Goal: Information Seeking & Learning: Learn about a topic

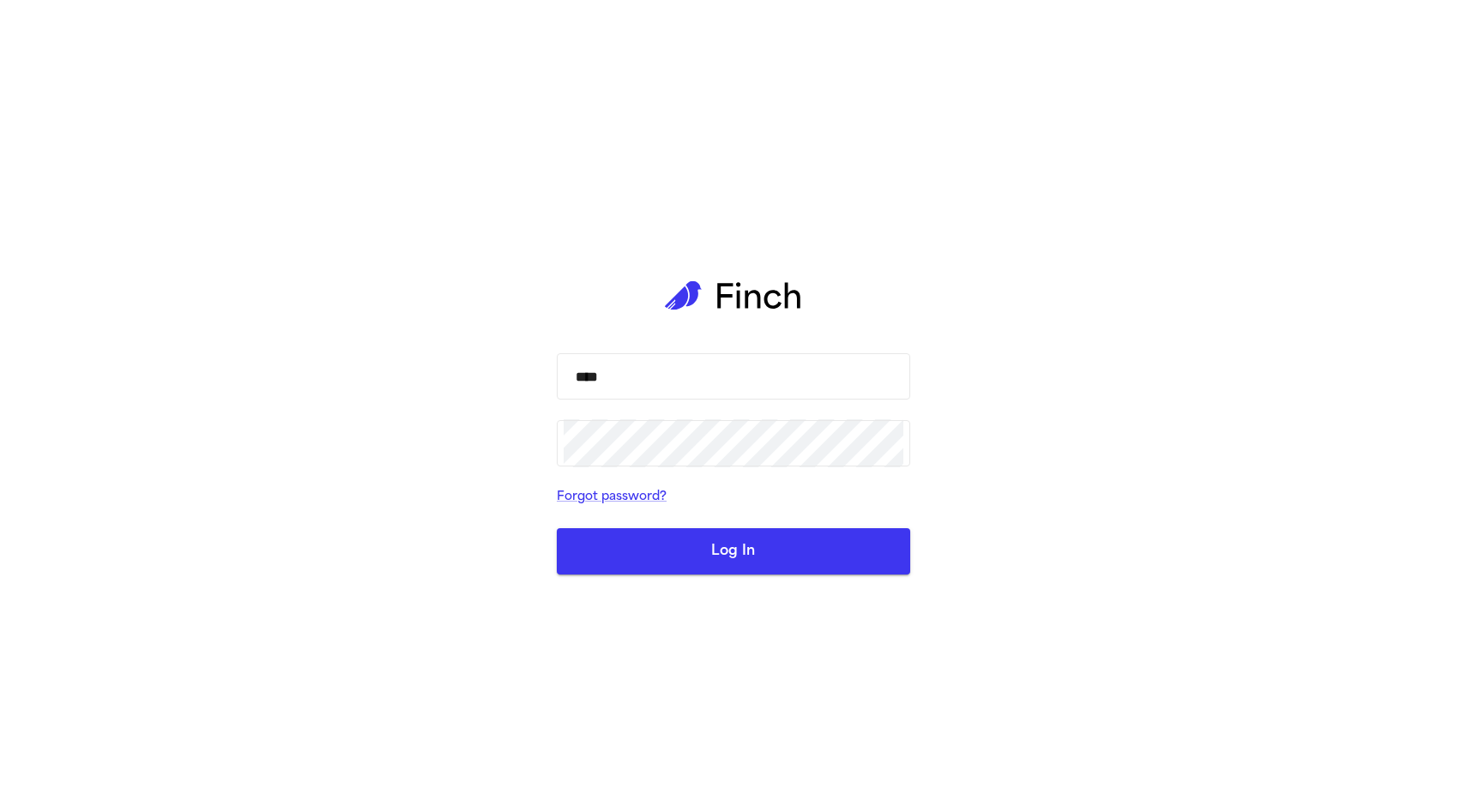
type input "**********"
click at [775, 548] on button "Log In" at bounding box center [733, 551] width 354 height 47
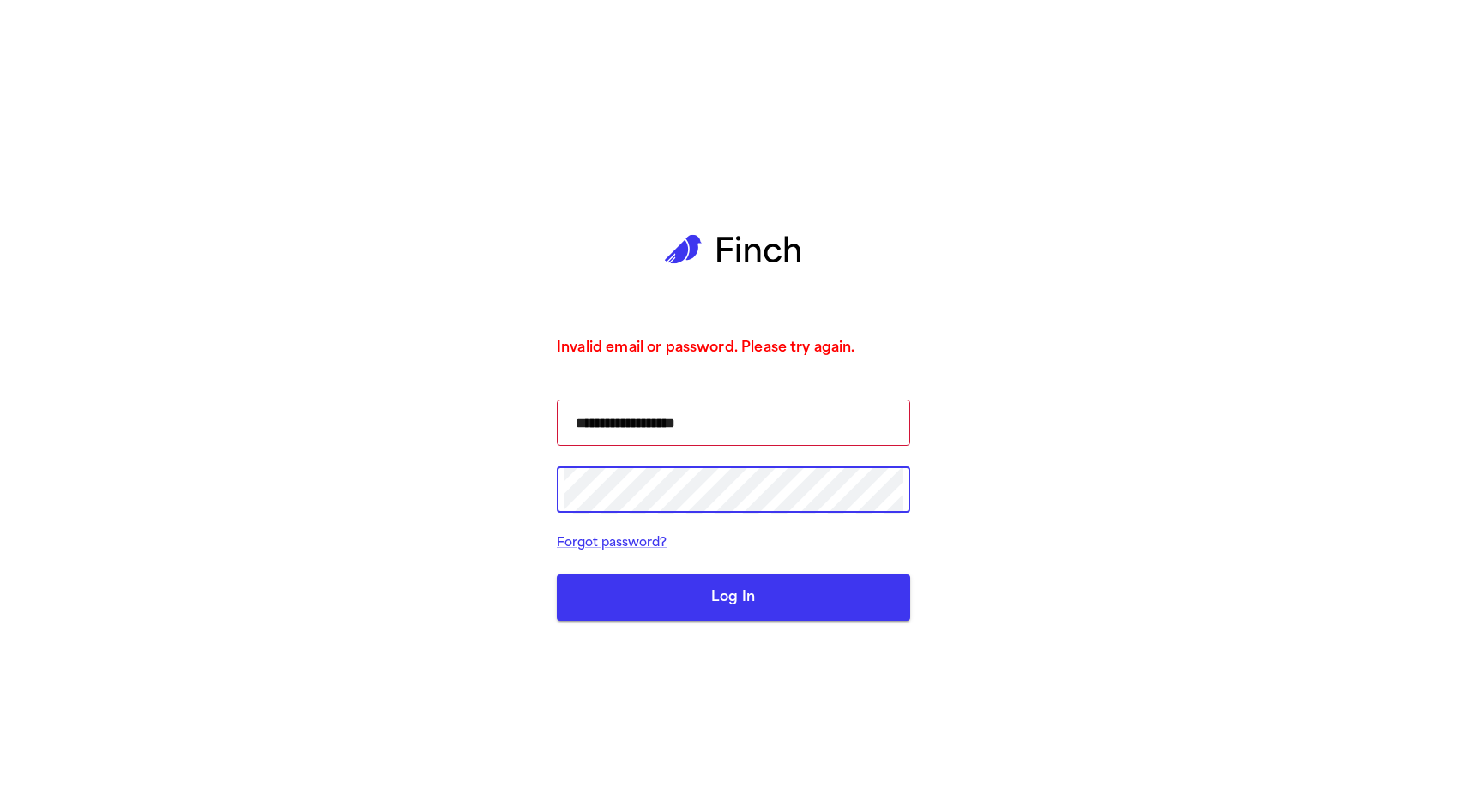
click at [702, 594] on button "Log In" at bounding box center [733, 597] width 354 height 47
click at [571, 420] on input "**********" at bounding box center [733, 423] width 340 height 48
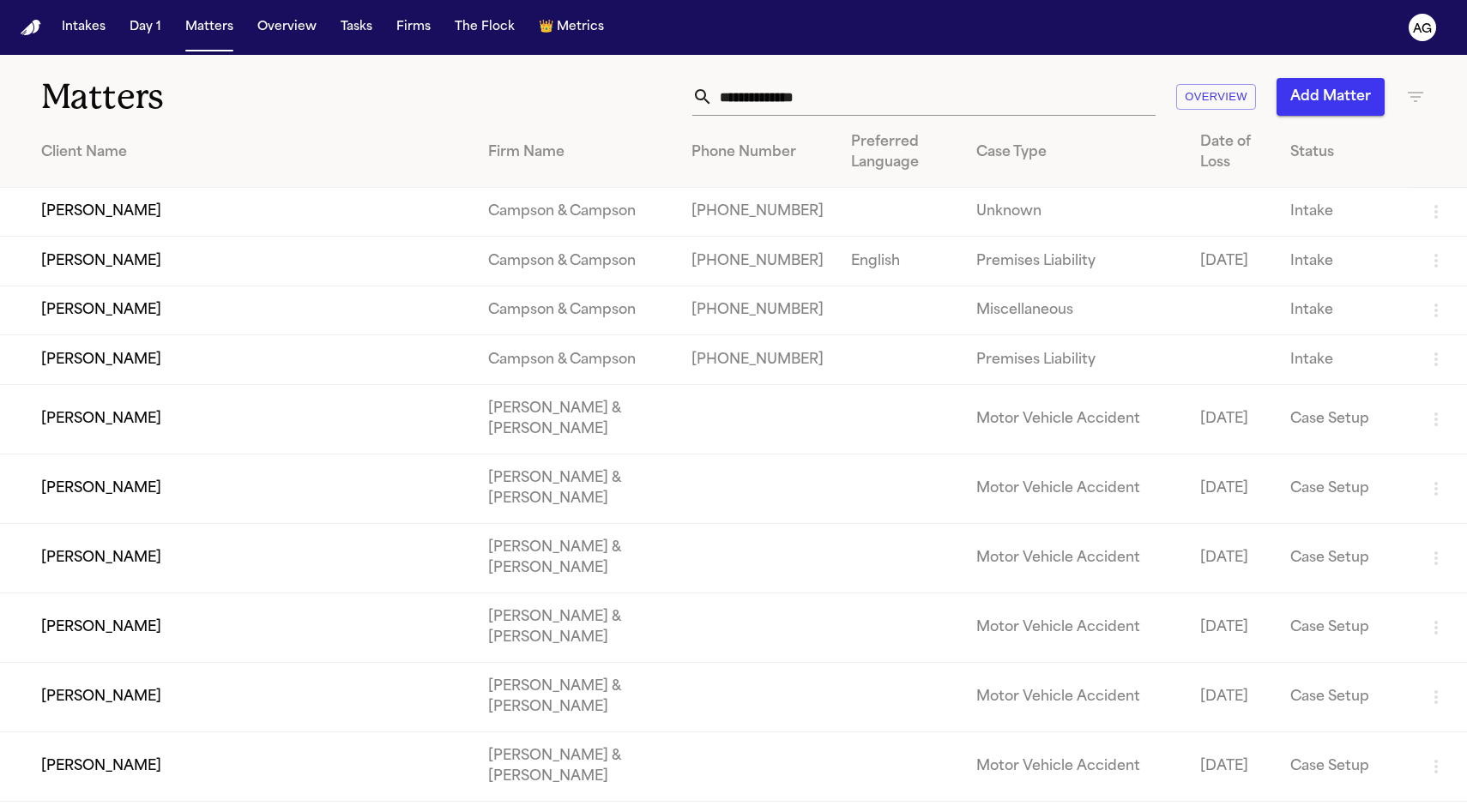
click at [784, 101] on input "text" at bounding box center [934, 97] width 443 height 38
paste input "**********"
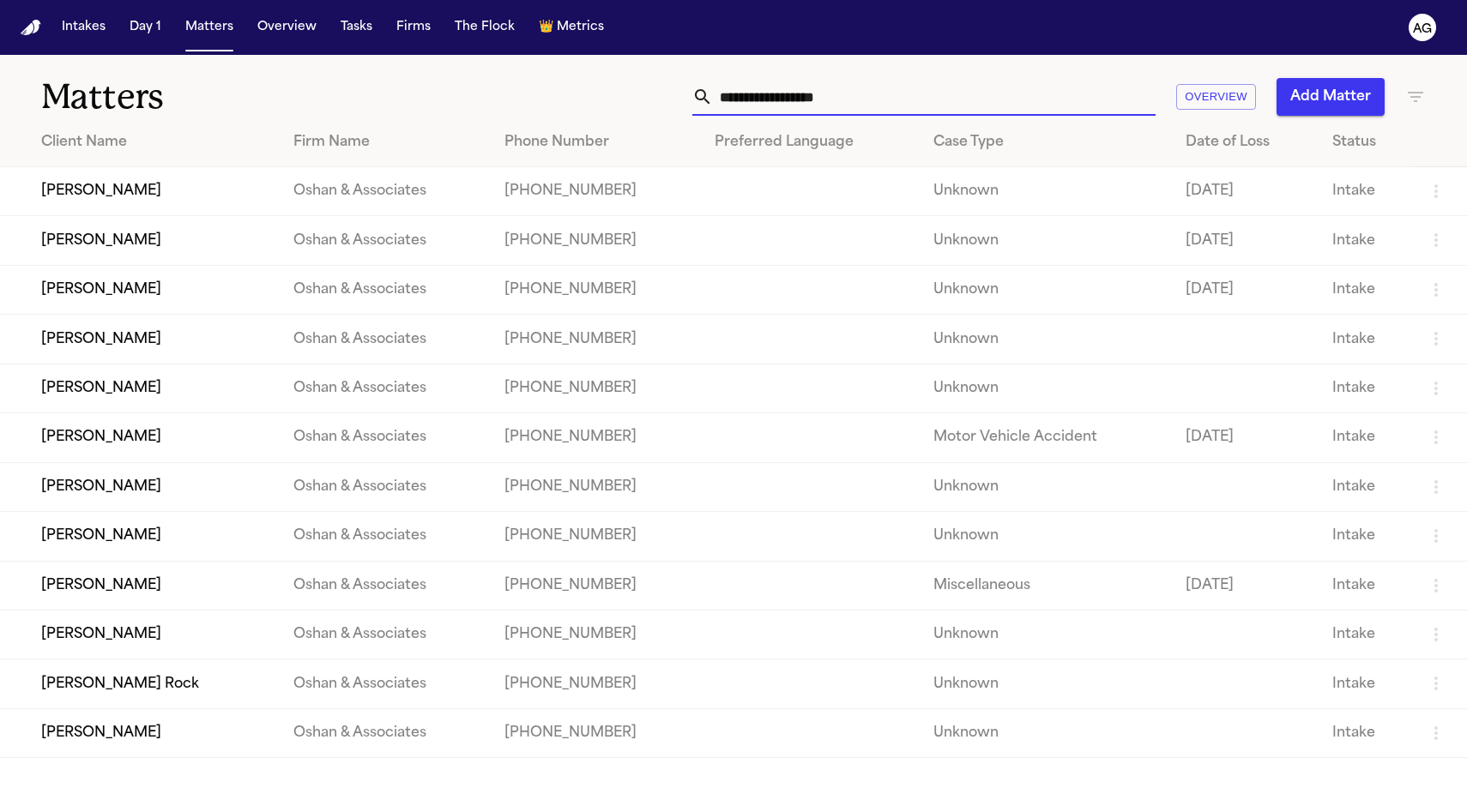
type input "**********"
click at [406, 42] on button "Firms" at bounding box center [413, 27] width 48 height 31
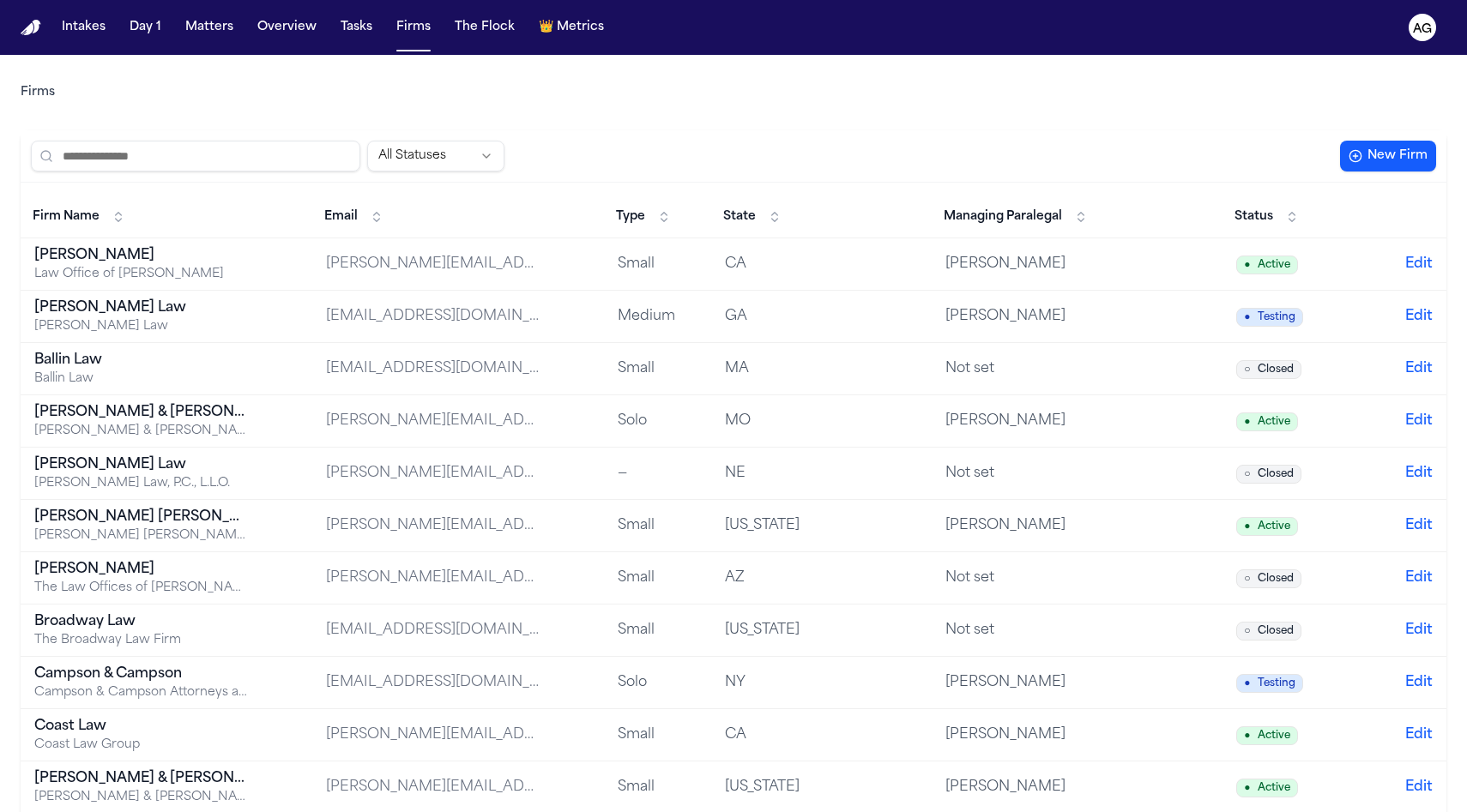
click at [239, 149] on input "search" at bounding box center [195, 155] width 330 height 31
paste input "**********"
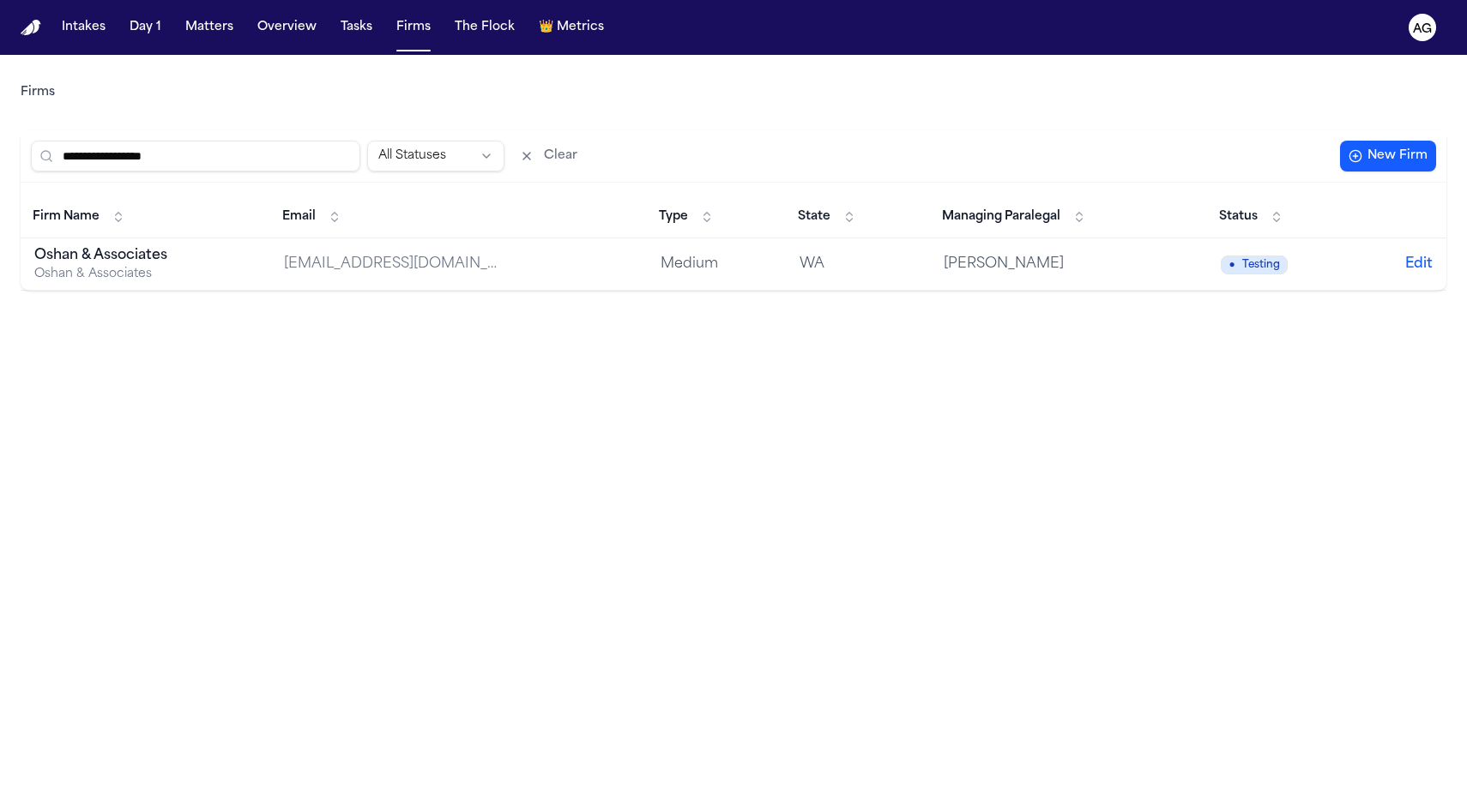
type input "**********"
click at [208, 253] on div "Oshan & Associates" at bounding box center [142, 255] width 214 height 21
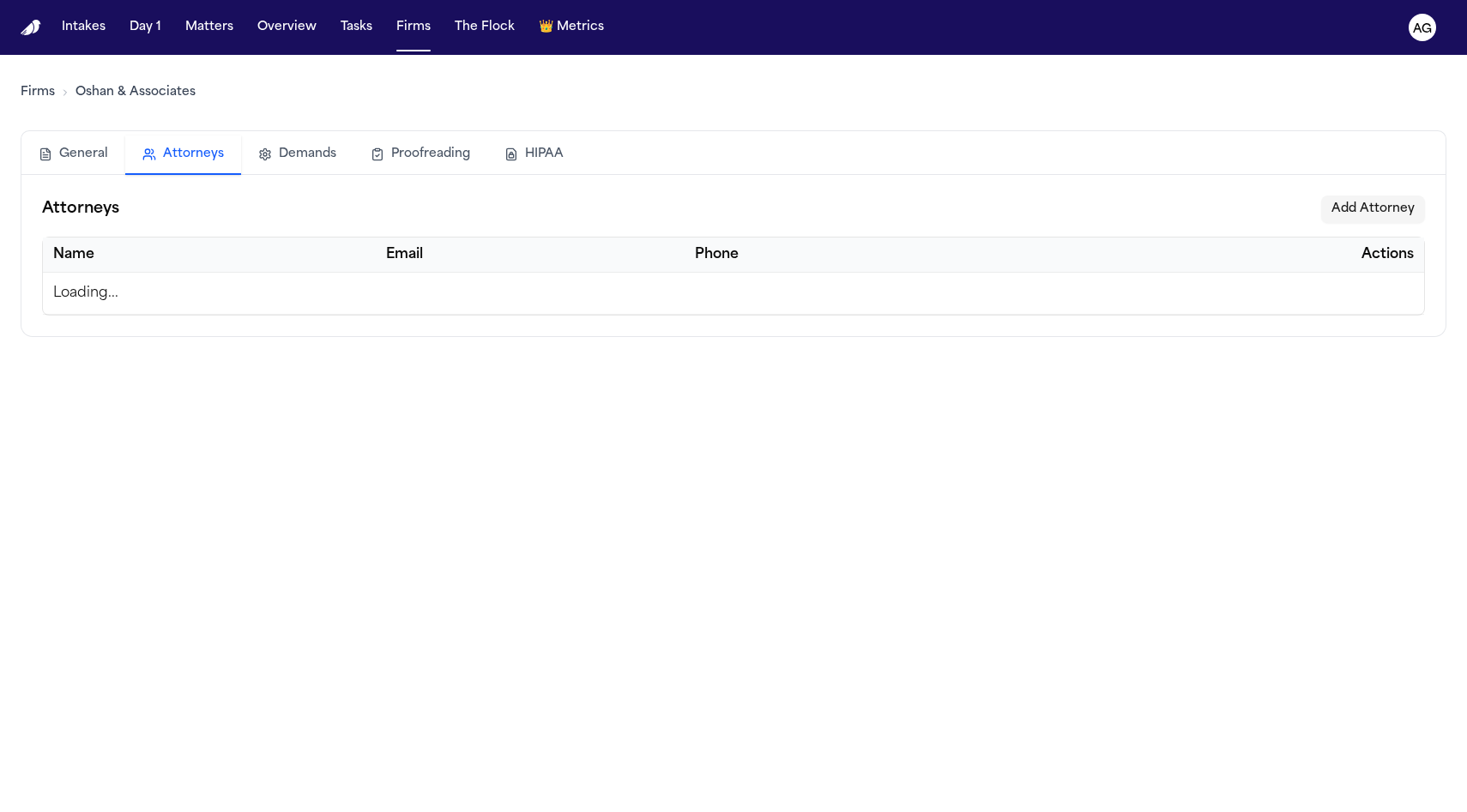
click at [163, 159] on button "Attorneys" at bounding box center [182, 155] width 116 height 40
click at [305, 154] on button "Demands" at bounding box center [296, 154] width 112 height 38
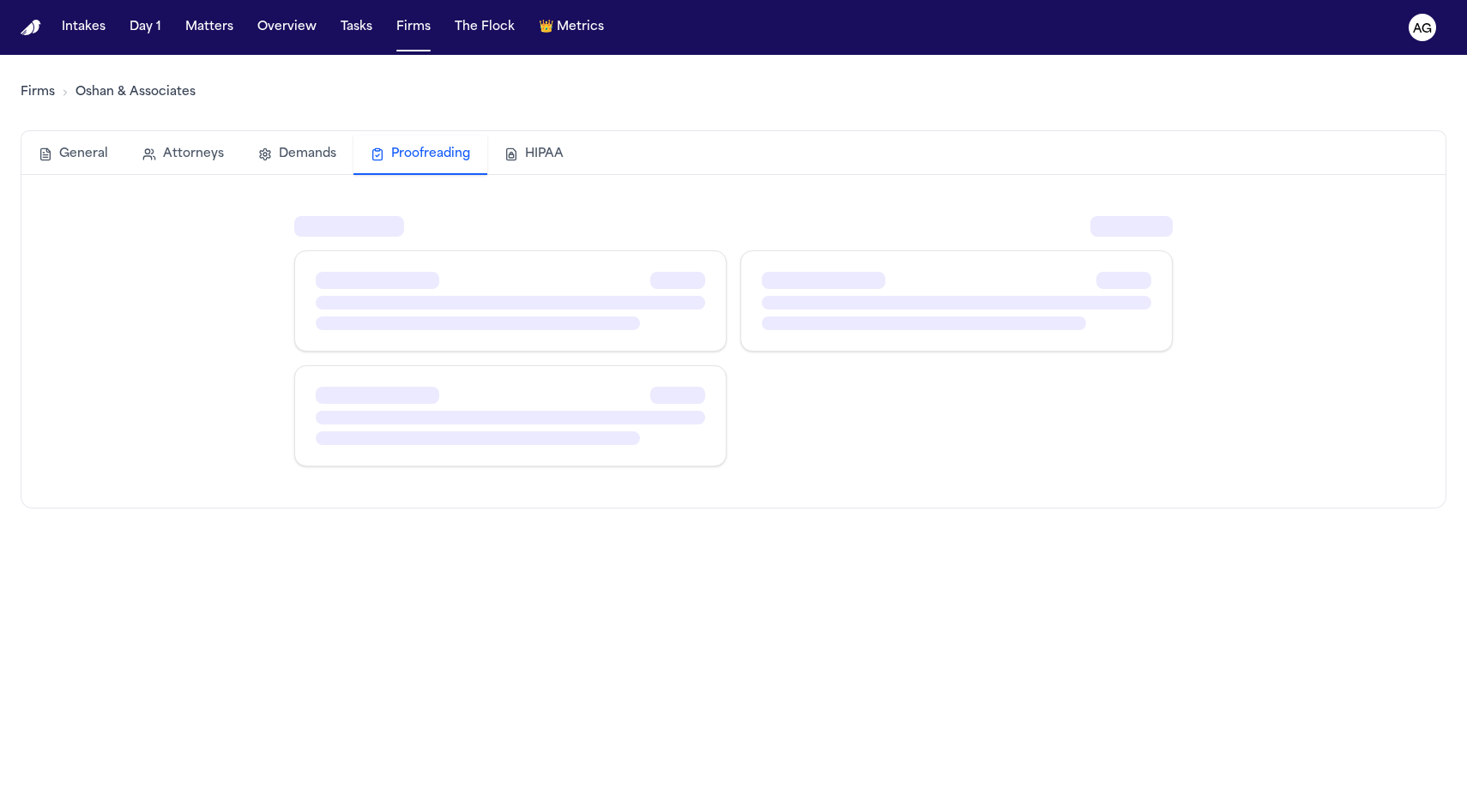
click at [385, 155] on button "Proofreading" at bounding box center [420, 155] width 134 height 40
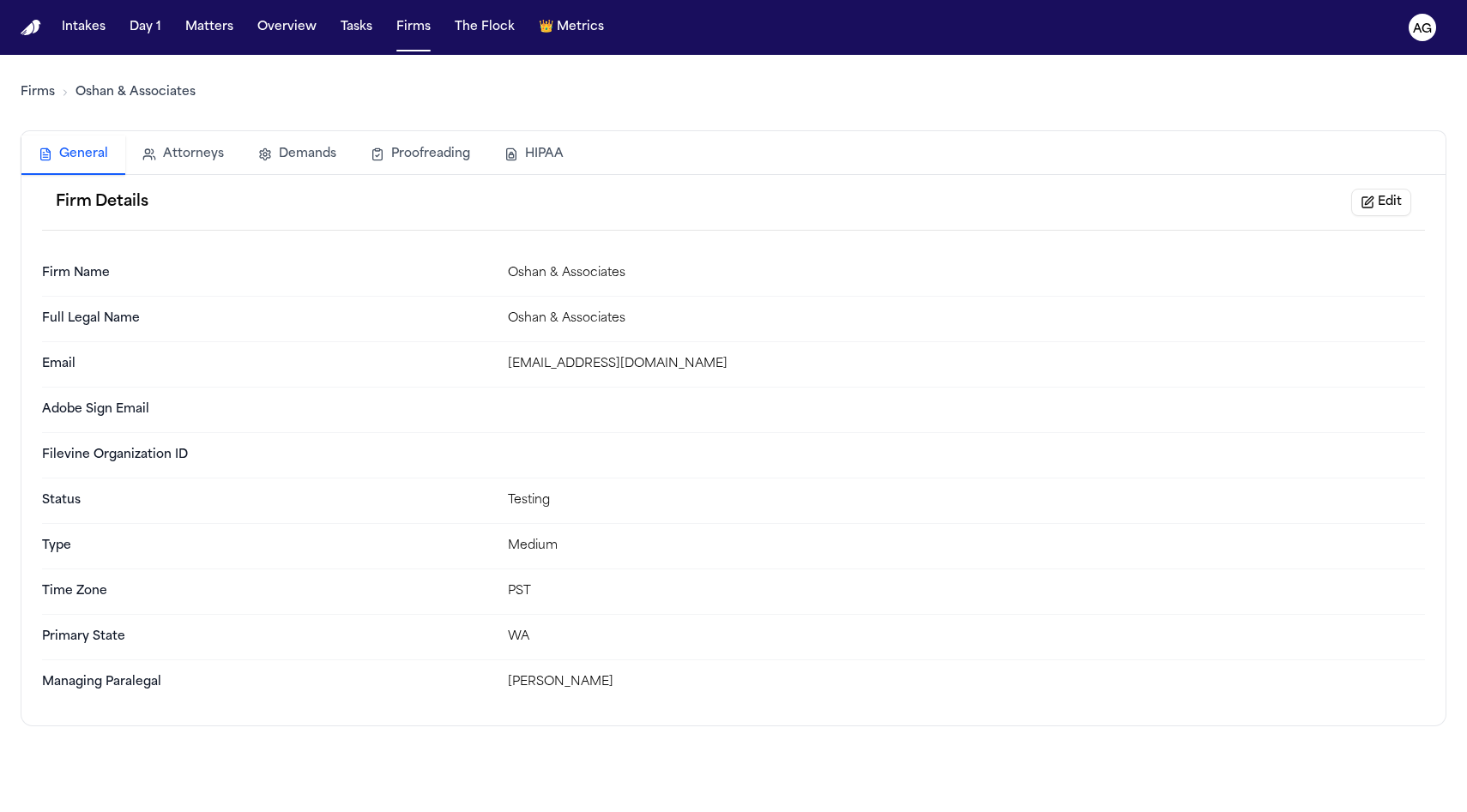
click at [106, 152] on button "General" at bounding box center [73, 155] width 104 height 40
drag, startPoint x: 508, startPoint y: 548, endPoint x: 556, endPoint y: 549, distance: 48.0
click at [556, 549] on div "Medium" at bounding box center [967, 546] width 917 height 17
drag, startPoint x: 506, startPoint y: 489, endPoint x: 547, endPoint y: 490, distance: 41.0
click at [547, 490] on div "Status Testing" at bounding box center [733, 501] width 1383 height 46
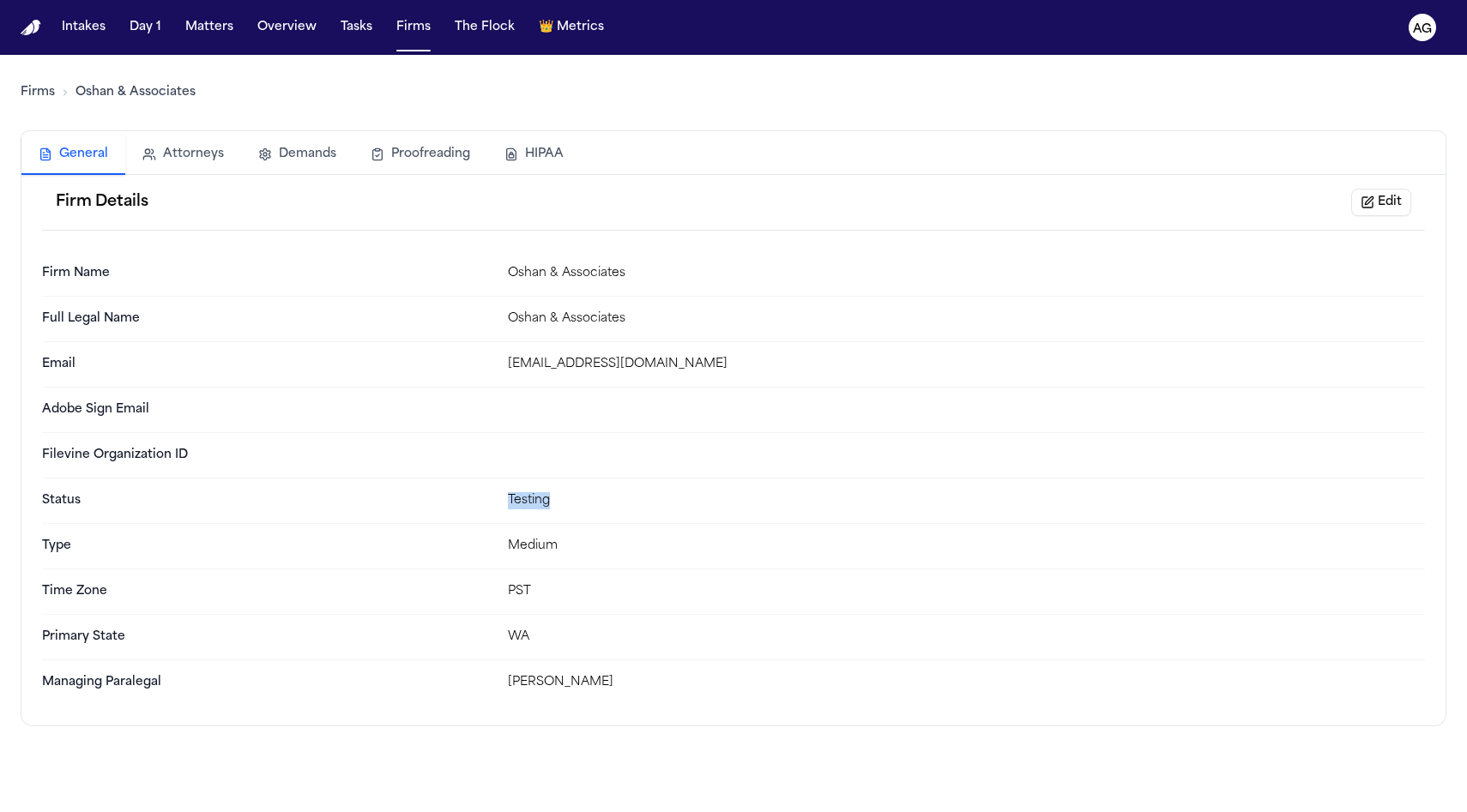
drag, startPoint x: 551, startPoint y: 492, endPoint x: 502, endPoint y: 493, distance: 49.0
click at [502, 493] on div "Status Testing" at bounding box center [733, 501] width 1383 height 46
click at [198, 22] on button "Matters" at bounding box center [209, 27] width 61 height 31
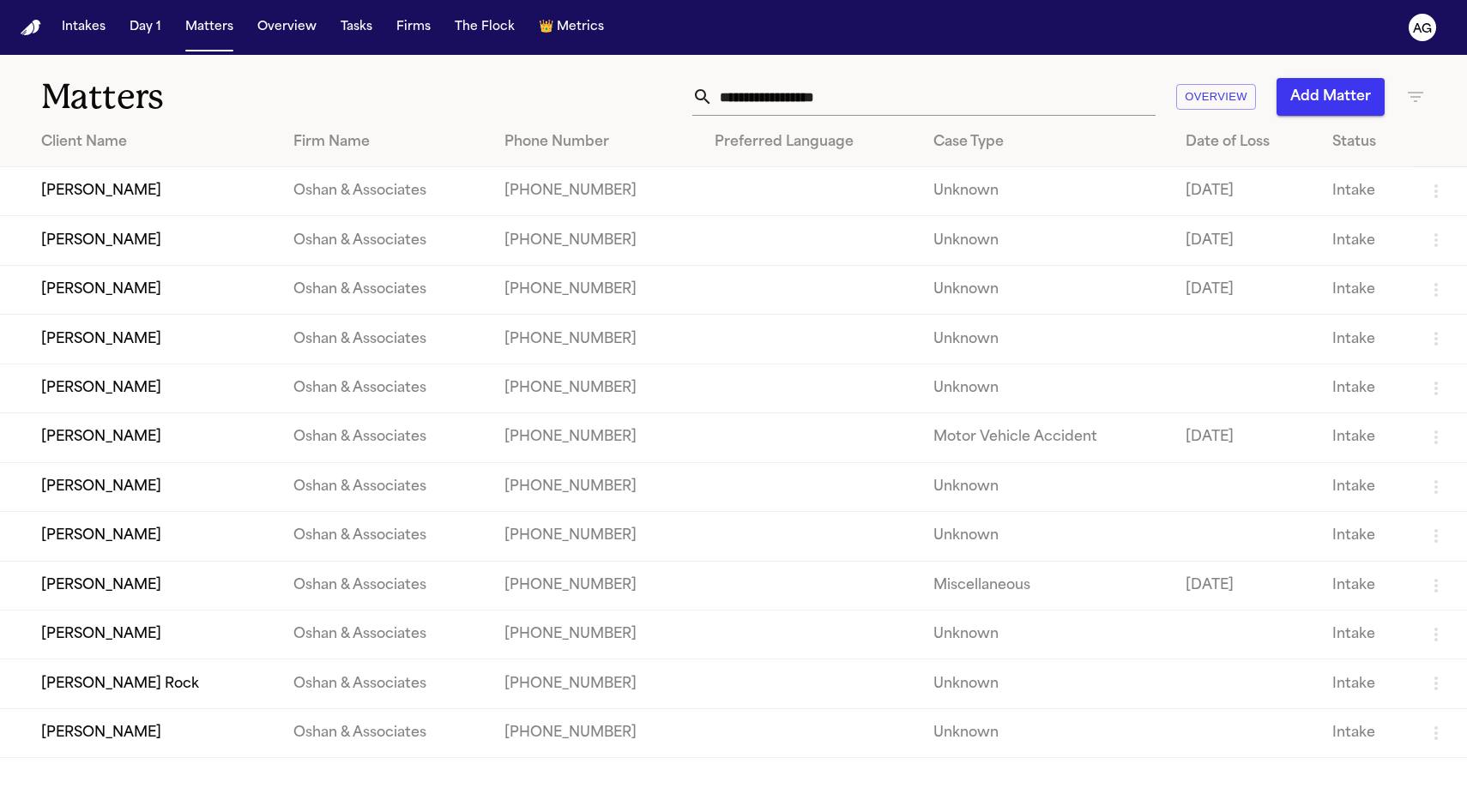
click at [876, 114] on input "**********" at bounding box center [934, 97] width 443 height 38
click at [879, 107] on input "**********" at bounding box center [934, 97] width 443 height 38
paste input "**********"
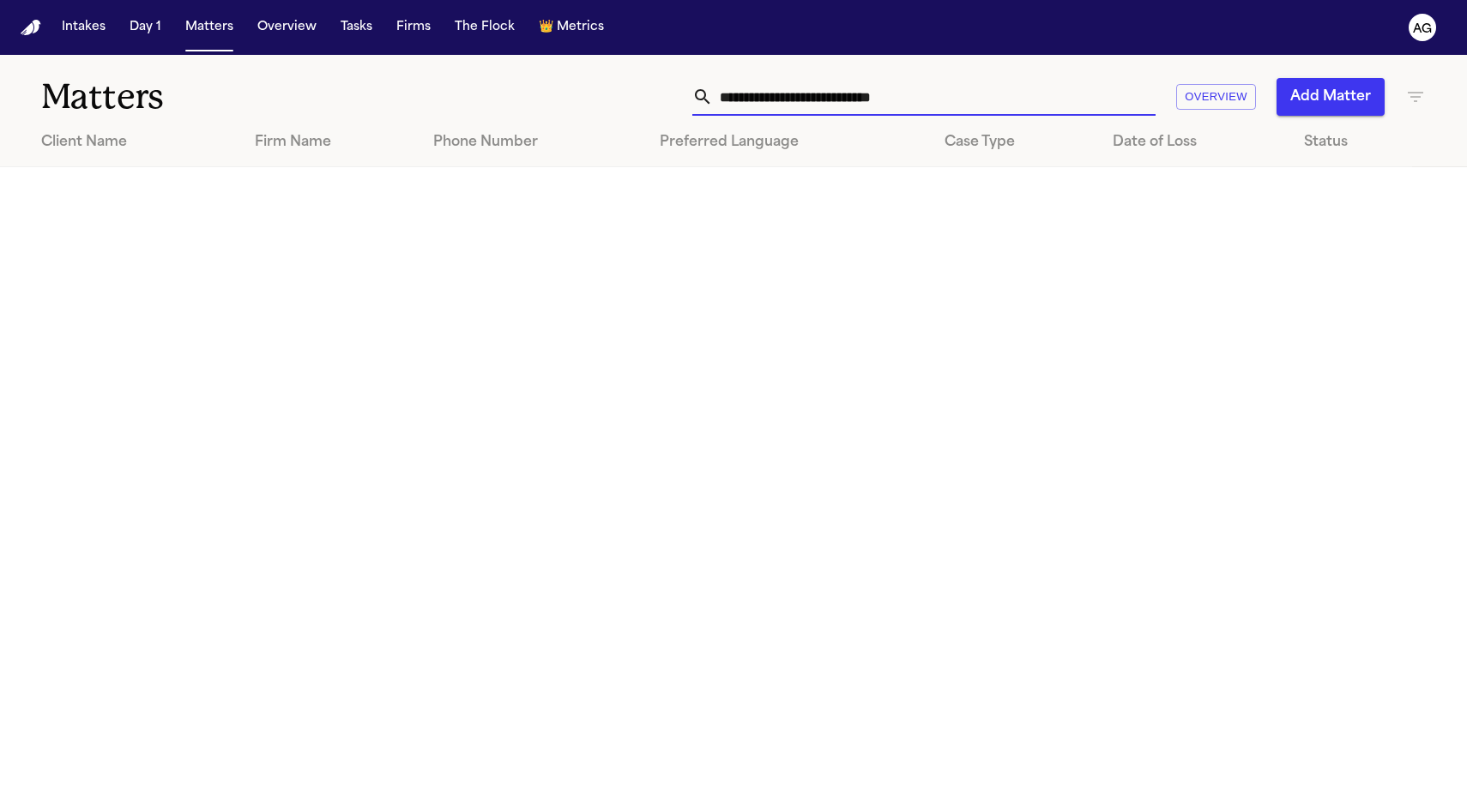
paste input "text"
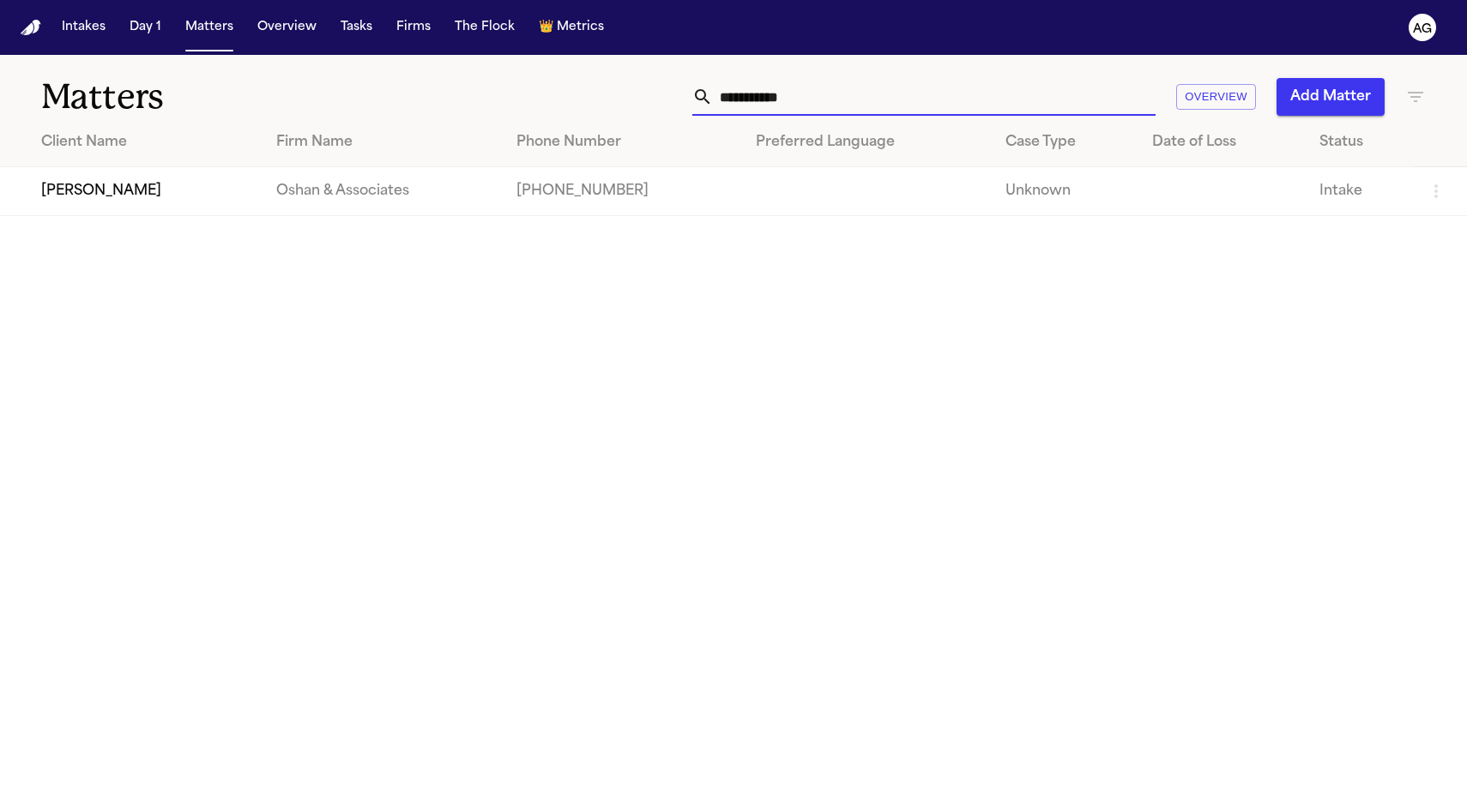
type input "**********"
click at [809, 192] on td at bounding box center [867, 191] width 250 height 49
click at [423, 202] on td "Oshan & Associates" at bounding box center [382, 191] width 240 height 49
click at [80, 187] on td "[PERSON_NAME]" at bounding box center [131, 191] width 262 height 49
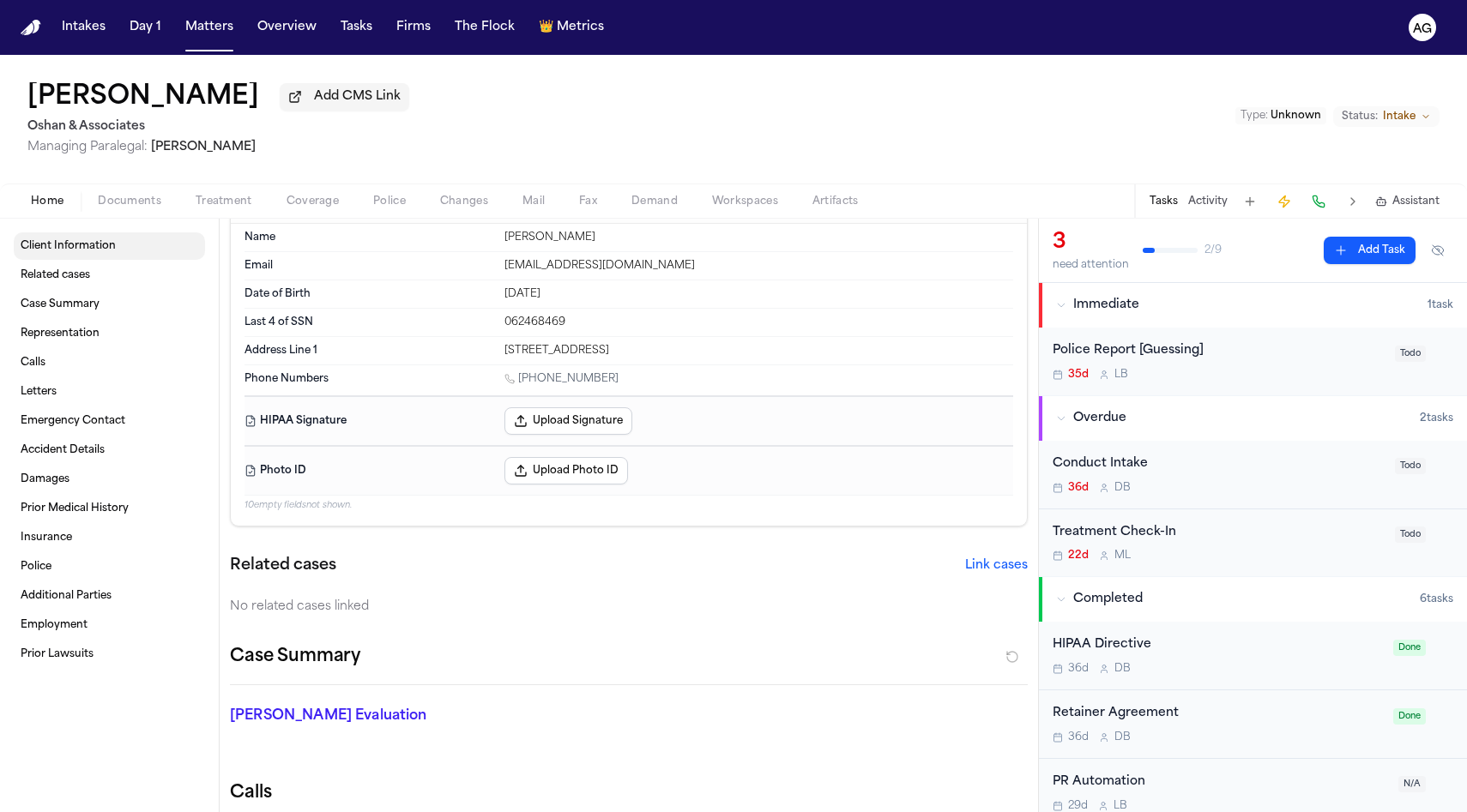
click at [81, 245] on span "Client Information" at bounding box center [68, 247] width 95 height 14
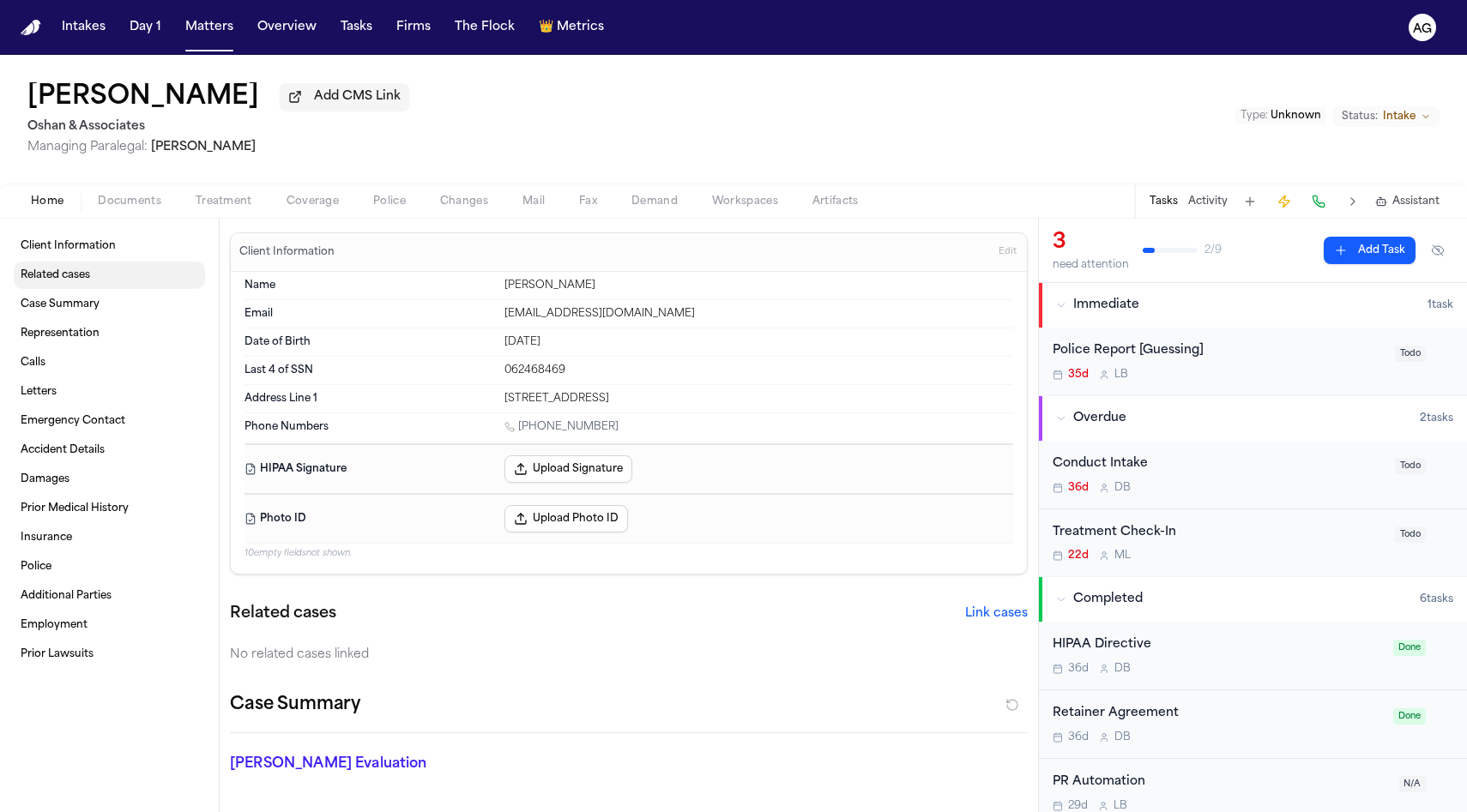
click at [89, 273] on span "Related cases" at bounding box center [55, 275] width 69 height 14
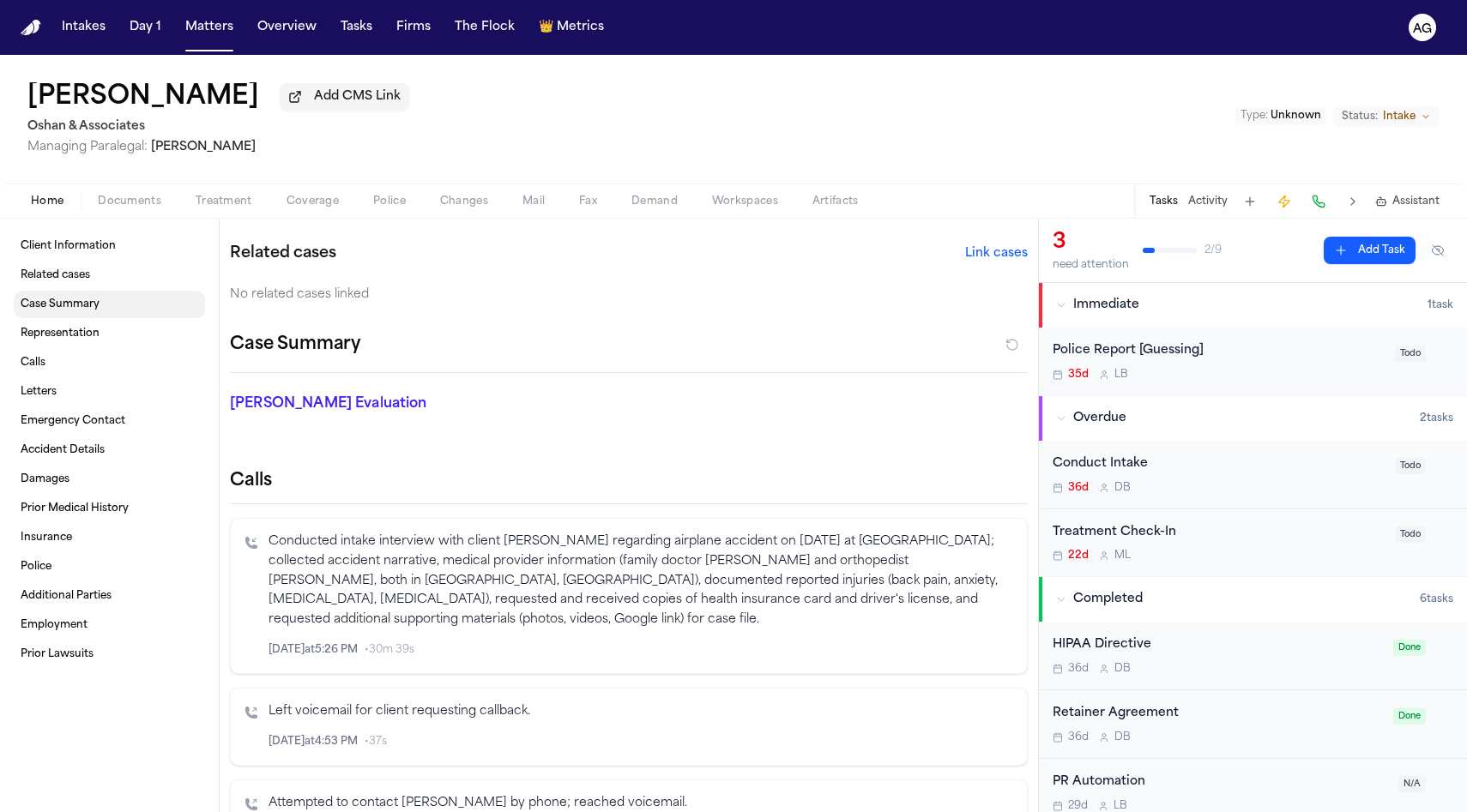
click at [95, 306] on span "Case Summary" at bounding box center [60, 304] width 79 height 14
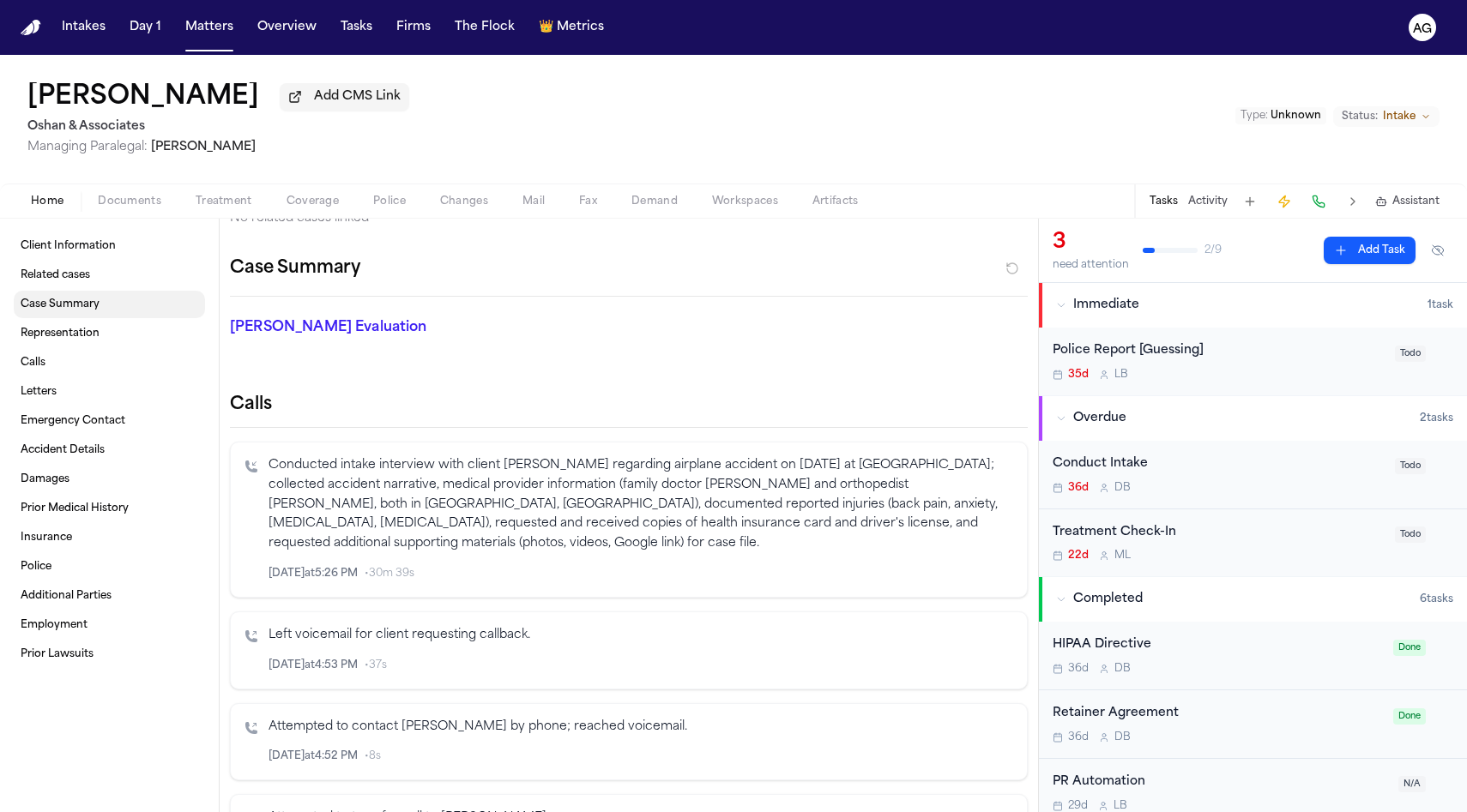
scroll to position [450, 0]
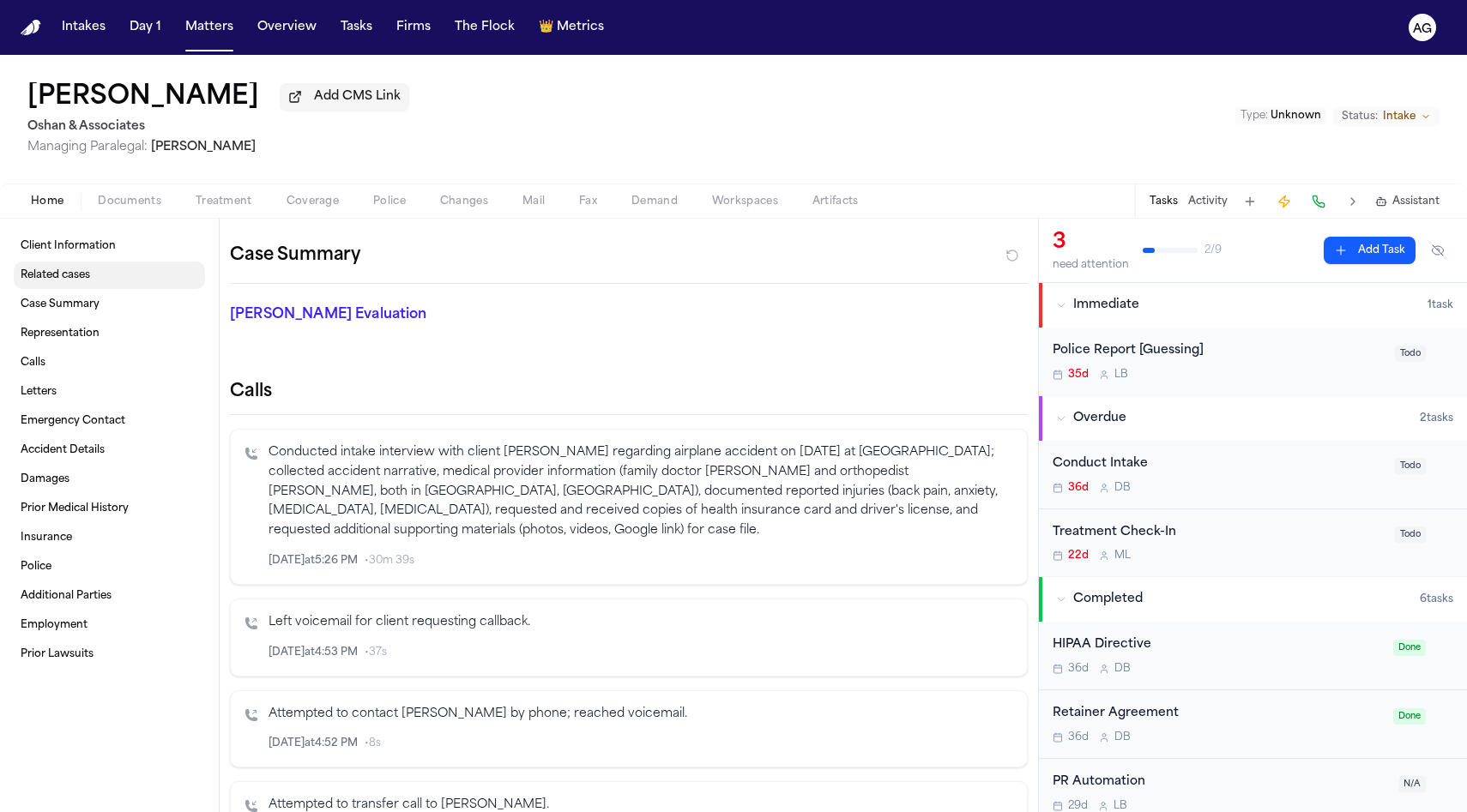
click at [107, 284] on link "Related cases" at bounding box center [109, 275] width 191 height 28
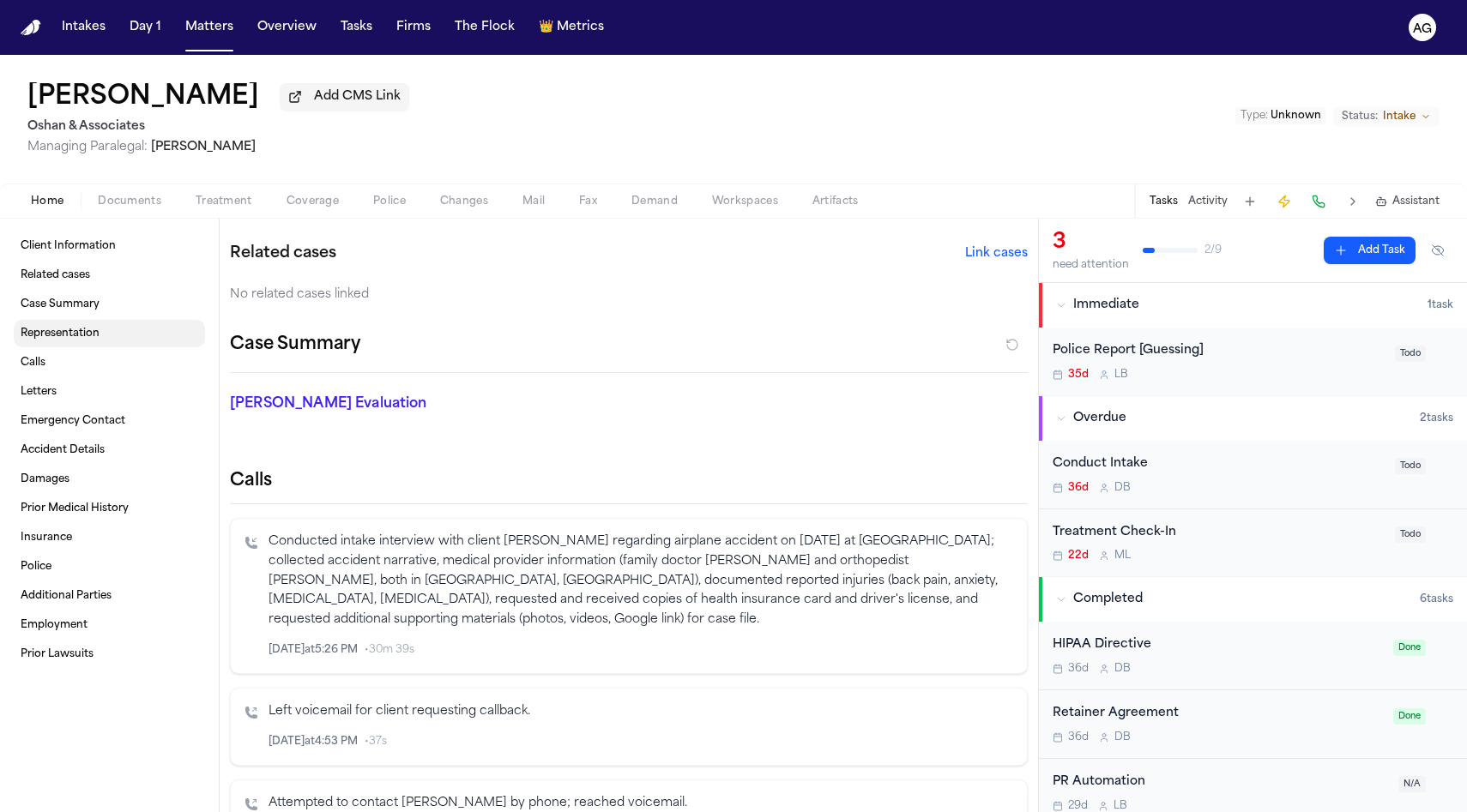
click at [96, 347] on link "Representation" at bounding box center [109, 334] width 191 height 28
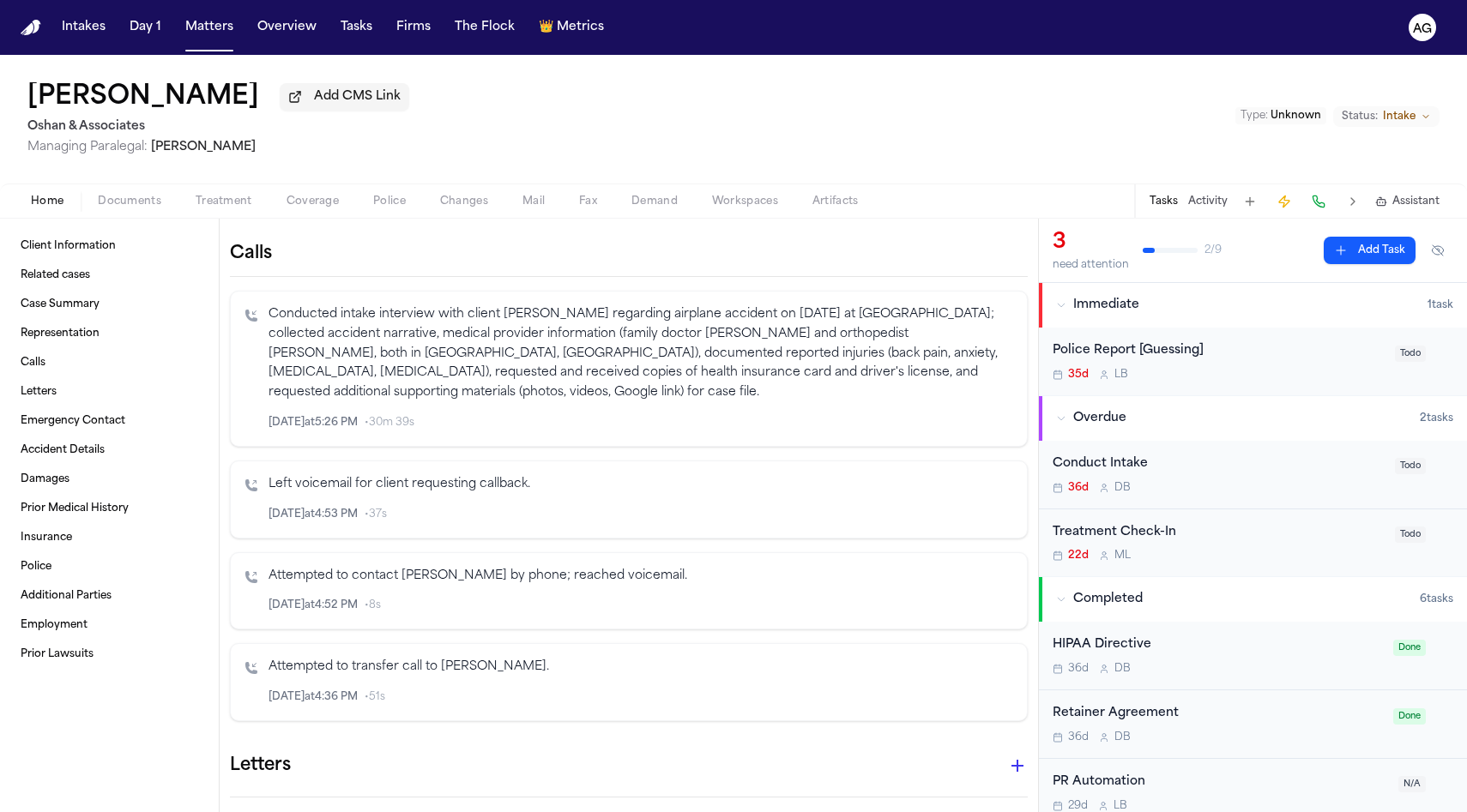
click at [91, 382] on link "Letters" at bounding box center [109, 392] width 191 height 28
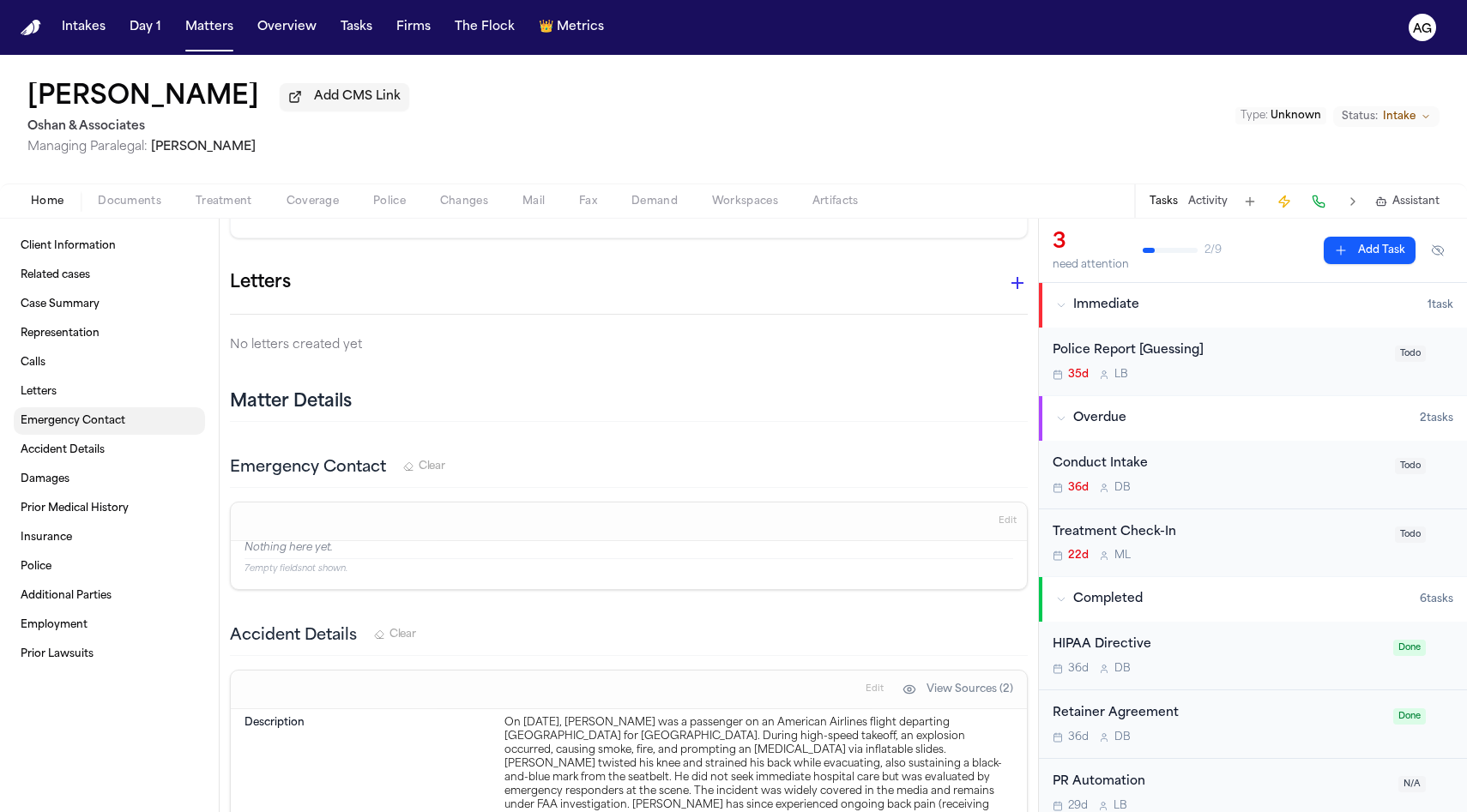
scroll to position [1075, 0]
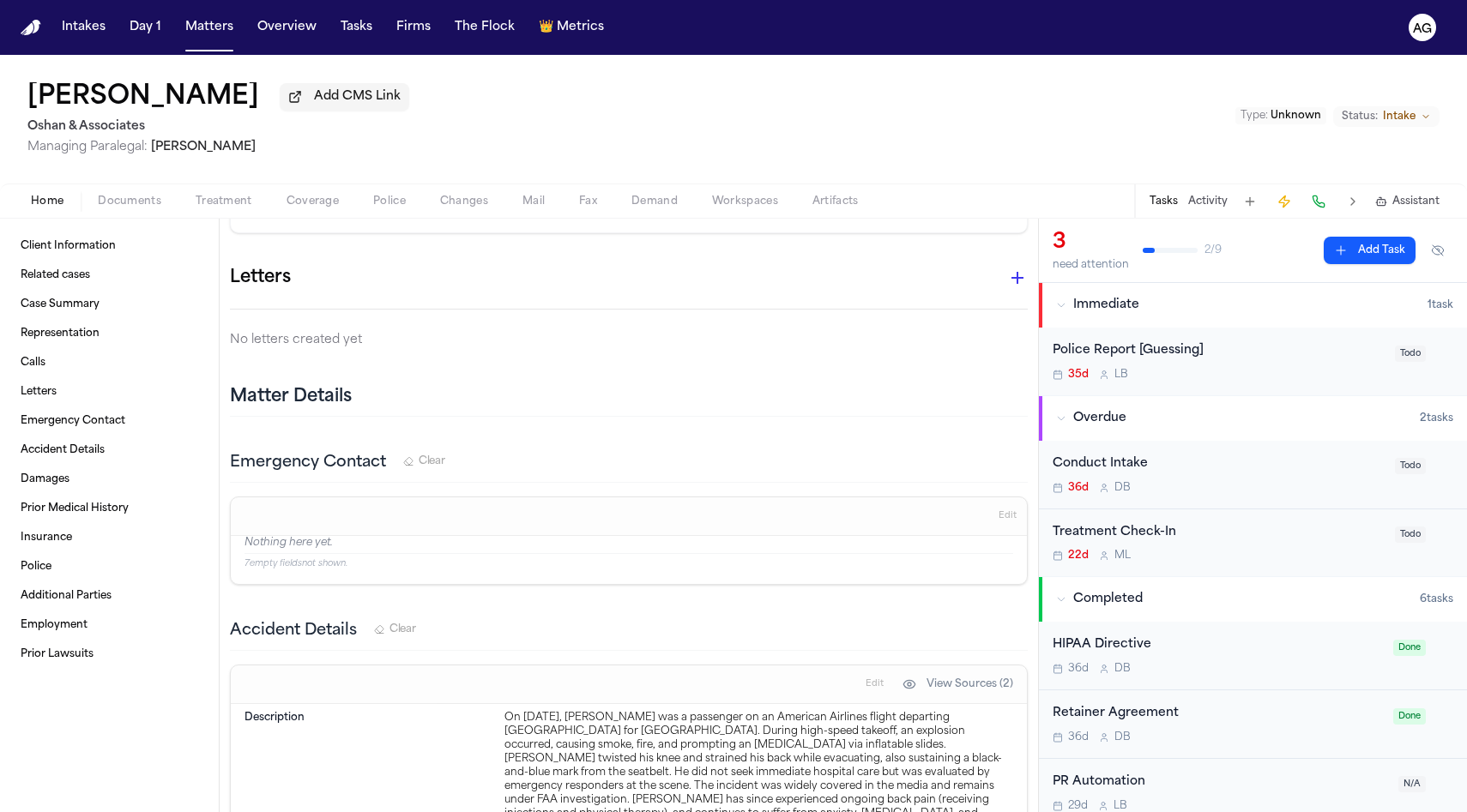
click at [126, 215] on div "Home Documents Treatment Coverage Police Changes Mail Fax Demand Workspaces Art…" at bounding box center [733, 200] width 1467 height 35
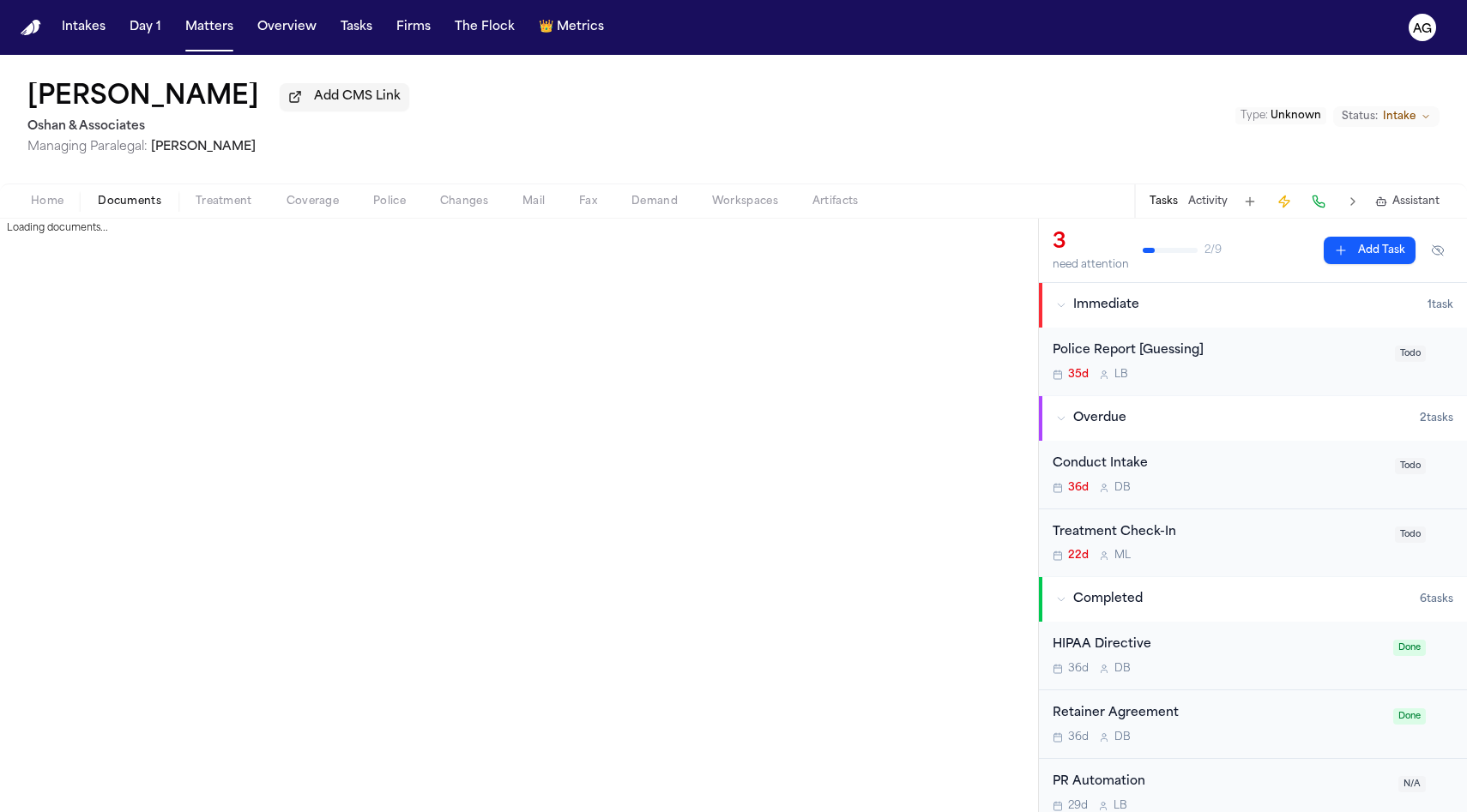
click at [123, 208] on span "Documents" at bounding box center [130, 202] width 63 height 14
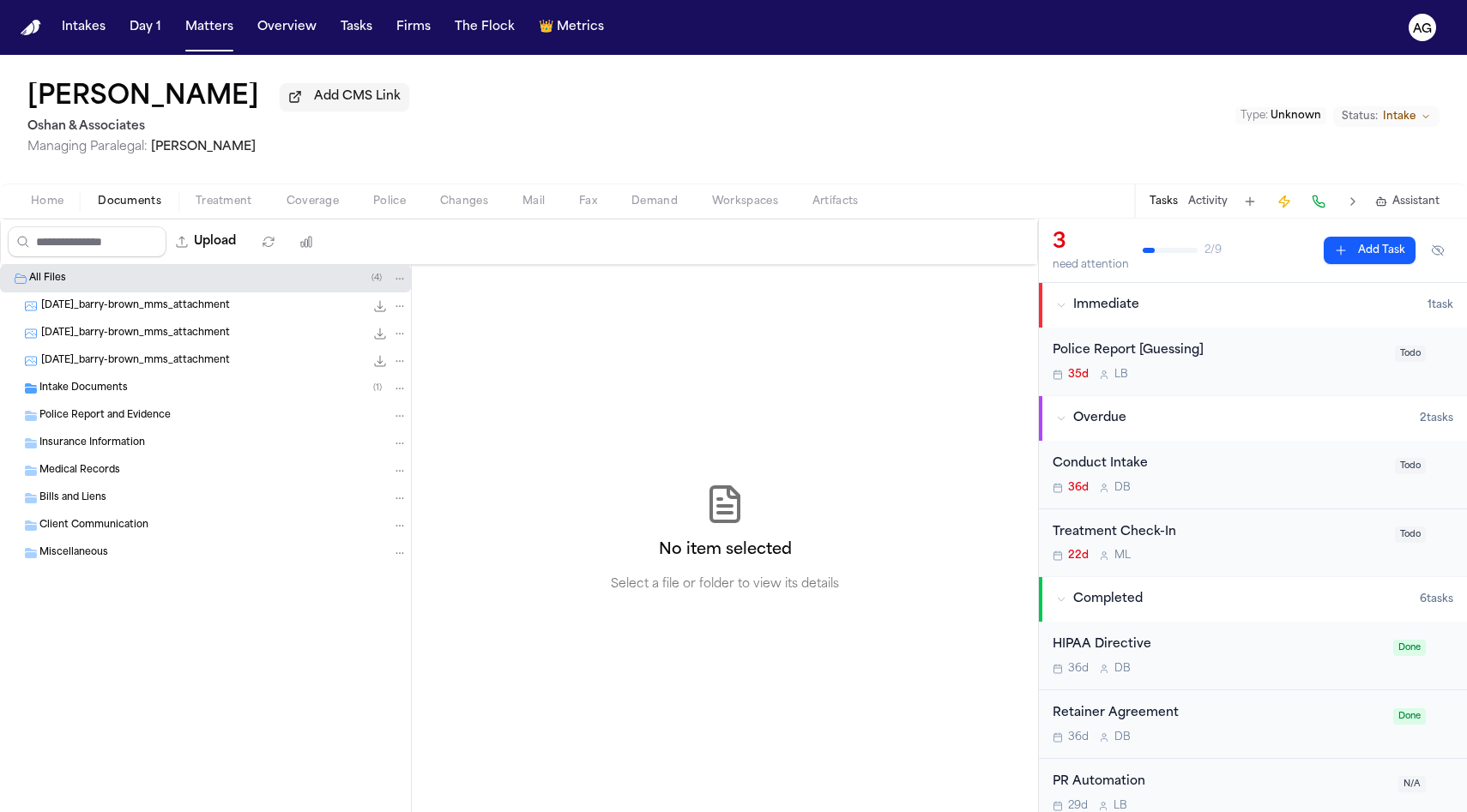
click at [126, 524] on span "Client Communication" at bounding box center [94, 526] width 109 height 15
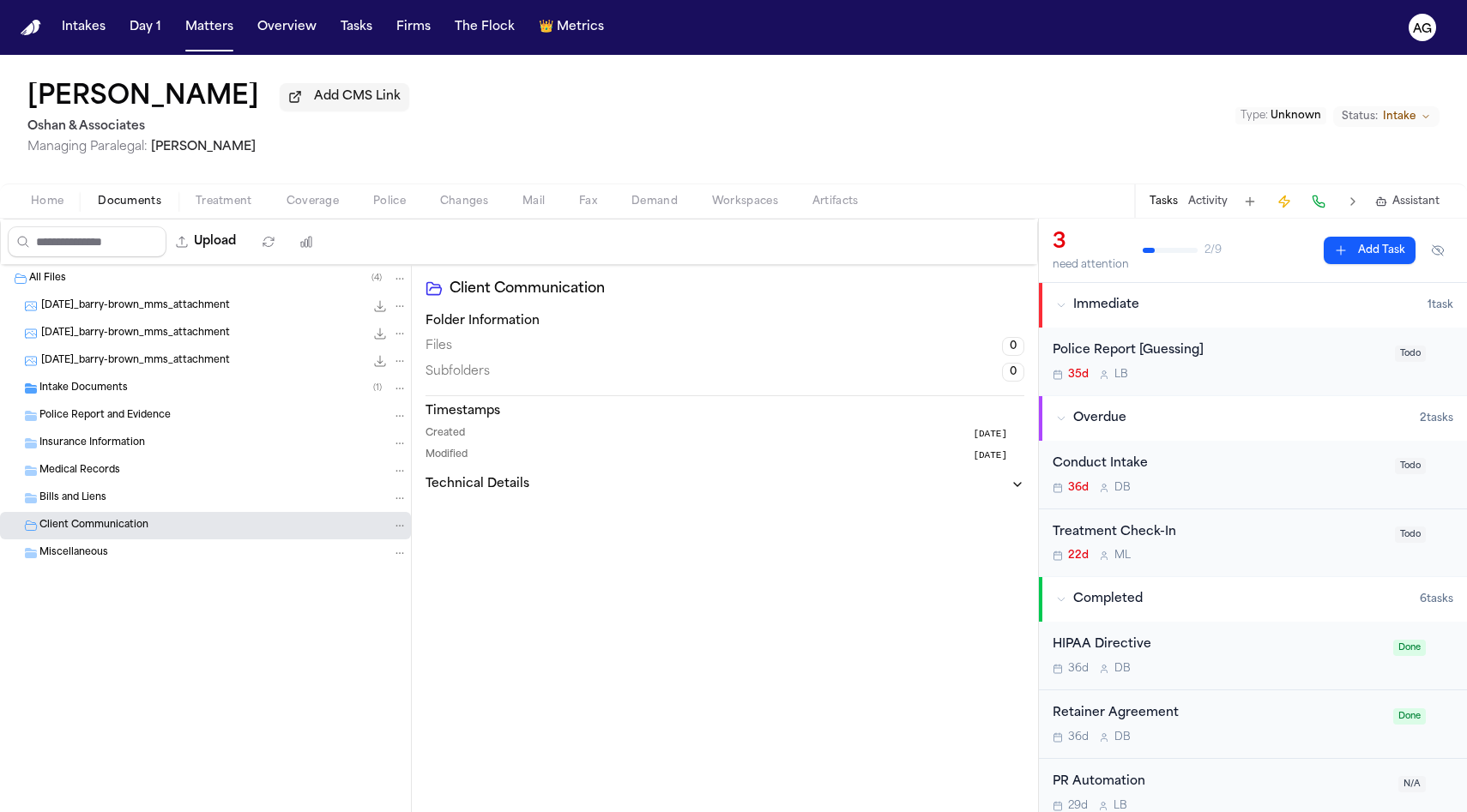
click at [125, 315] on div "[DATE]_barry-brown_mms_attachment 132.1 KB • JPG" at bounding box center [225, 305] width 367 height 17
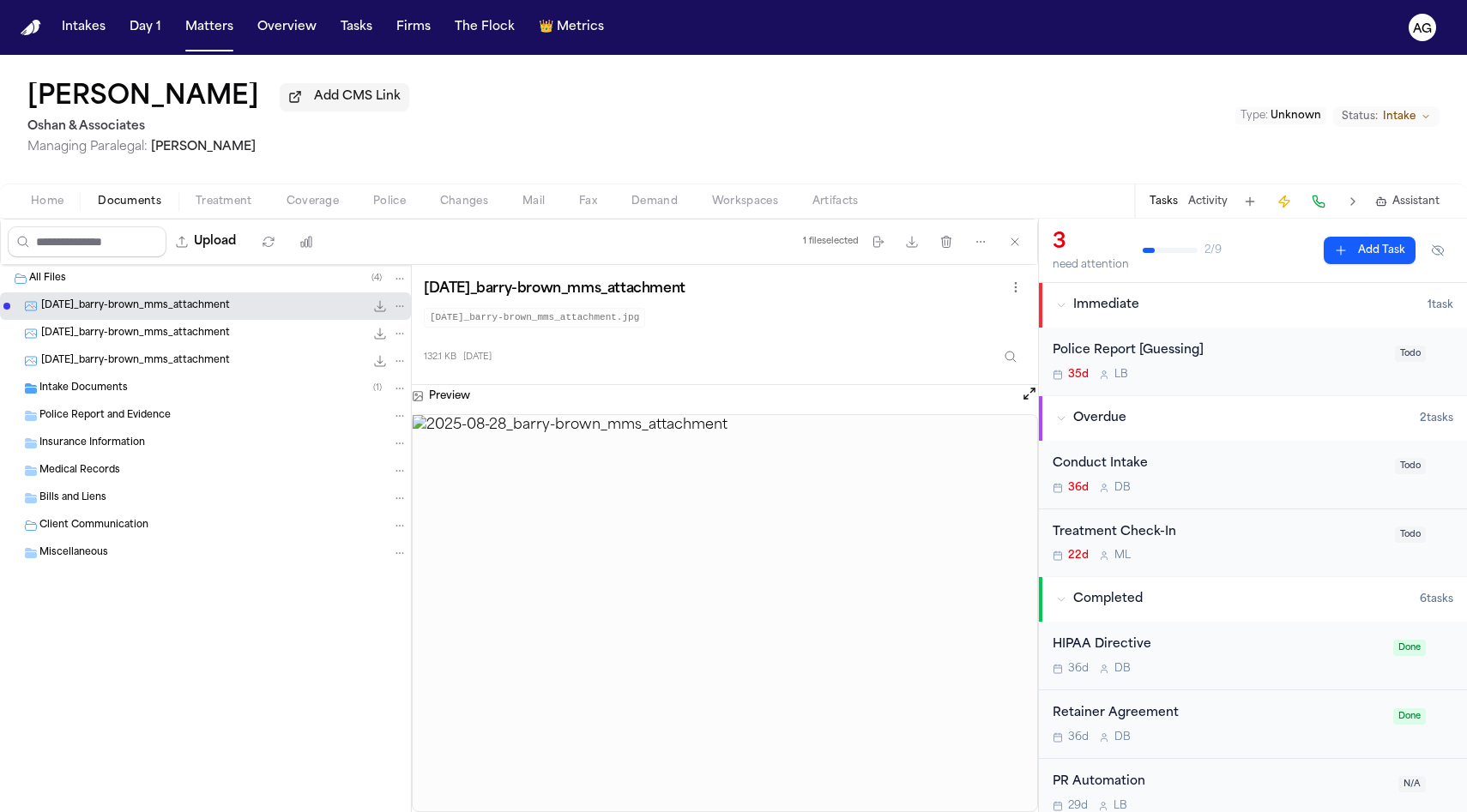
click at [124, 336] on span "[DATE]_barry-brown_mms_attachment" at bounding box center [136, 334] width 189 height 15
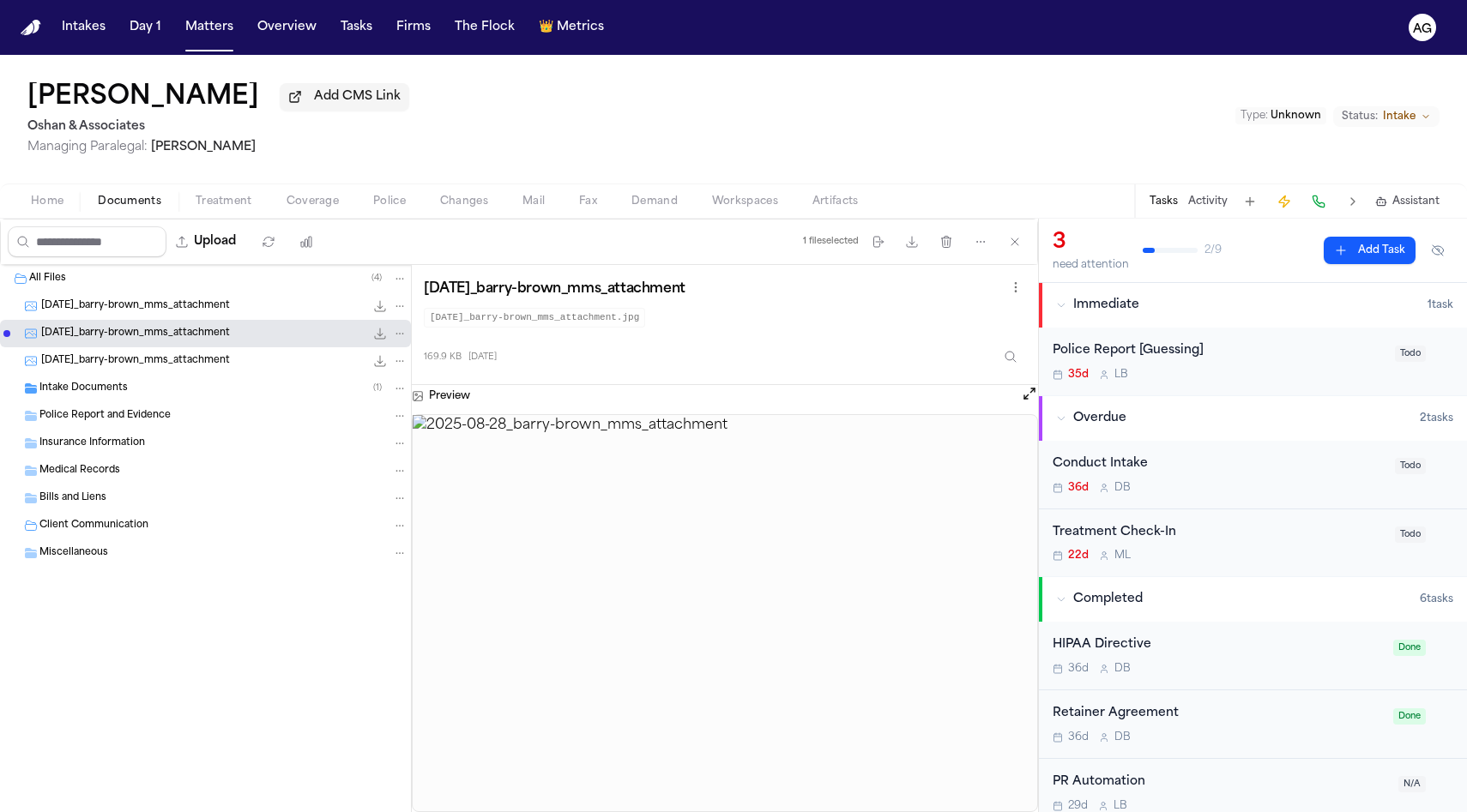
click at [119, 391] on span "Intake Documents" at bounding box center [83, 388] width 88 height 15
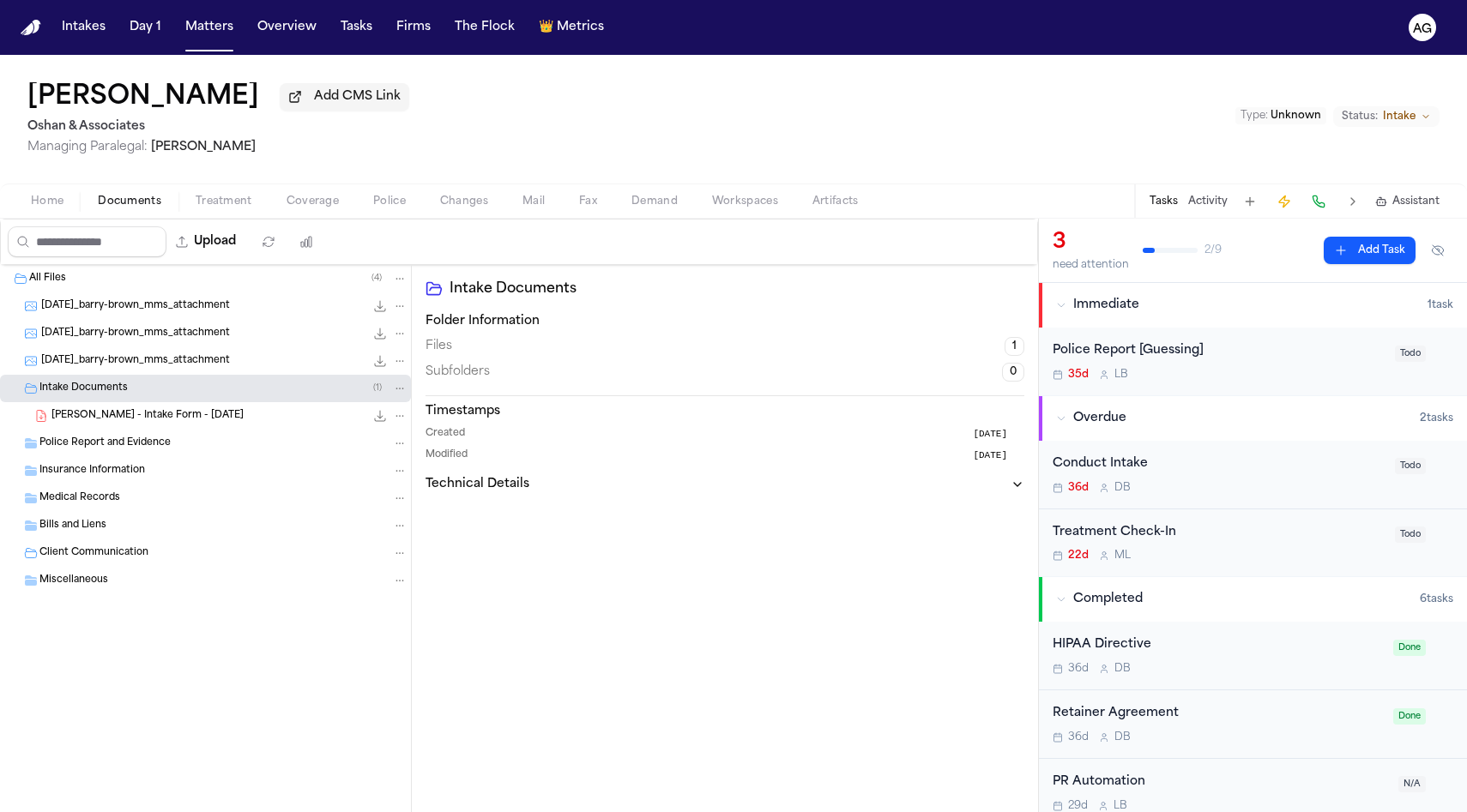
click at [118, 414] on span "[PERSON_NAME] - Intake Form - [DATE]" at bounding box center [148, 416] width 192 height 15
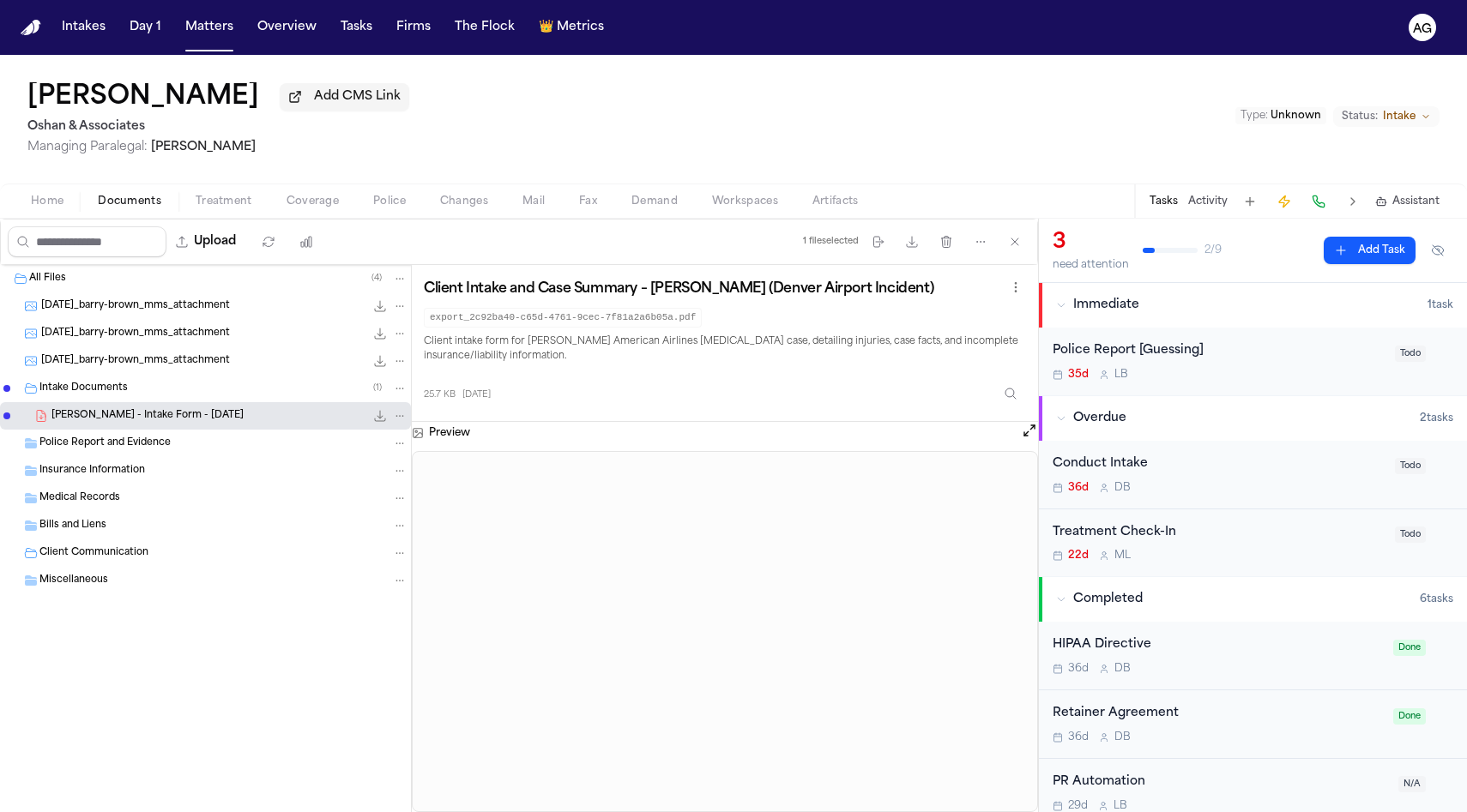
click at [87, 457] on div "Police Report and Evidence" at bounding box center [205, 444] width 411 height 28
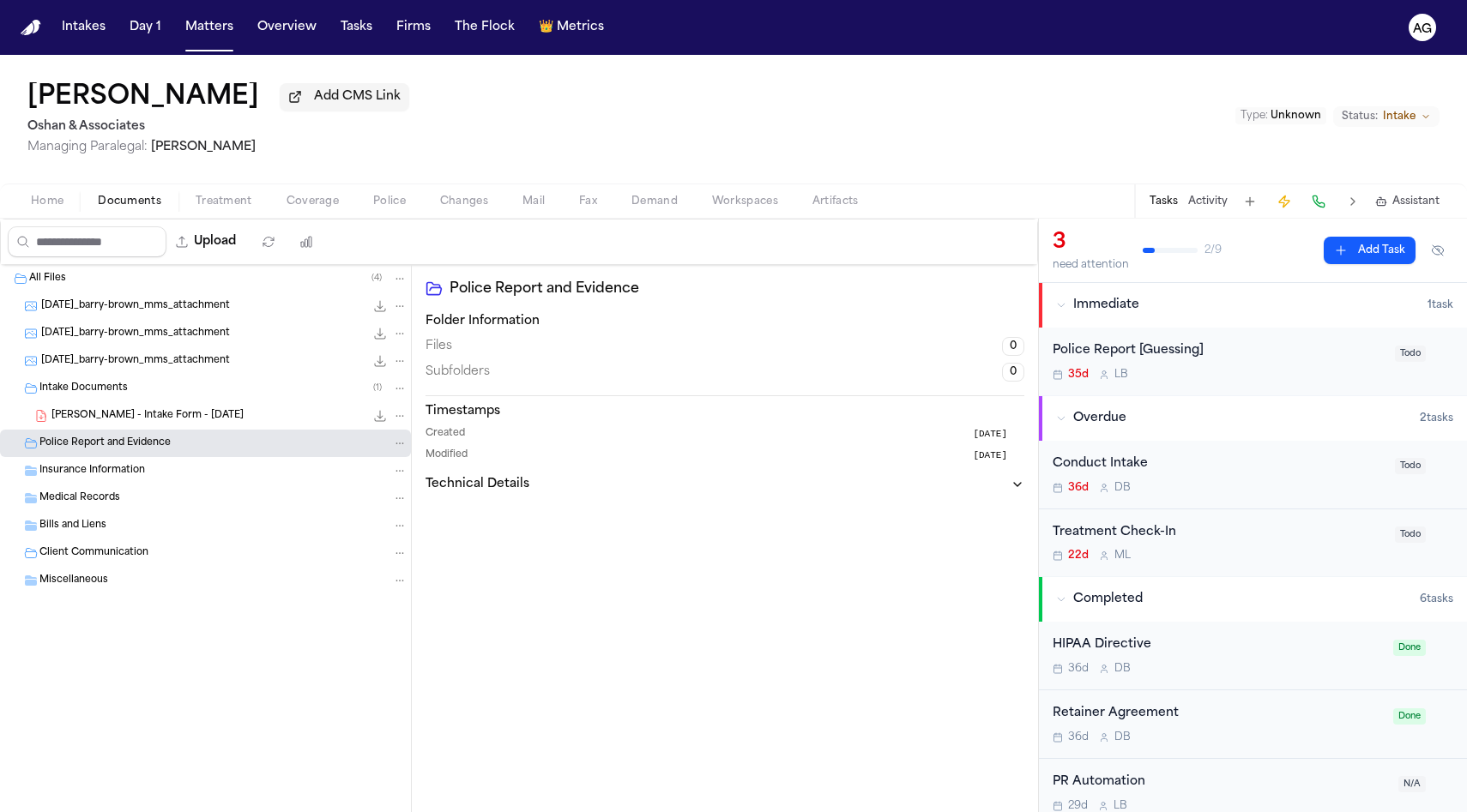
click at [93, 472] on span "Insurance Information" at bounding box center [92, 470] width 106 height 15
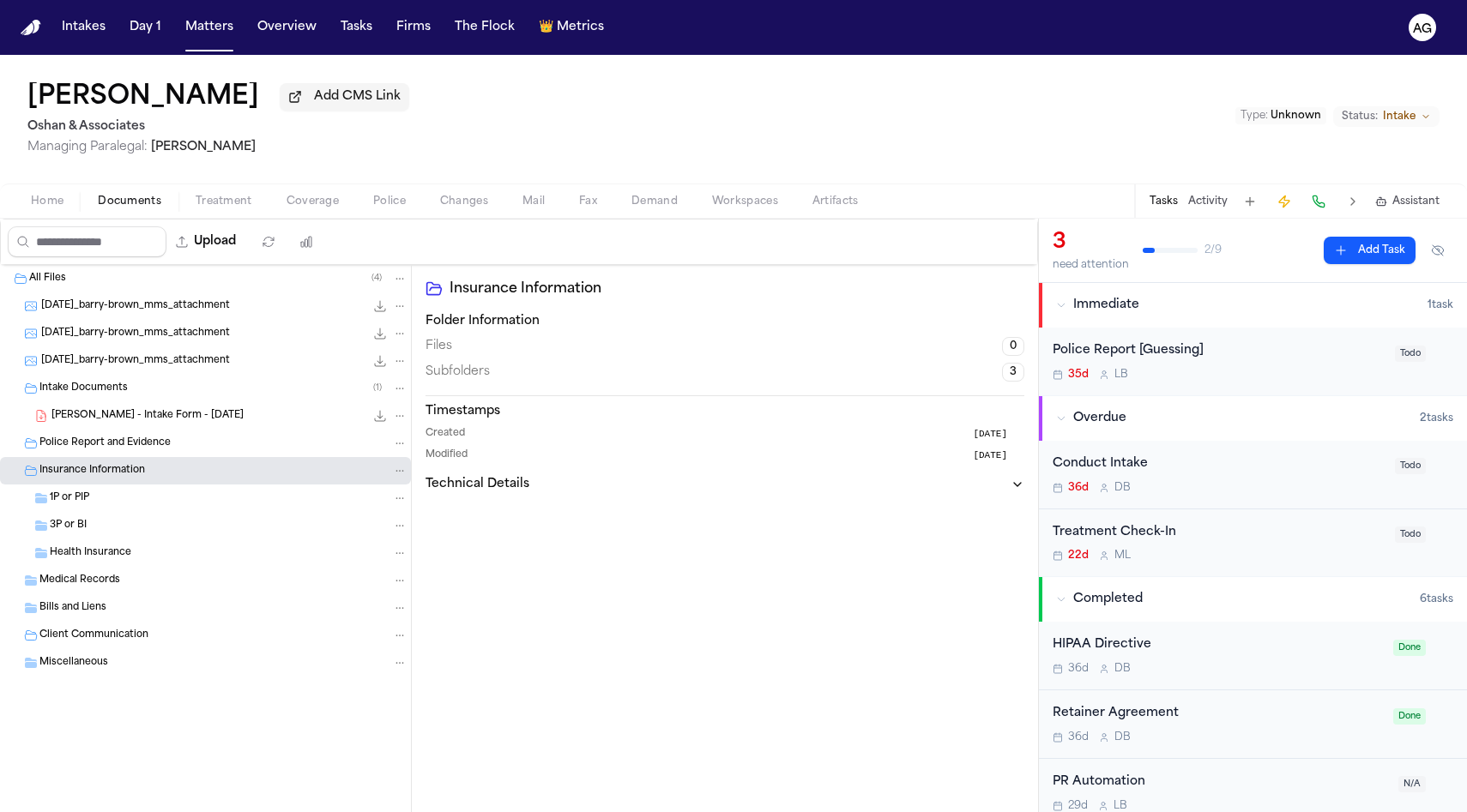
click at [93, 500] on div "1P or PIP" at bounding box center [228, 498] width 358 height 16
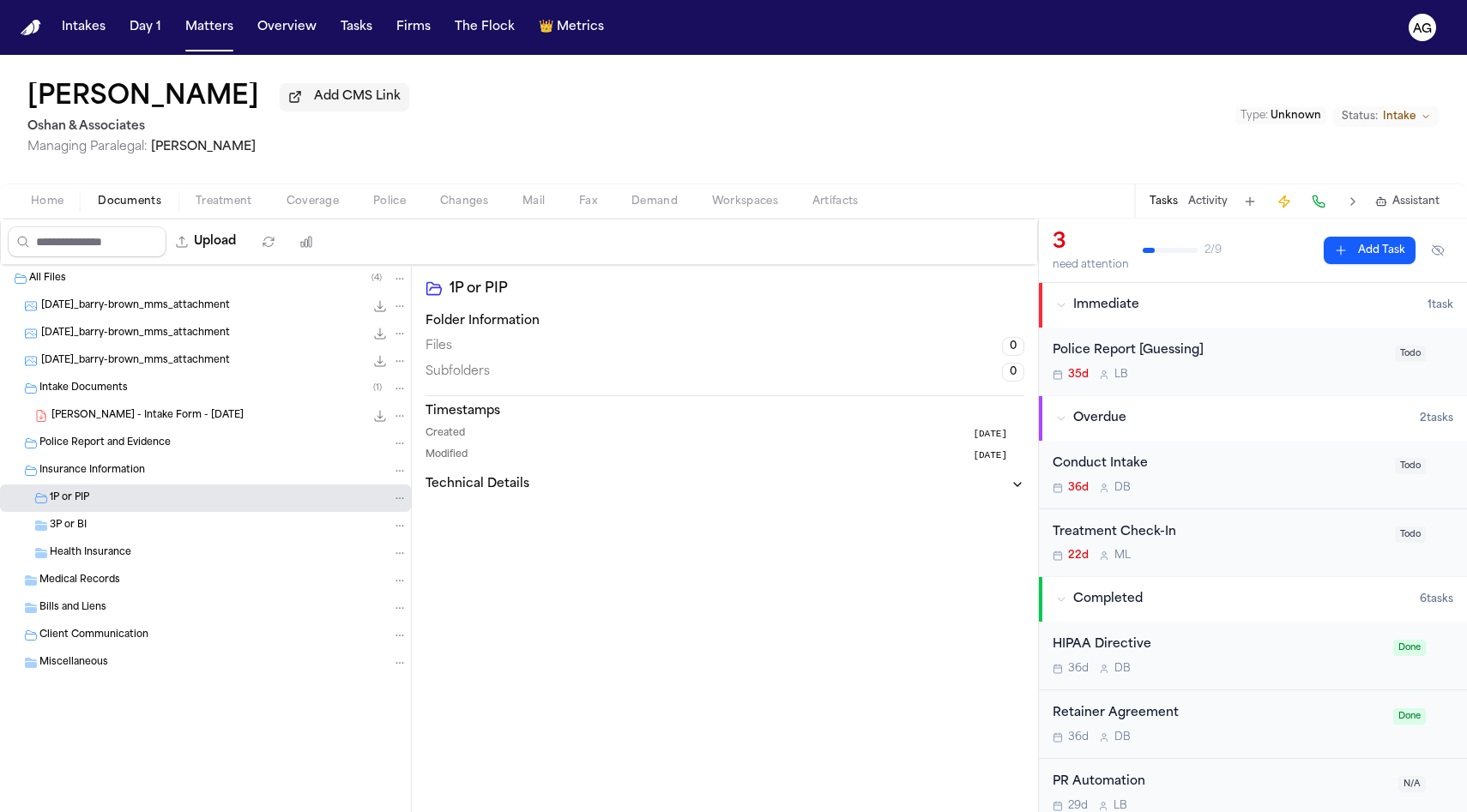
click at [93, 529] on div "3P or BI" at bounding box center [228, 526] width 358 height 16
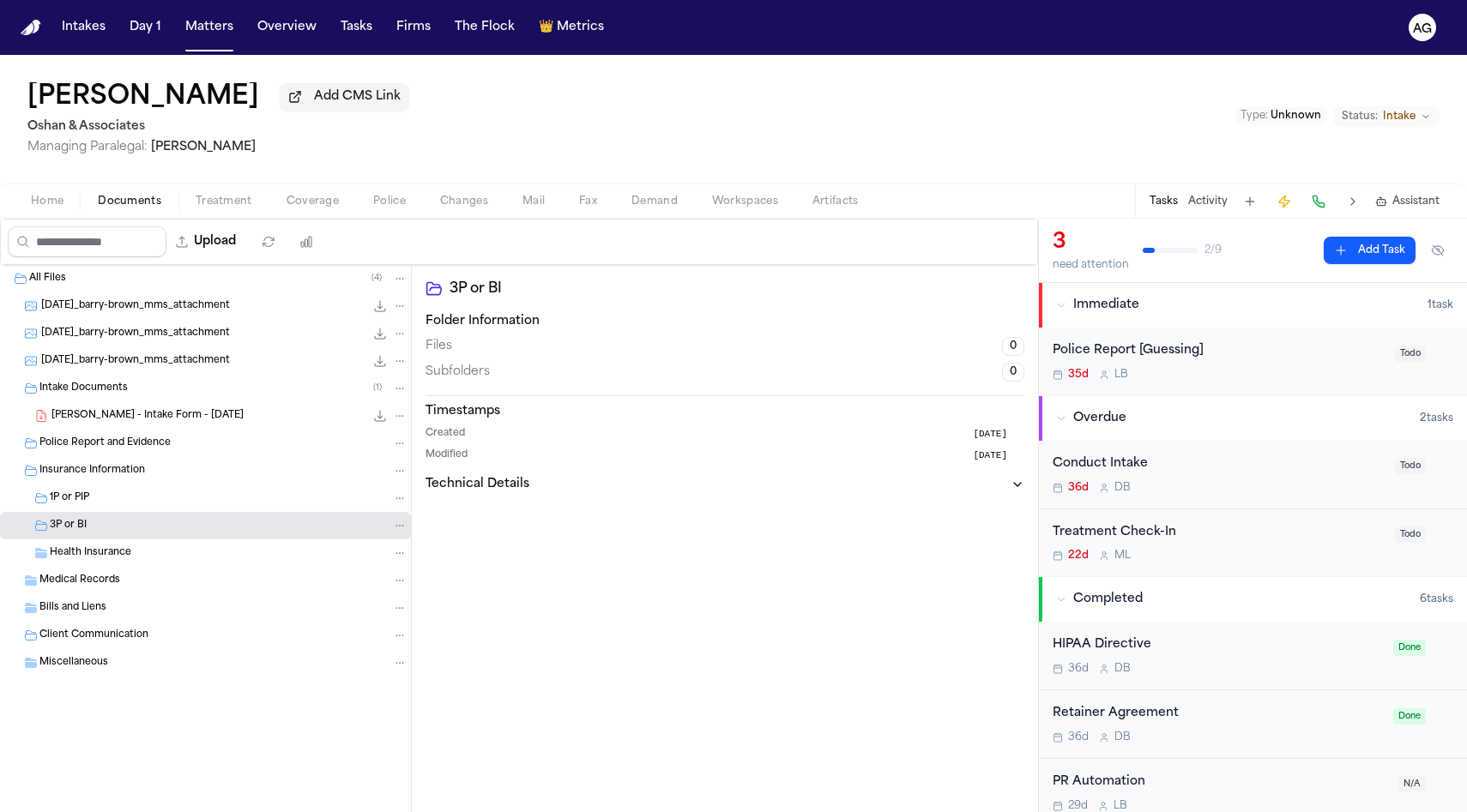
click at [93, 549] on div "Health Insurance" at bounding box center [228, 554] width 358 height 16
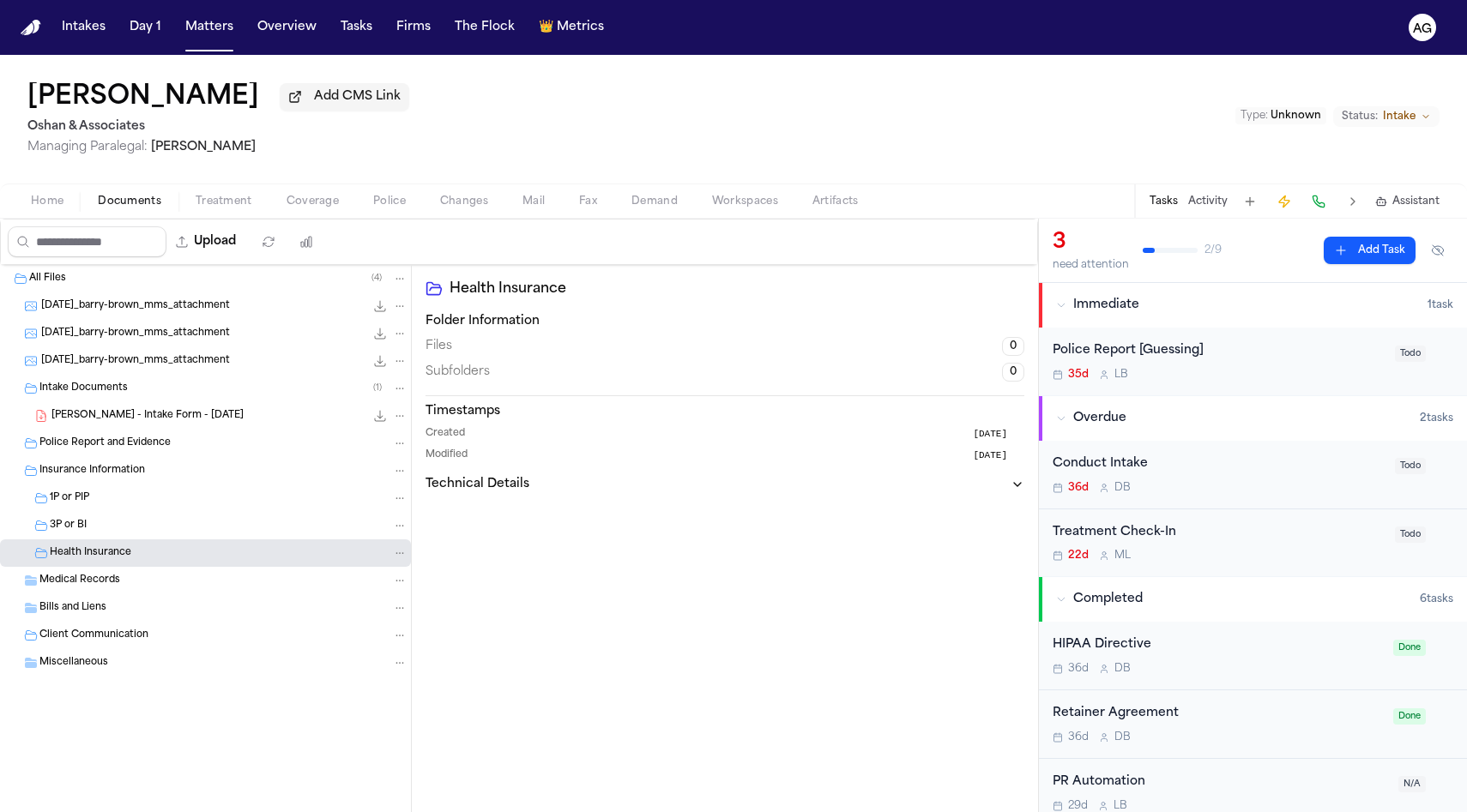
click at [93, 577] on span "Medical Records" at bounding box center [79, 580] width 80 height 15
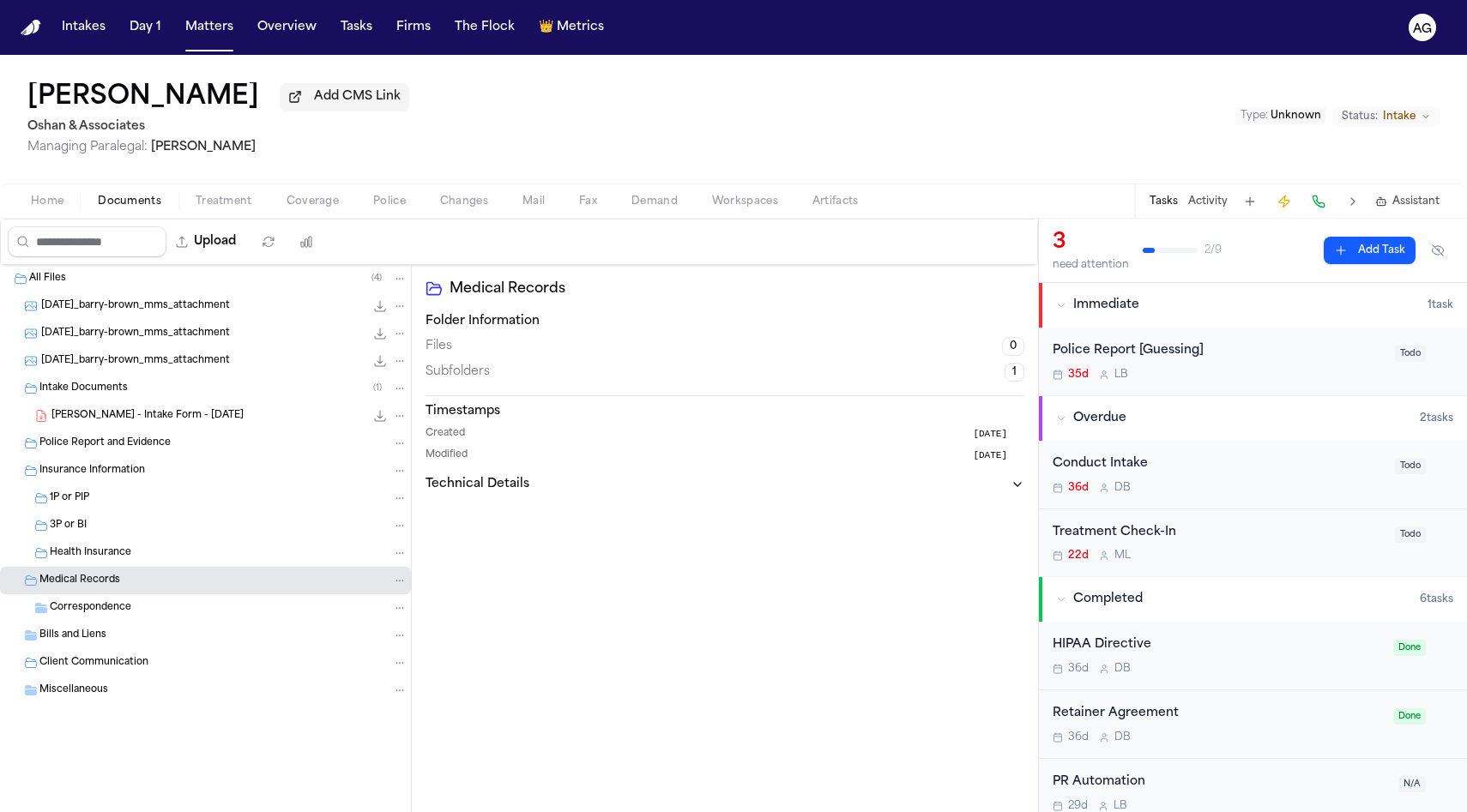
click at [98, 613] on span "Correspondence" at bounding box center [90, 608] width 81 height 15
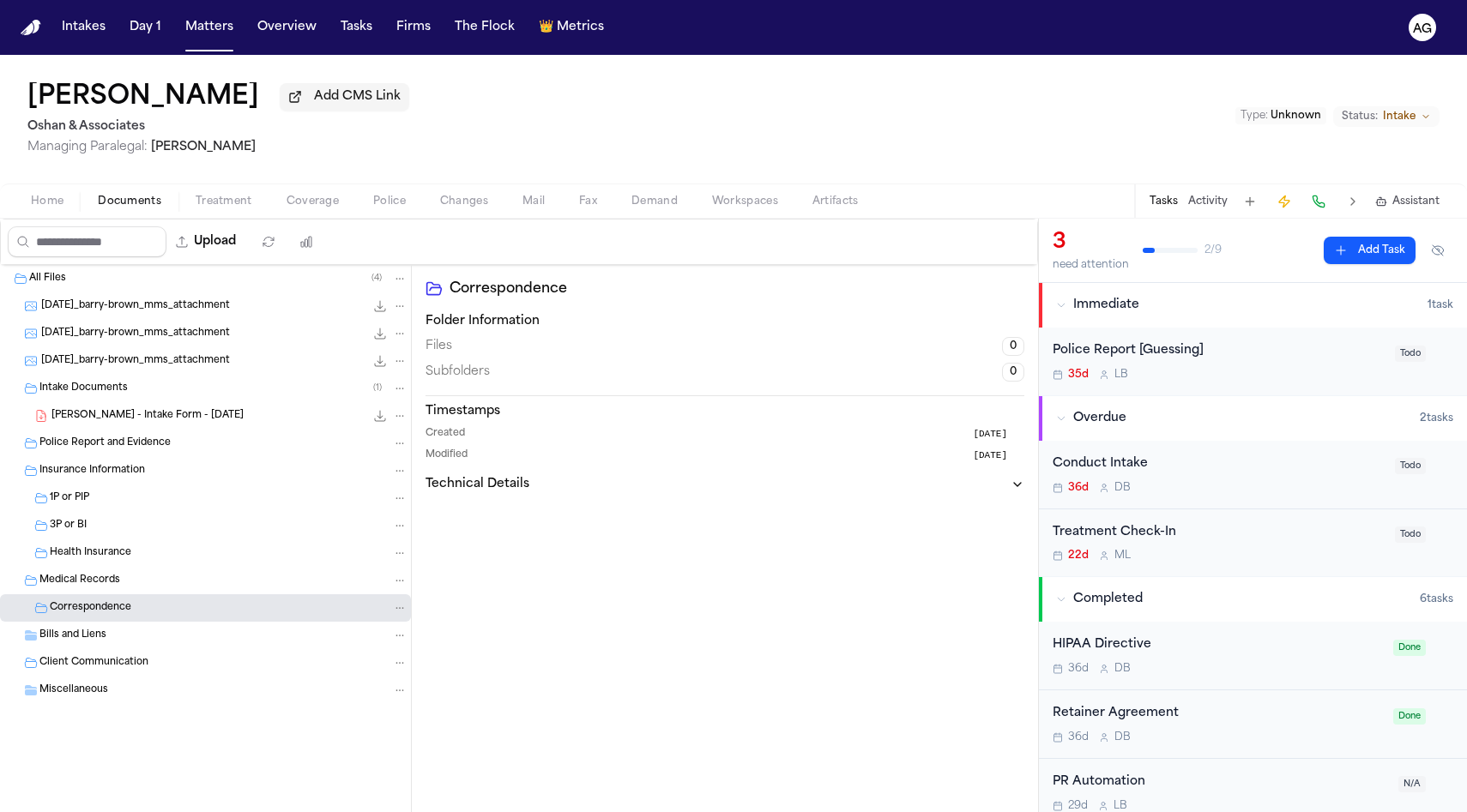
click at [98, 636] on span "Bills and Liens" at bounding box center [73, 636] width 67 height 15
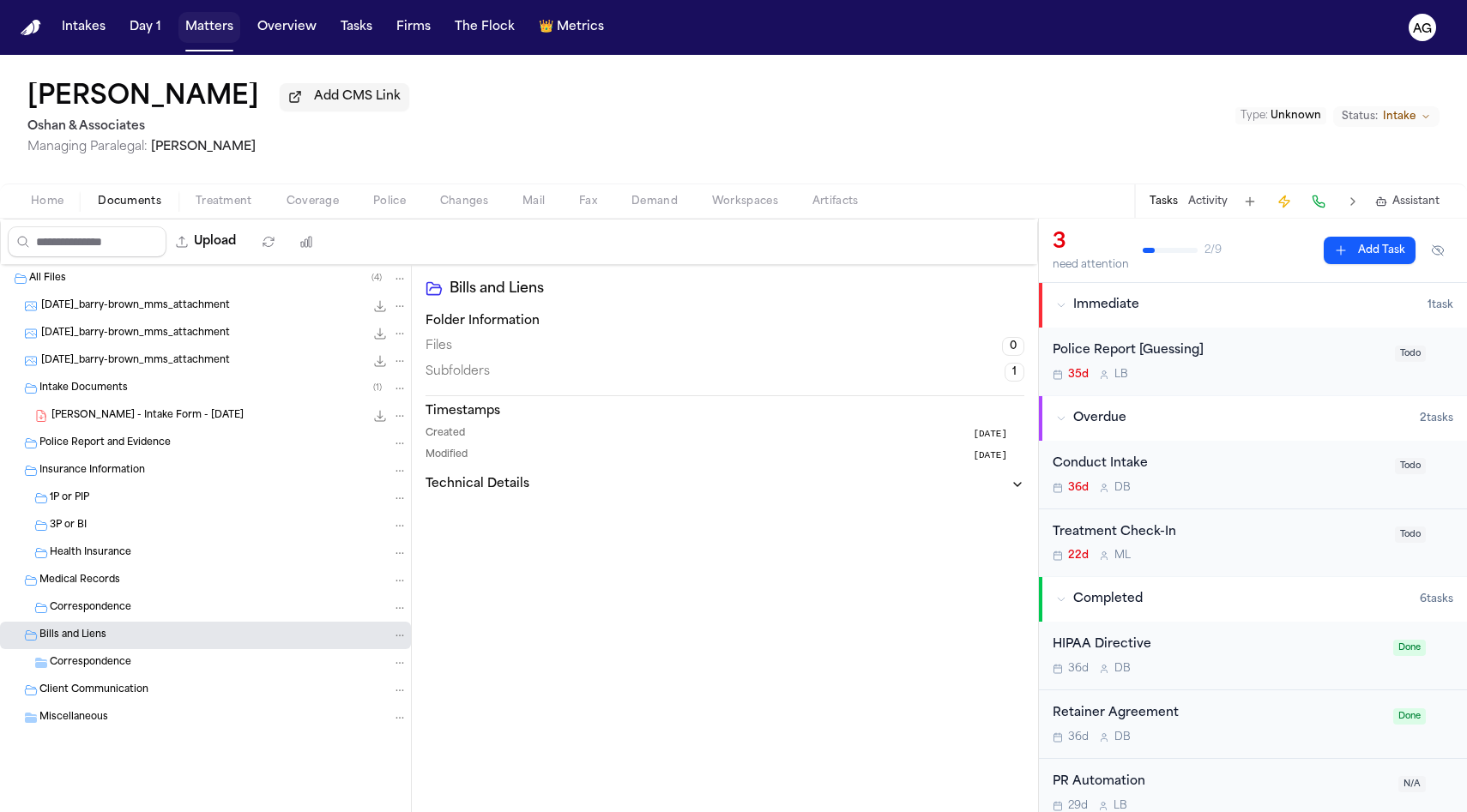
click at [200, 32] on button "Matters" at bounding box center [209, 27] width 61 height 31
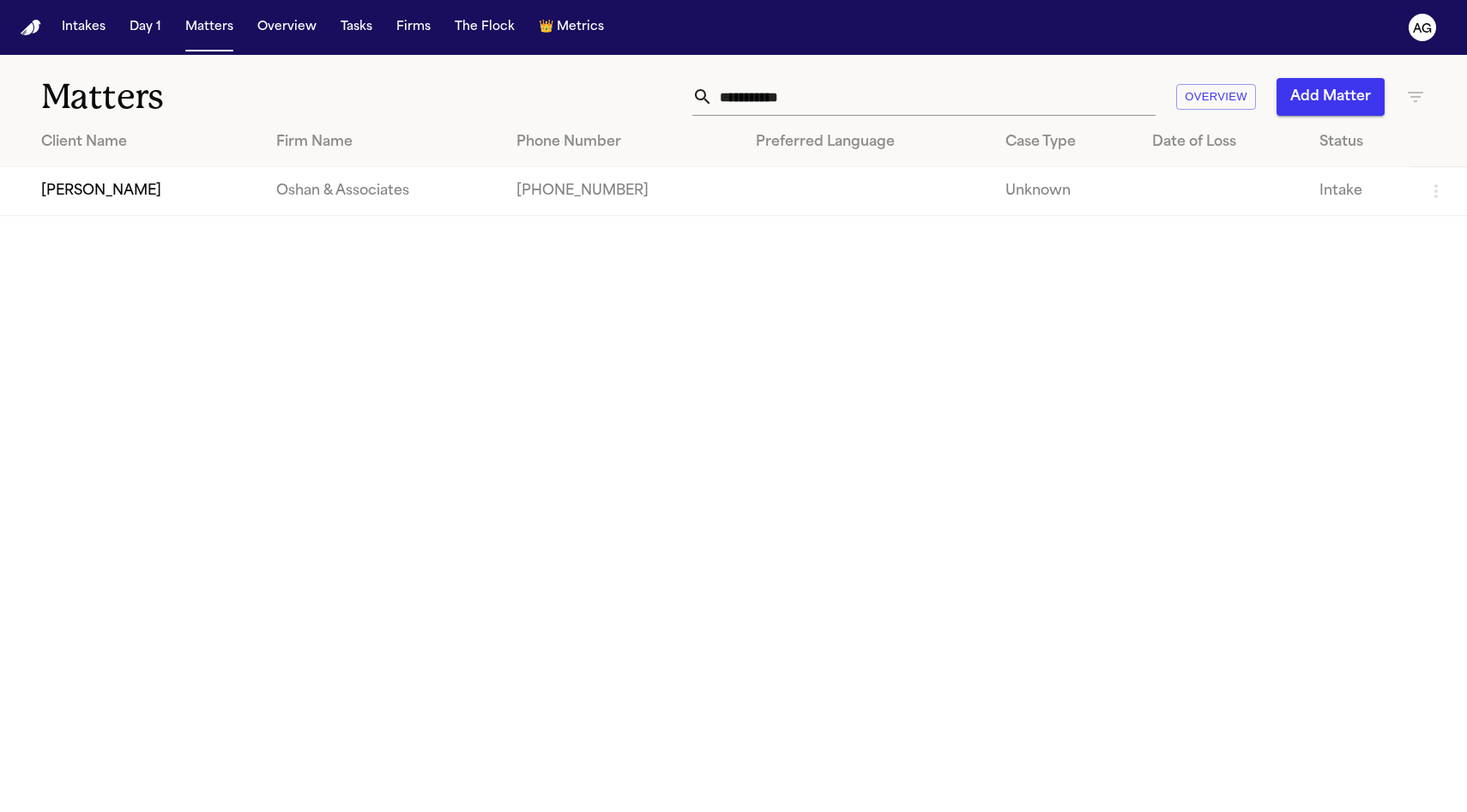
click at [814, 118] on th "Preferred Language" at bounding box center [867, 142] width 250 height 49
click at [797, 96] on input "**********" at bounding box center [934, 97] width 443 height 38
paste input "text"
type input "**********"
click at [362, 216] on table "Client Name Firm Name Phone Number Preferred Language ↑ Case Type Date of Loss …" at bounding box center [733, 166] width 1467 height 98
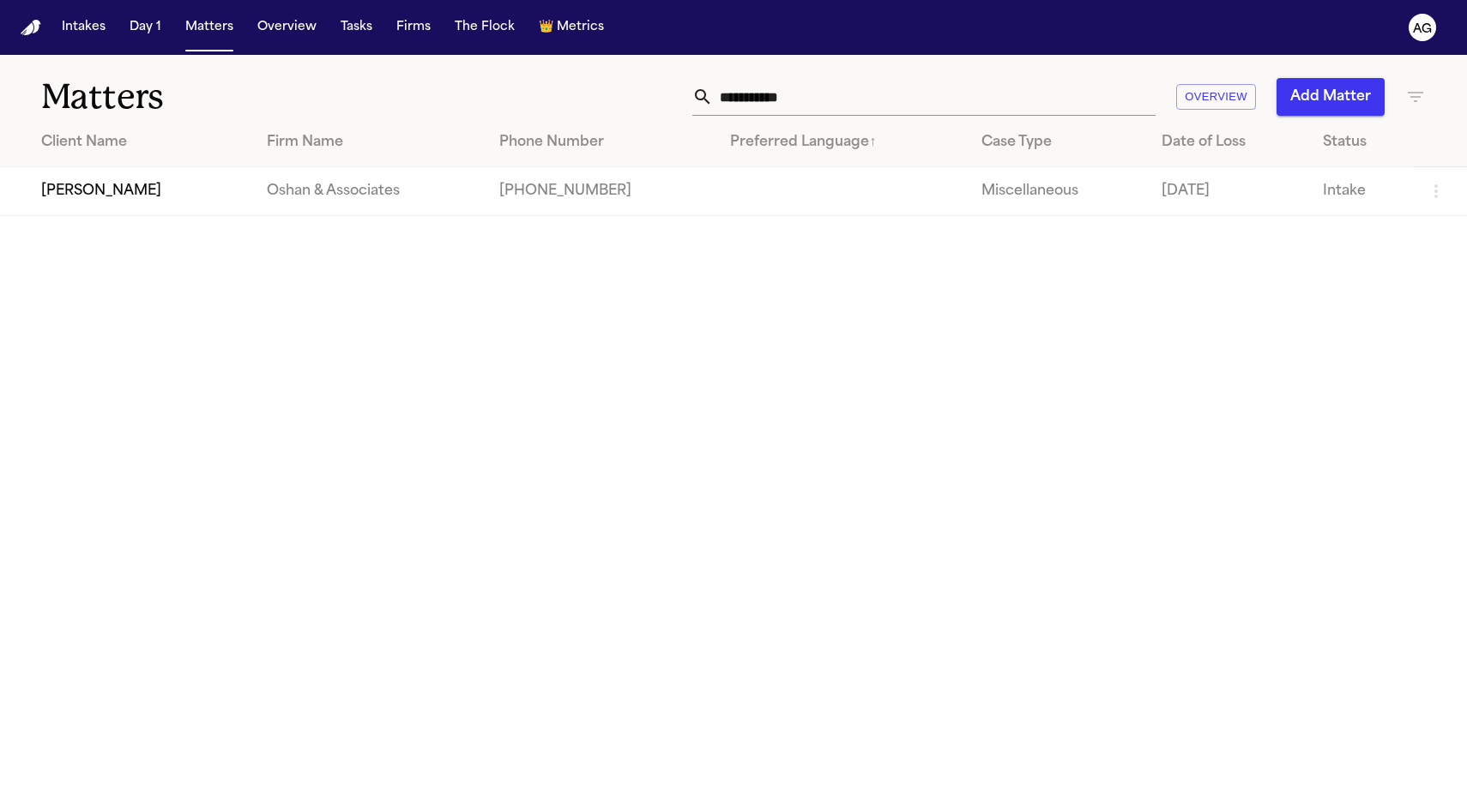
click at [367, 205] on td "Oshan & Associates" at bounding box center [368, 191] width 233 height 49
click at [105, 186] on td "[PERSON_NAME]" at bounding box center [126, 191] width 253 height 49
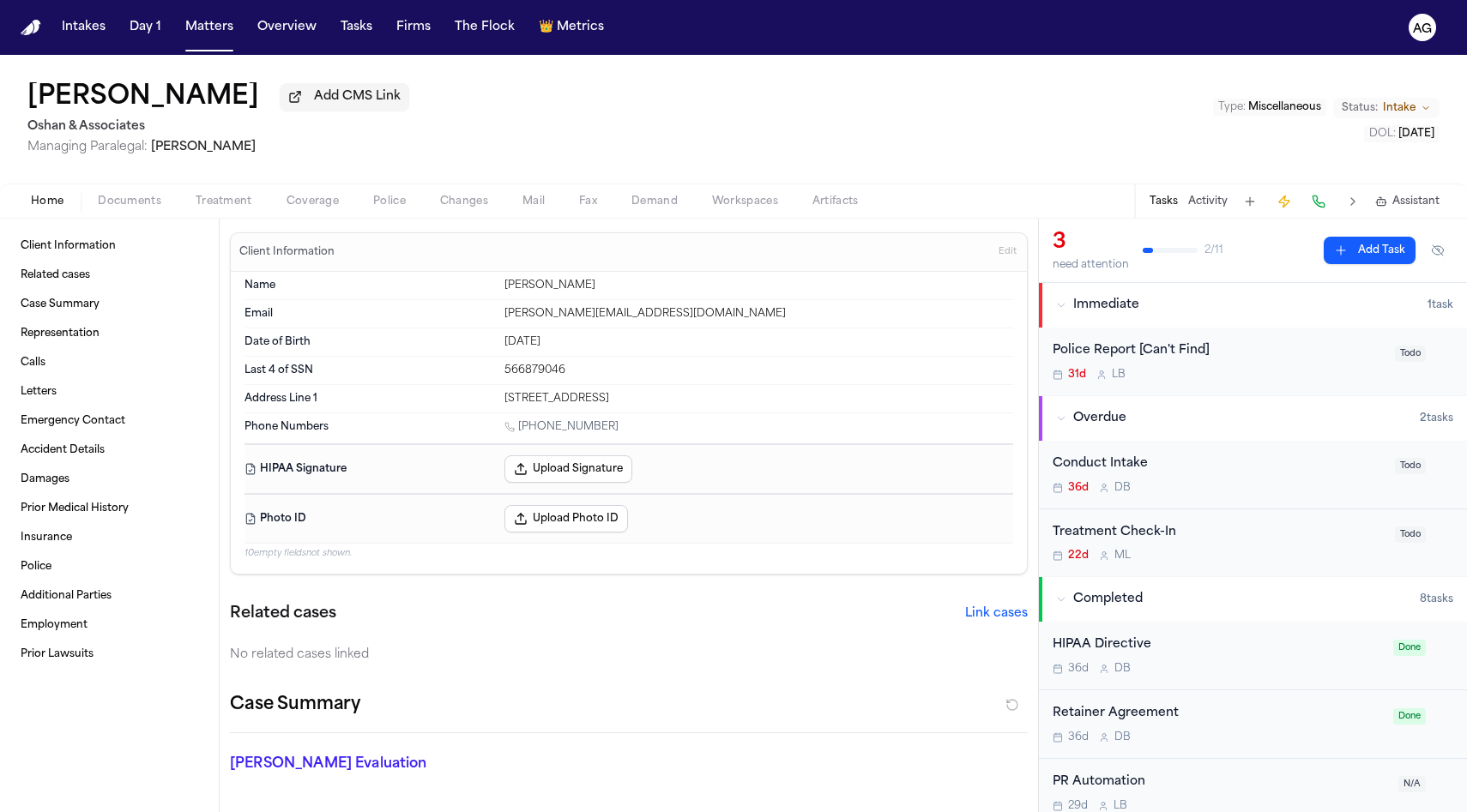
click at [1374, 106] on span "Status:" at bounding box center [1359, 108] width 36 height 14
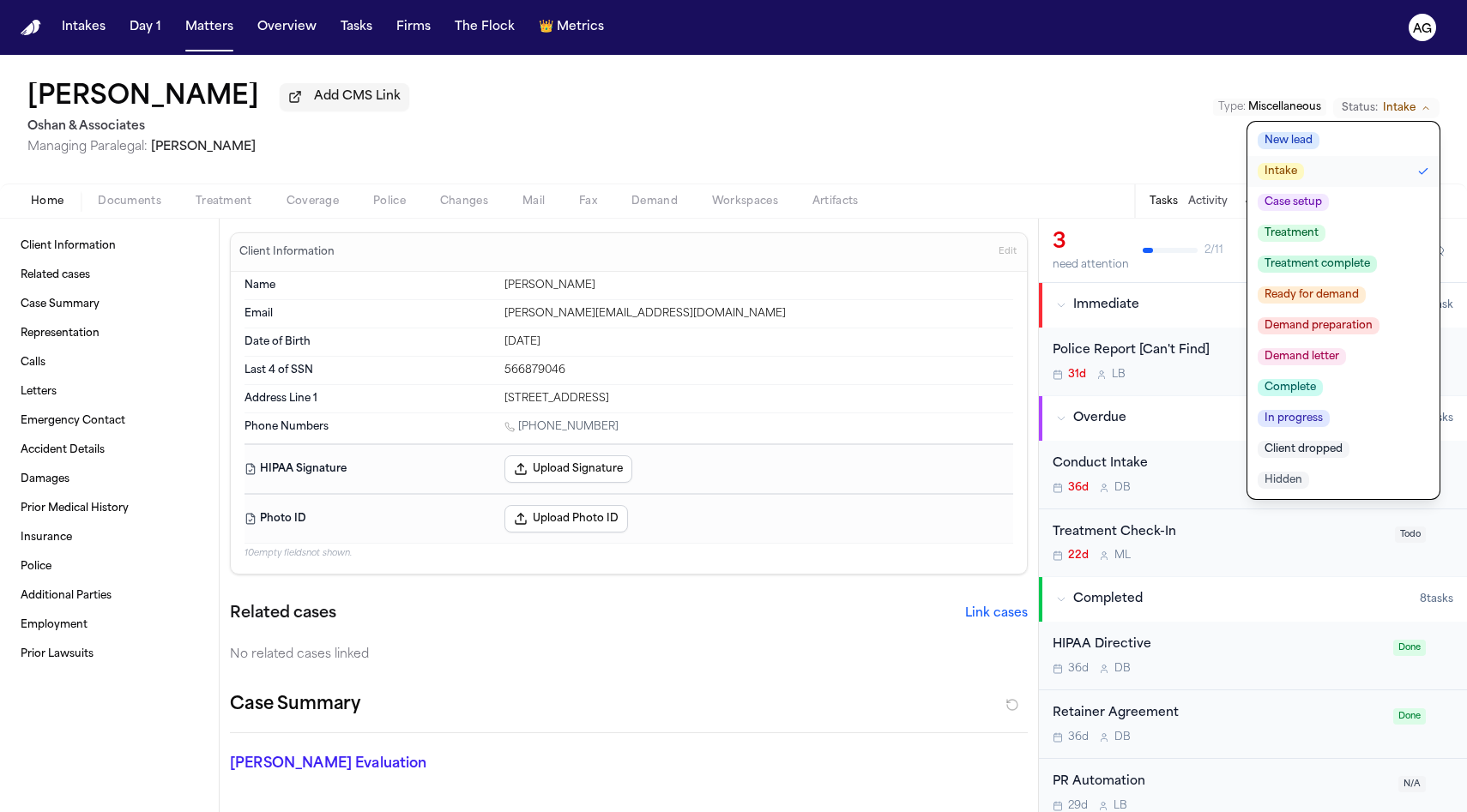
click at [1009, 105] on div "[PERSON_NAME] Add CMS Link Oshan & Associates Managing Paralegal: [PERSON_NAME]…" at bounding box center [733, 119] width 1467 height 129
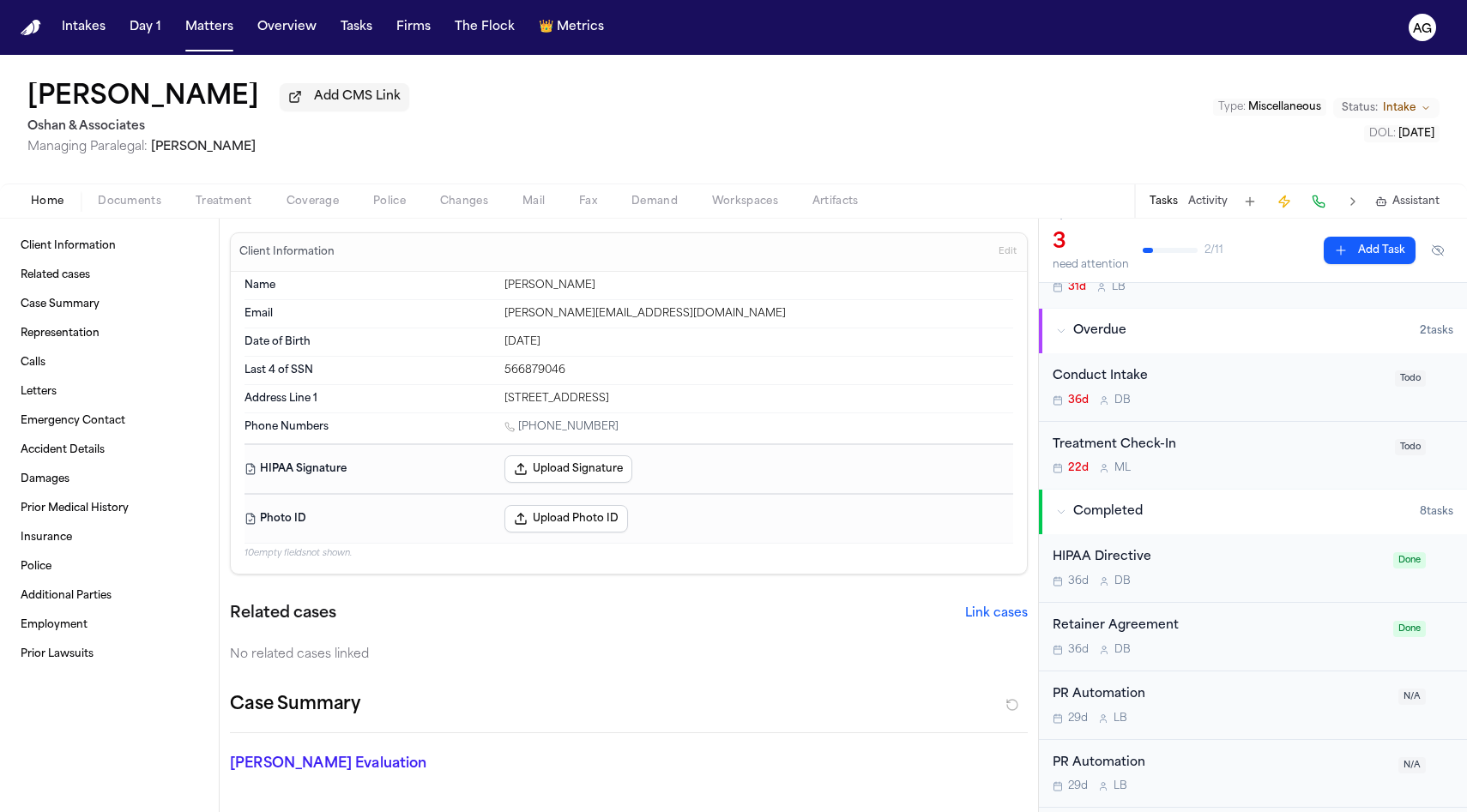
scroll to position [92, 0]
click at [1129, 559] on div "HIPAA Directive" at bounding box center [1216, 554] width 330 height 20
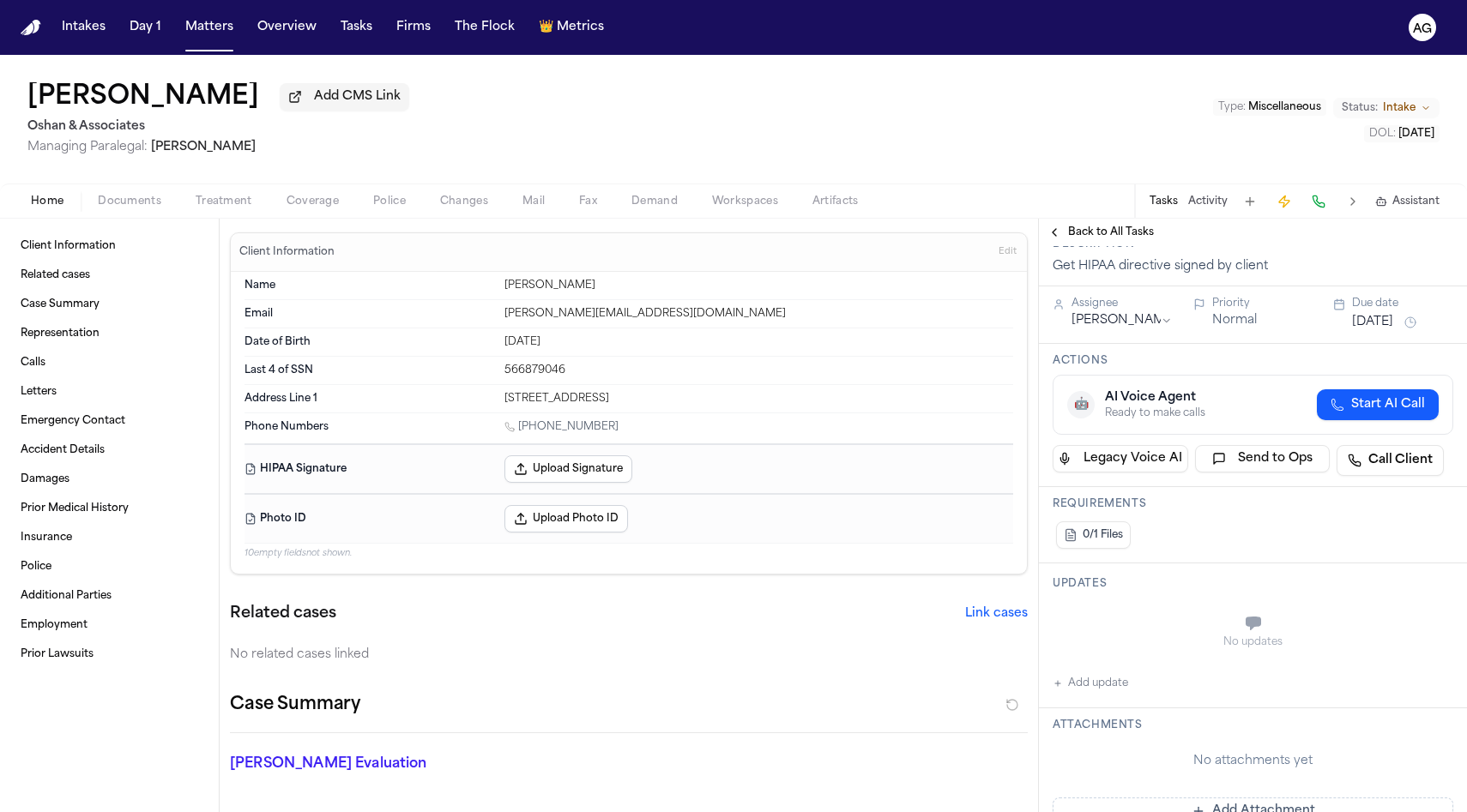
scroll to position [81, 0]
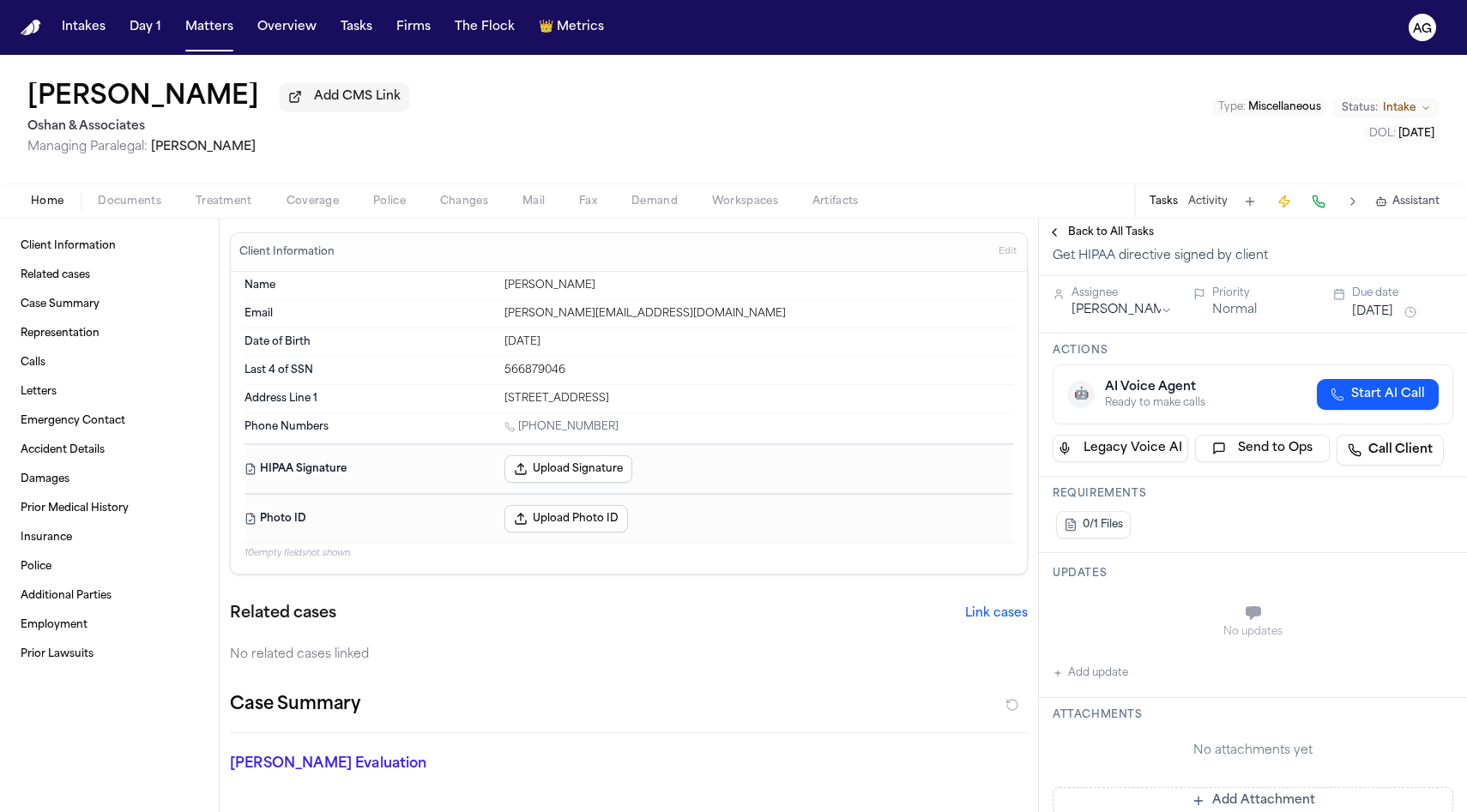
click at [1085, 531] on span "0/1 Files" at bounding box center [1102, 525] width 41 height 14
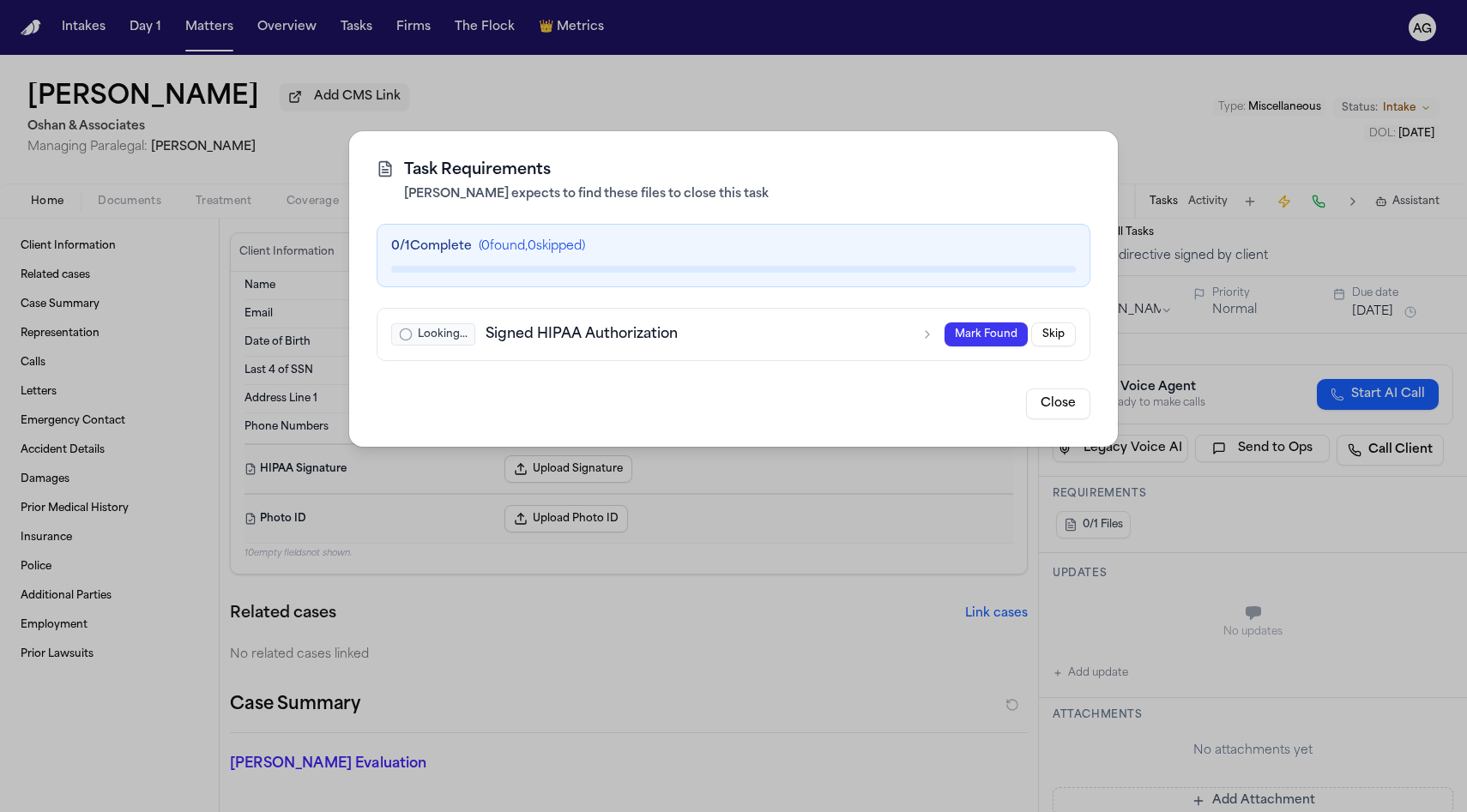
click at [1054, 402] on button "Close" at bounding box center [1058, 403] width 64 height 31
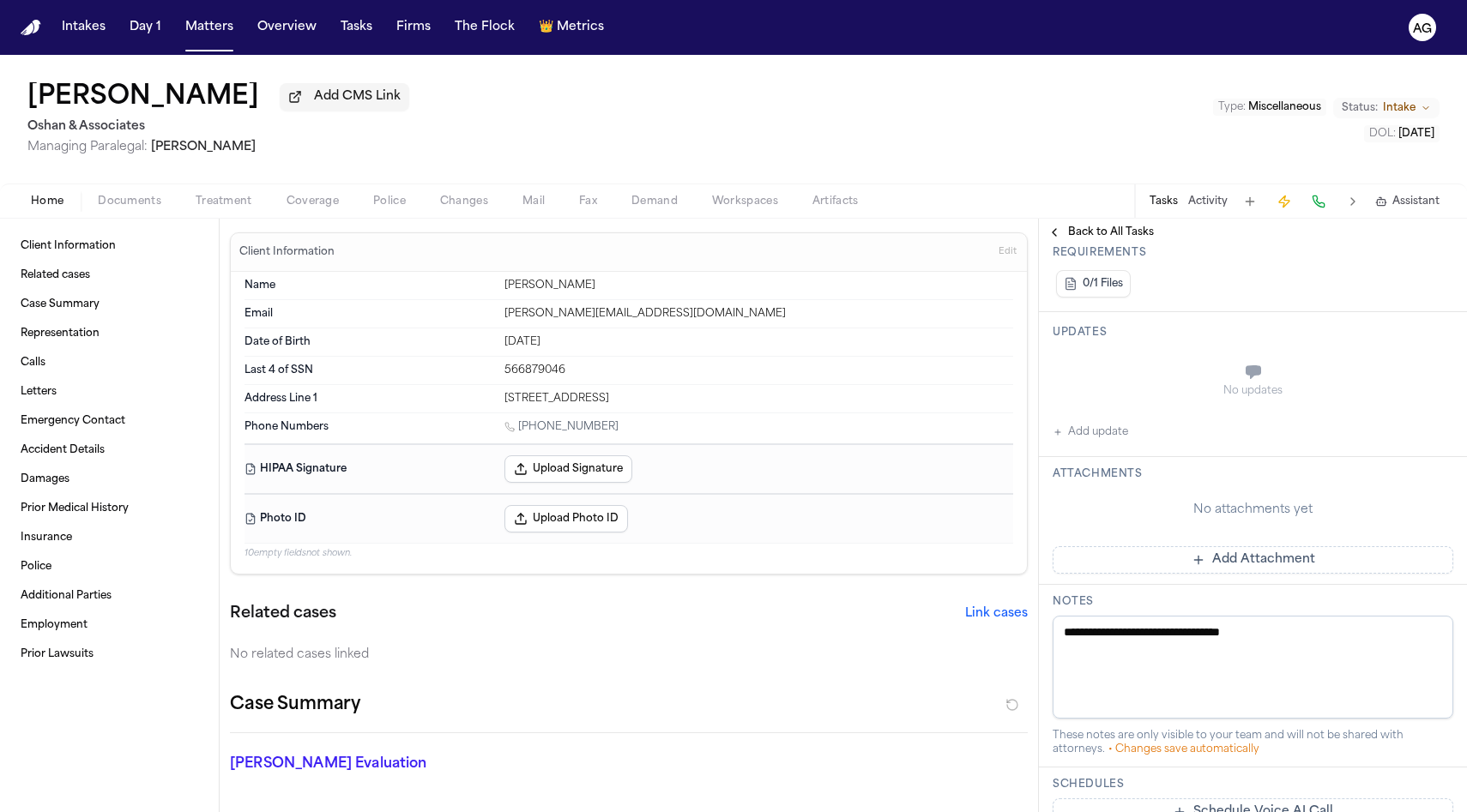
scroll to position [326, 0]
drag, startPoint x: 1113, startPoint y: 631, endPoint x: 1187, endPoint y: 639, distance: 74.4
click at [1187, 639] on textarea "**********" at bounding box center [1252, 663] width 400 height 103
click at [60, 267] on link "Related cases" at bounding box center [109, 275] width 191 height 28
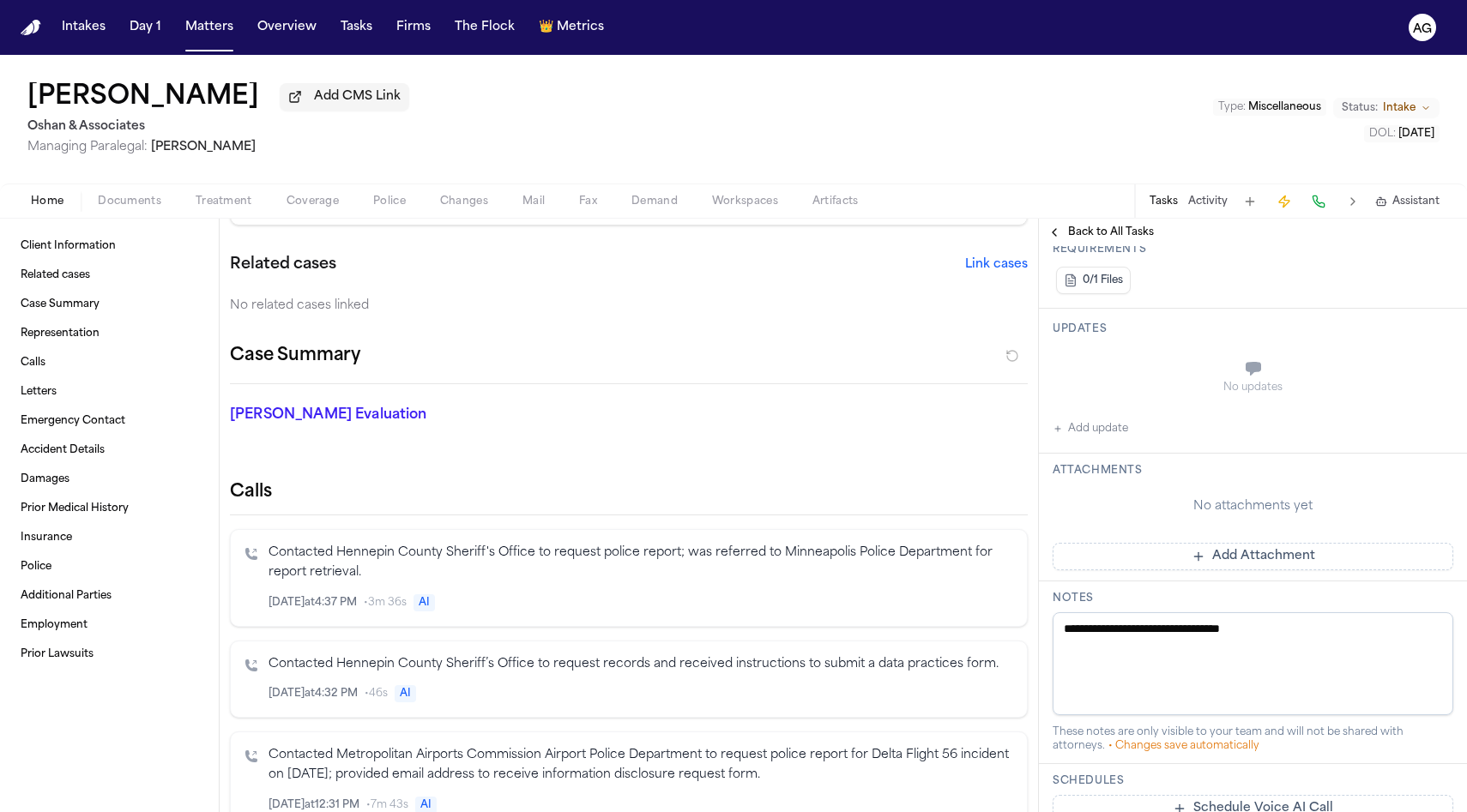
scroll to position [360, 0]
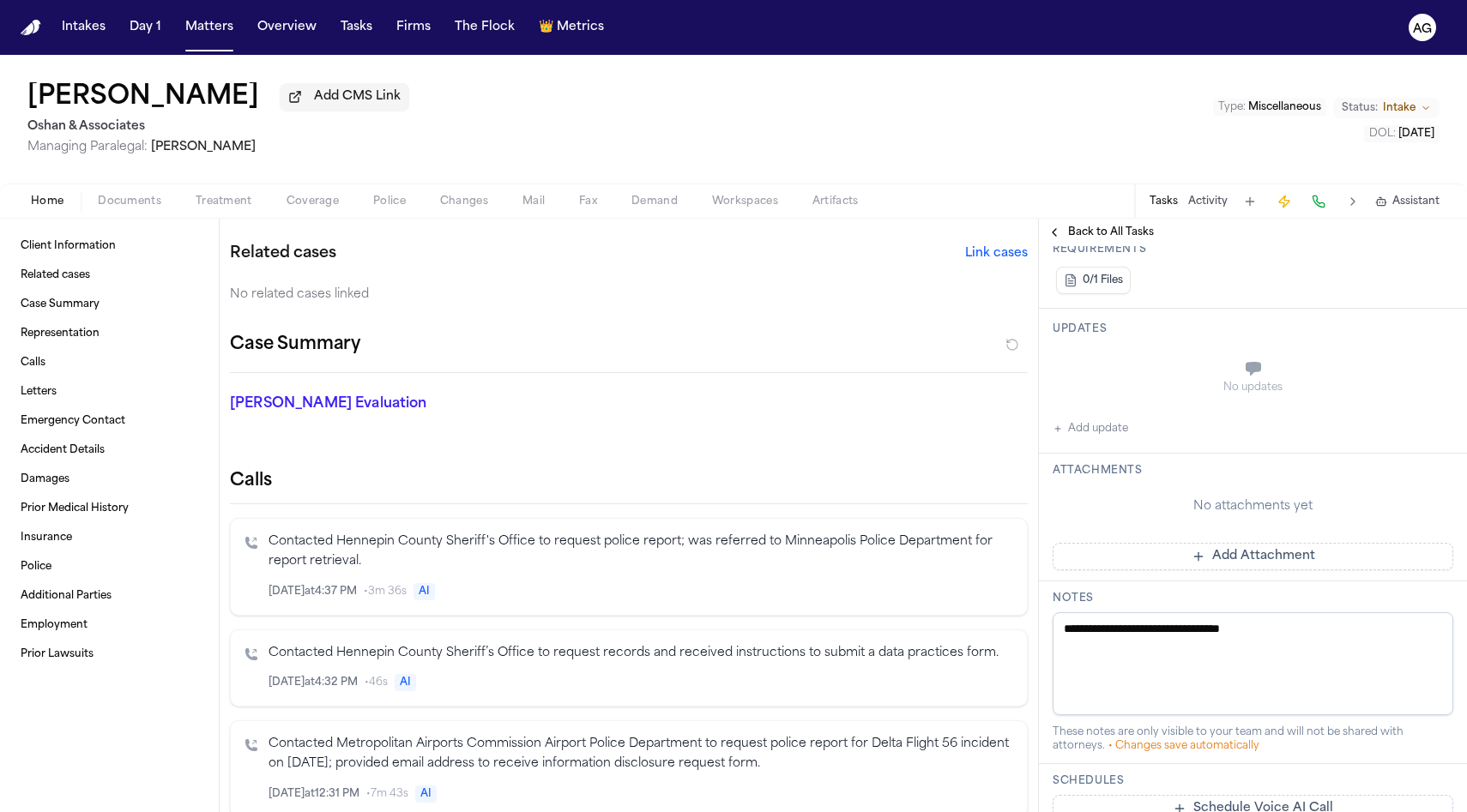
click at [134, 208] on span "Documents" at bounding box center [130, 202] width 63 height 14
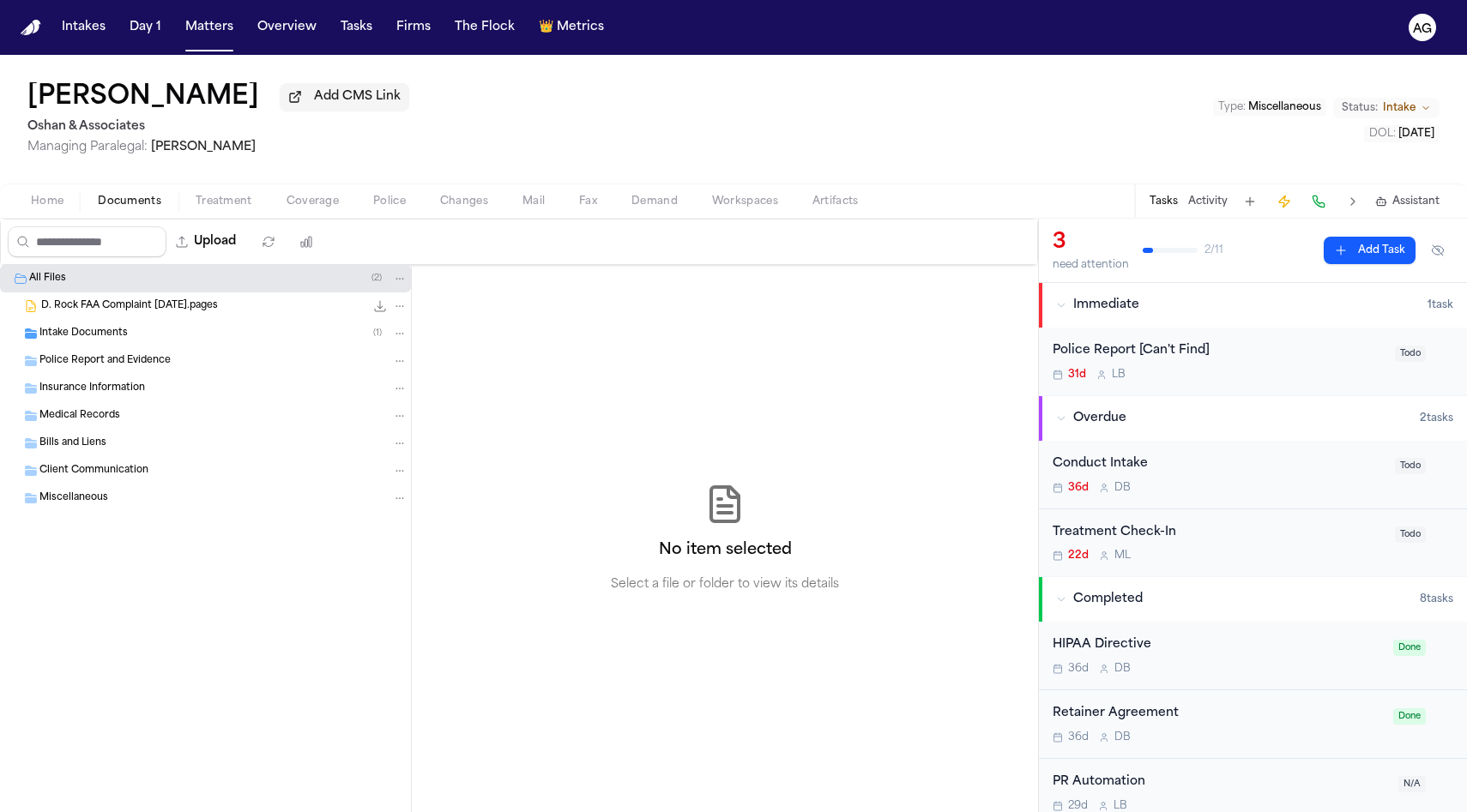
click at [140, 310] on span "D. Rock FAA Complaint [DATE].pages" at bounding box center [130, 306] width 176 height 15
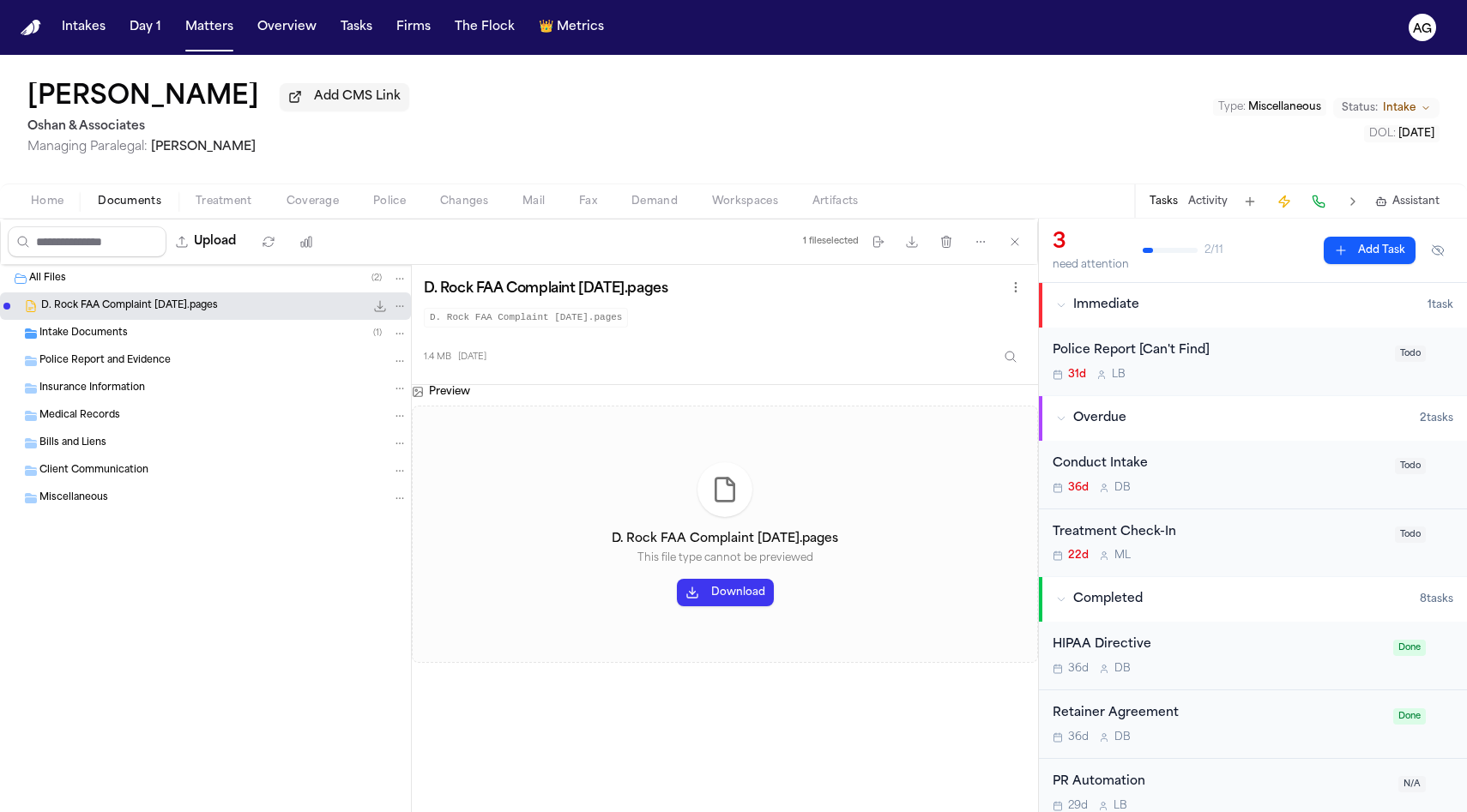
click at [133, 336] on div "Intake Documents ( 1 )" at bounding box center [223, 334] width 367 height 16
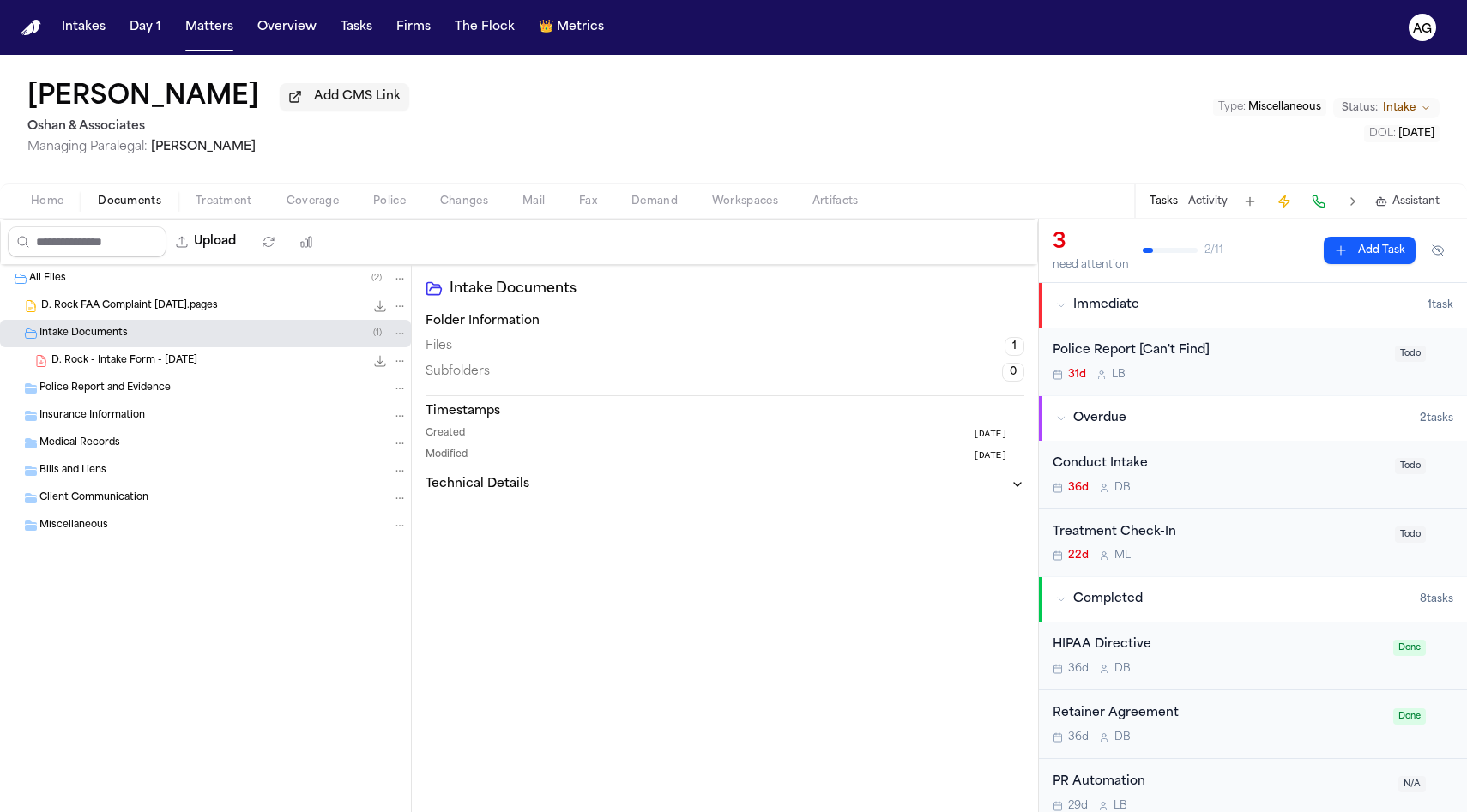
click at [137, 357] on span "D. Rock - Intake Form - [DATE]" at bounding box center [124, 361] width 146 height 15
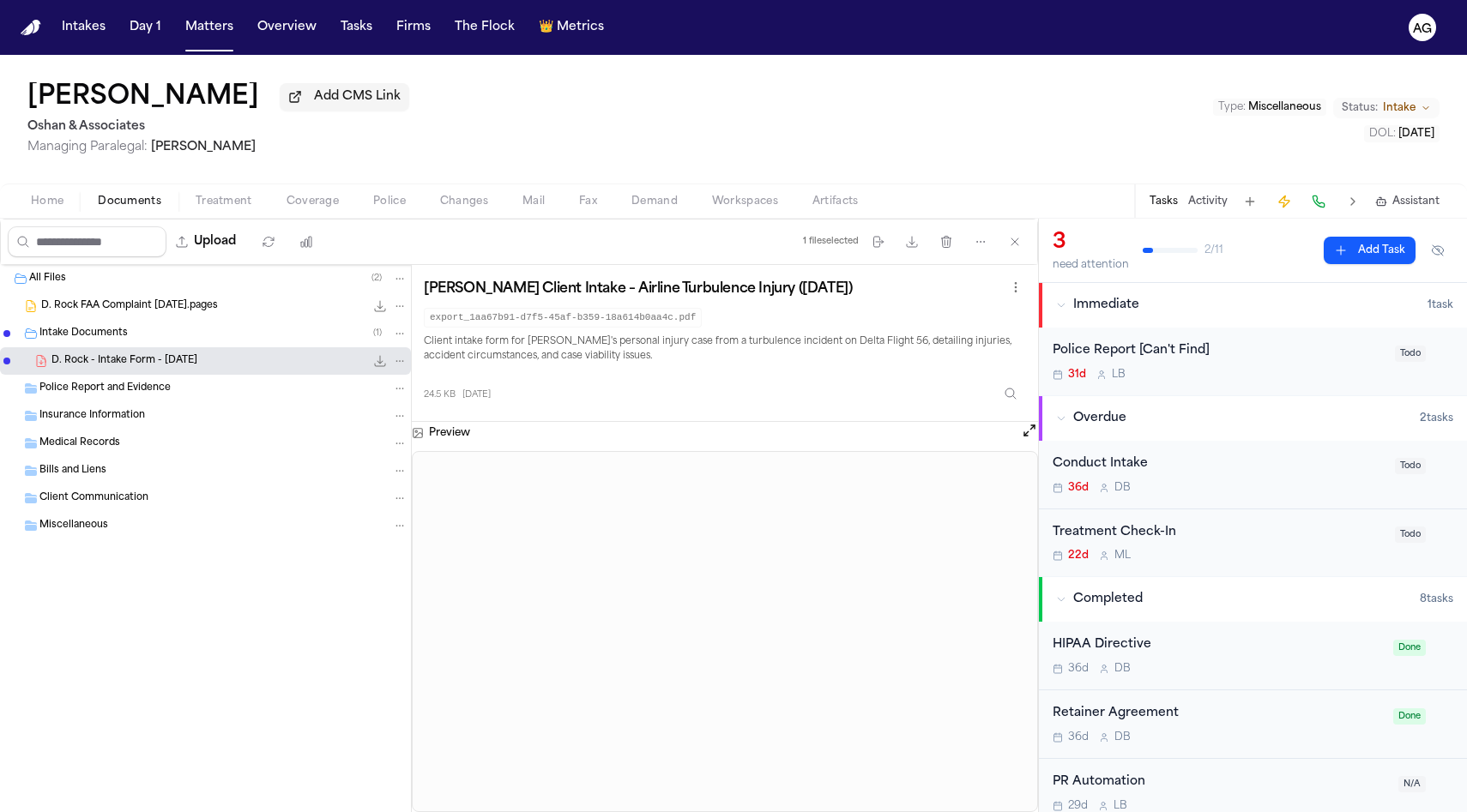
click at [129, 396] on span "Police Report and Evidence" at bounding box center [105, 388] width 131 height 15
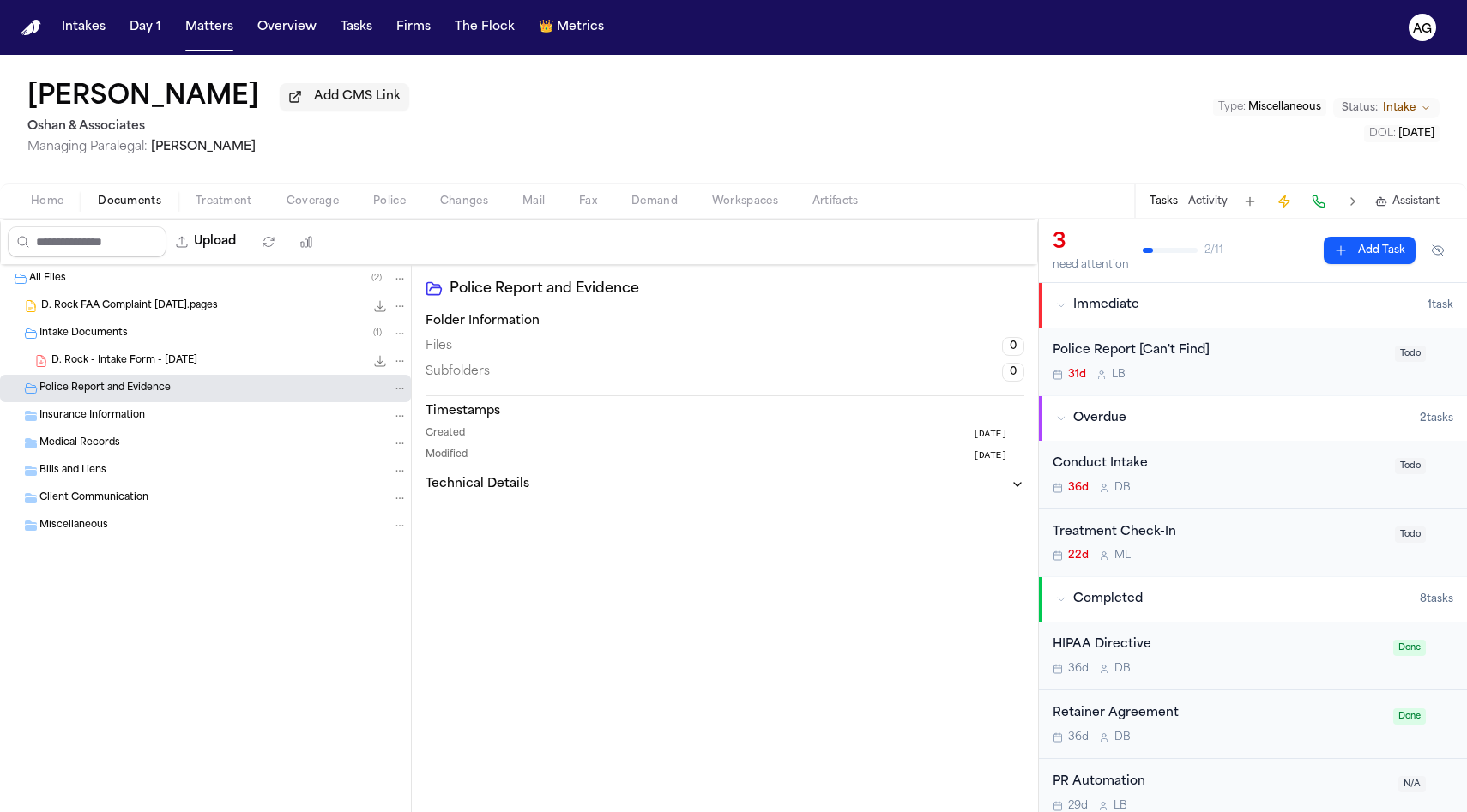
click at [127, 419] on span "Insurance Information" at bounding box center [92, 416] width 106 height 15
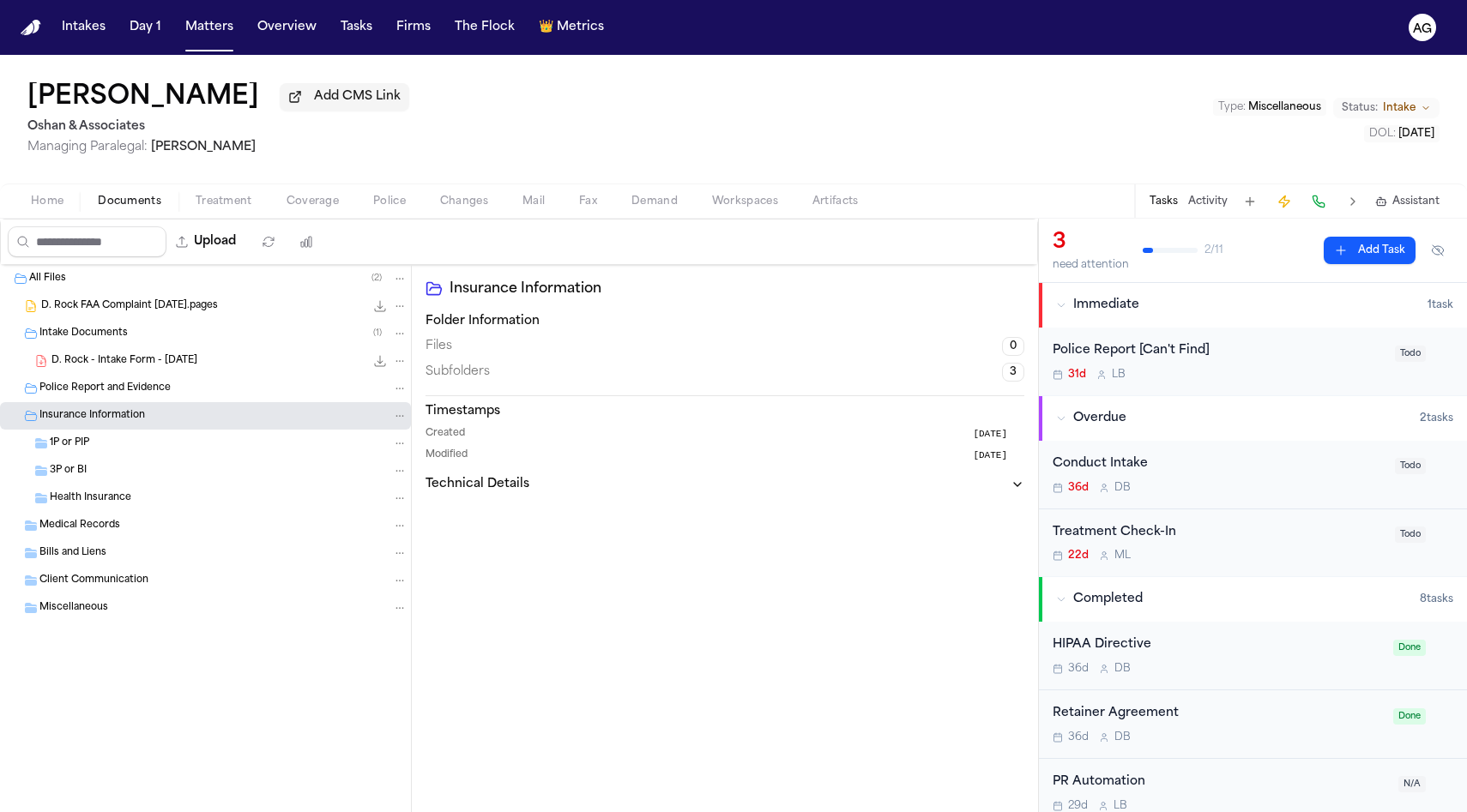
click at [126, 438] on div "1P or PIP" at bounding box center [205, 444] width 411 height 28
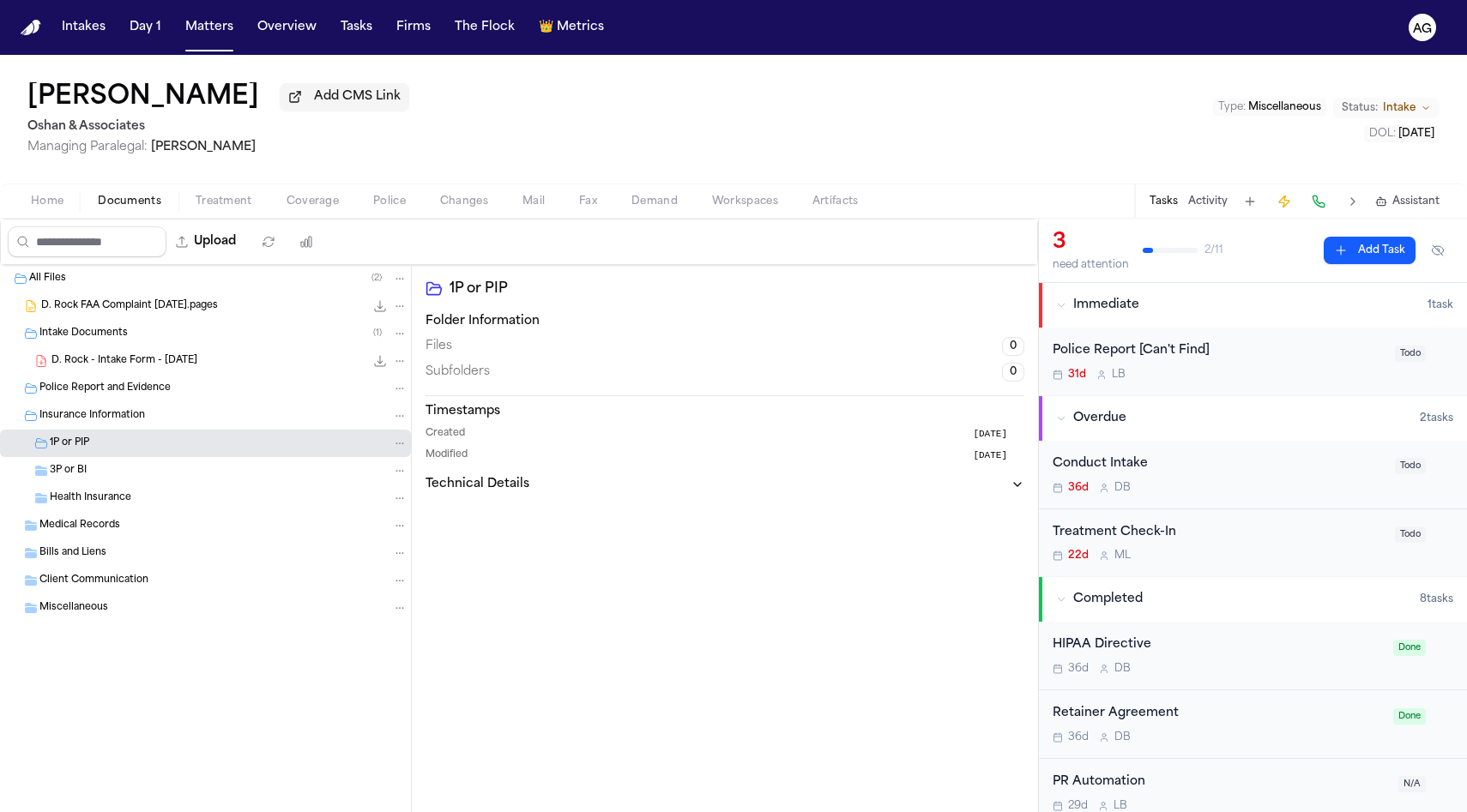
click at [122, 476] on div "3P or BI" at bounding box center [228, 471] width 358 height 16
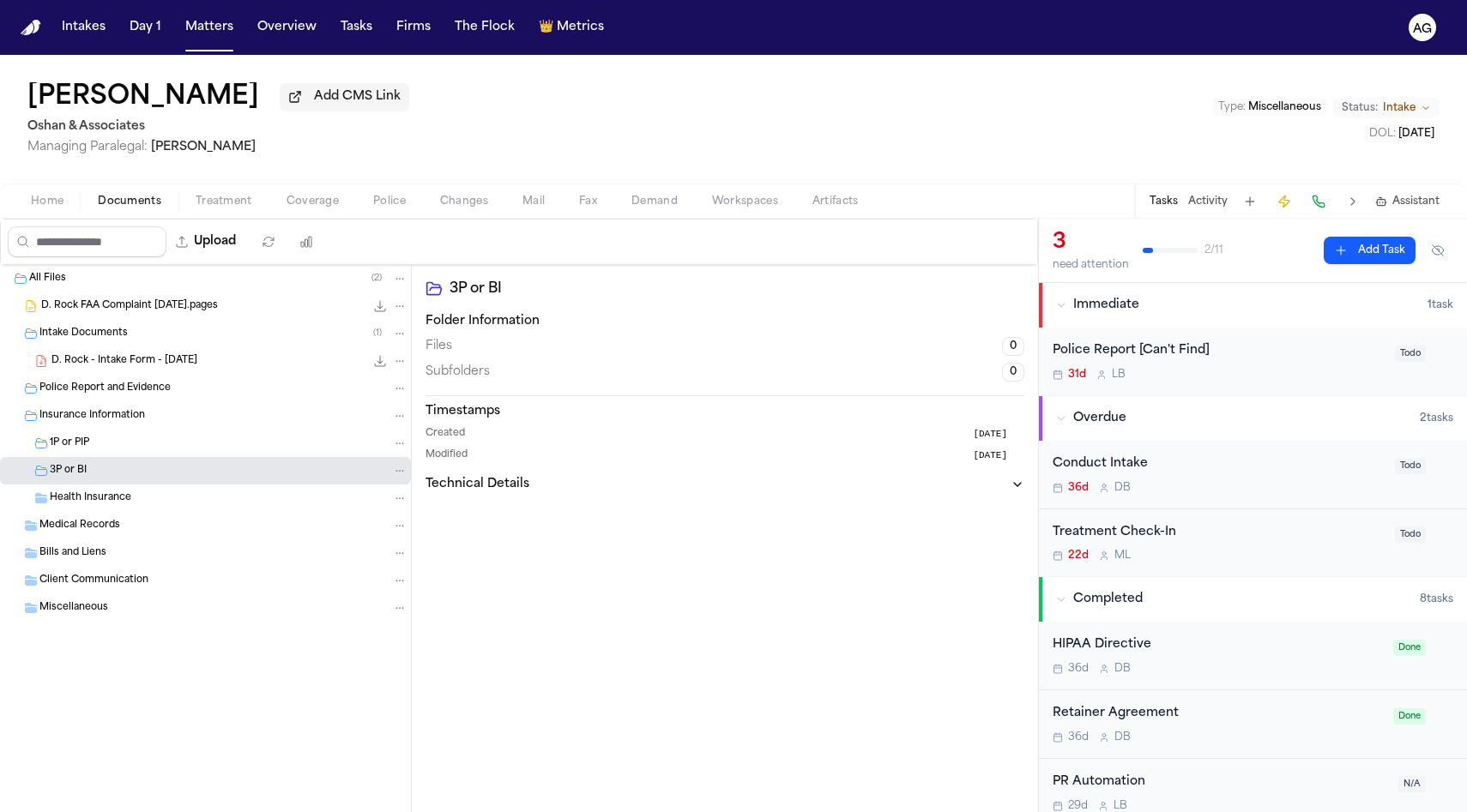
click at [122, 495] on span "Health Insurance" at bounding box center [90, 498] width 81 height 15
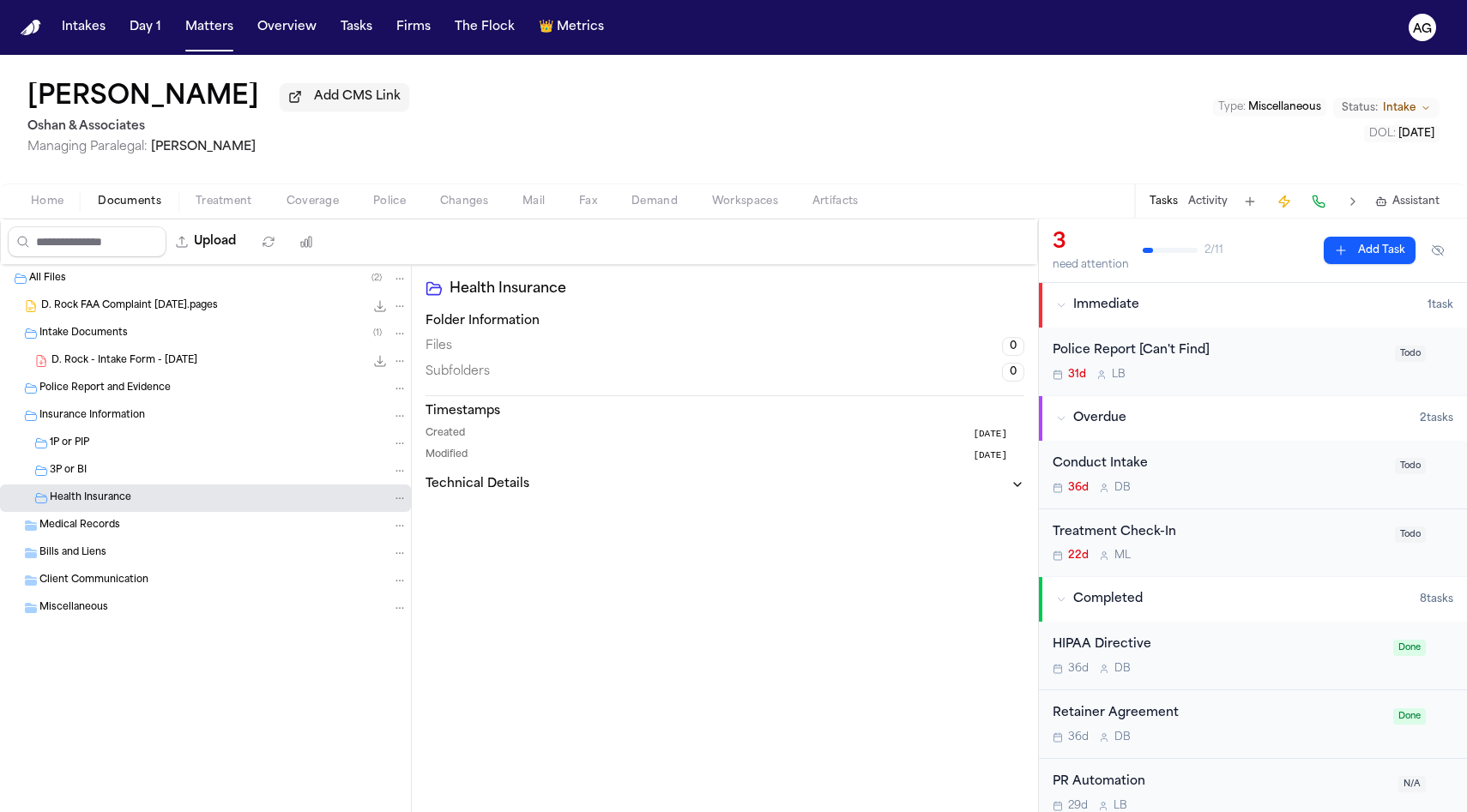
click at [116, 524] on span "Medical Records" at bounding box center [79, 526] width 80 height 15
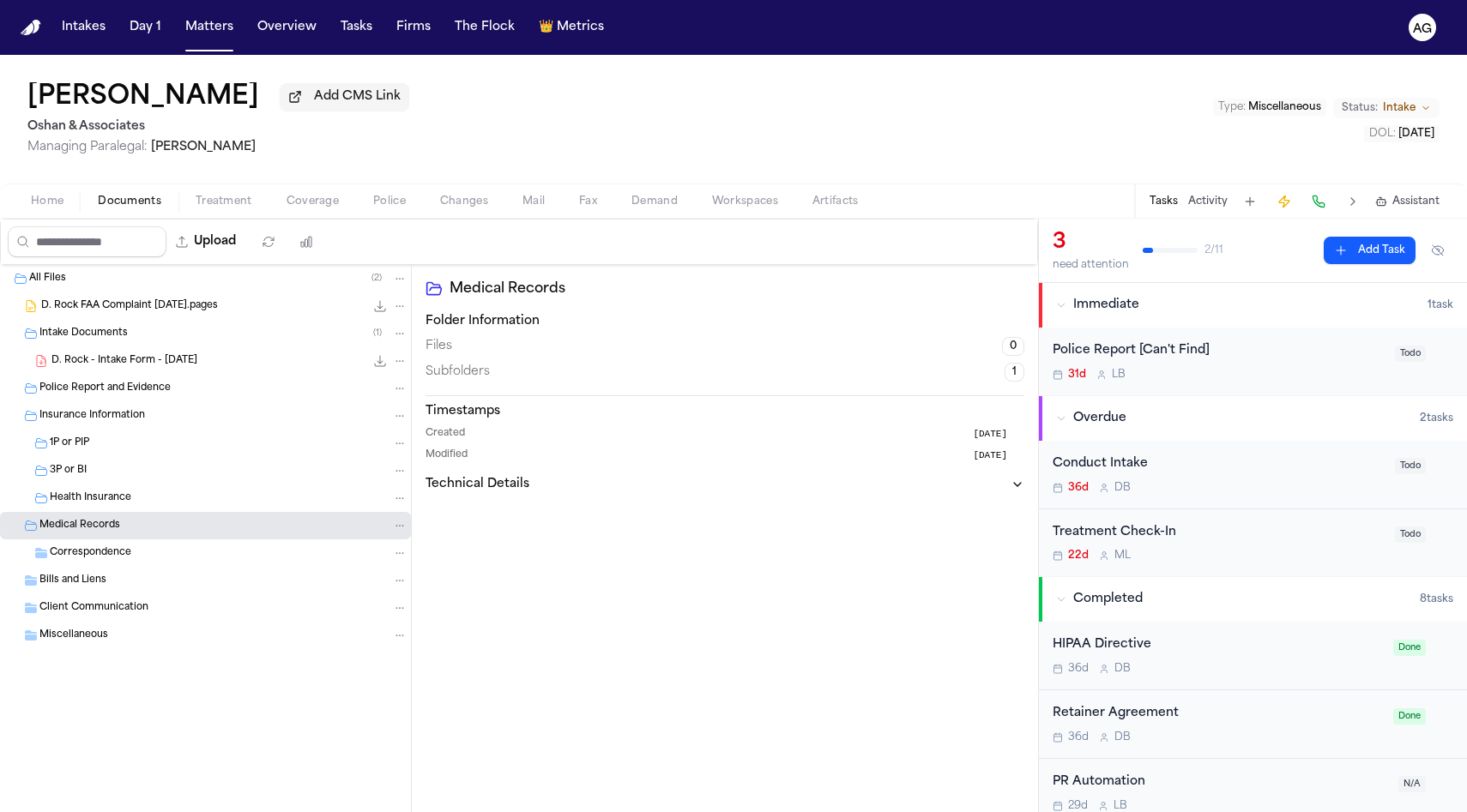
click at [116, 559] on span "Correspondence" at bounding box center [90, 554] width 81 height 15
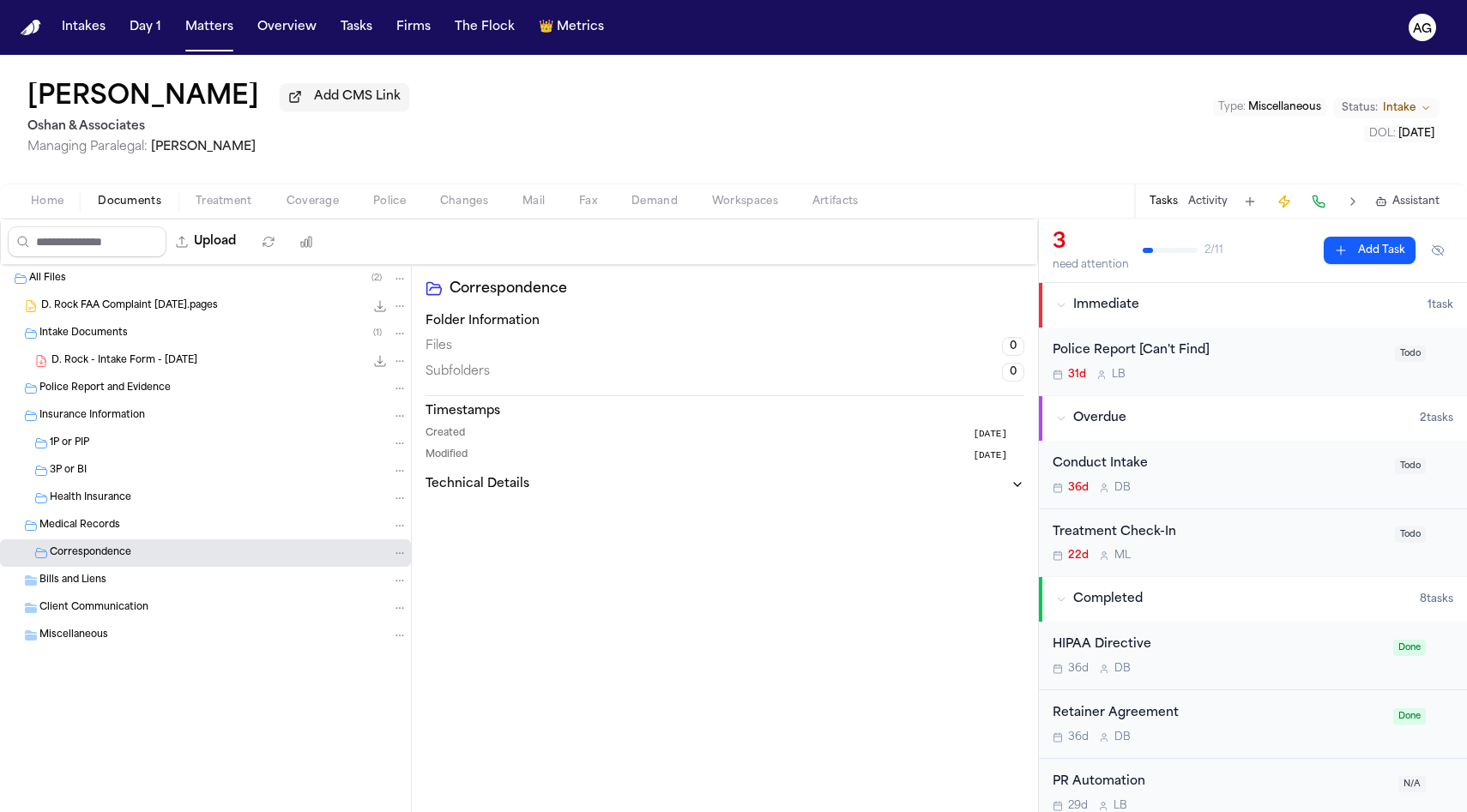
click at [112, 594] on div "Bills and Liens" at bounding box center [205, 580] width 411 height 28
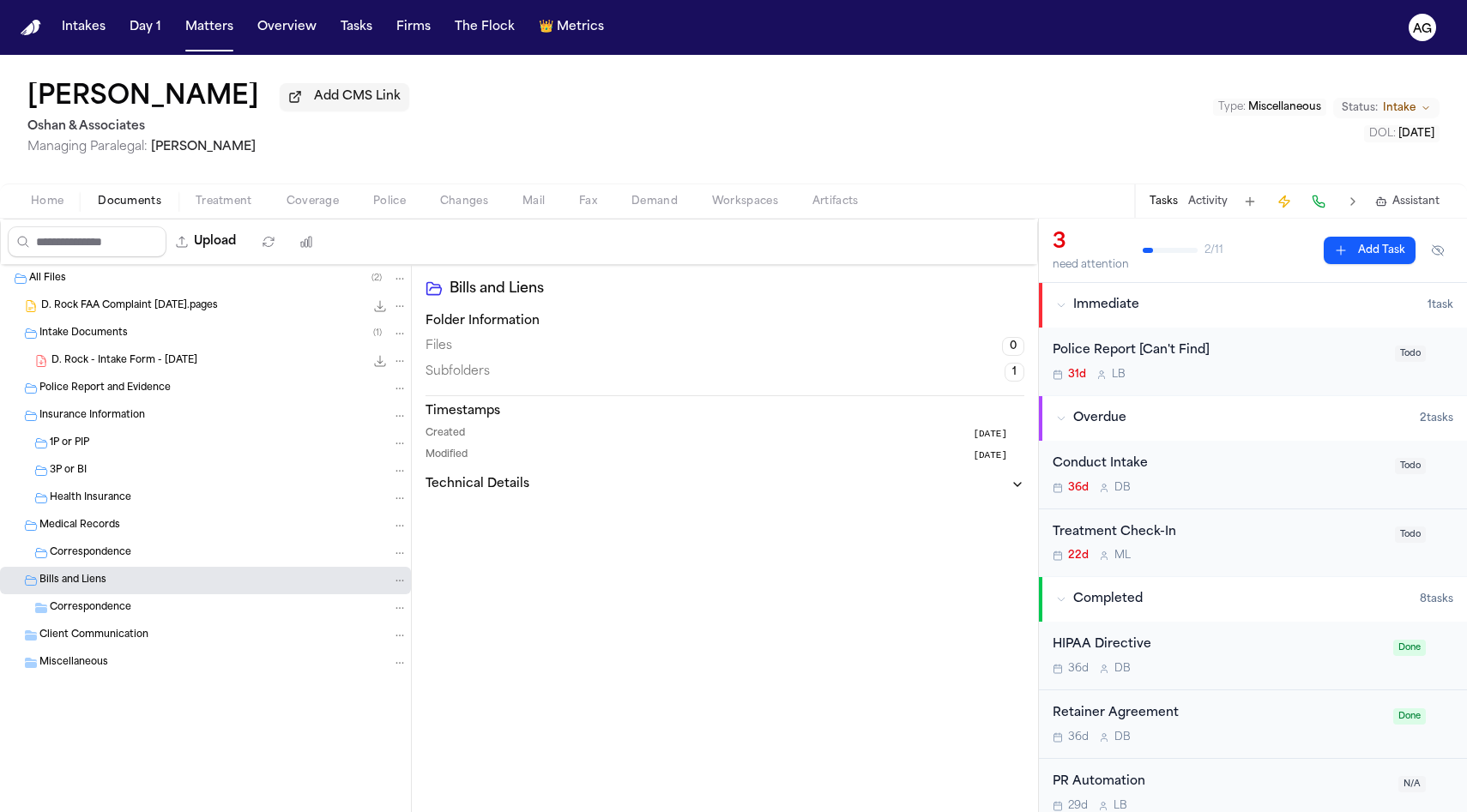
click at [110, 616] on span "Correspondence" at bounding box center [90, 608] width 81 height 15
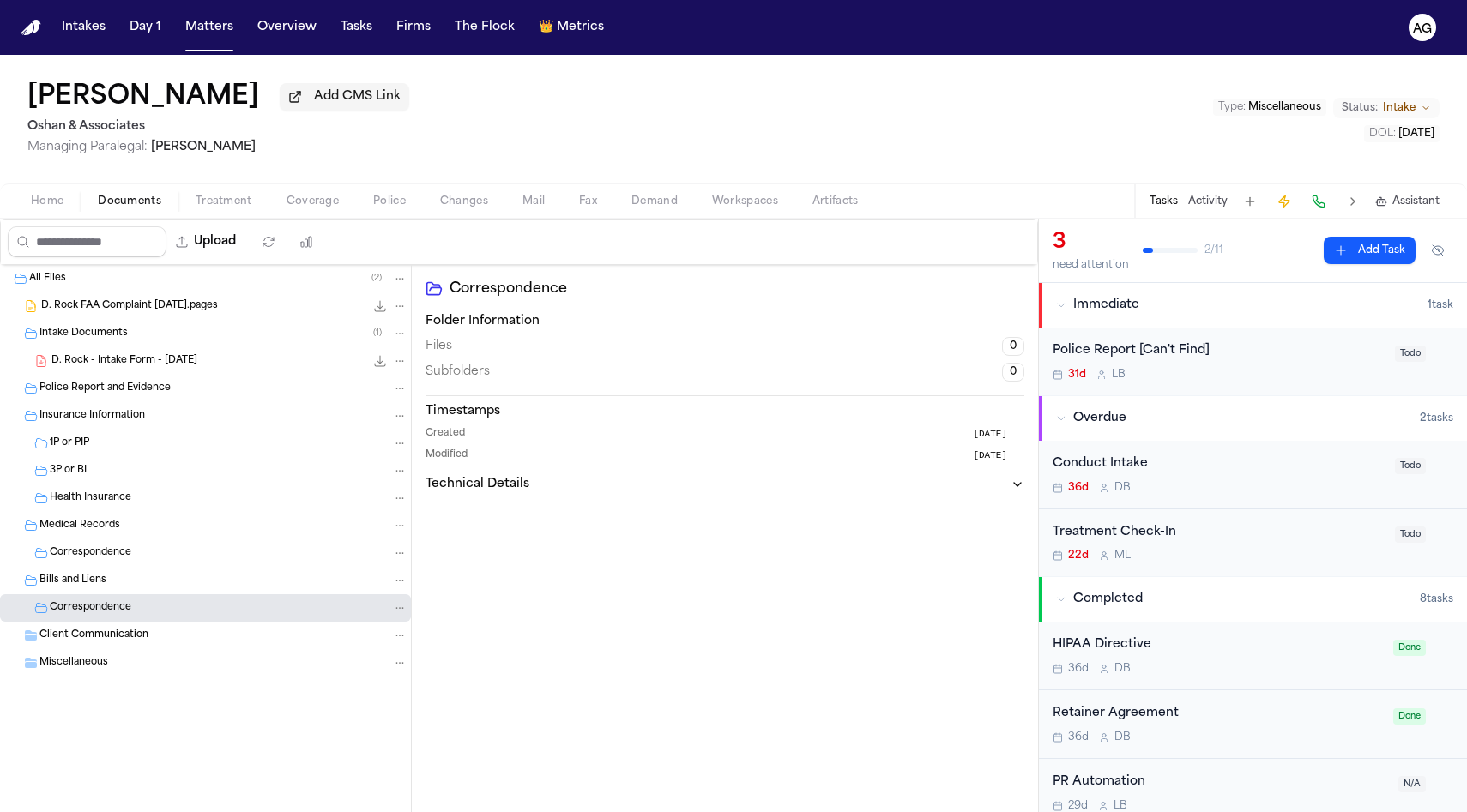
click at [110, 629] on div "Client Communication" at bounding box center [205, 636] width 411 height 28
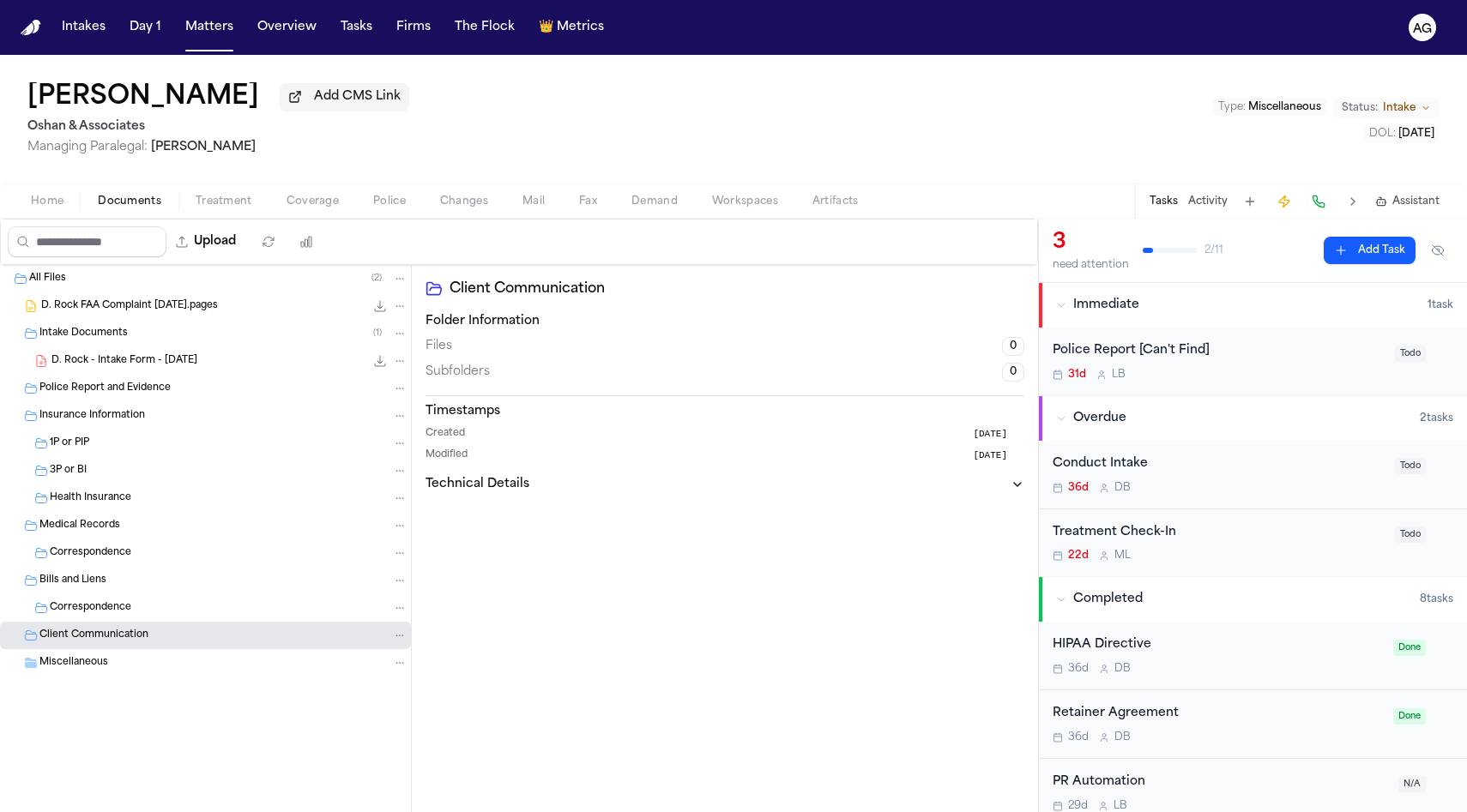
click at [106, 661] on span "Miscellaneous" at bounding box center [73, 662] width 68 height 15
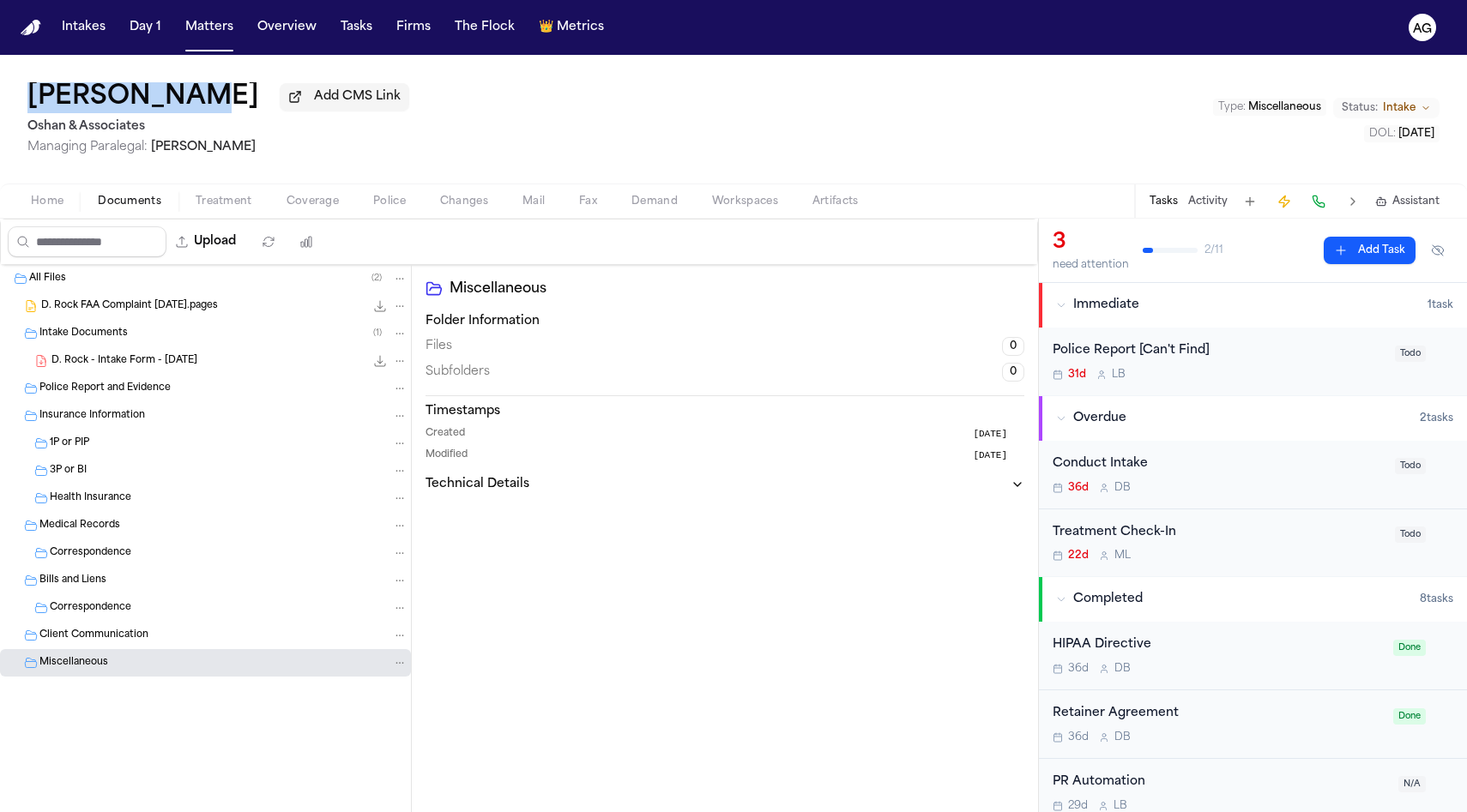
drag, startPoint x: 23, startPoint y: 104, endPoint x: 176, endPoint y: 104, distance: 153.0
click at [176, 104] on div "[PERSON_NAME] Add CMS Link Oshan & Associates Managing Paralegal: [PERSON_NAME]…" at bounding box center [733, 119] width 1467 height 129
copy h1 "[PERSON_NAME]"
click at [252, 42] on span "Overview" at bounding box center [287, 27] width 73 height 31
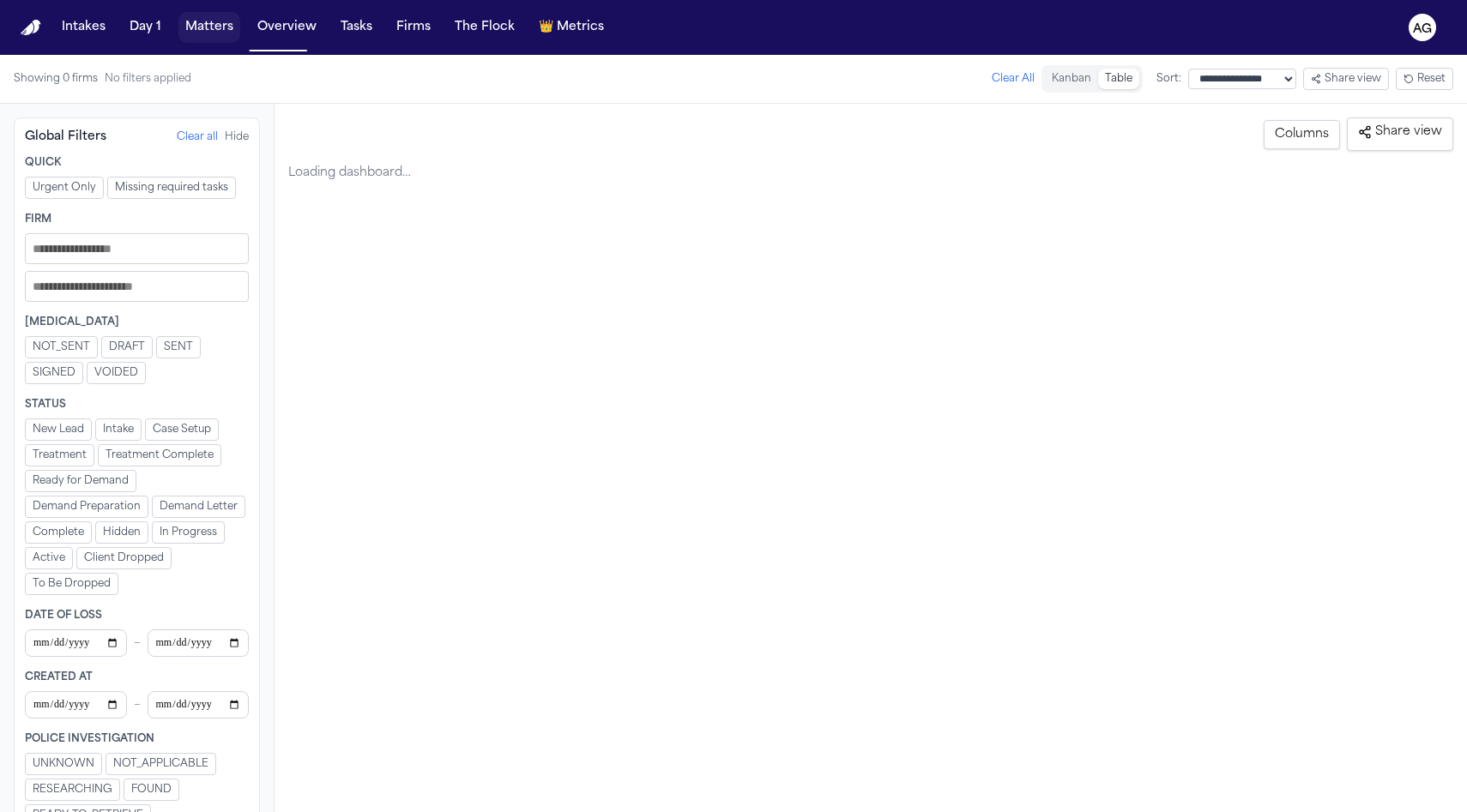
click at [206, 34] on button "Matters" at bounding box center [209, 27] width 61 height 31
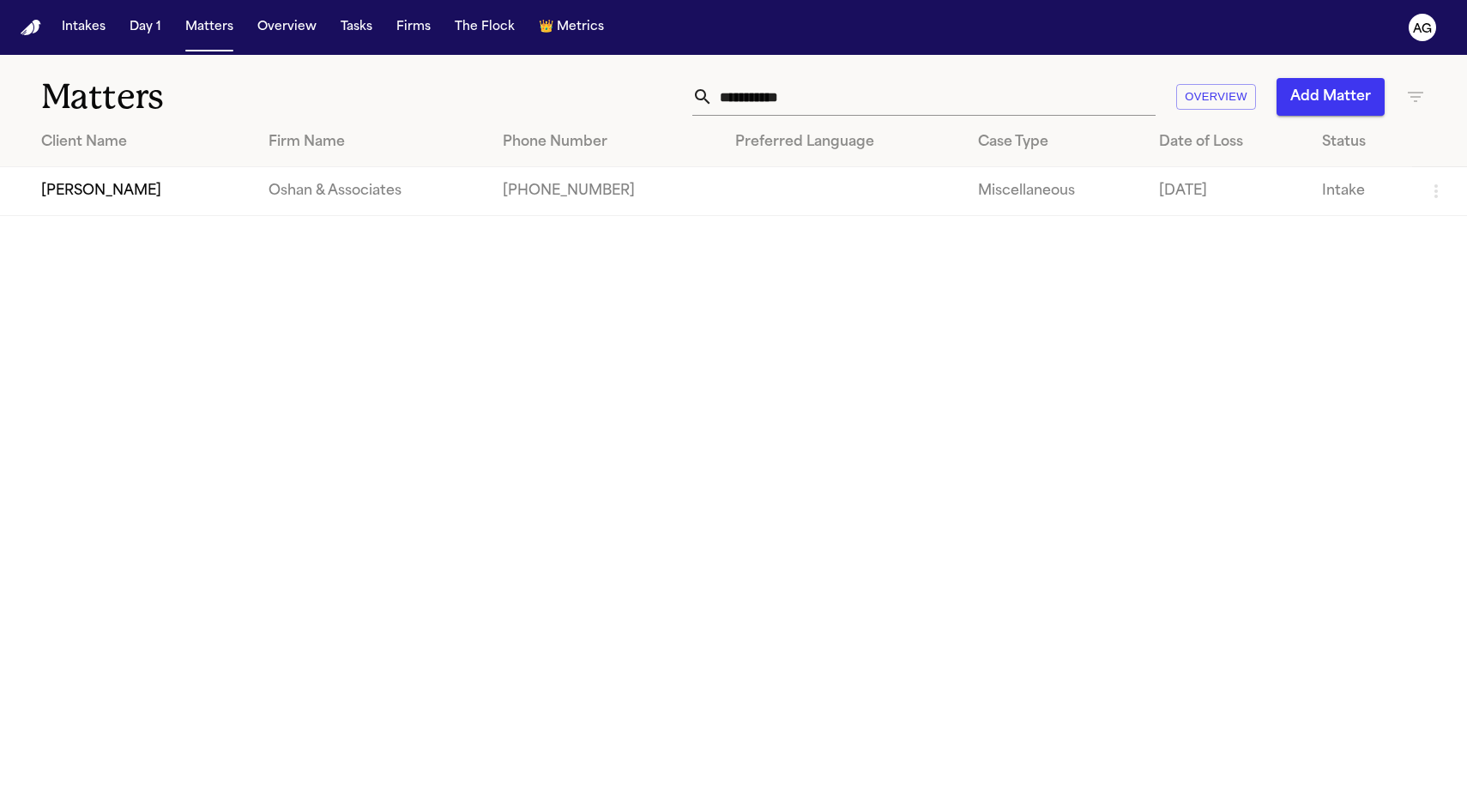
click at [786, 87] on input "**********" at bounding box center [934, 97] width 443 height 38
paste input "**********"
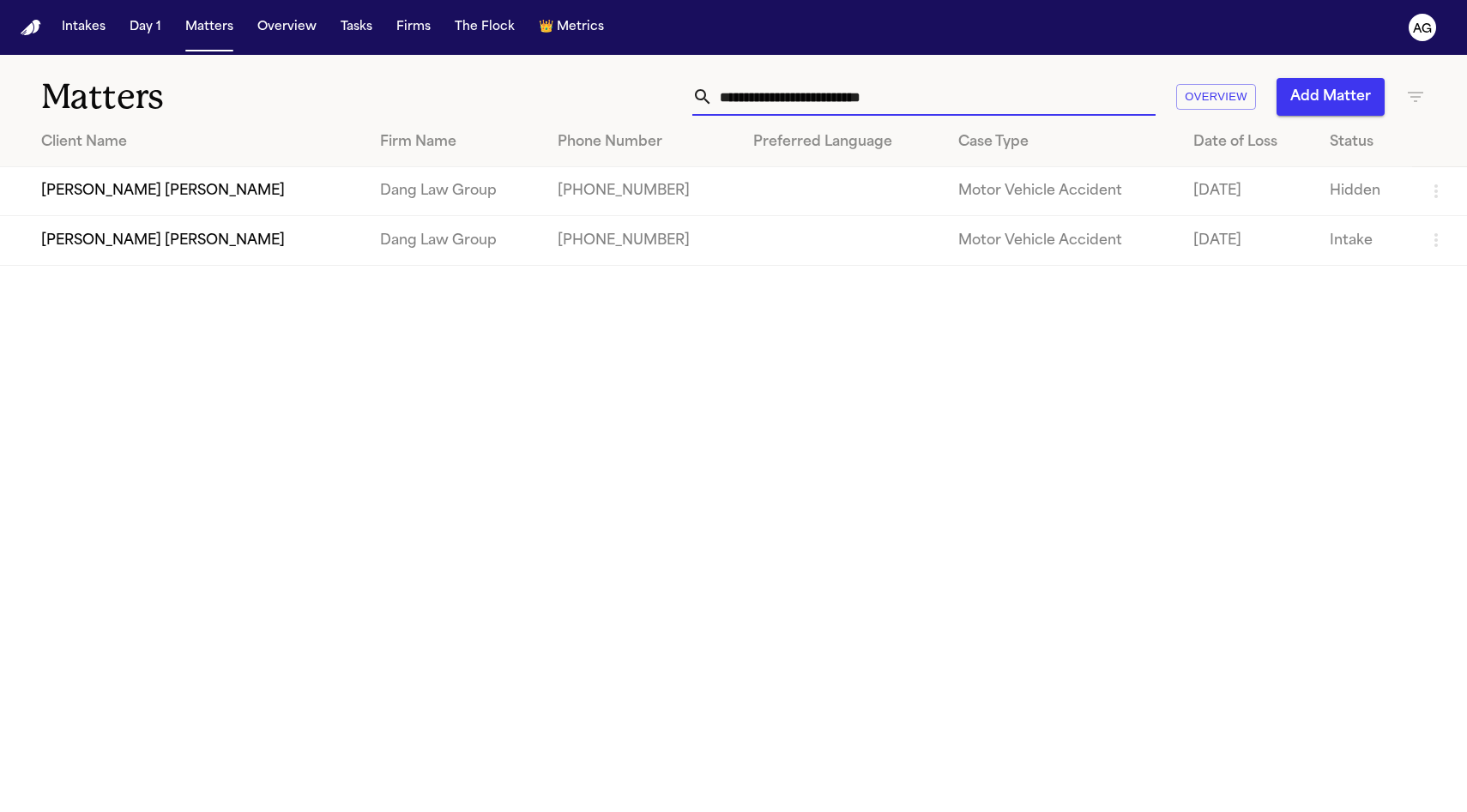
type input "**********"
click at [208, 240] on td "[PERSON_NAME] [PERSON_NAME]" at bounding box center [183, 240] width 367 height 49
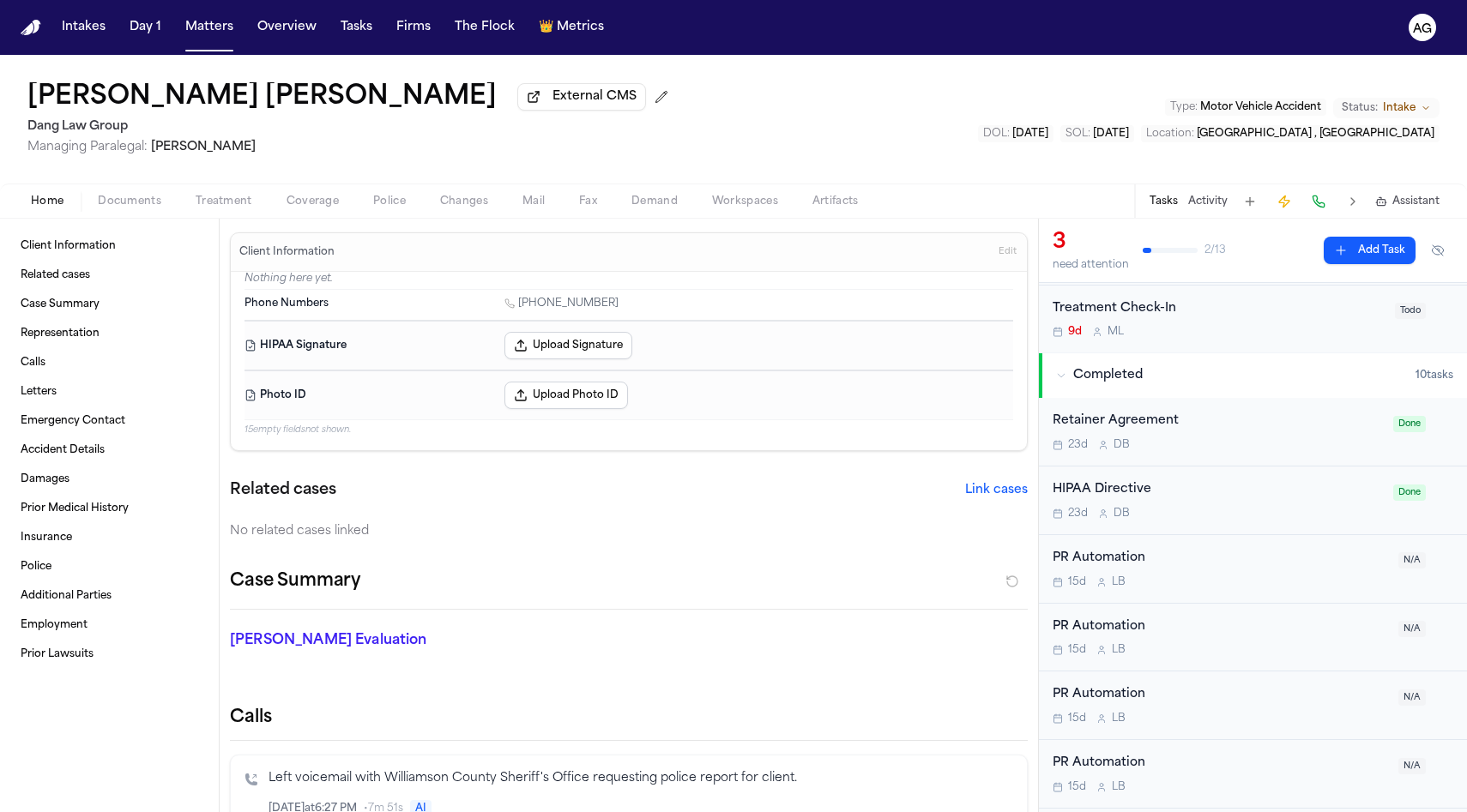
scroll to position [181, 0]
click at [122, 217] on div "Home Documents Treatment Coverage Police Changes Mail Fax Demand Workspaces Art…" at bounding box center [733, 200] width 1467 height 35
click at [130, 208] on span "Documents" at bounding box center [130, 202] width 63 height 14
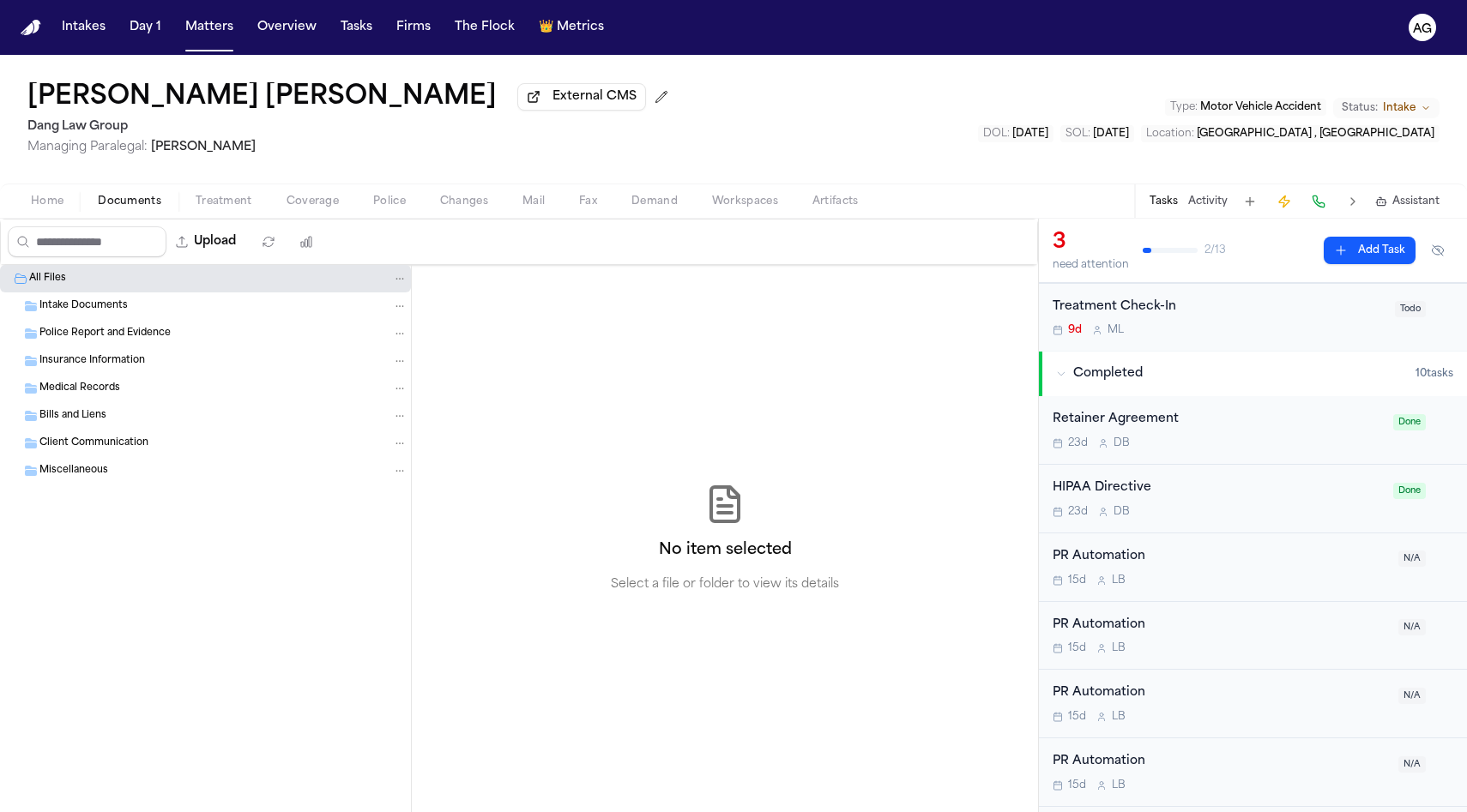
click at [154, 311] on div "Intake Documents" at bounding box center [223, 306] width 367 height 16
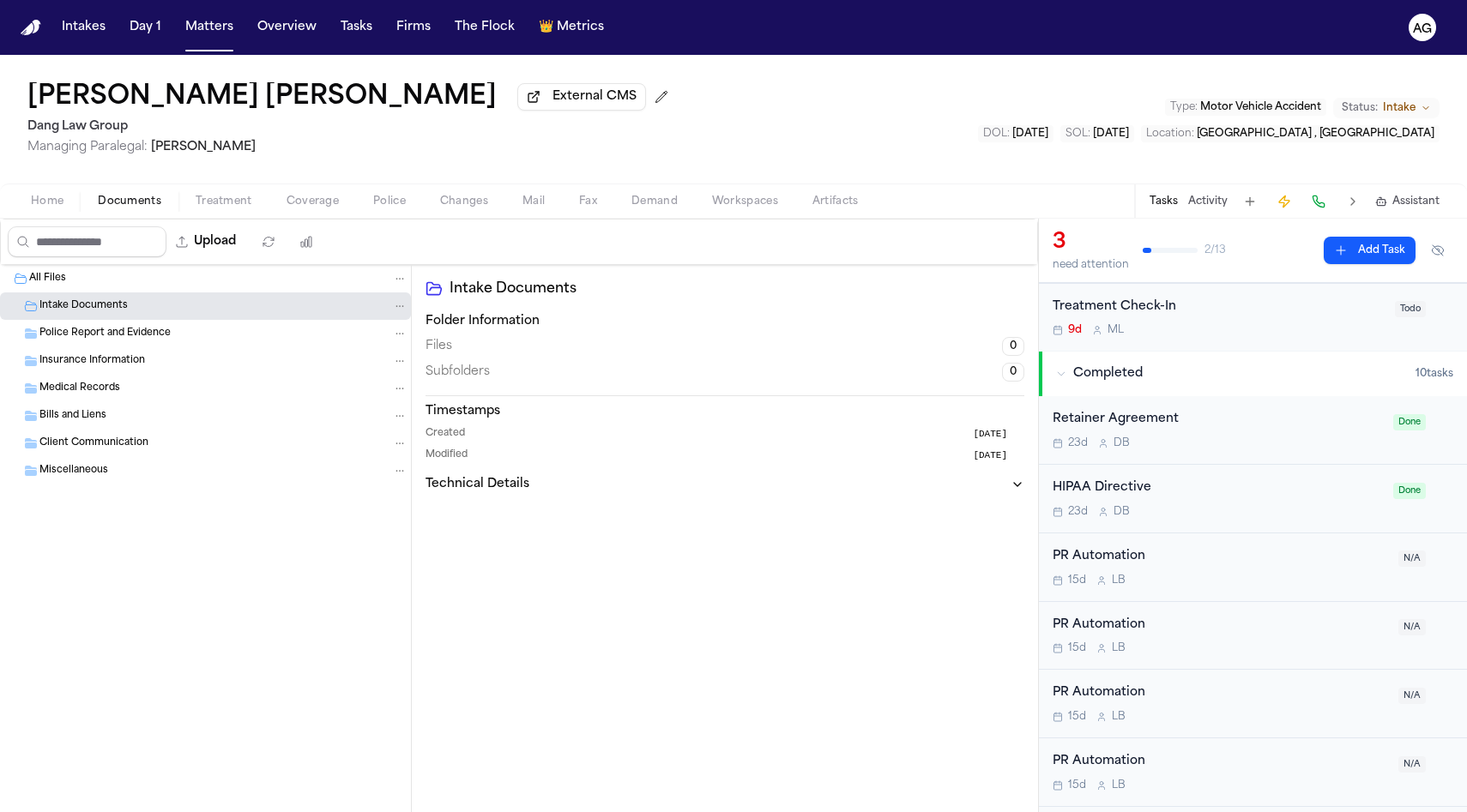
click at [152, 336] on span "Police Report and Evidence" at bounding box center [105, 334] width 131 height 15
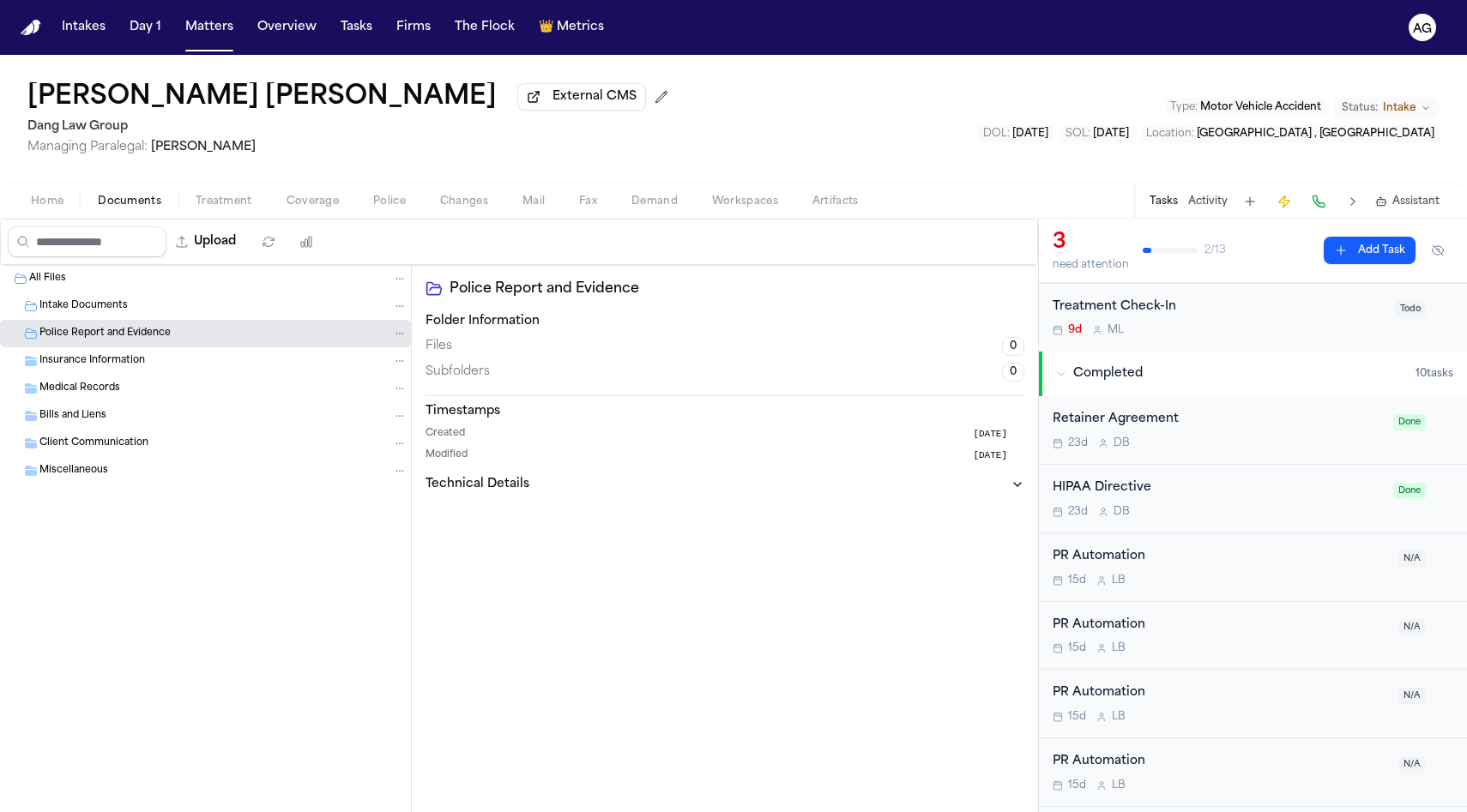
click at [151, 359] on div "Insurance Information" at bounding box center [223, 361] width 367 height 16
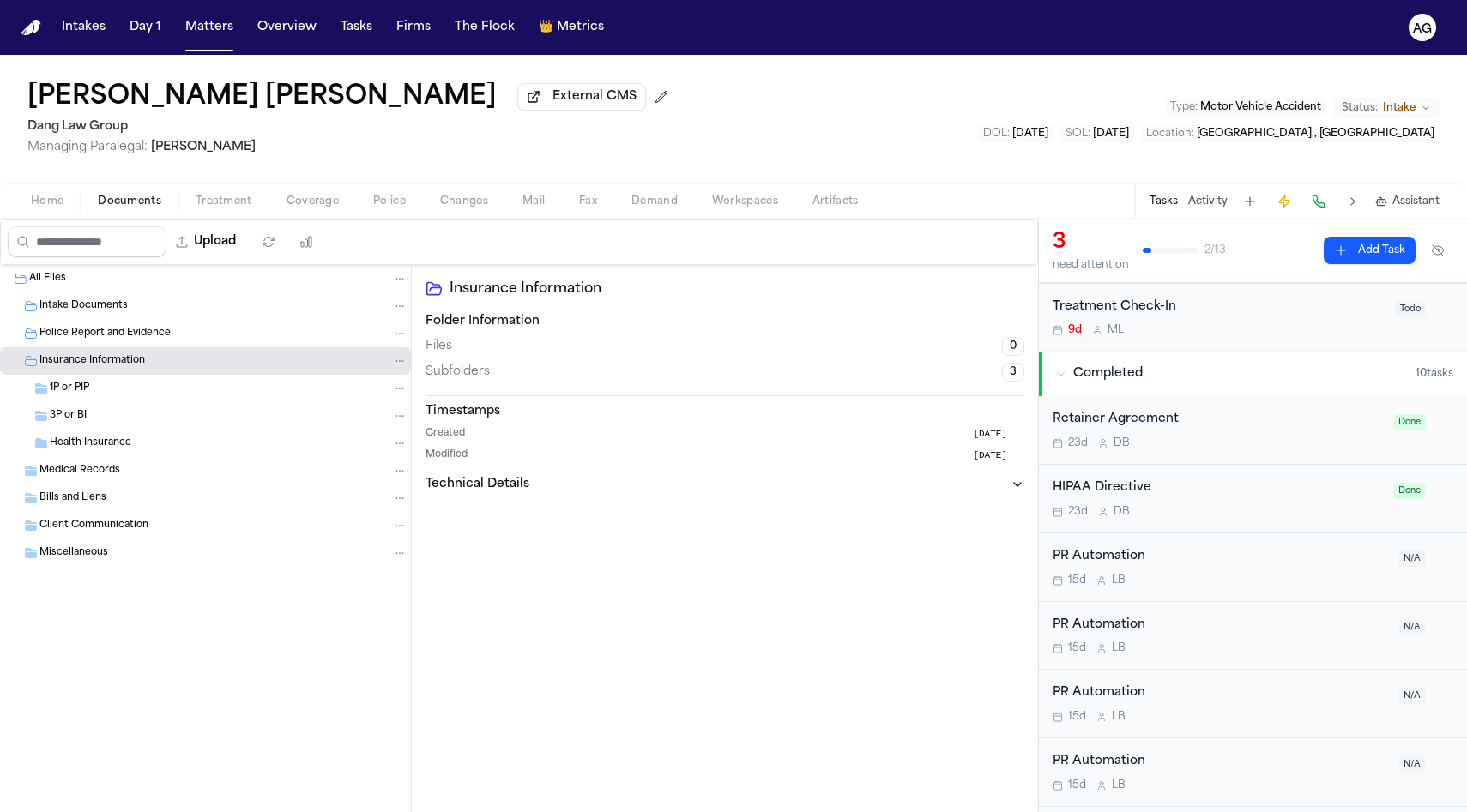
click at [151, 396] on div "1P or PIP" at bounding box center [228, 388] width 358 height 16
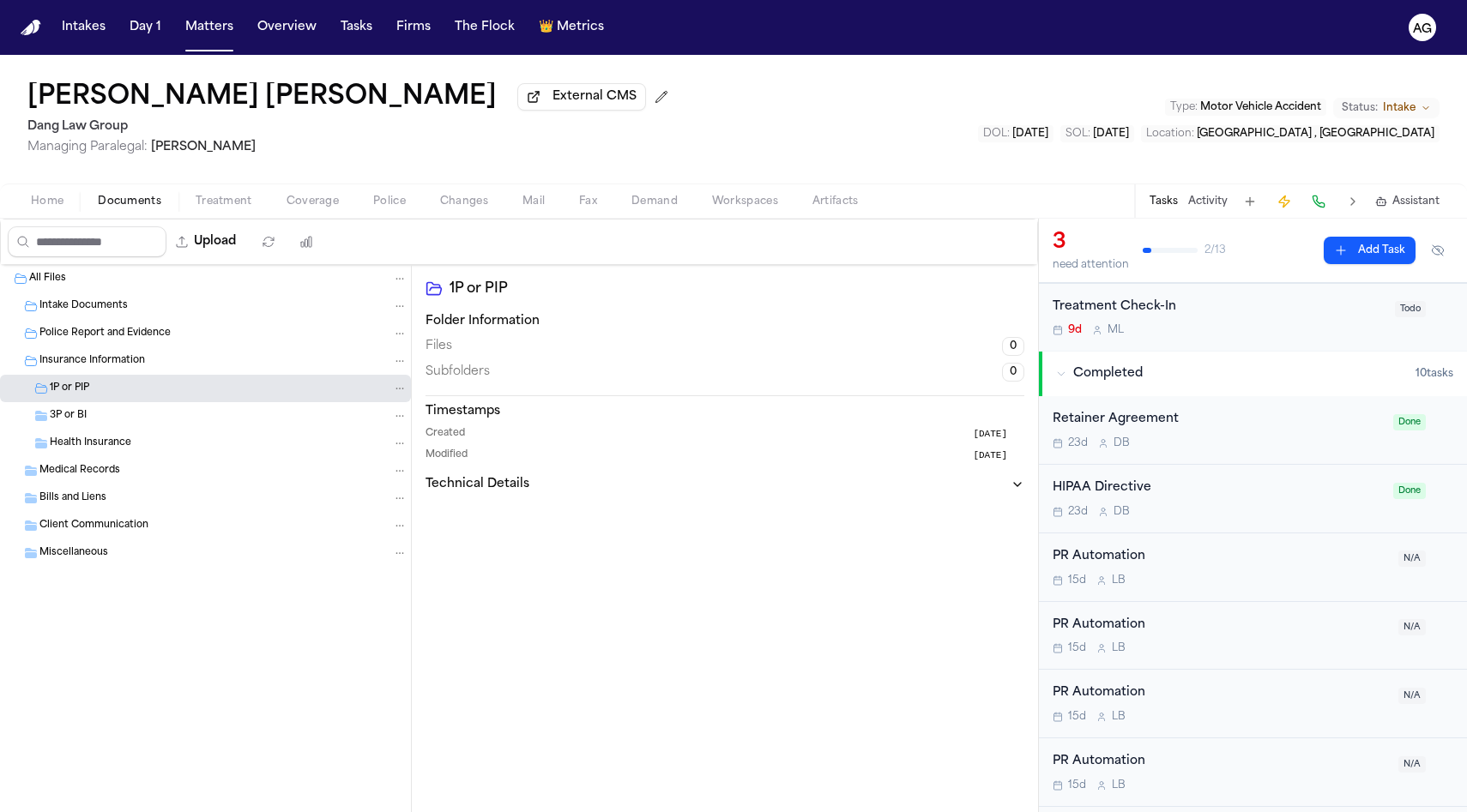
click at [151, 424] on div "3P or BI" at bounding box center [228, 416] width 358 height 16
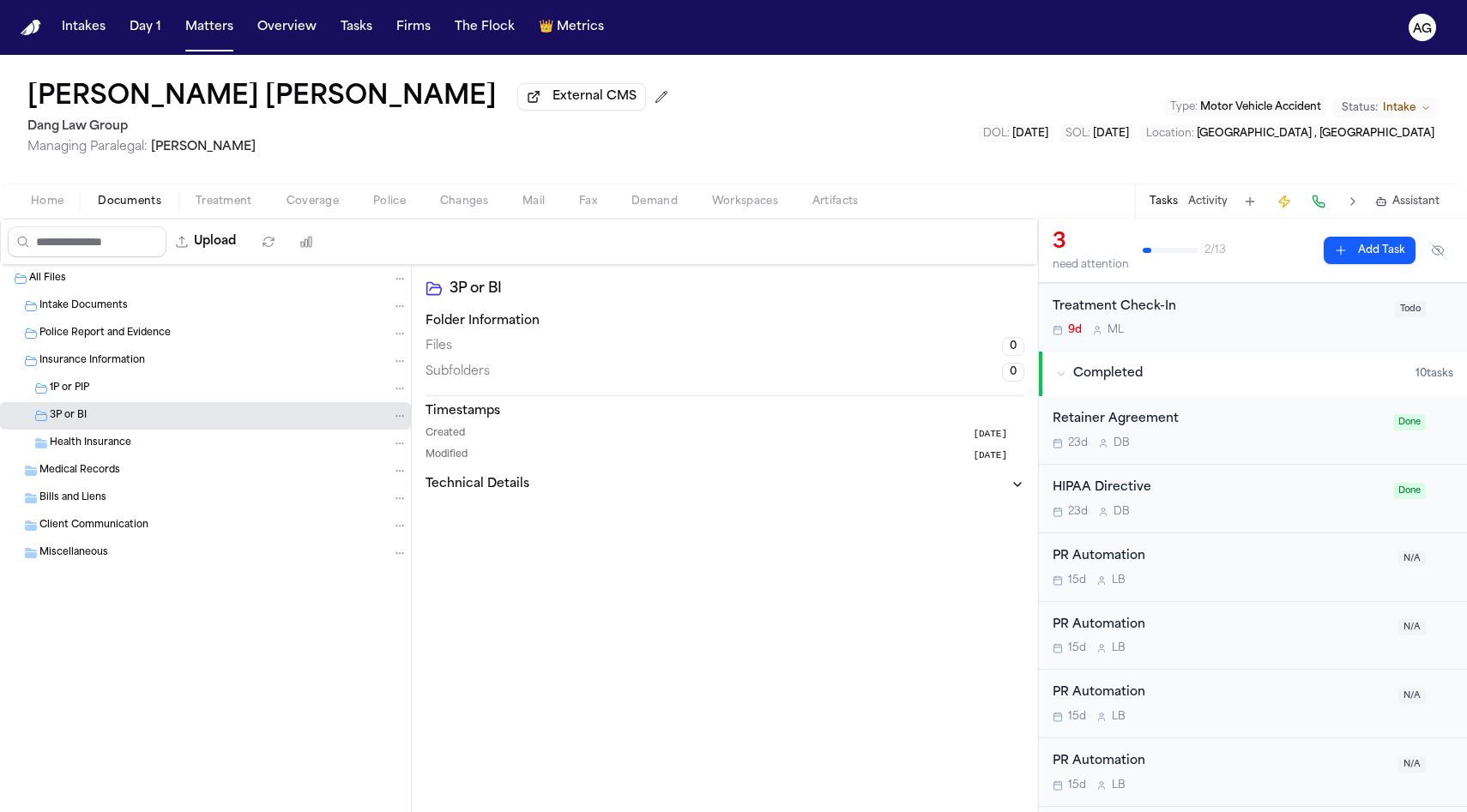
click at [151, 448] on div "Health Insurance" at bounding box center [228, 444] width 358 height 16
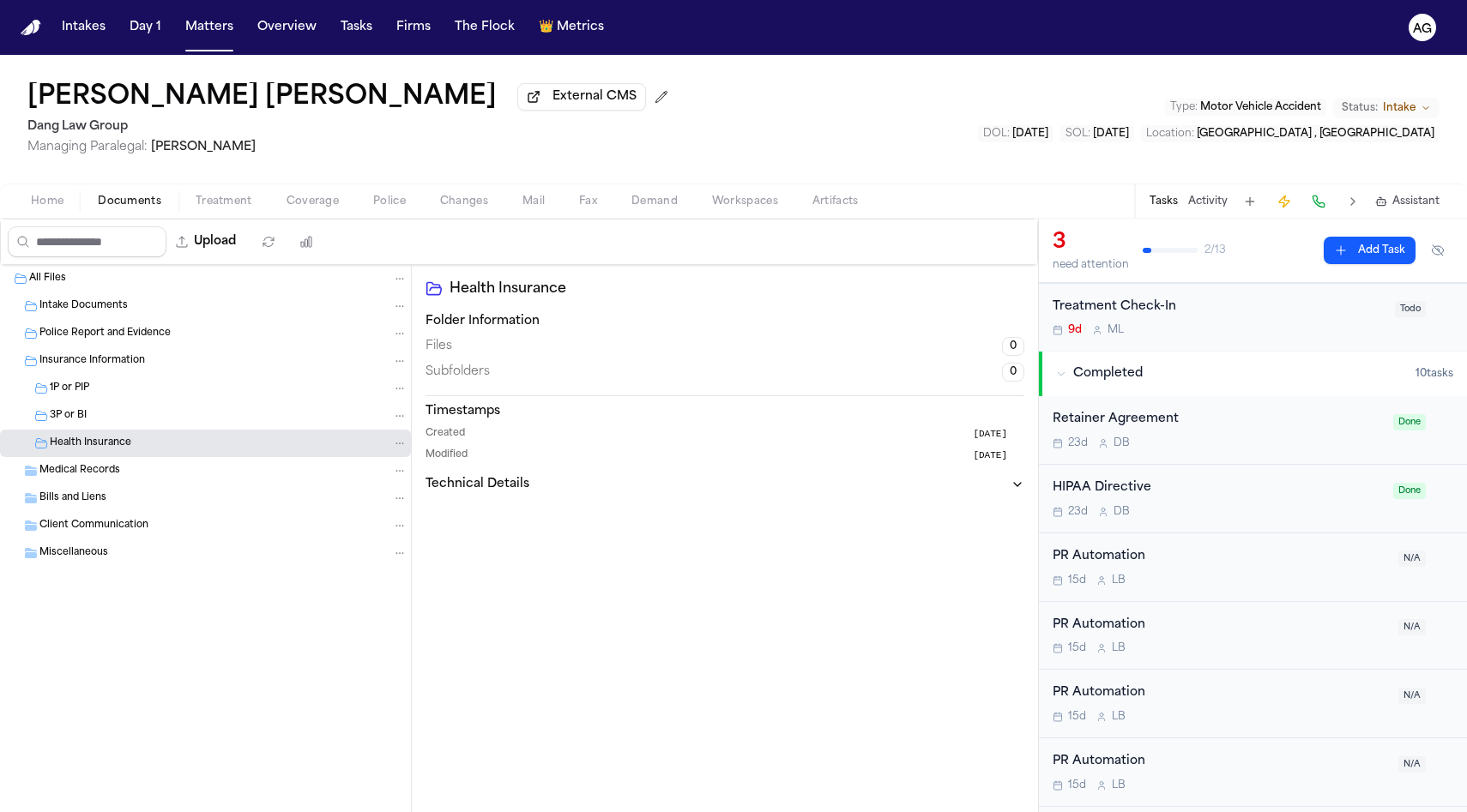
click at [151, 468] on div "Medical Records" at bounding box center [223, 471] width 367 height 16
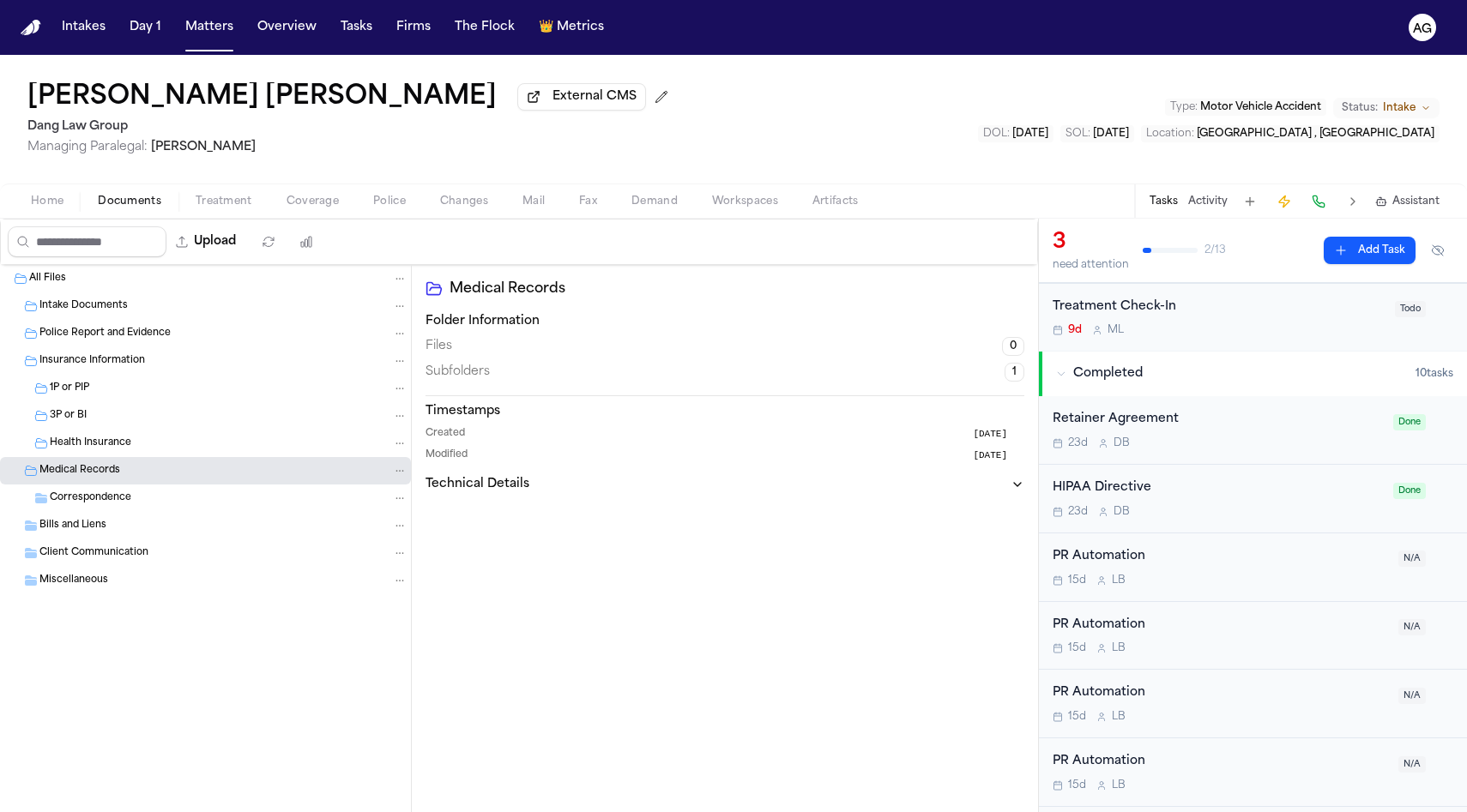
click at [151, 484] on div "Medical Records" at bounding box center [205, 471] width 411 height 28
click at [151, 506] on div "Bills and Liens" at bounding box center [223, 498] width 367 height 16
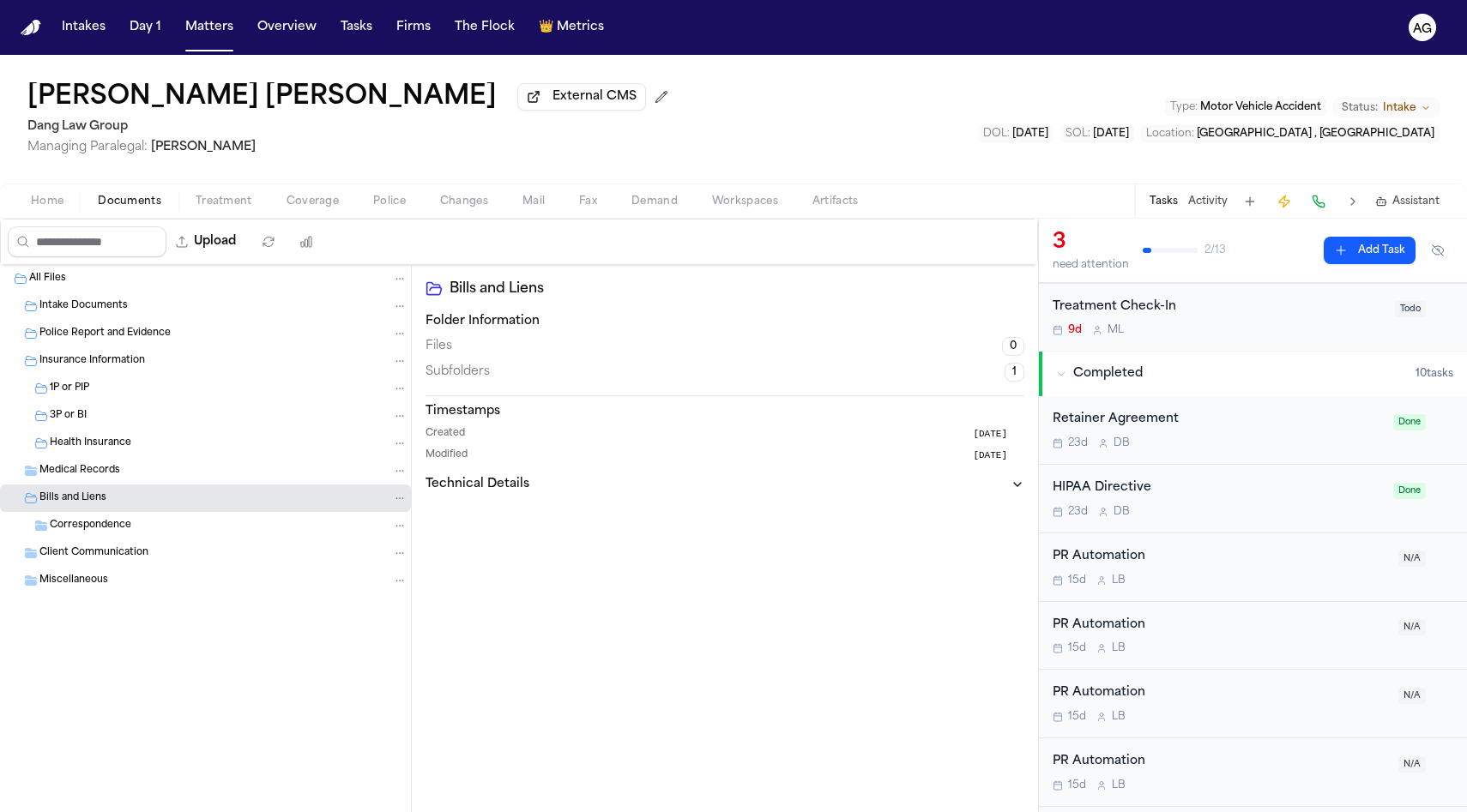
click at [151, 534] on div "Correspondence" at bounding box center [228, 526] width 358 height 16
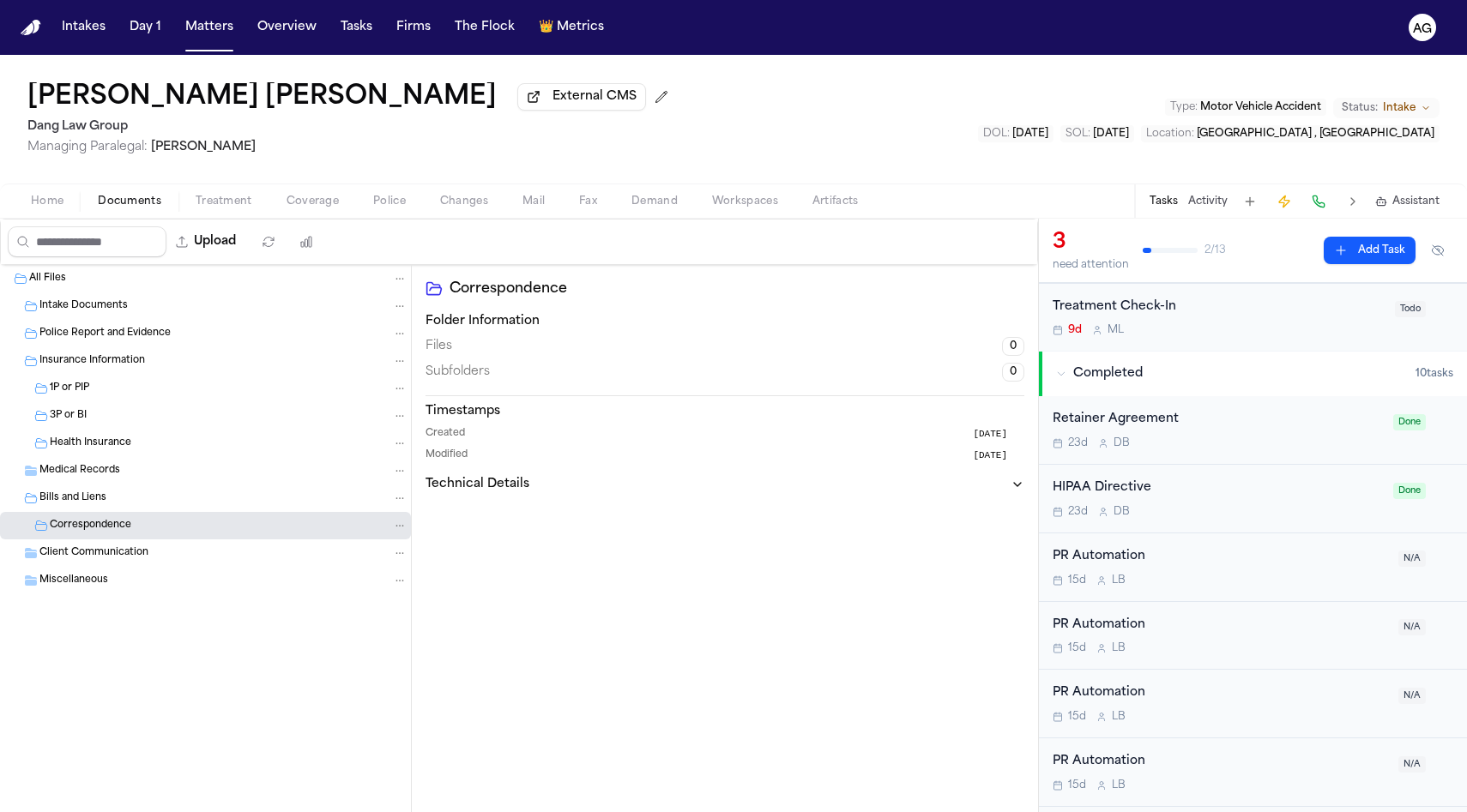
click at [88, 324] on div "Police Report and Evidence" at bounding box center [205, 334] width 411 height 28
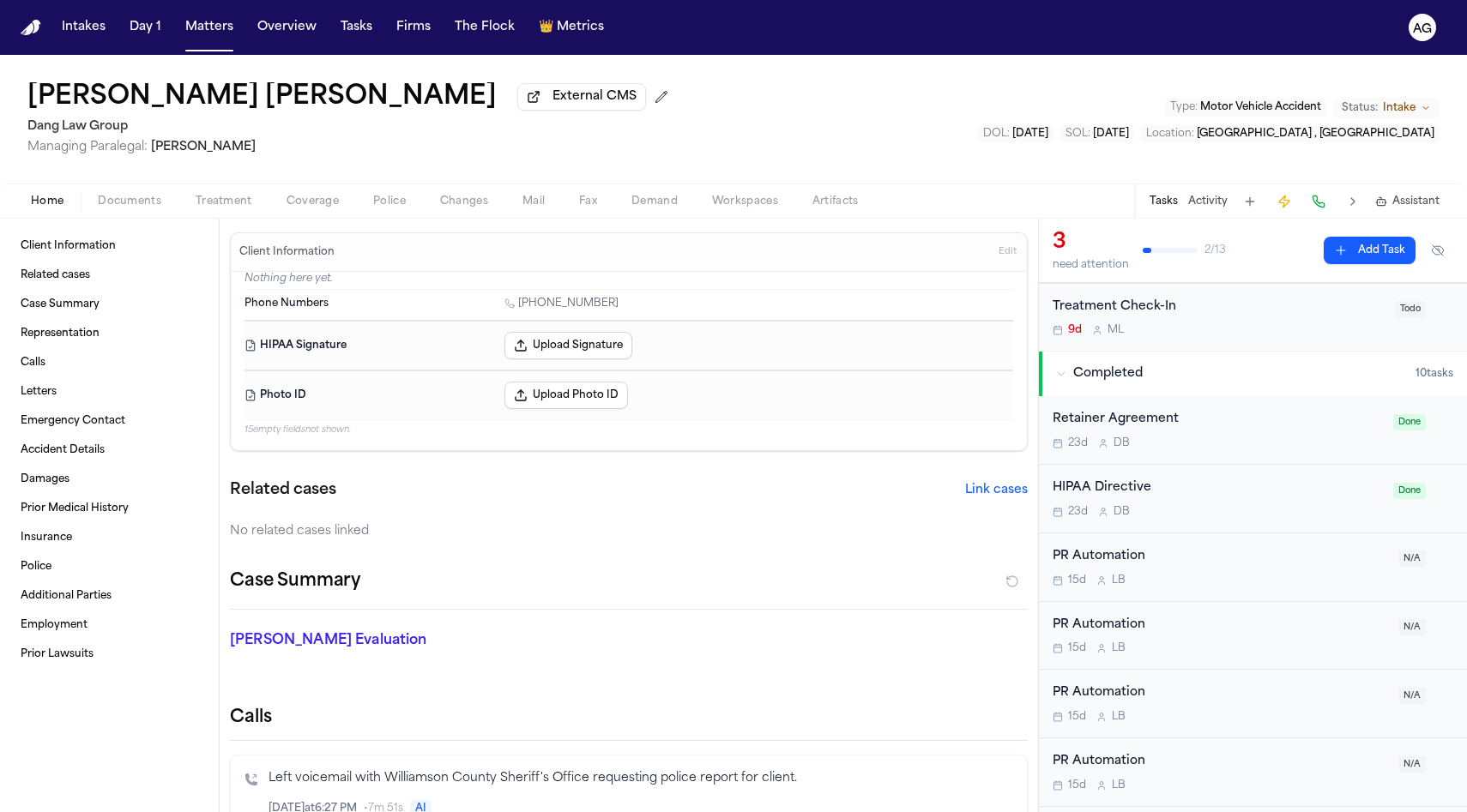
click at [62, 205] on span "Home" at bounding box center [47, 202] width 33 height 14
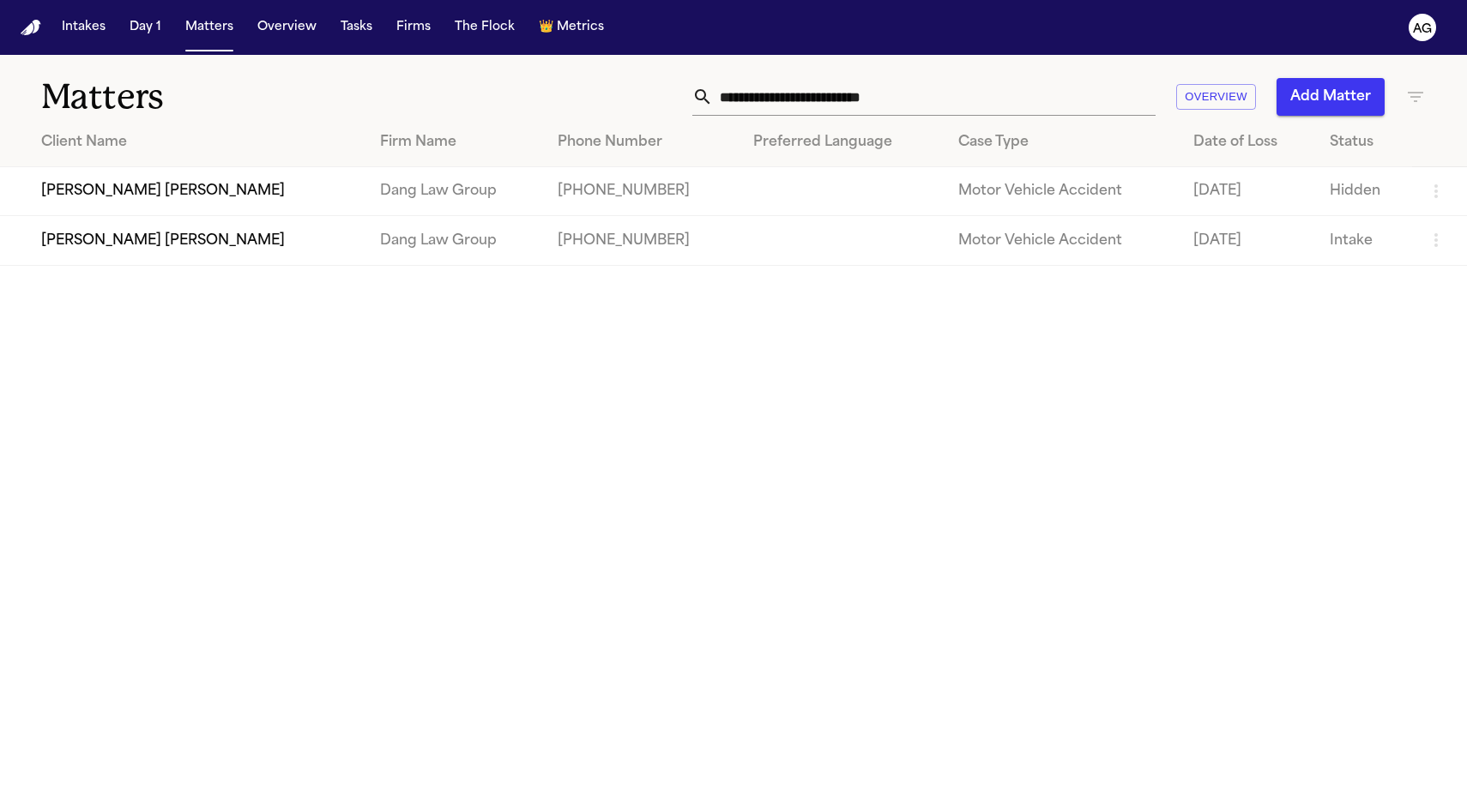
click at [494, 193] on td "Dang Law Group" at bounding box center [455, 191] width 176 height 49
click at [141, 185] on td "[PERSON_NAME] [PERSON_NAME]" at bounding box center [183, 191] width 367 height 49
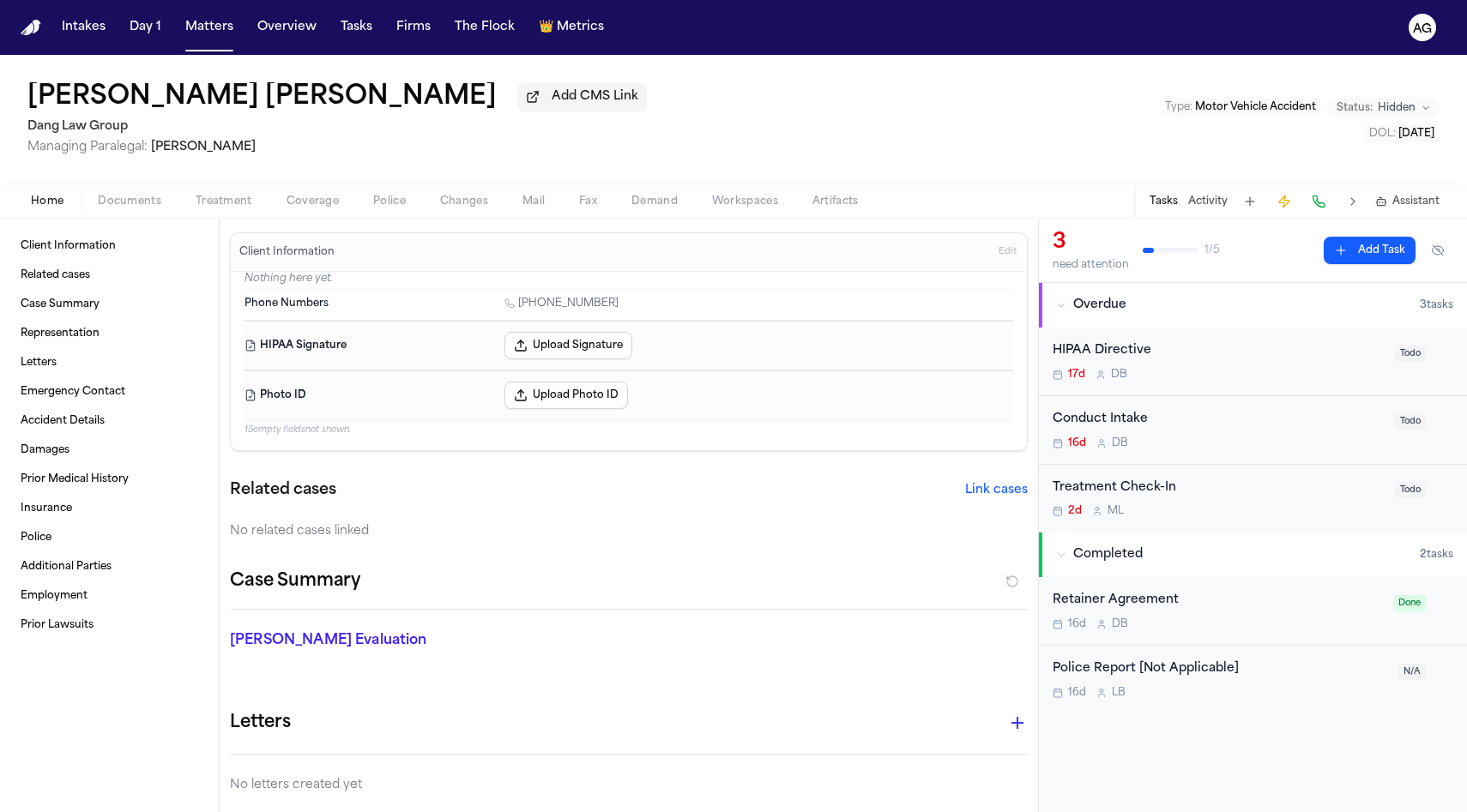
click at [105, 293] on div "Client Information Related cases Case Summary Representation Letters Emergency …" at bounding box center [109, 436] width 191 height 406
click at [105, 310] on link "Case Summary" at bounding box center [109, 305] width 191 height 28
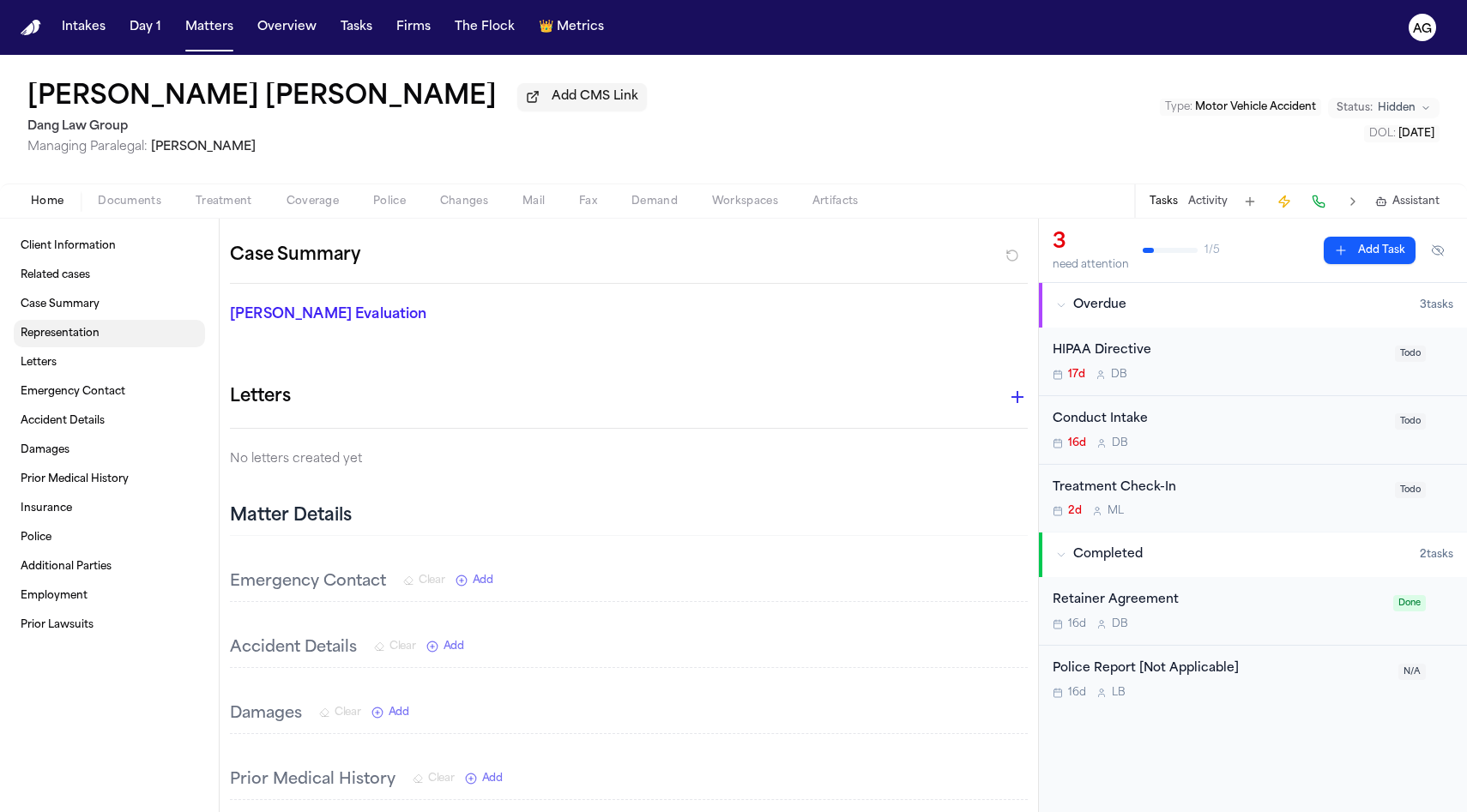
click at [105, 326] on link "Representation" at bounding box center [109, 334] width 191 height 28
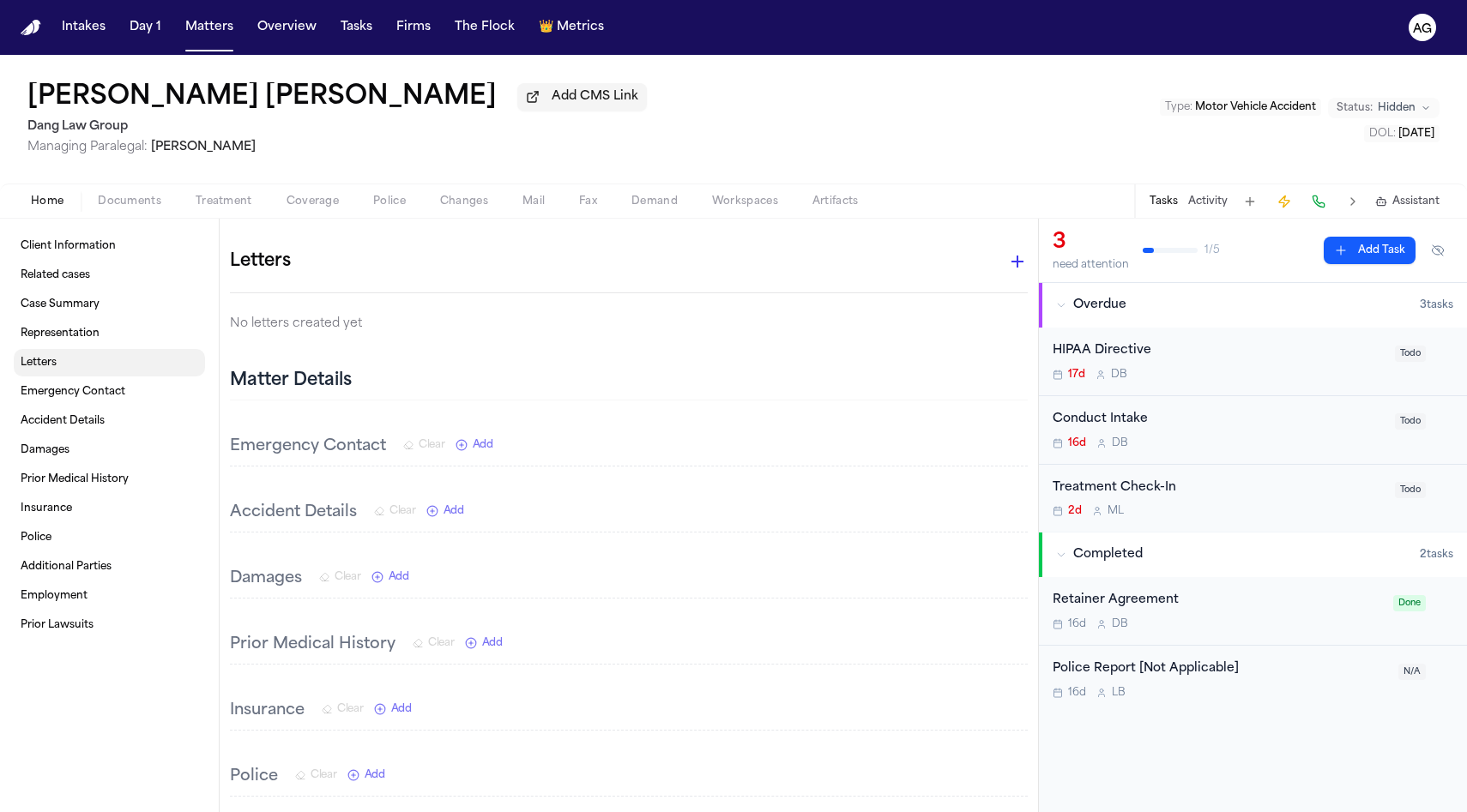
scroll to position [463, 0]
click at [107, 366] on link "Letters" at bounding box center [109, 362] width 191 height 28
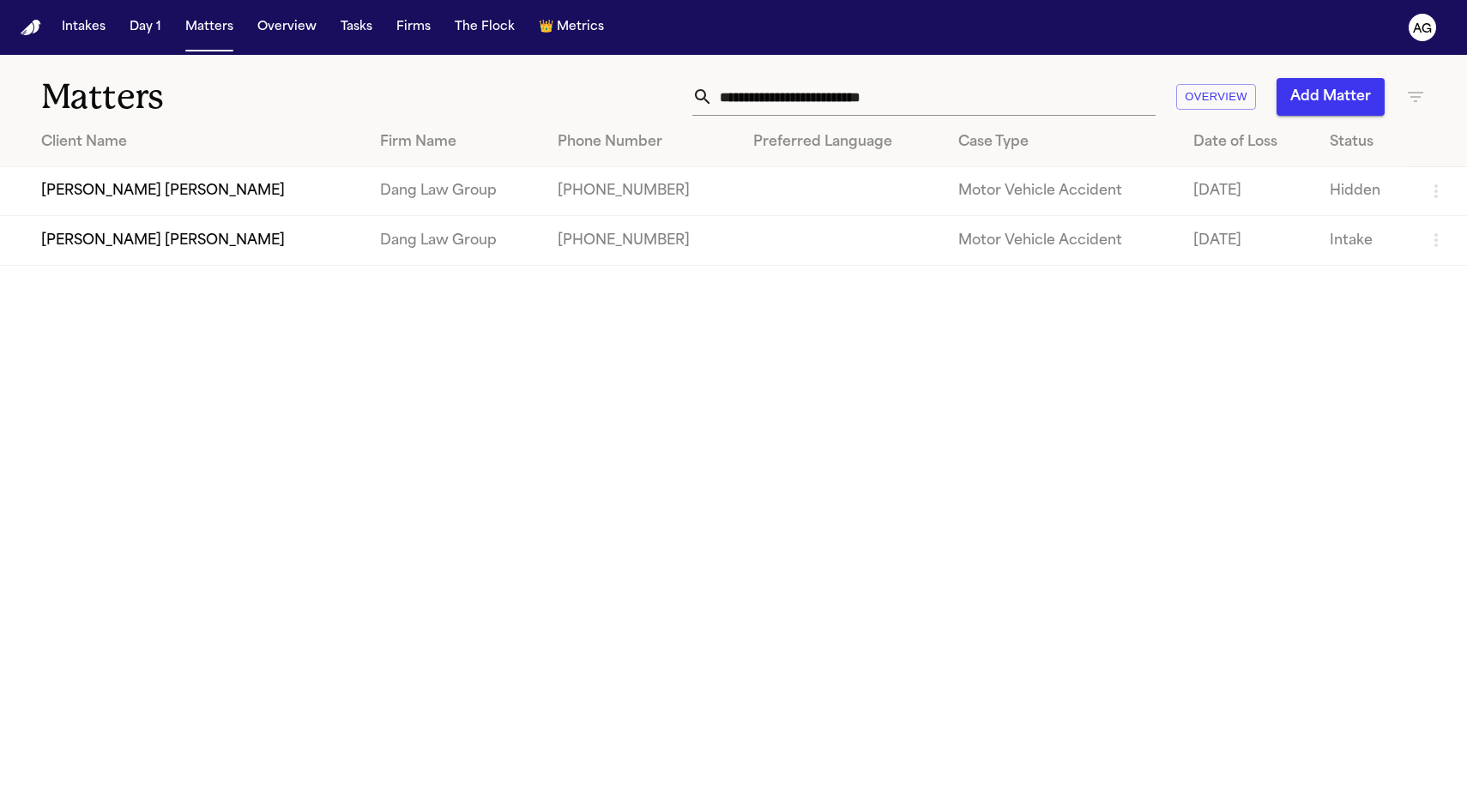
click at [241, 227] on td "[PERSON_NAME] [PERSON_NAME]" at bounding box center [183, 240] width 367 height 49
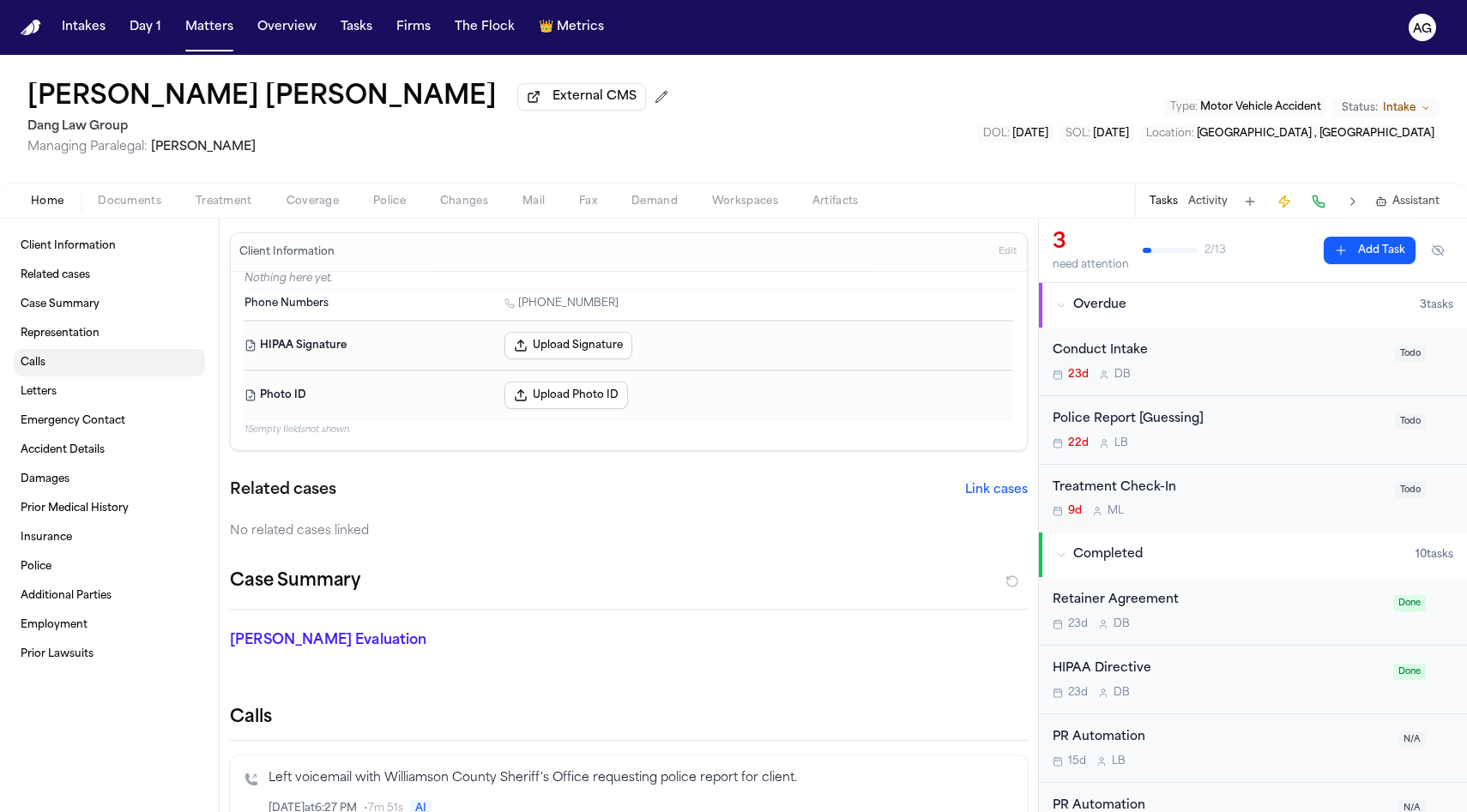
click at [89, 355] on link "Calls" at bounding box center [109, 362] width 191 height 28
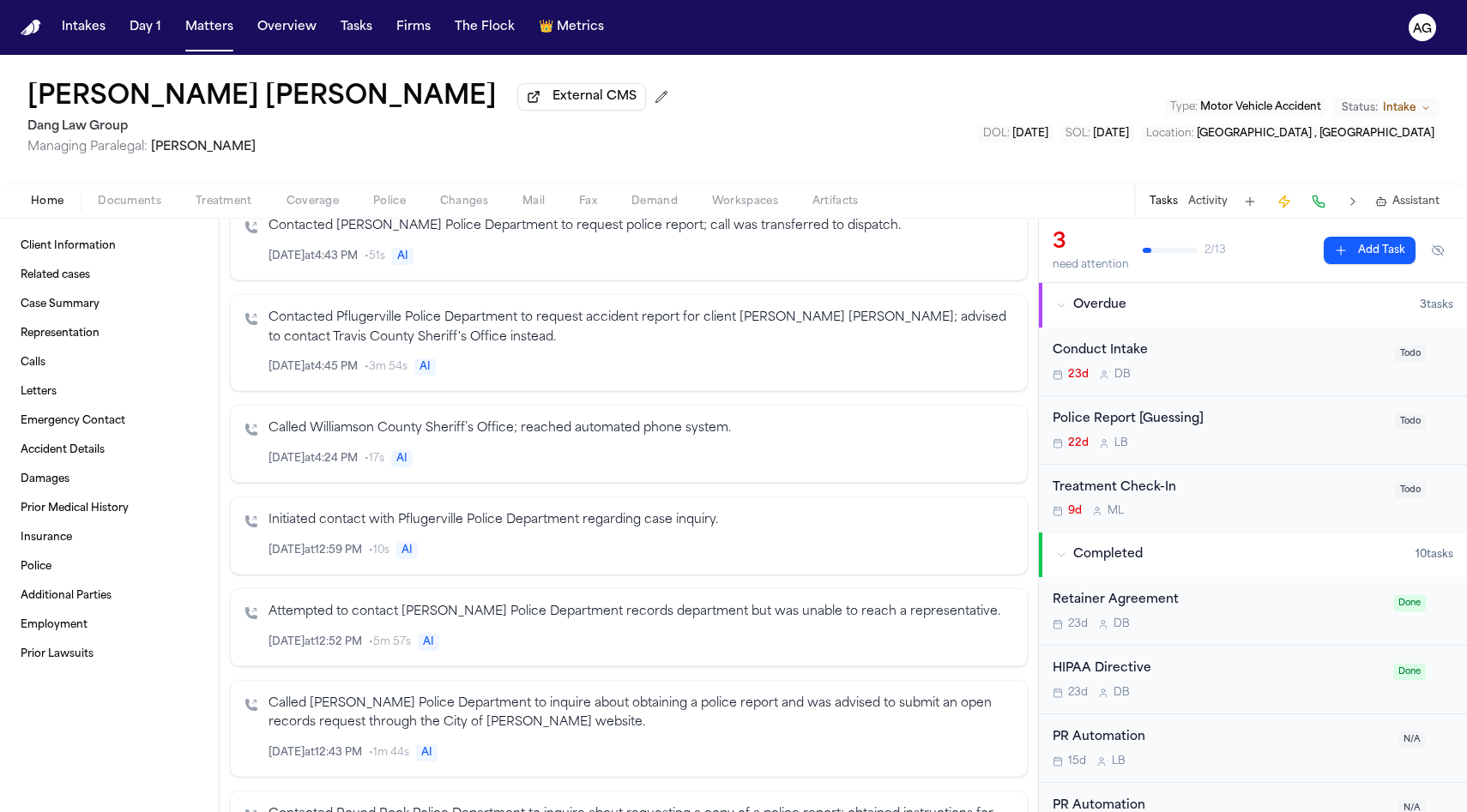
scroll to position [1294, 0]
click at [1100, 604] on div "Retainer Agreement" at bounding box center [1216, 601] width 330 height 20
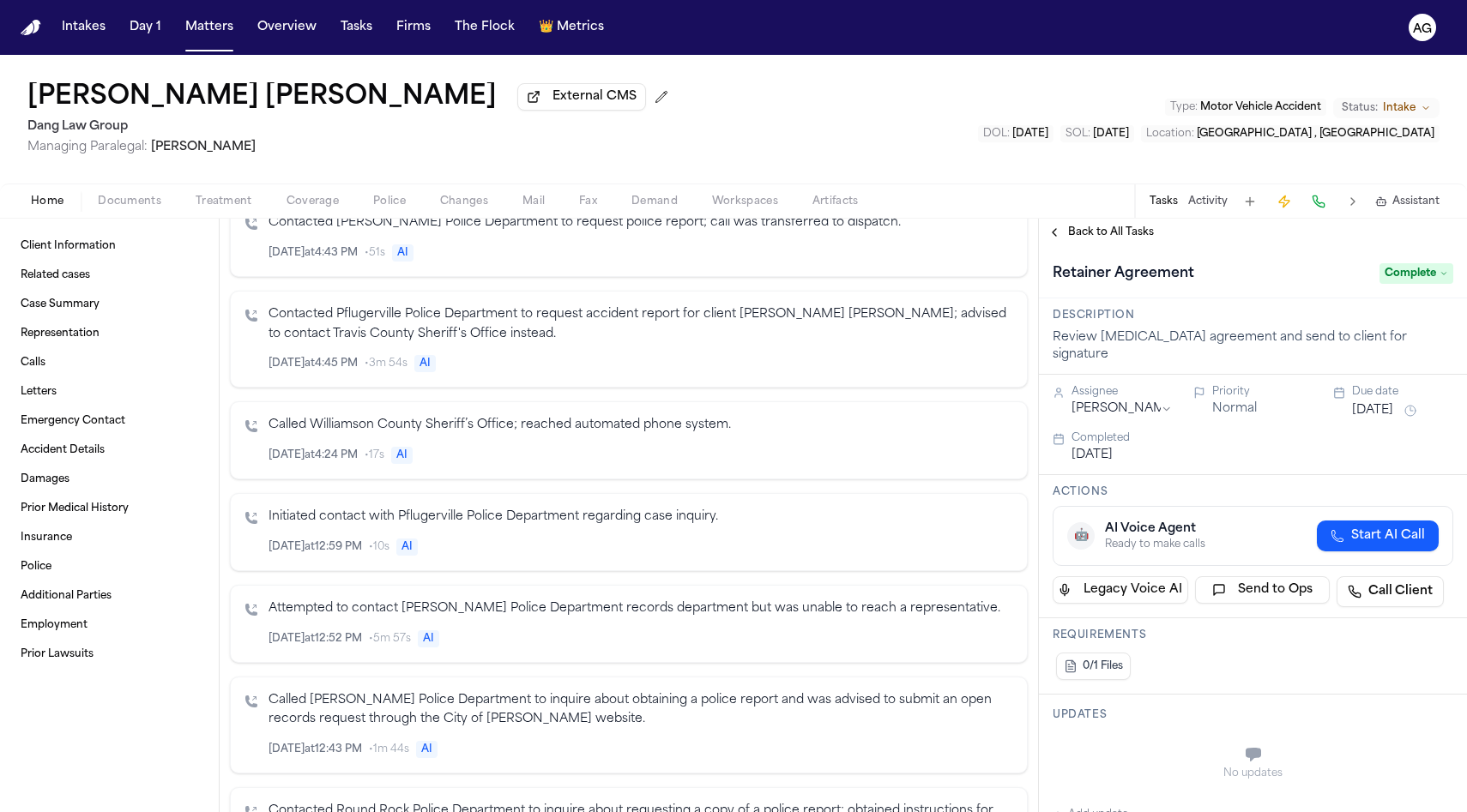
click at [234, 34] on button "Matters" at bounding box center [209, 27] width 61 height 31
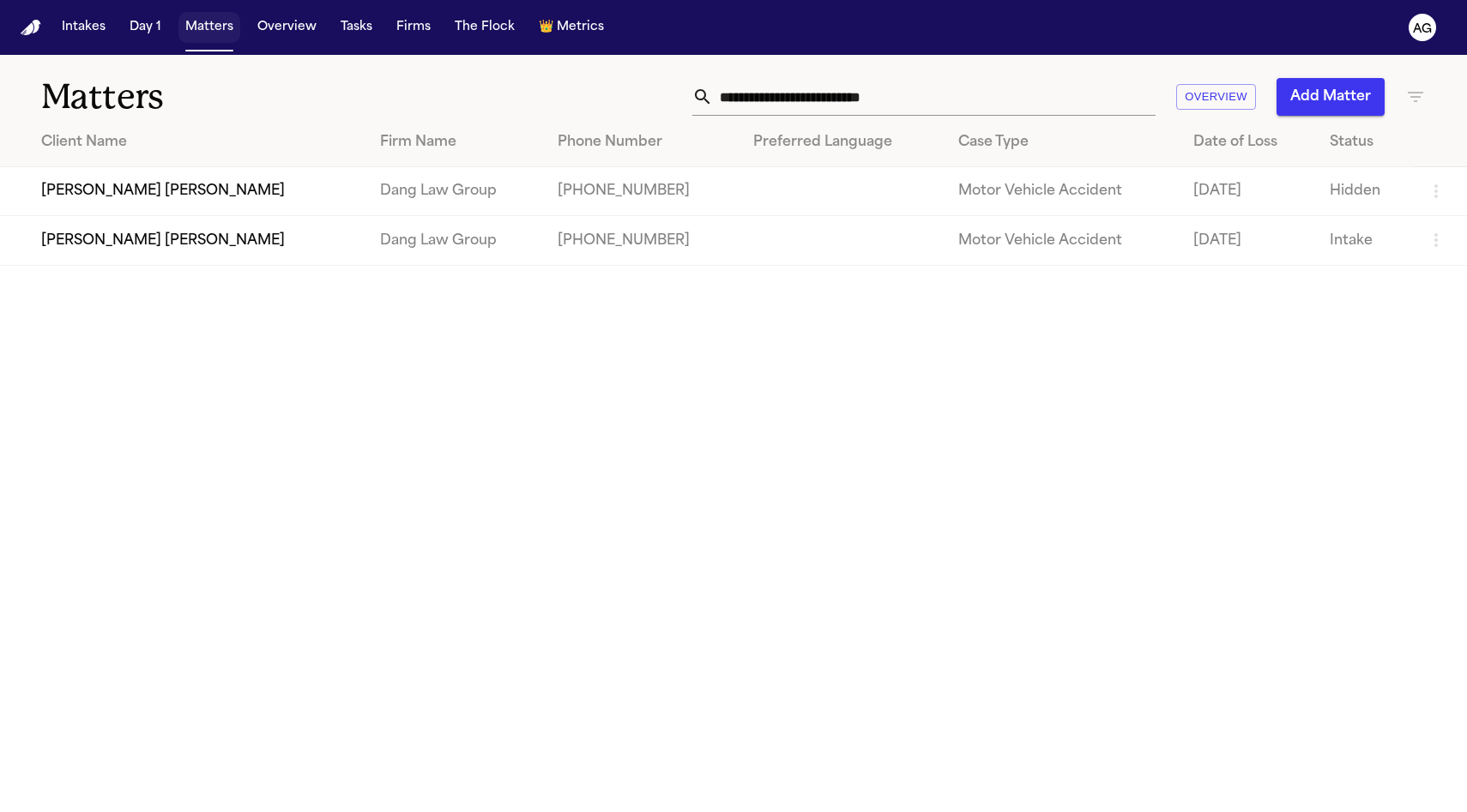
click at [205, 34] on button "Matters" at bounding box center [209, 27] width 61 height 31
click at [745, 93] on input "**********" at bounding box center [934, 97] width 443 height 38
paste input "text"
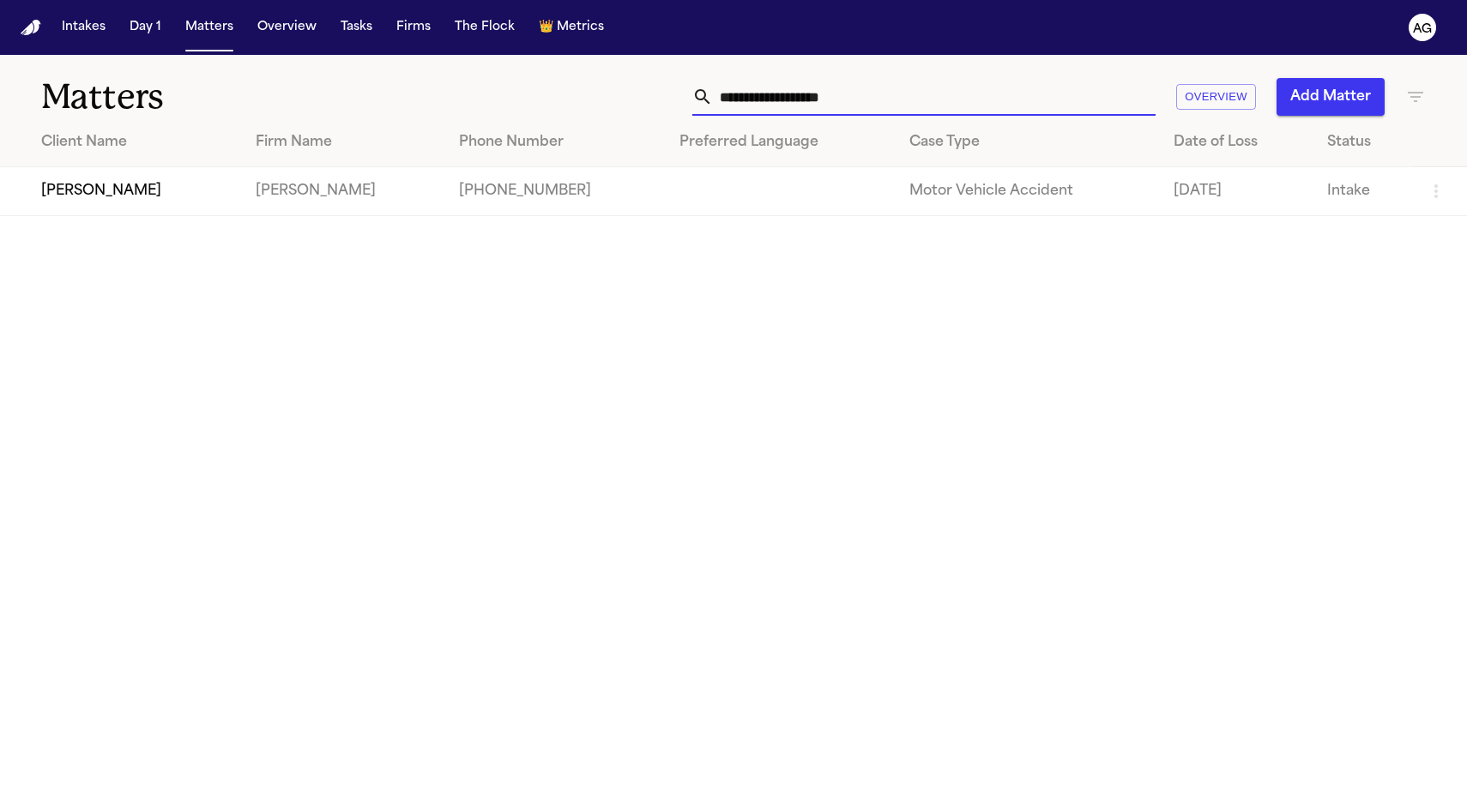
type input "**********"
click at [666, 194] on td at bounding box center [781, 191] width 230 height 49
click at [157, 195] on td "[PERSON_NAME]" at bounding box center [121, 191] width 242 height 49
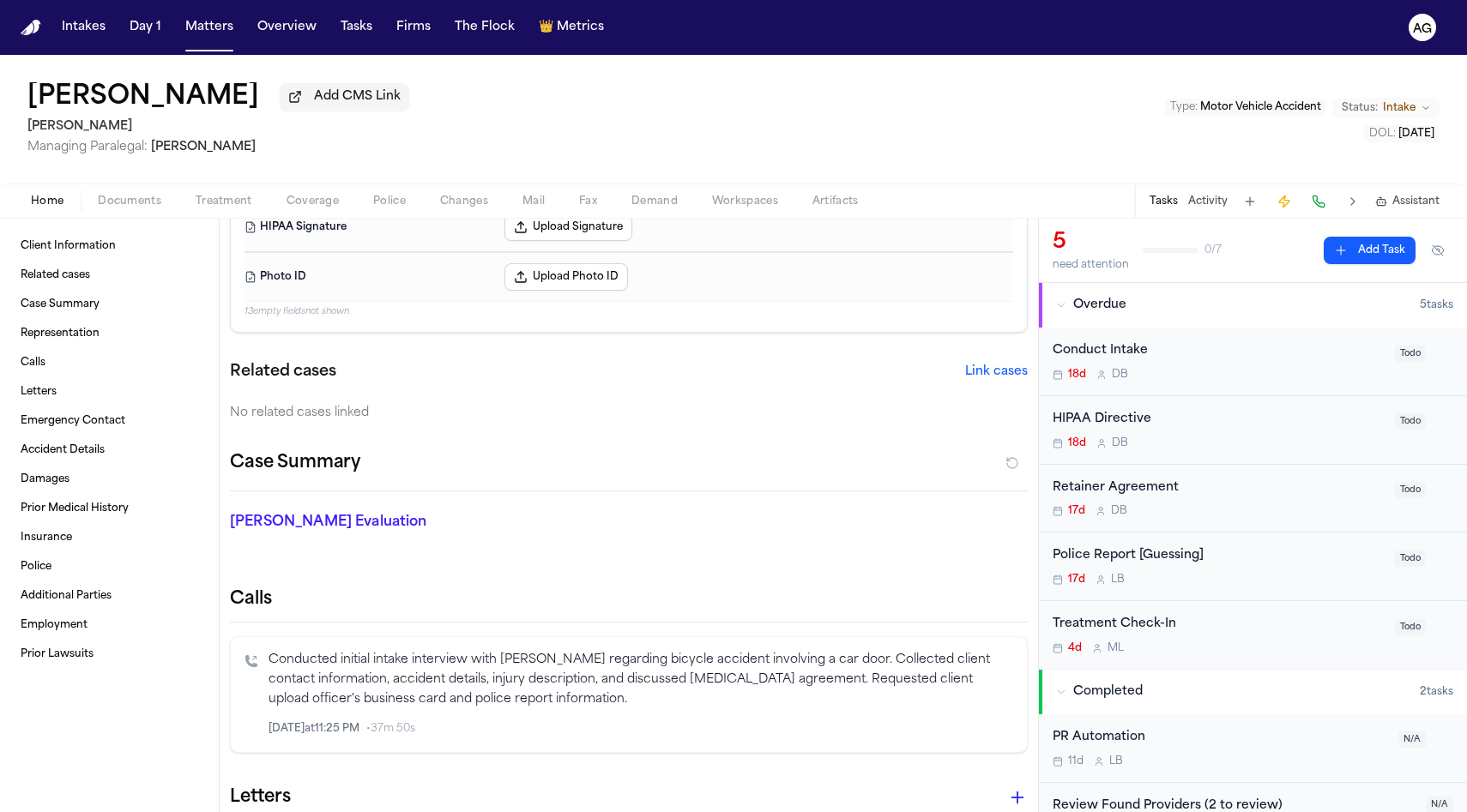
scroll to position [191, 0]
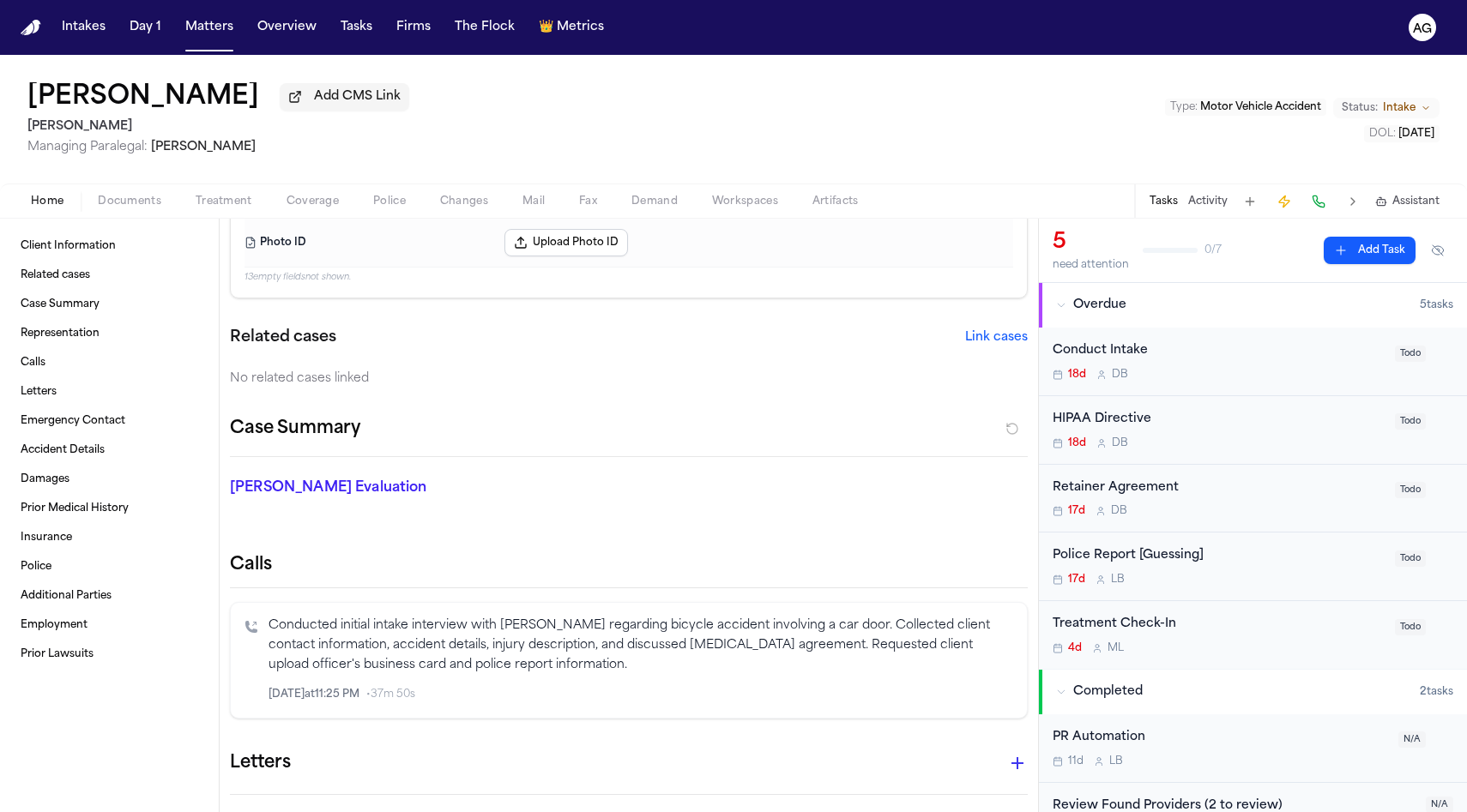
click at [124, 218] on div "Home Documents Treatment Coverage Police Changes Mail Fax Demand Workspaces Art…" at bounding box center [733, 200] width 1467 height 35
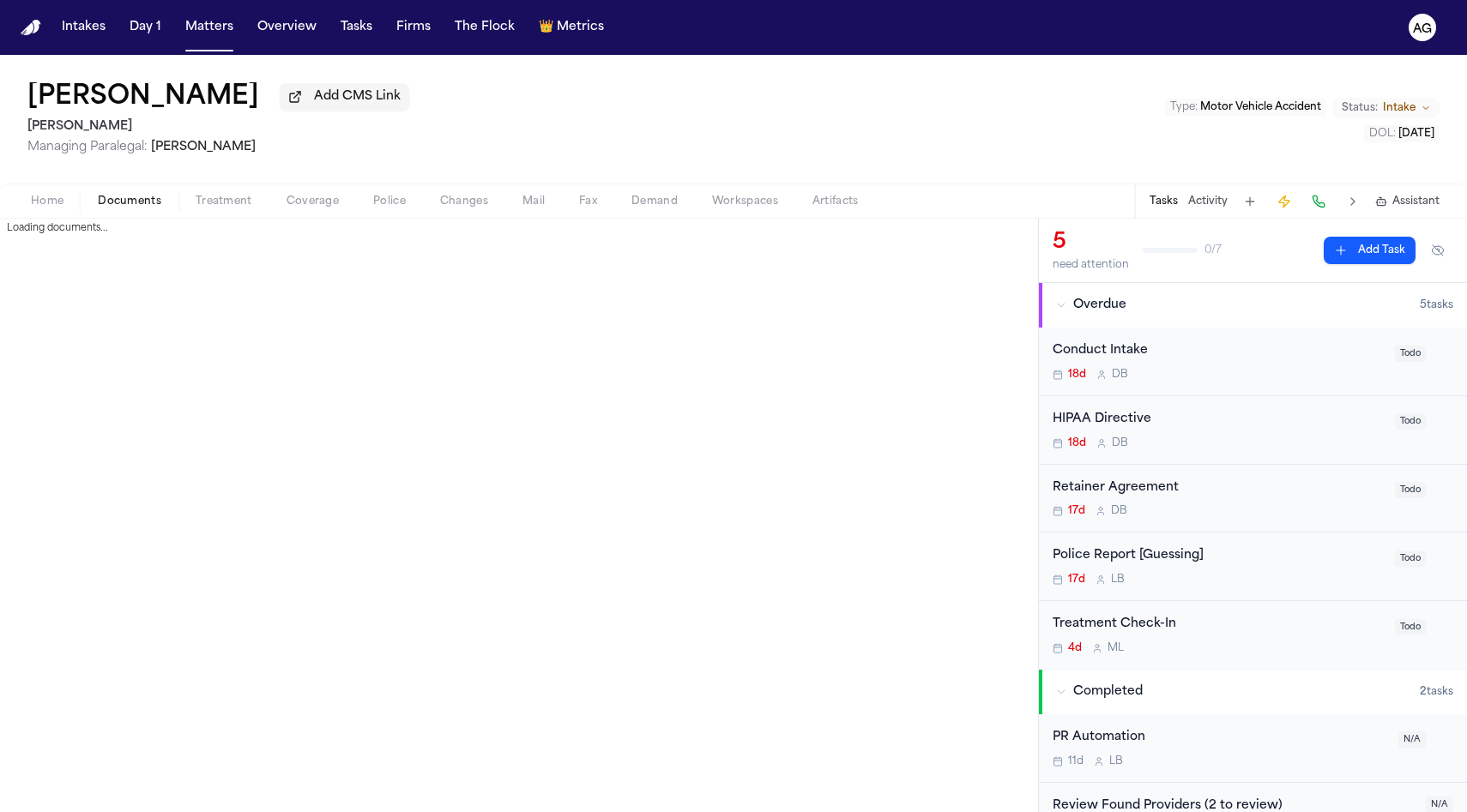
click at [121, 208] on span "Documents" at bounding box center [130, 202] width 63 height 14
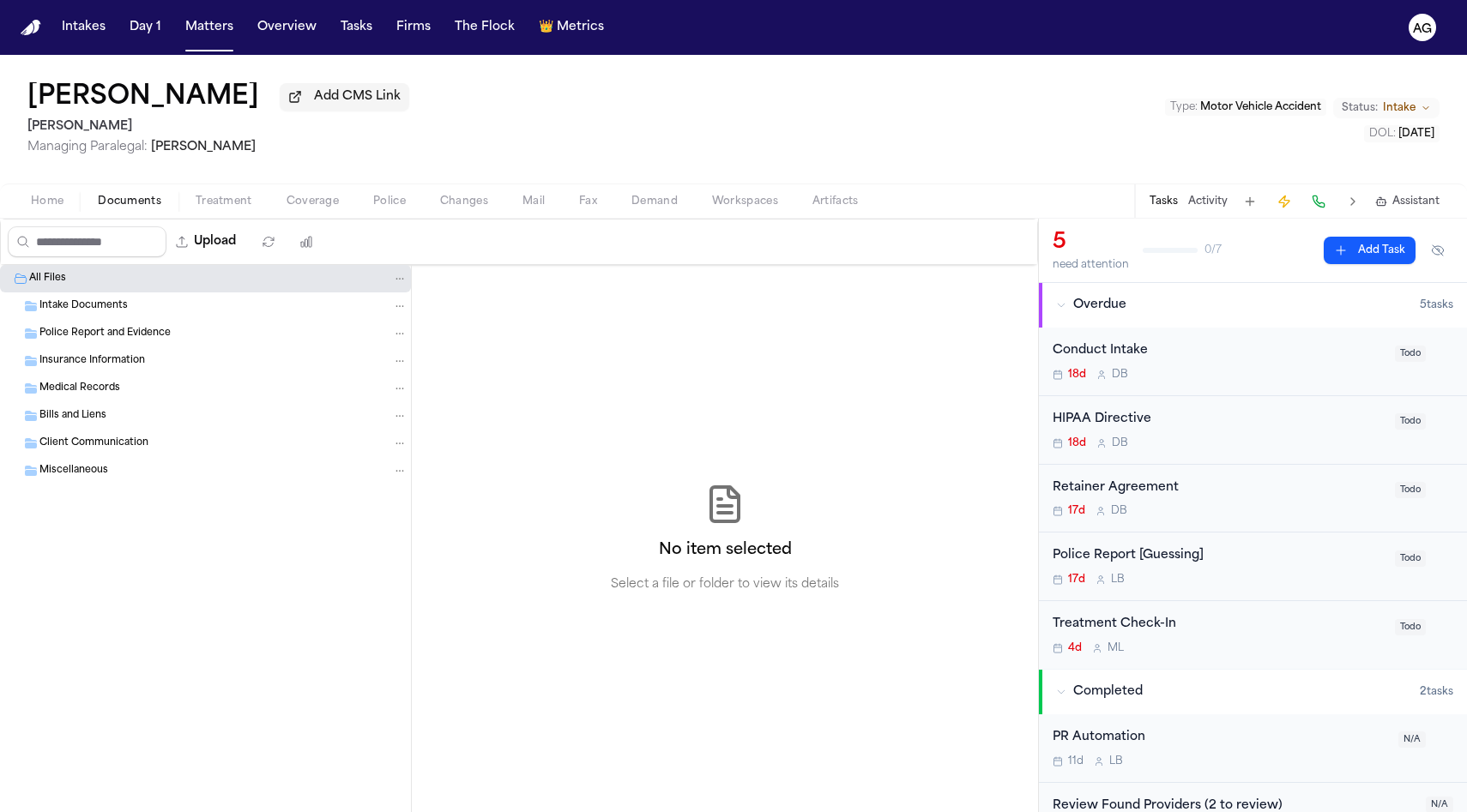
click at [112, 326] on div "Police Report and Evidence" at bounding box center [205, 334] width 411 height 28
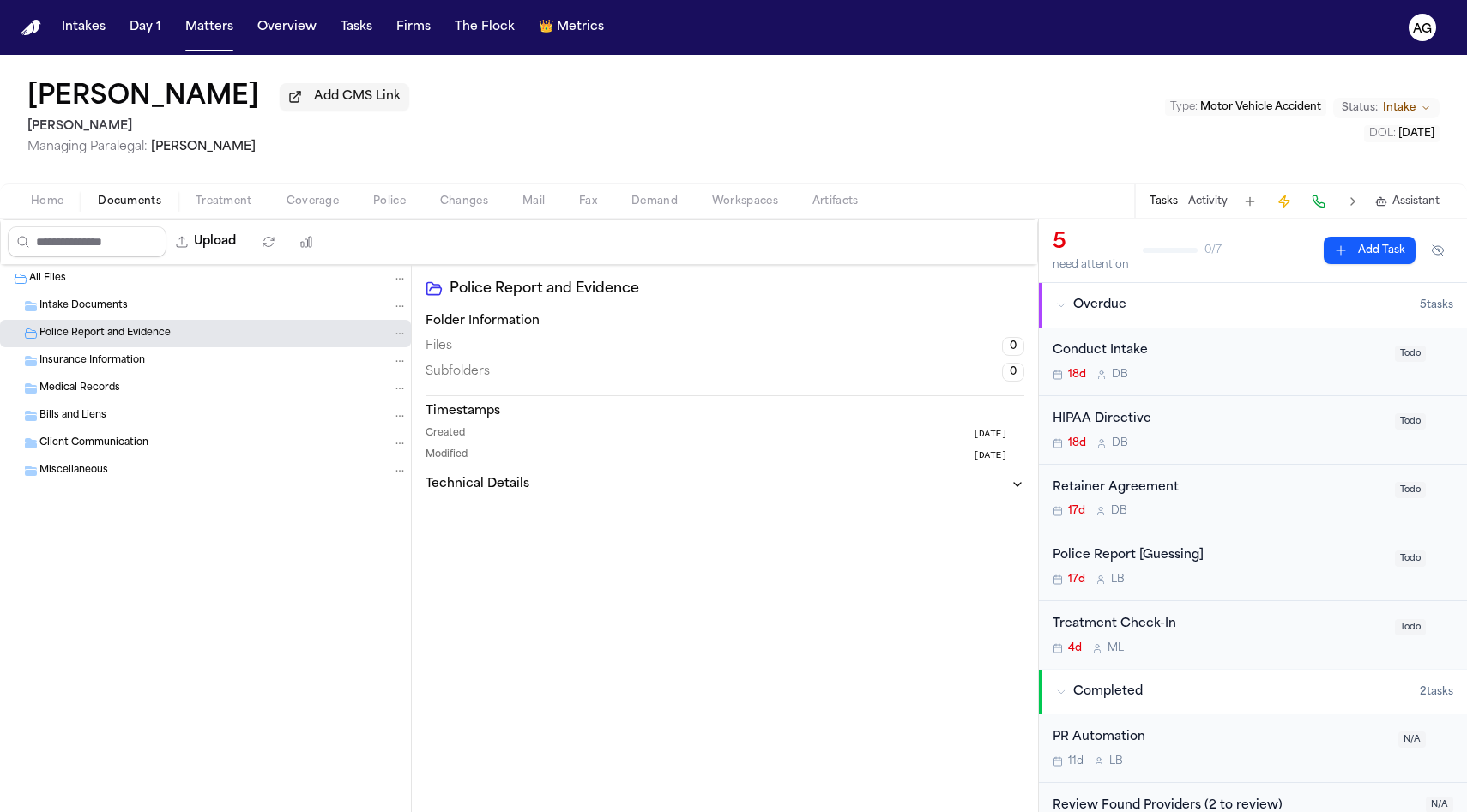
click at [102, 296] on div "Intake Documents" at bounding box center [205, 306] width 411 height 28
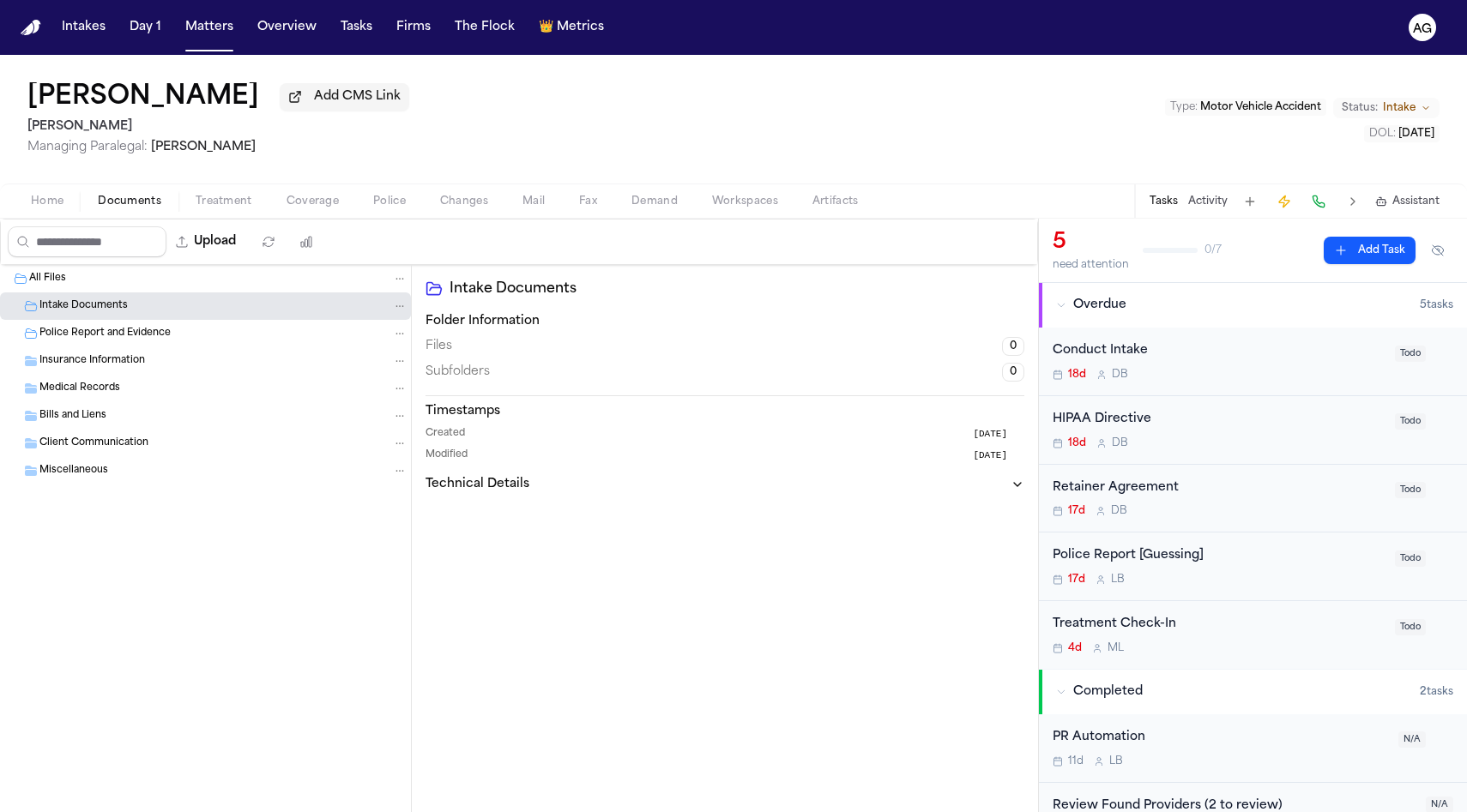
click at [108, 334] on span "Police Report and Evidence" at bounding box center [105, 334] width 131 height 15
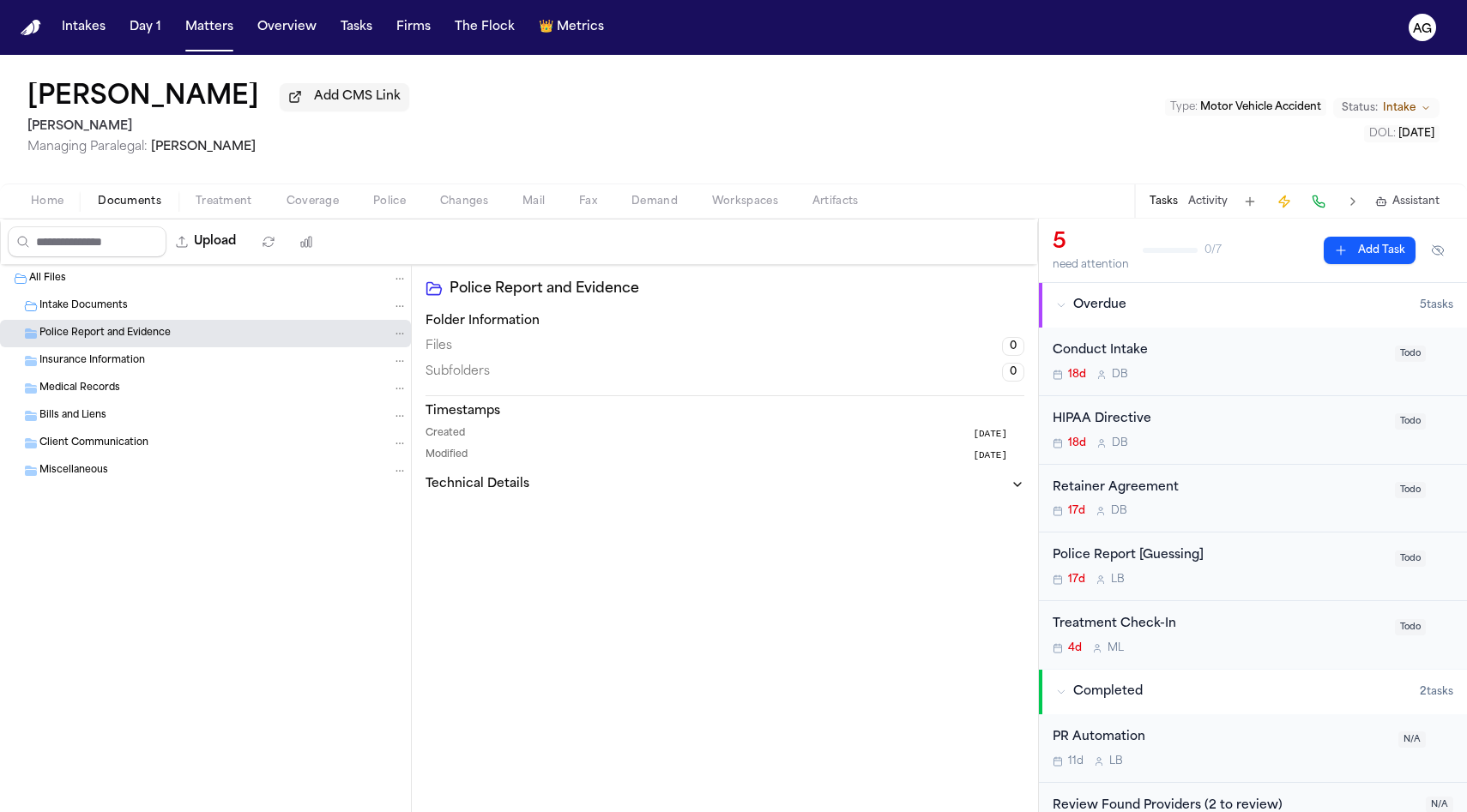
click at [112, 367] on span "Insurance Information" at bounding box center [92, 361] width 106 height 15
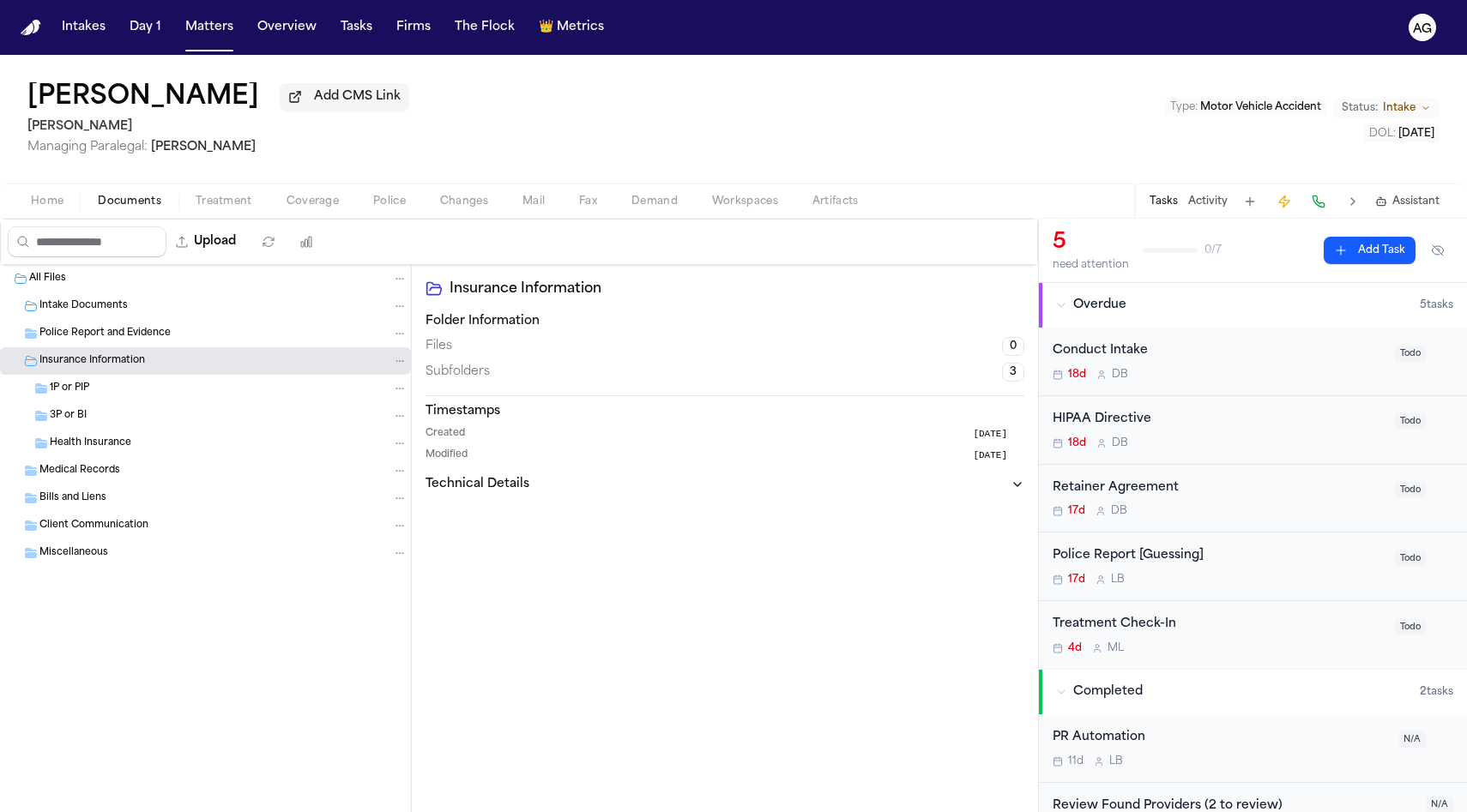
click at [115, 396] on div "1P or PIP" at bounding box center [228, 388] width 358 height 16
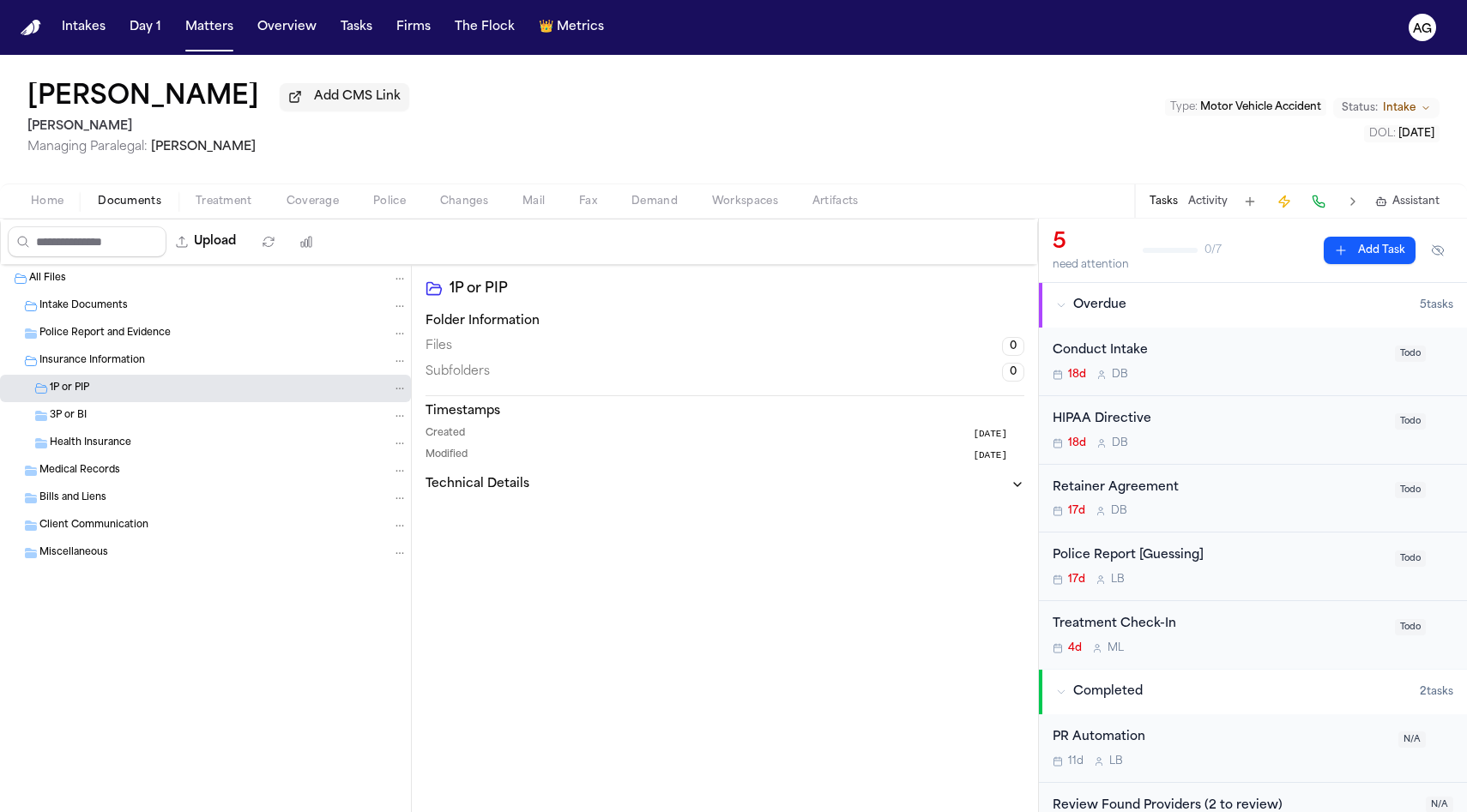
click at [43, 195] on button "Home" at bounding box center [48, 201] width 67 height 21
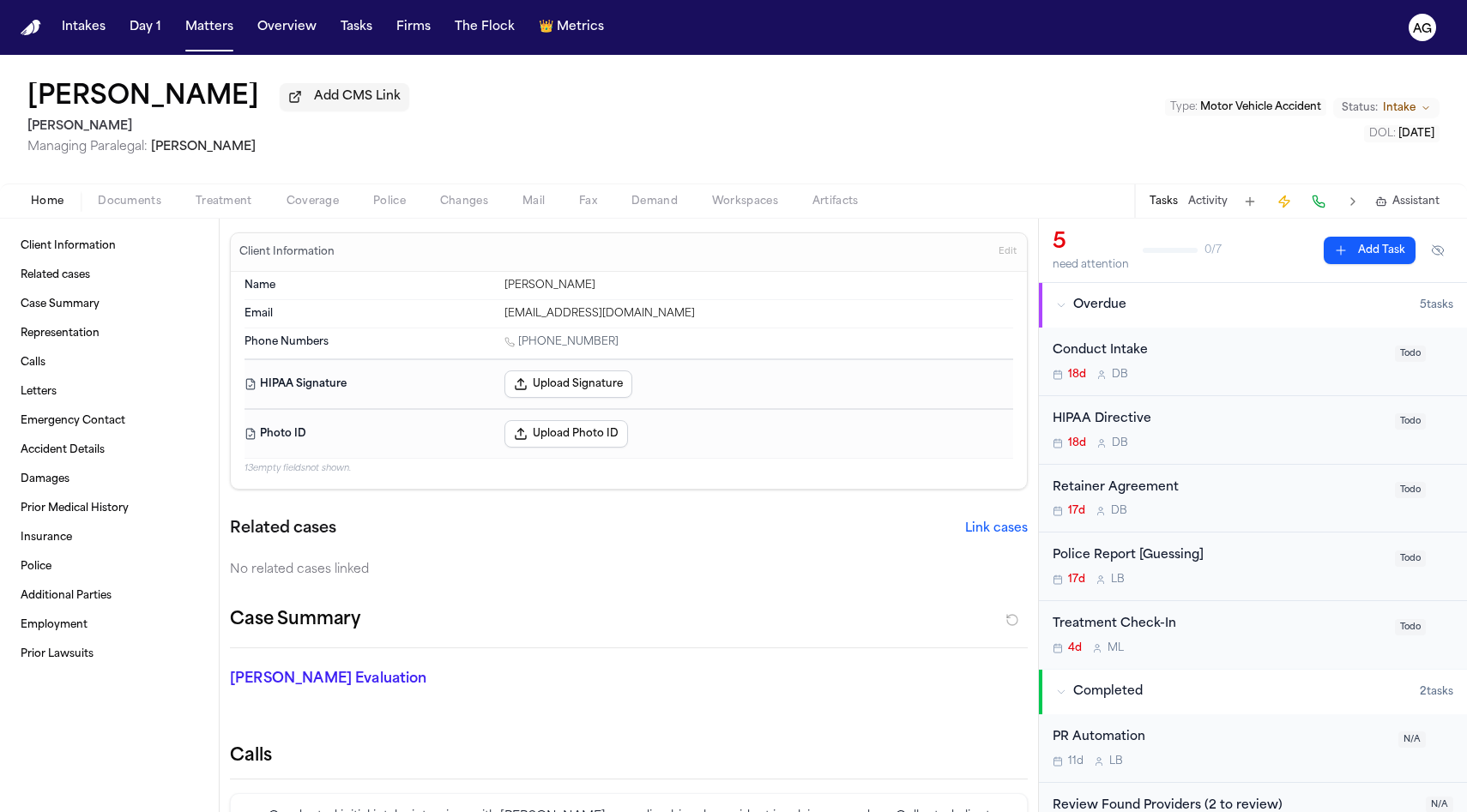
click at [52, 207] on span "Home" at bounding box center [47, 202] width 33 height 14
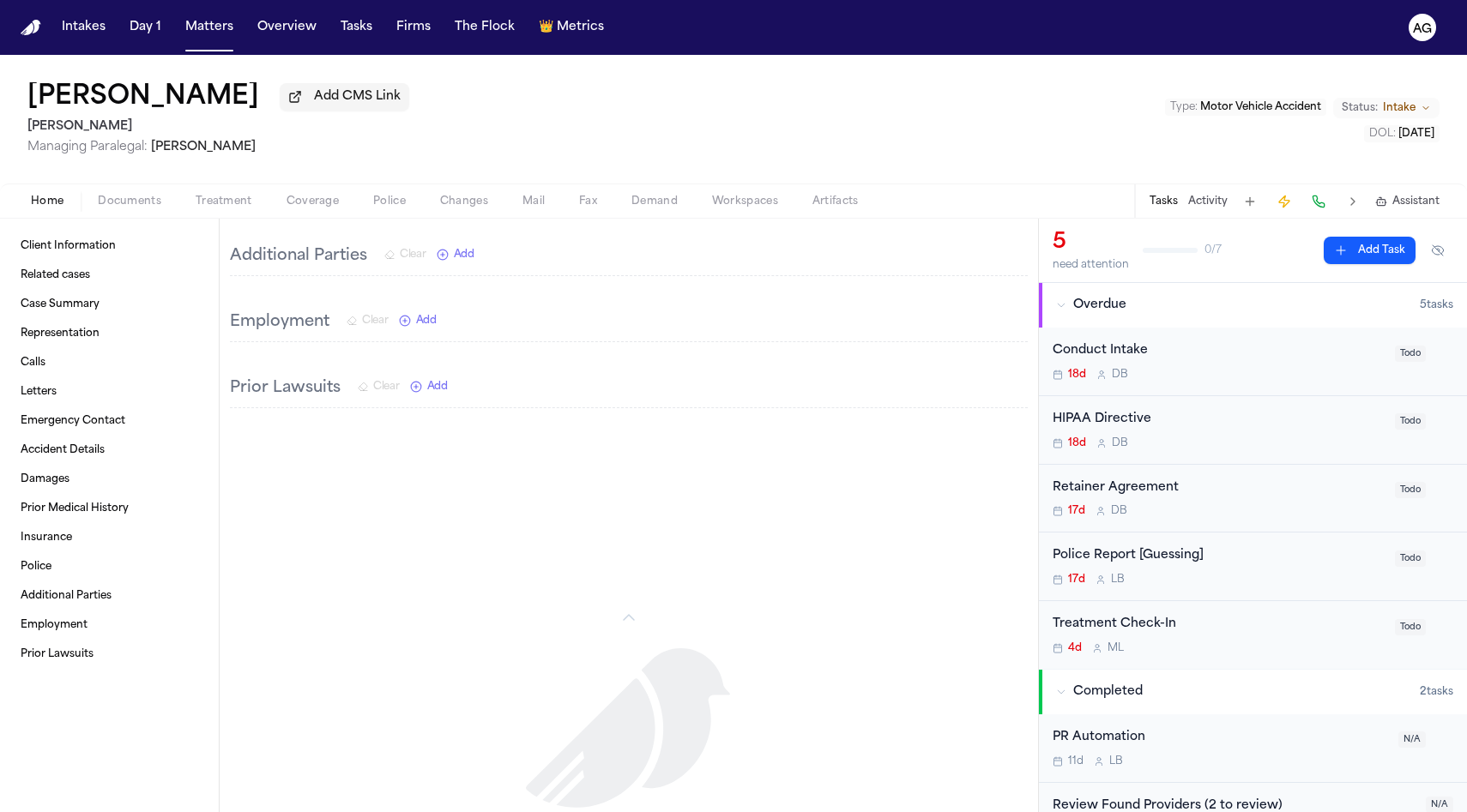
scroll to position [1781, 0]
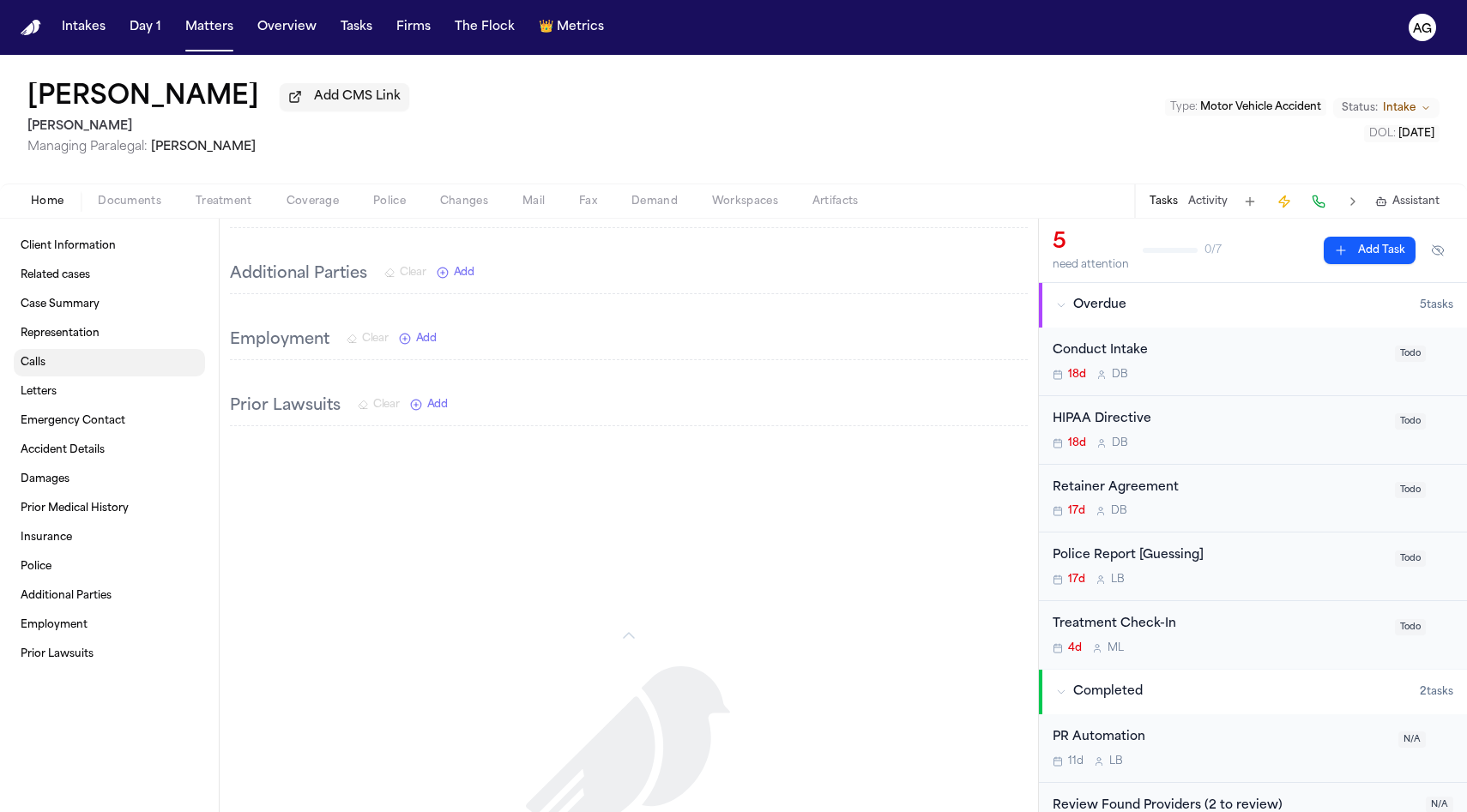
click at [73, 374] on link "Calls" at bounding box center [109, 362] width 191 height 28
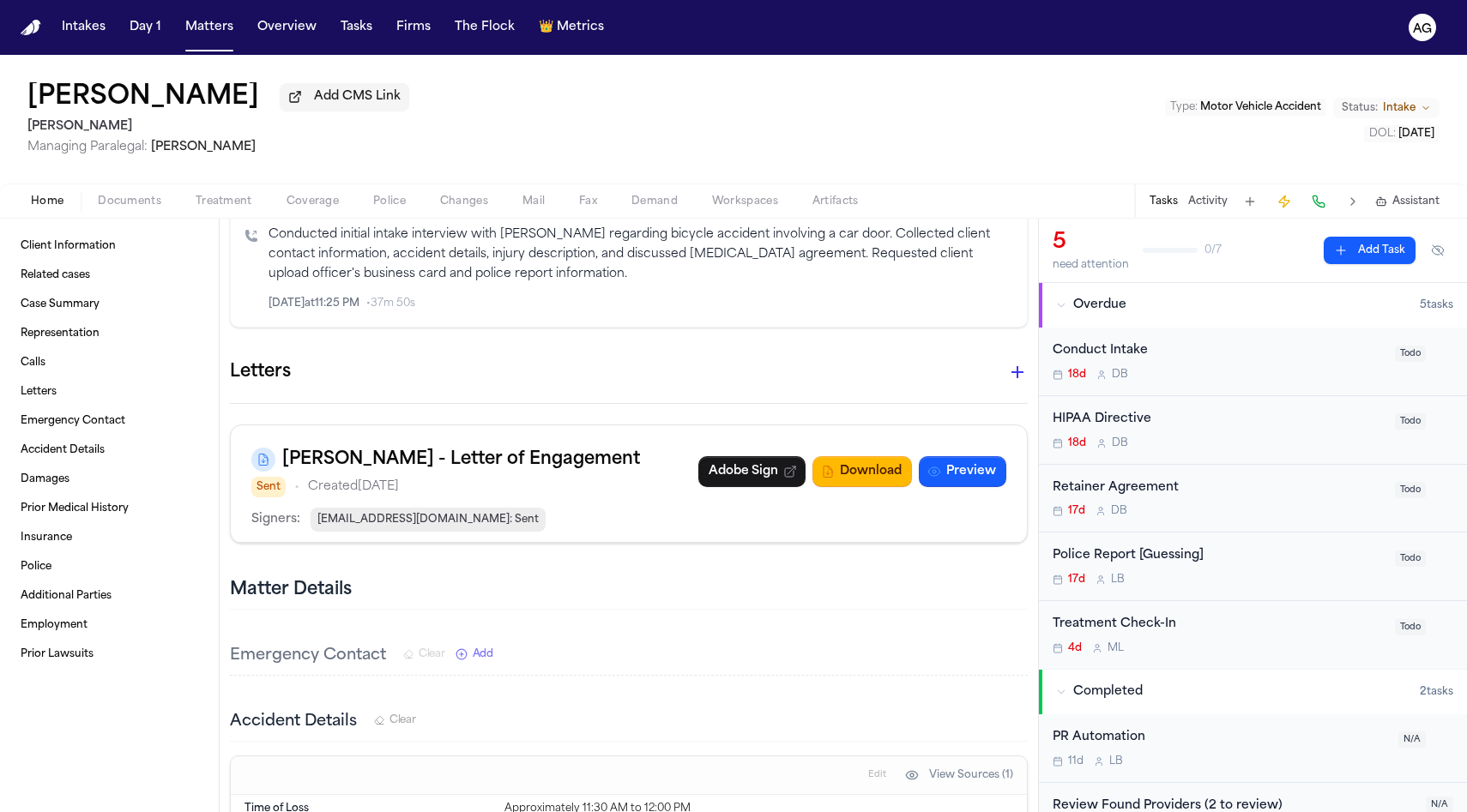
scroll to position [590, 0]
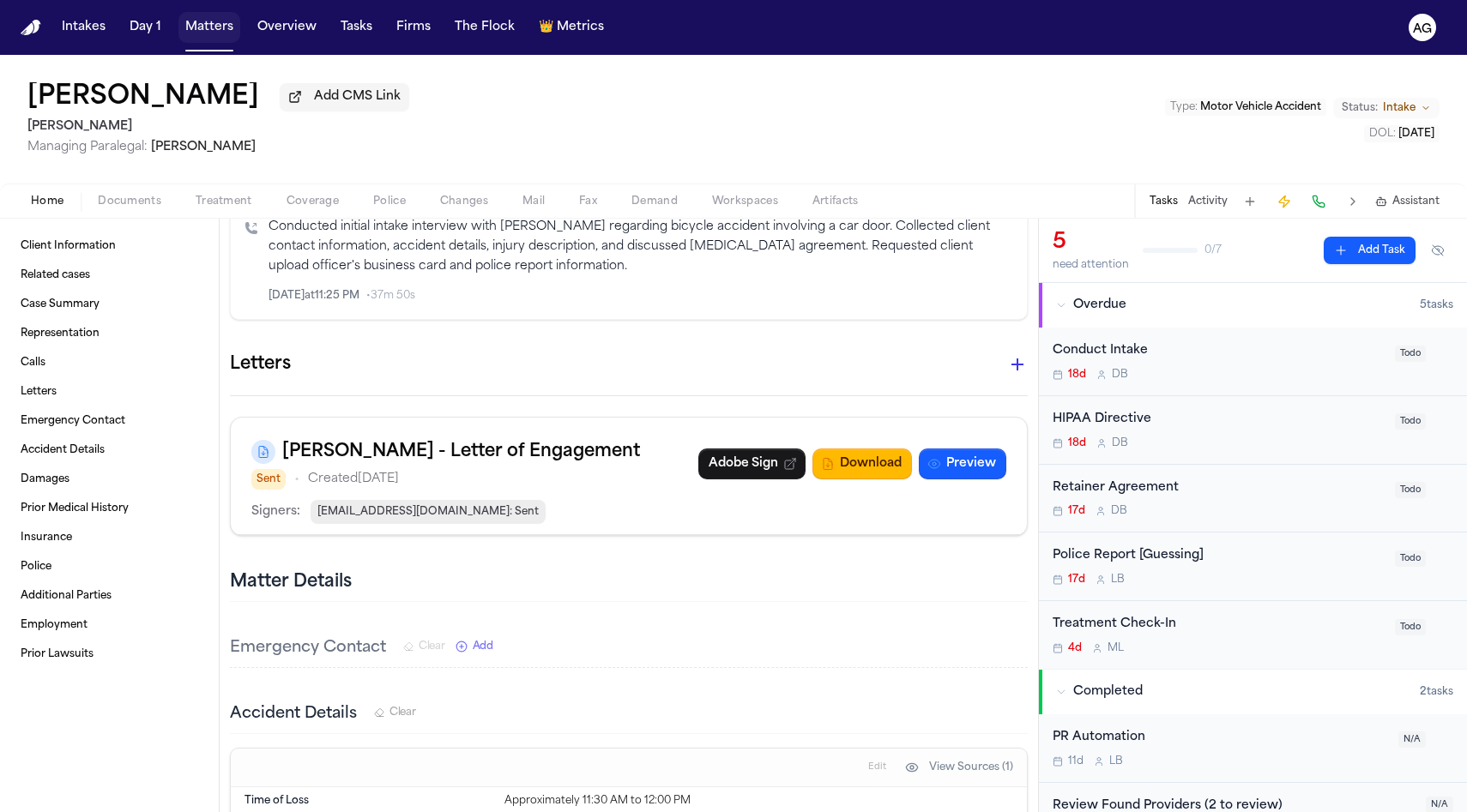
click at [195, 31] on button "Matters" at bounding box center [209, 27] width 61 height 31
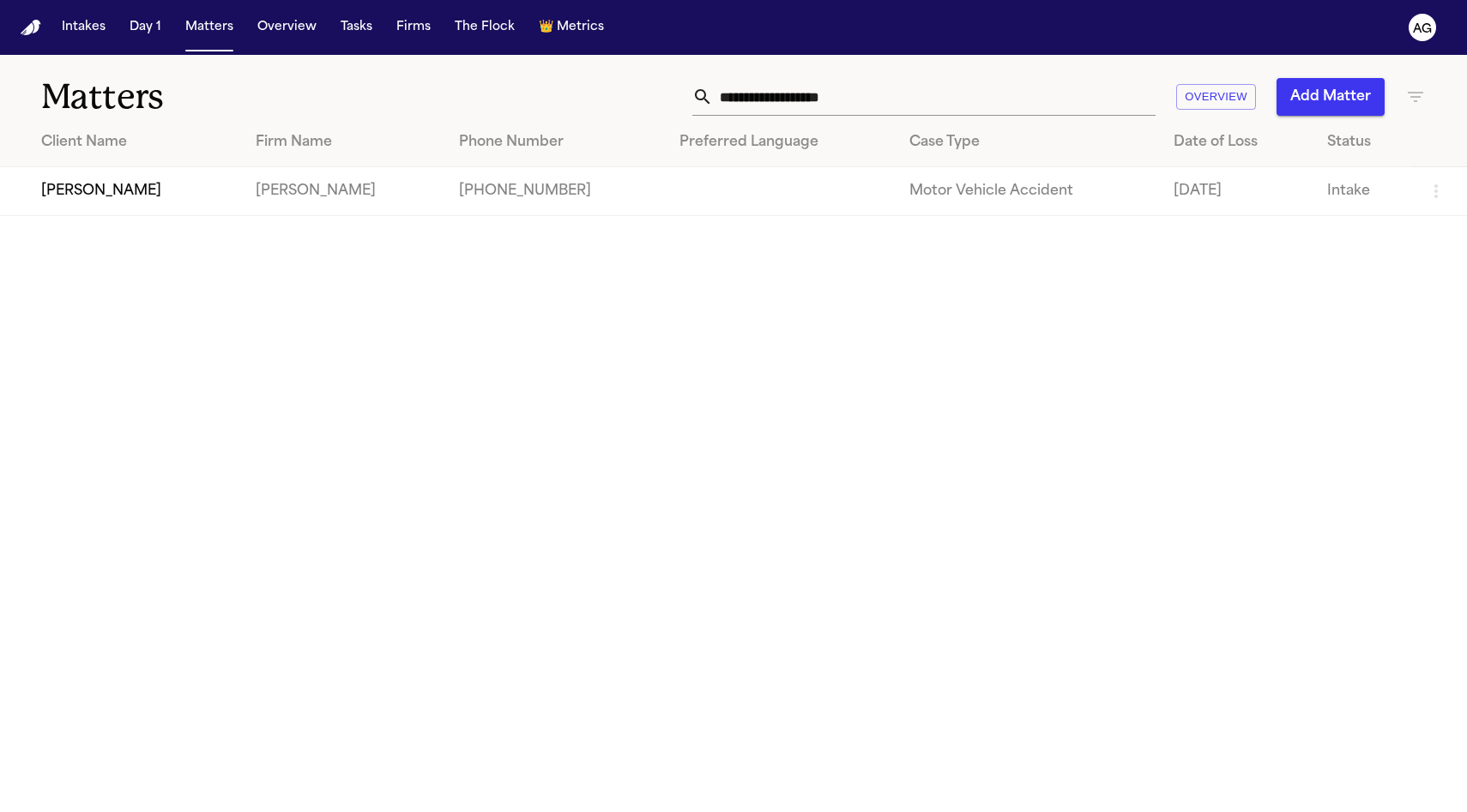
click at [895, 119] on th "Case Type" at bounding box center [1027, 142] width 264 height 49
click at [880, 112] on input "**********" at bounding box center [934, 97] width 443 height 38
paste input "text"
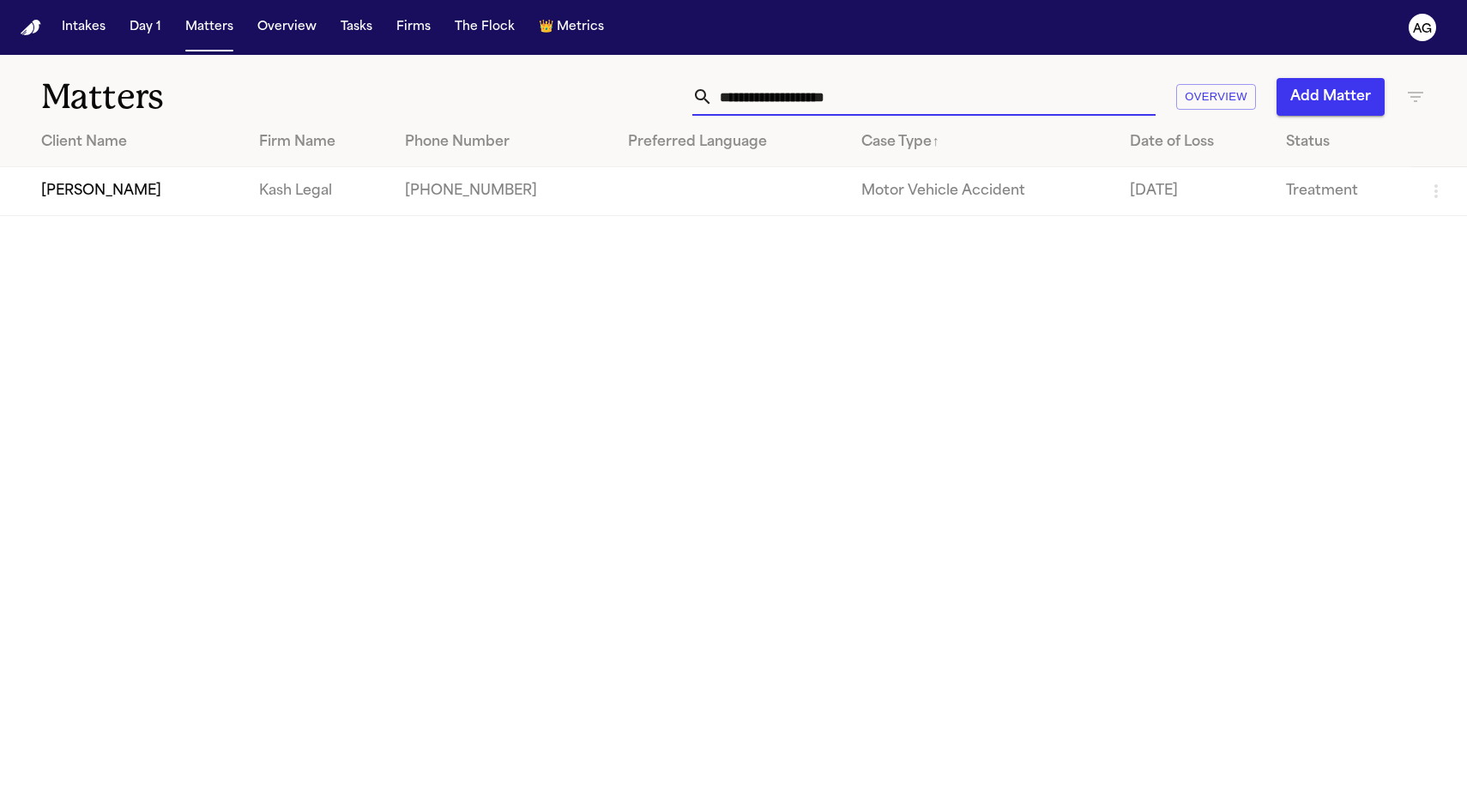
click at [739, 189] on td at bounding box center [731, 191] width 234 height 49
click at [890, 191] on td "Motor Vehicle Accident" at bounding box center [982, 191] width 268 height 49
click at [790, 106] on input "**********" at bounding box center [934, 97] width 443 height 38
paste input "text"
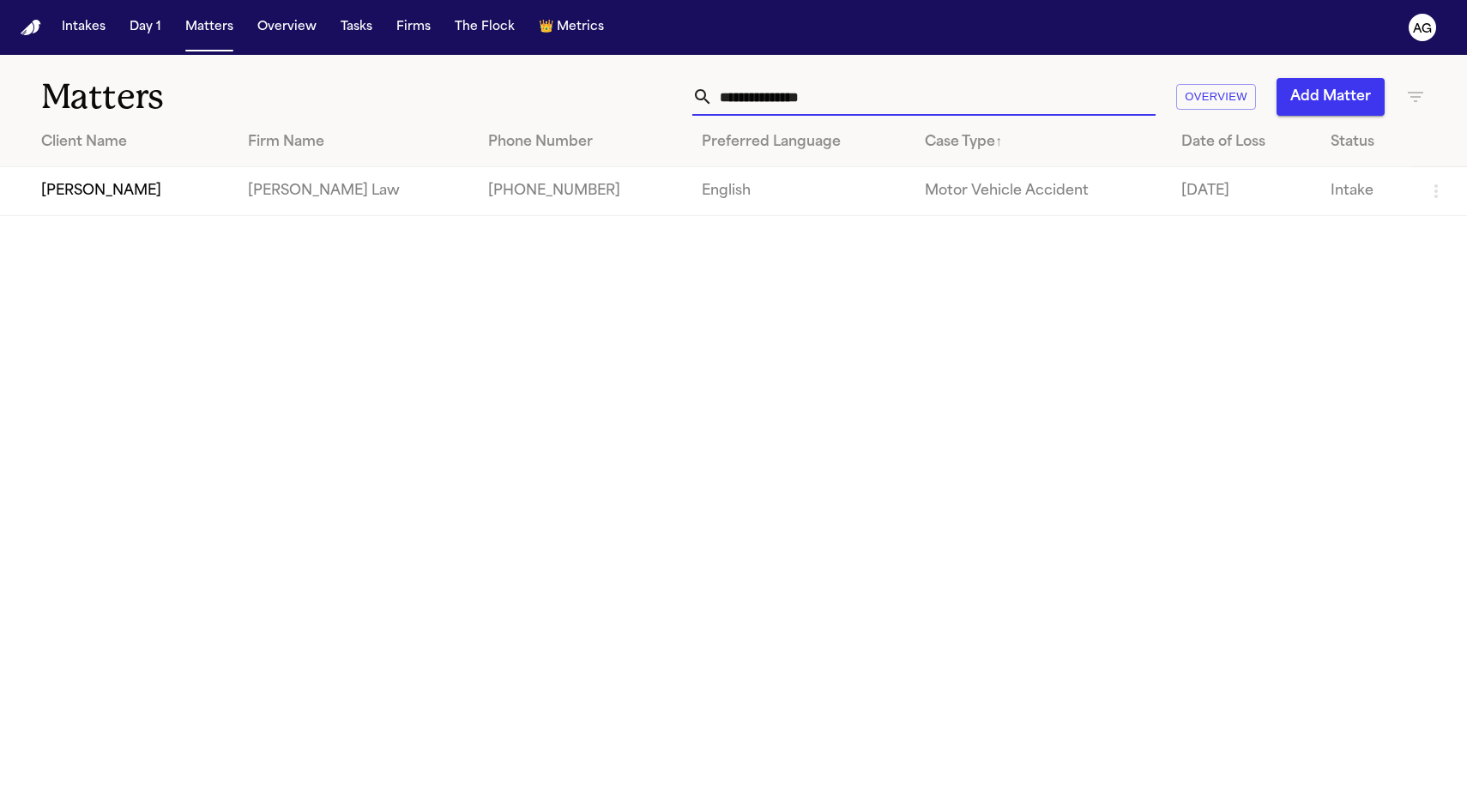
type input "**********"
click at [911, 194] on td "Motor Vehicle Accident" at bounding box center [1039, 191] width 257 height 49
click at [919, 192] on td "Motor Vehicle Accident" at bounding box center [1039, 191] width 257 height 49
click at [69, 182] on td "[PERSON_NAME]" at bounding box center [117, 191] width 234 height 49
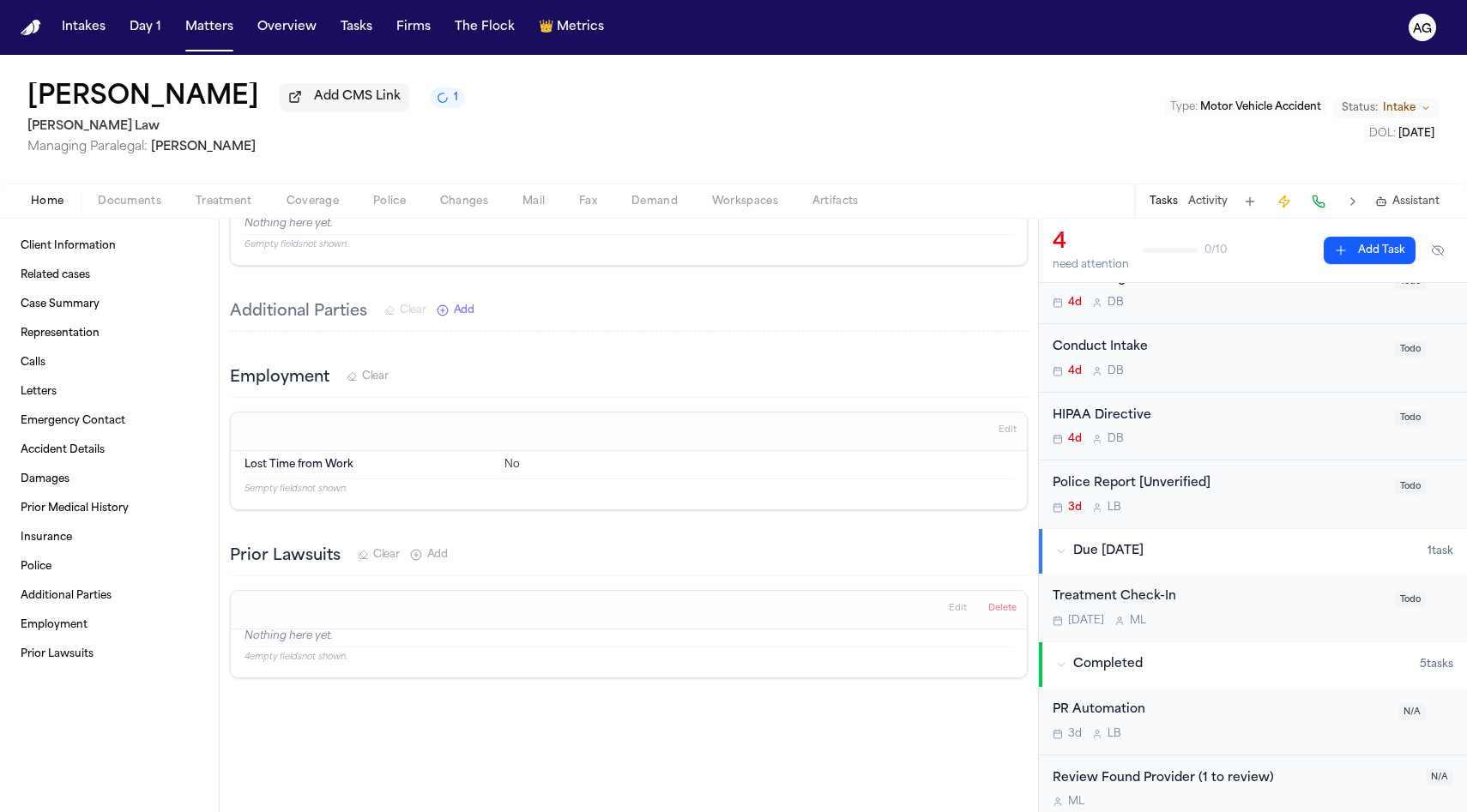
scroll to position [2514, 0]
click at [83, 368] on link "Calls" at bounding box center [109, 362] width 191 height 28
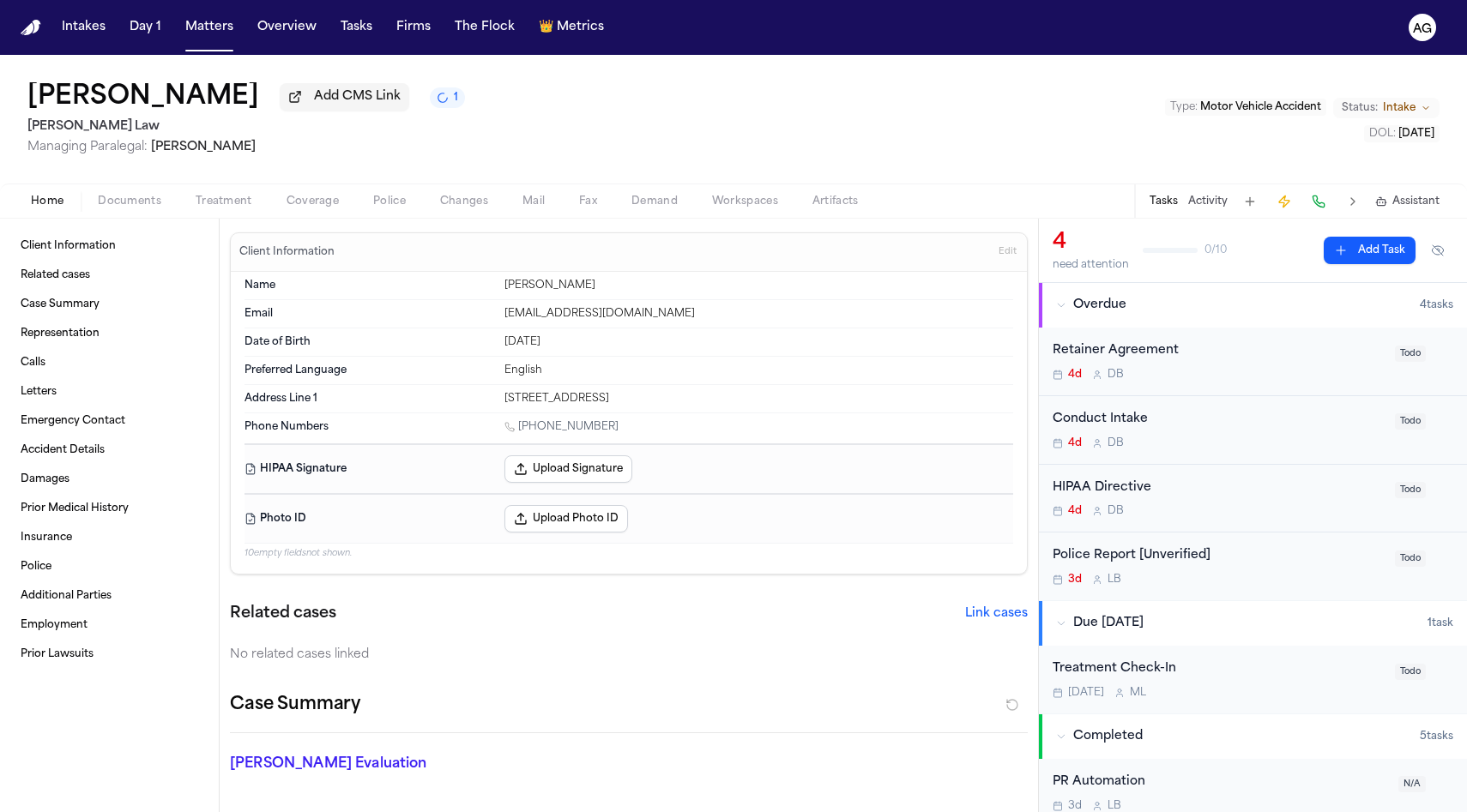
click at [131, 191] on div "Home Documents Treatment Coverage Police Changes Mail Fax Demand Workspaces Art…" at bounding box center [733, 200] width 1467 height 35
click at [133, 205] on span "Documents" at bounding box center [130, 202] width 63 height 14
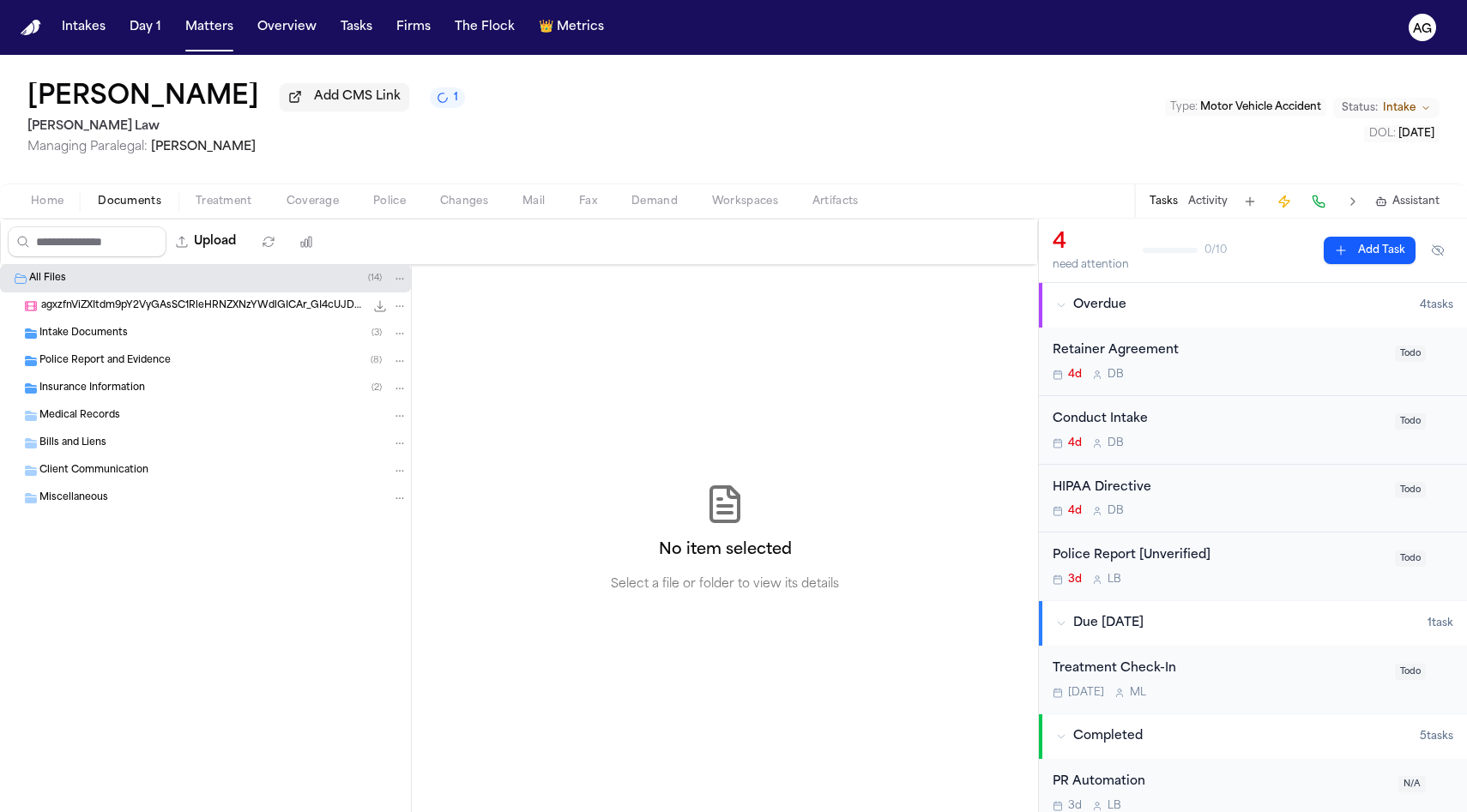
click at [137, 357] on span "Police Report and Evidence" at bounding box center [105, 361] width 131 height 15
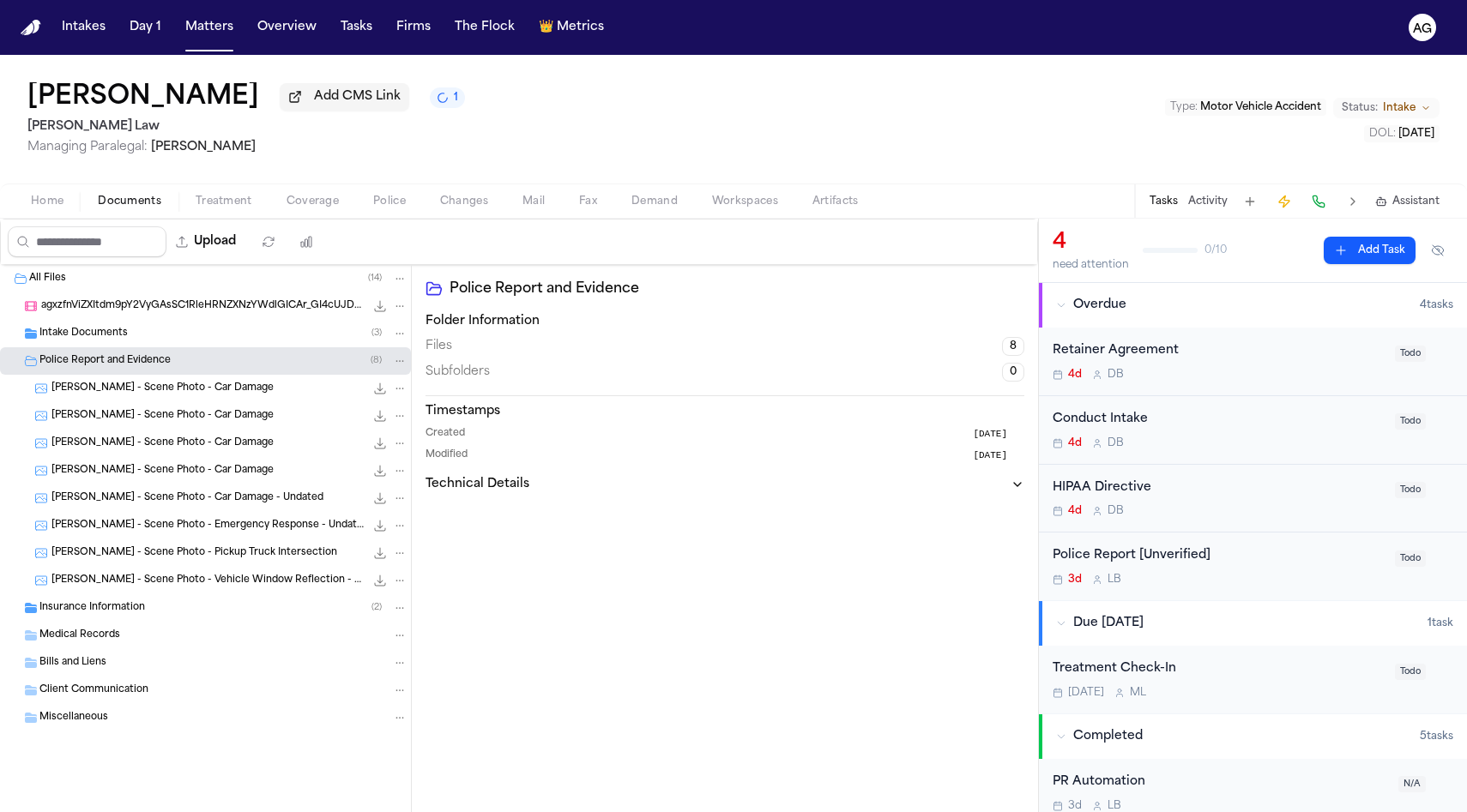
click at [121, 614] on span "Insurance Information" at bounding box center [92, 608] width 106 height 15
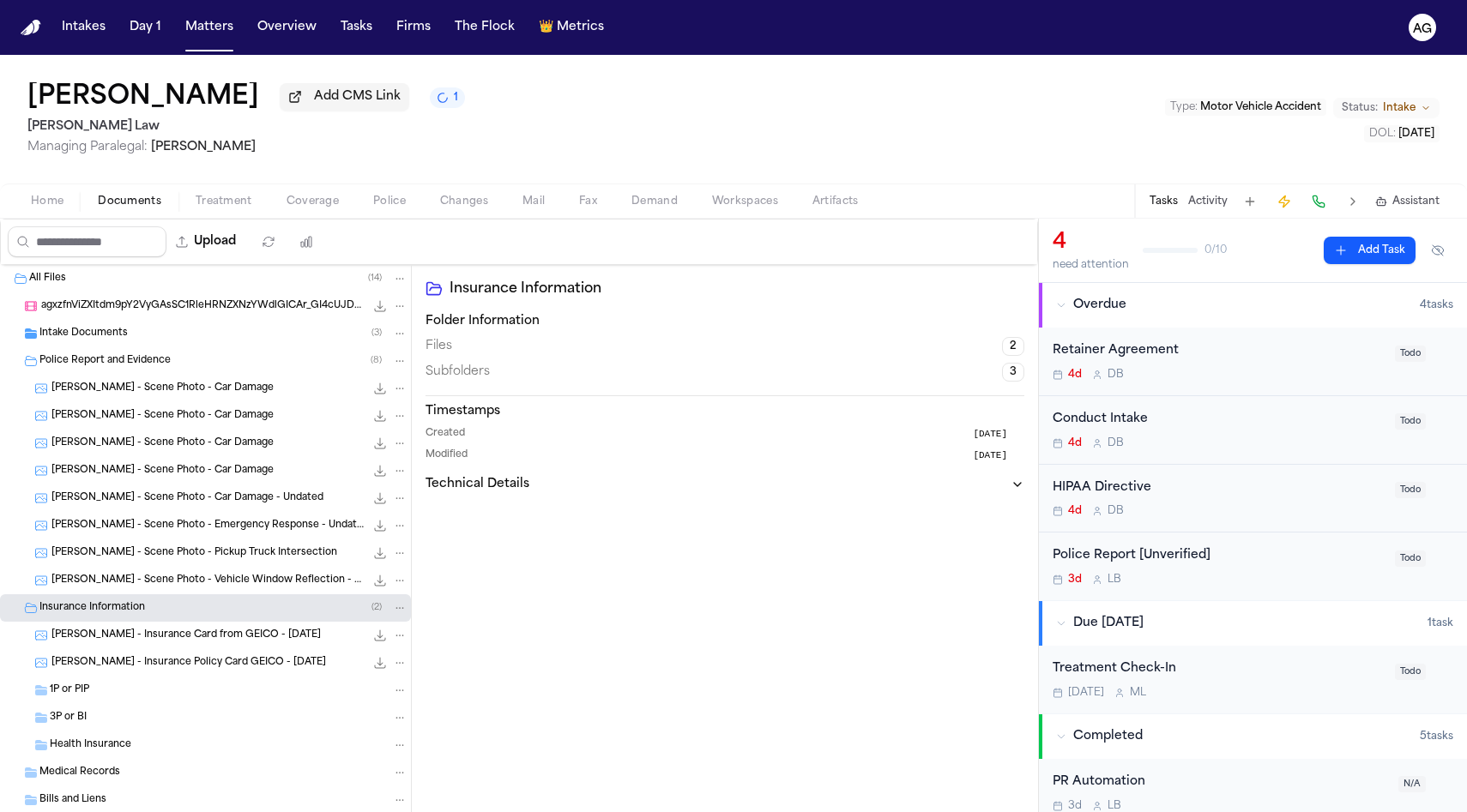
click at [149, 330] on div "Intake Documents ( 3 )" at bounding box center [223, 334] width 367 height 16
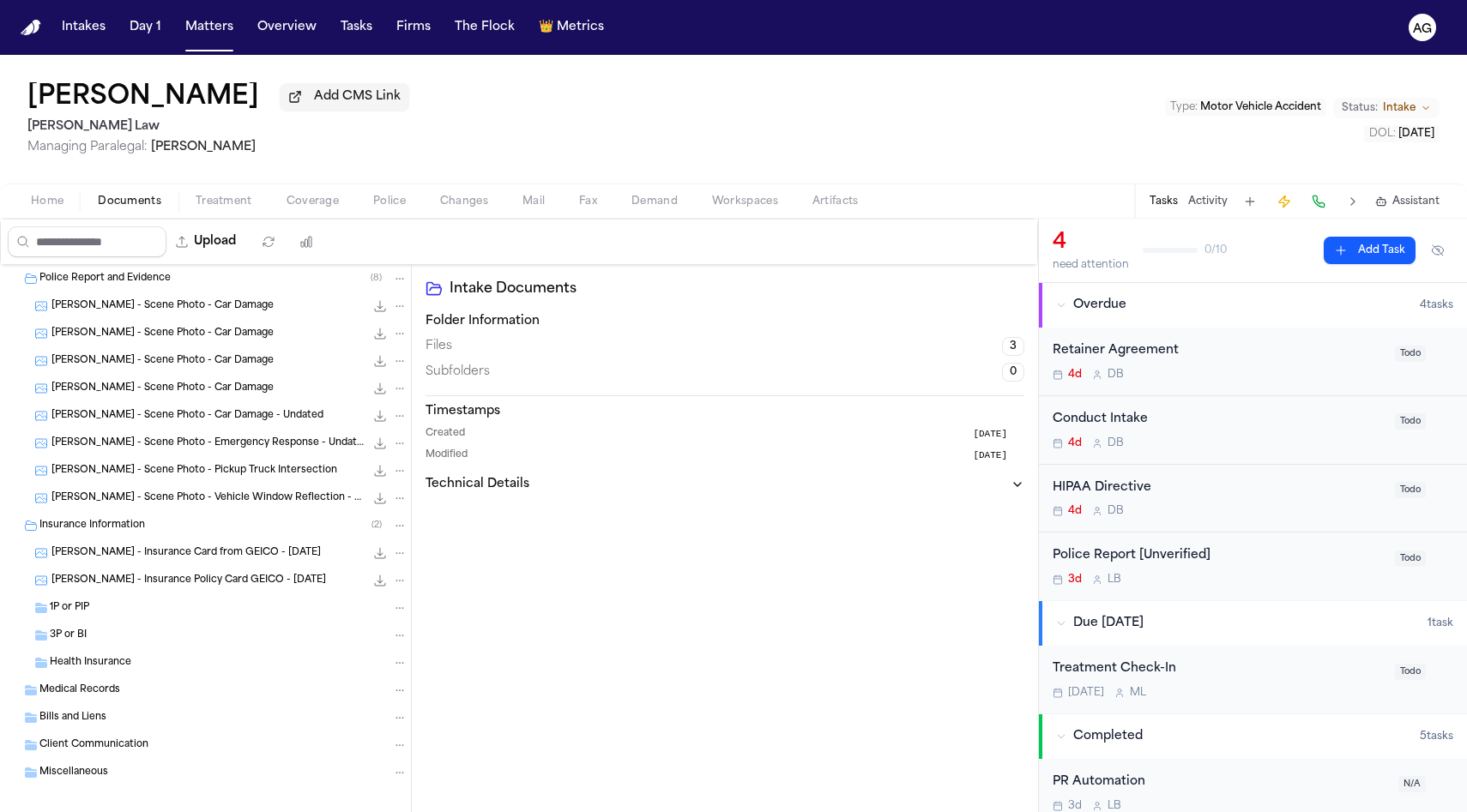
scroll to position [182, 0]
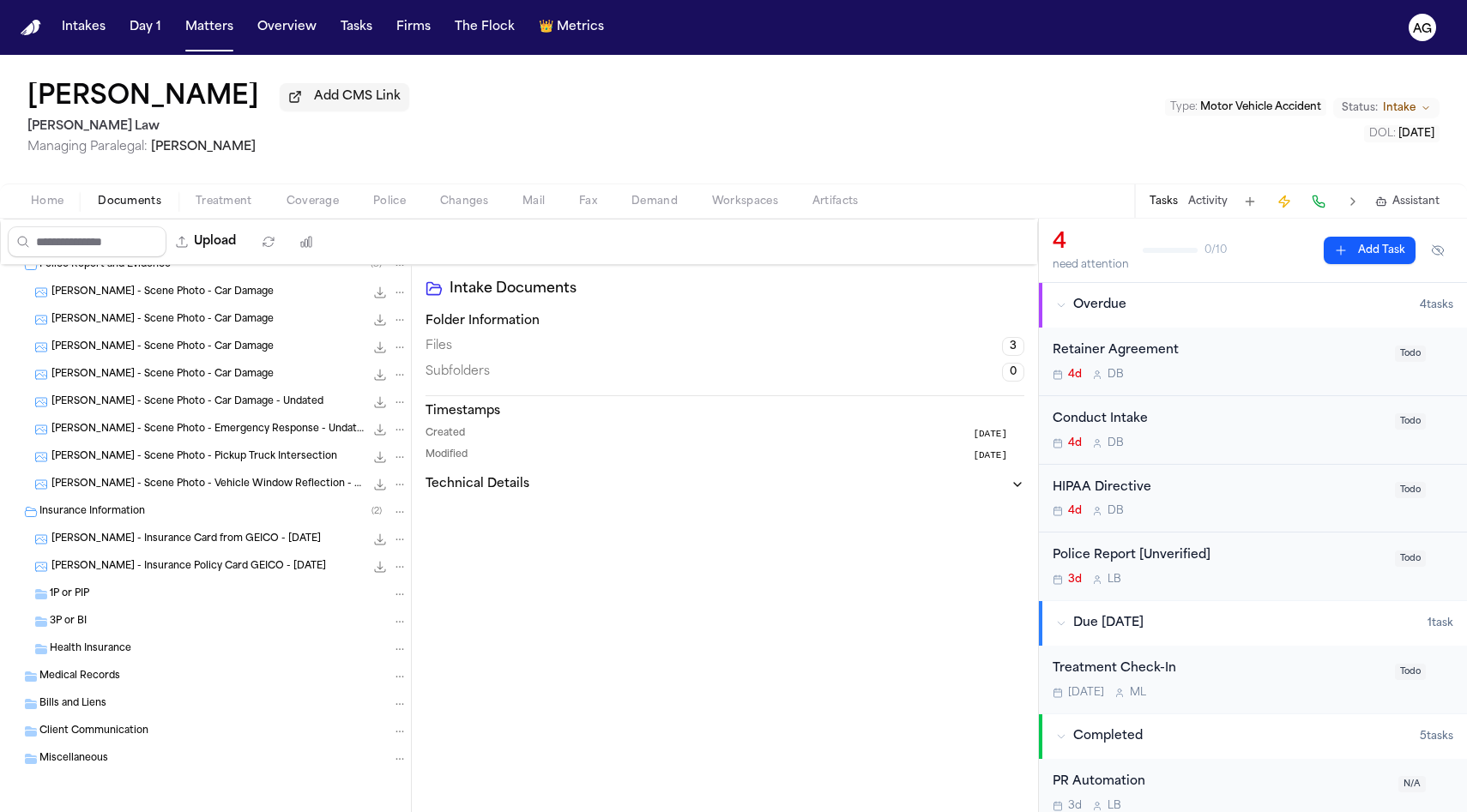
click at [138, 739] on span "Client Communication" at bounding box center [94, 732] width 109 height 15
click at [137, 697] on div "Bills and Liens" at bounding box center [223, 704] width 367 height 16
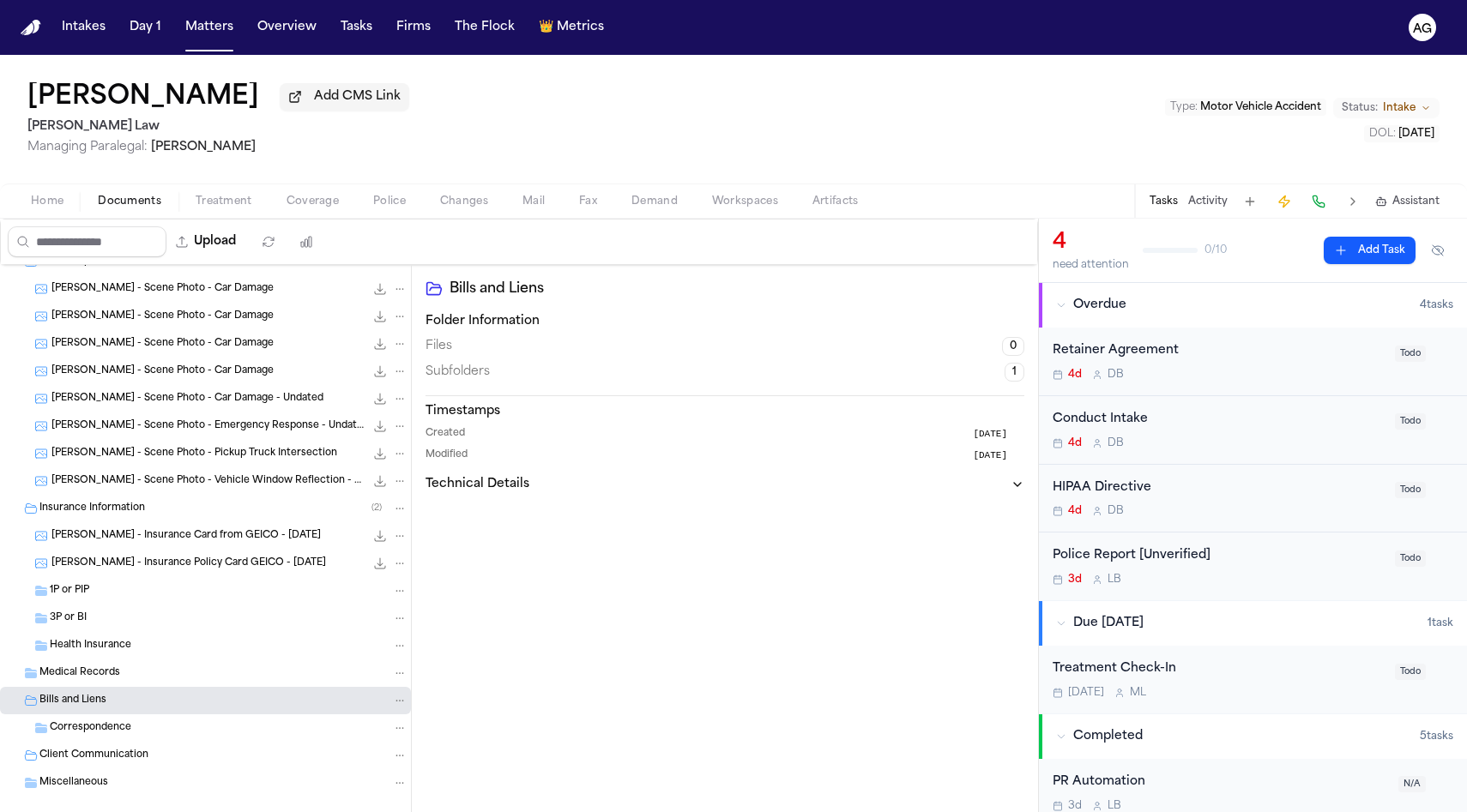
click at [130, 673] on div "Medical Records" at bounding box center [223, 673] width 367 height 16
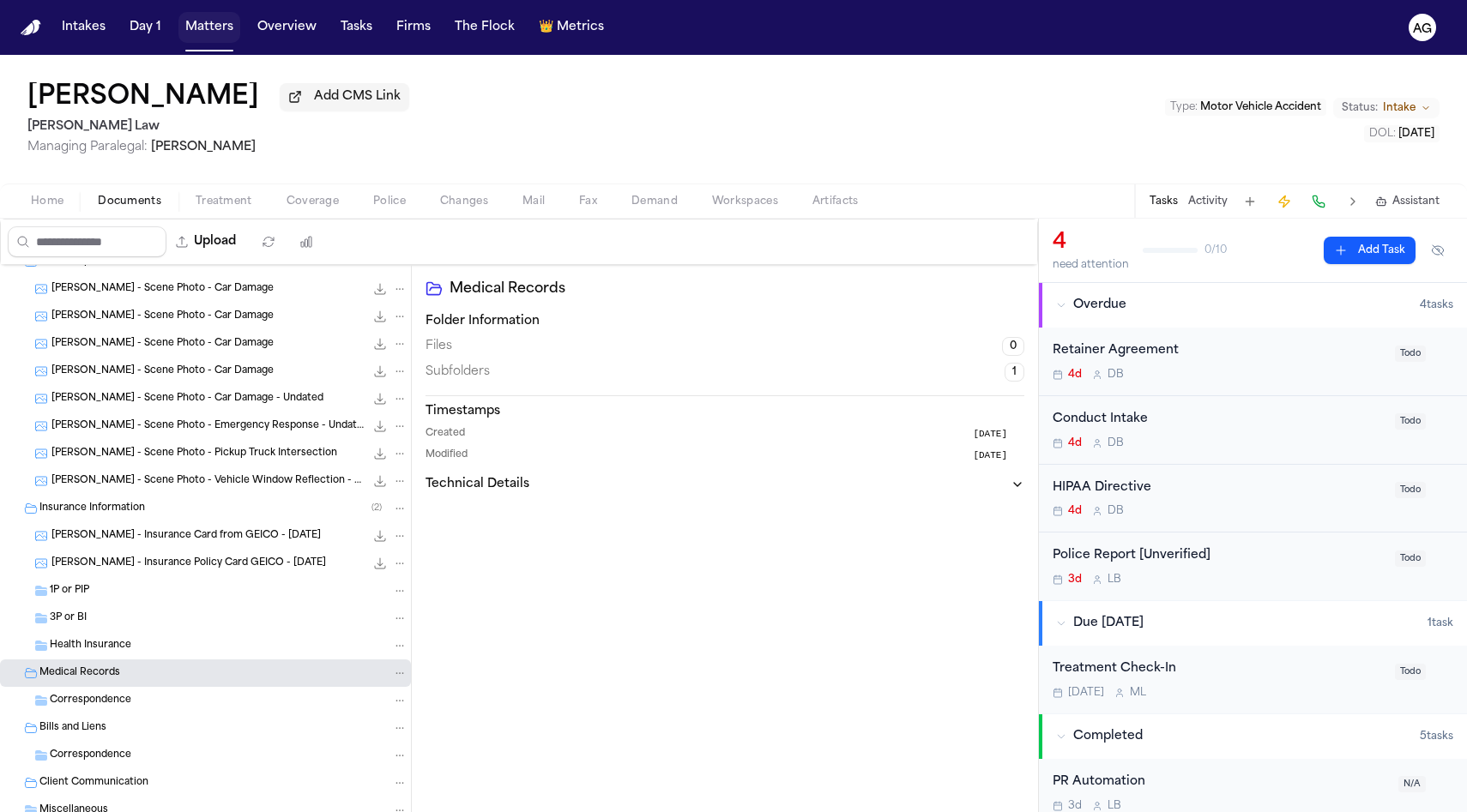
click at [209, 42] on nav "Intakes Day 1 Matters Overview Tasks Firms The Flock 👑 Metrics AG" at bounding box center [733, 27] width 1467 height 54
click at [209, 42] on button "Matters" at bounding box center [209, 27] width 61 height 31
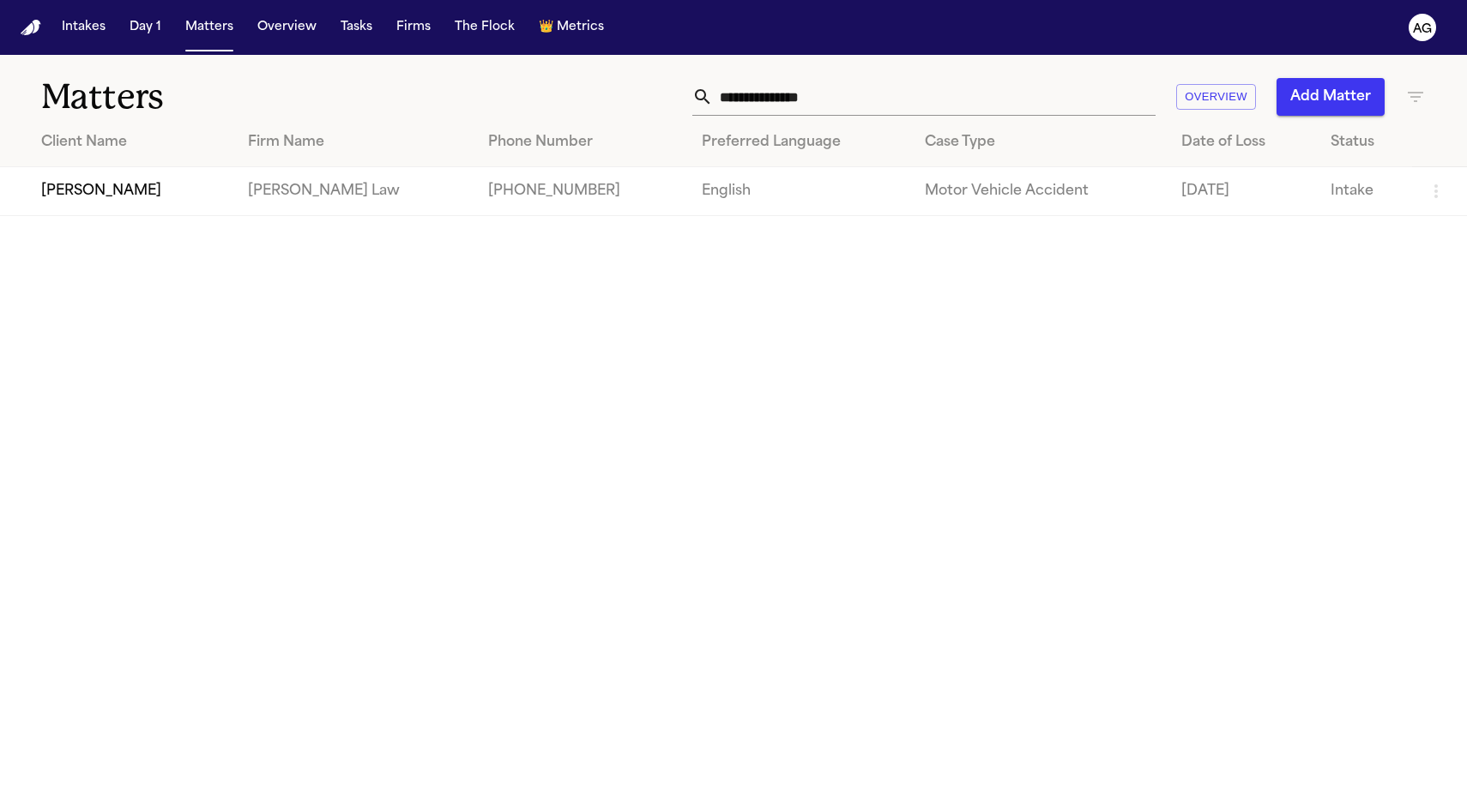
click at [815, 91] on input "**********" at bounding box center [934, 97] width 443 height 38
paste input "**********"
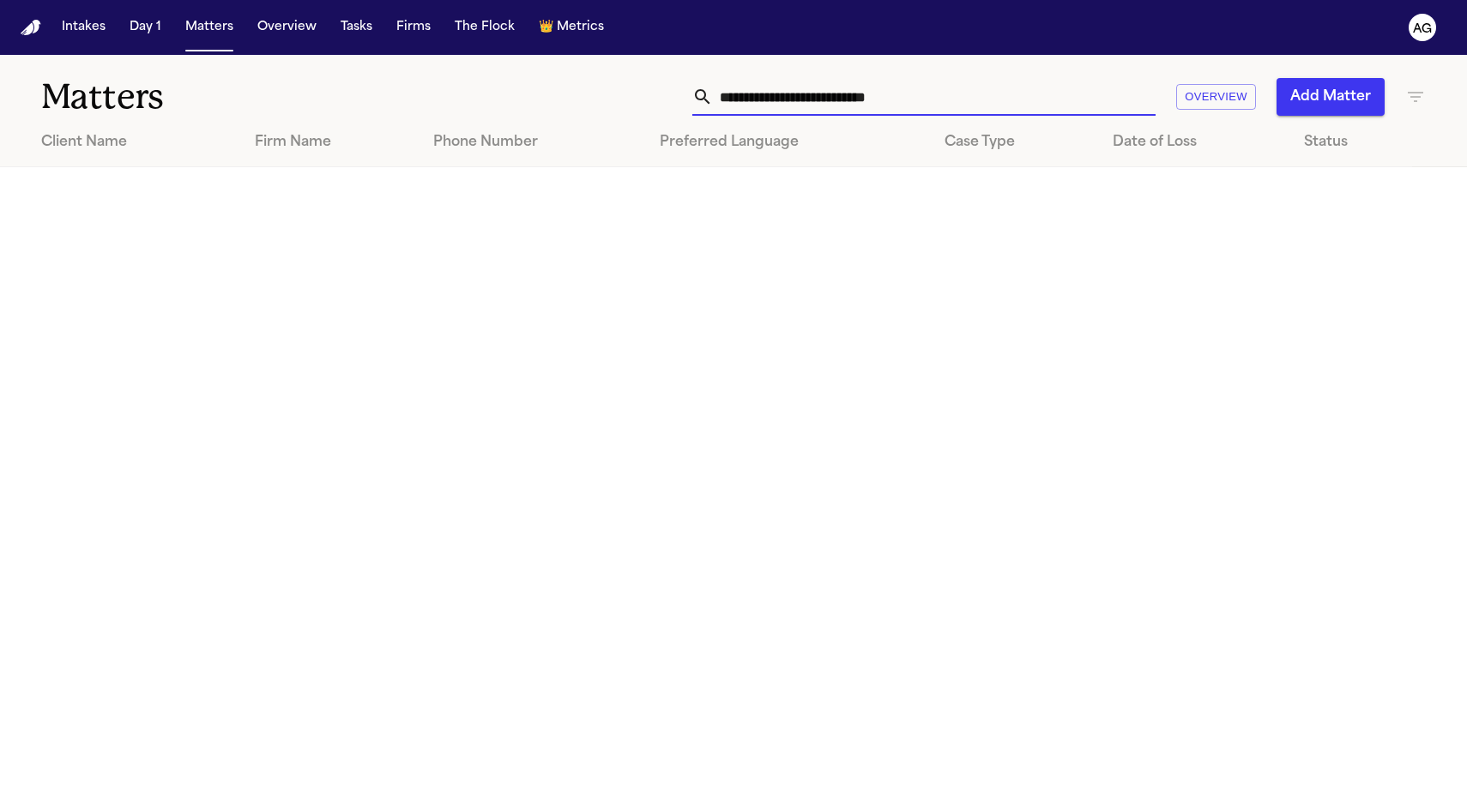
paste input "text"
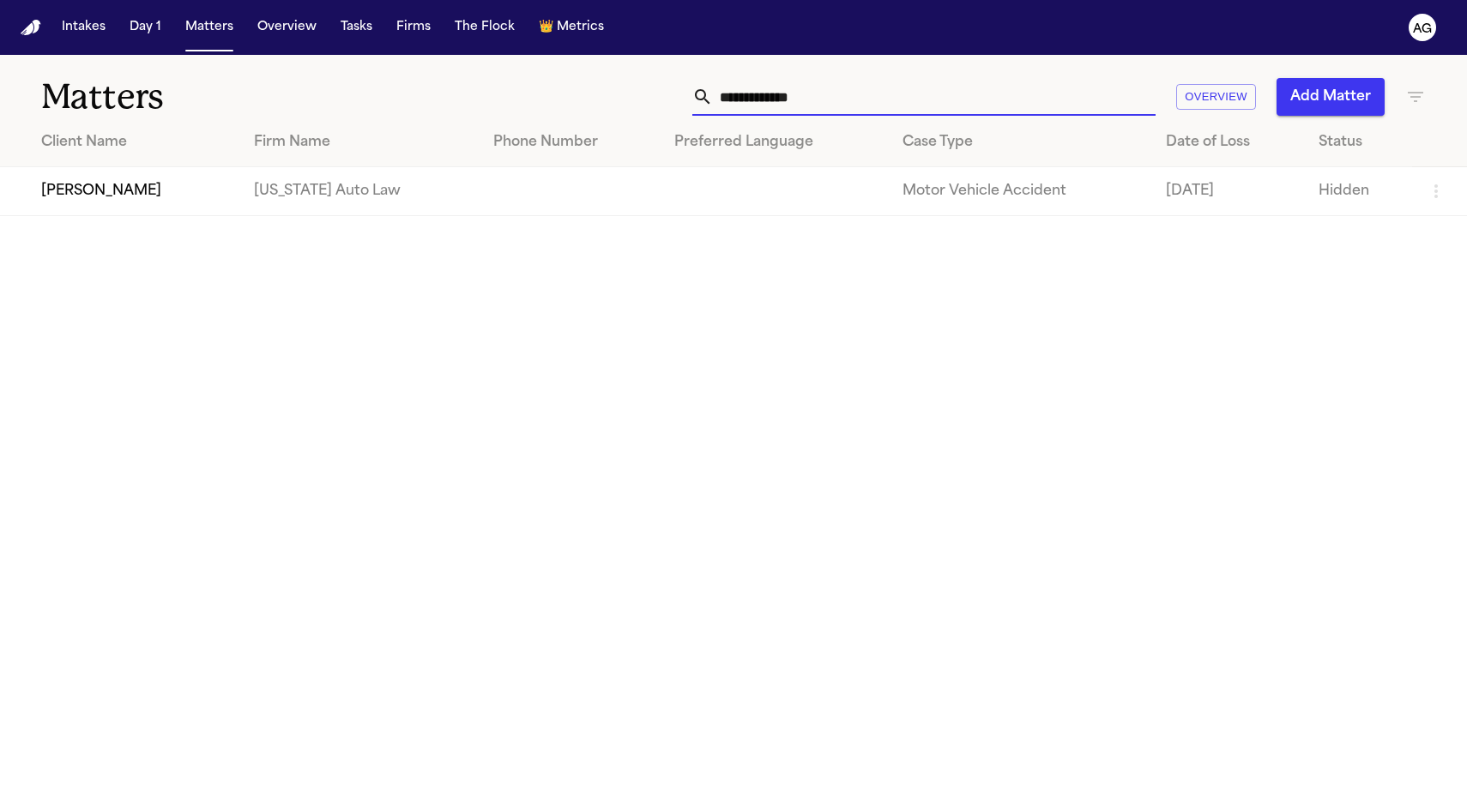
type input "**********"
click at [61, 183] on td "[PERSON_NAME]" at bounding box center [120, 191] width 240 height 49
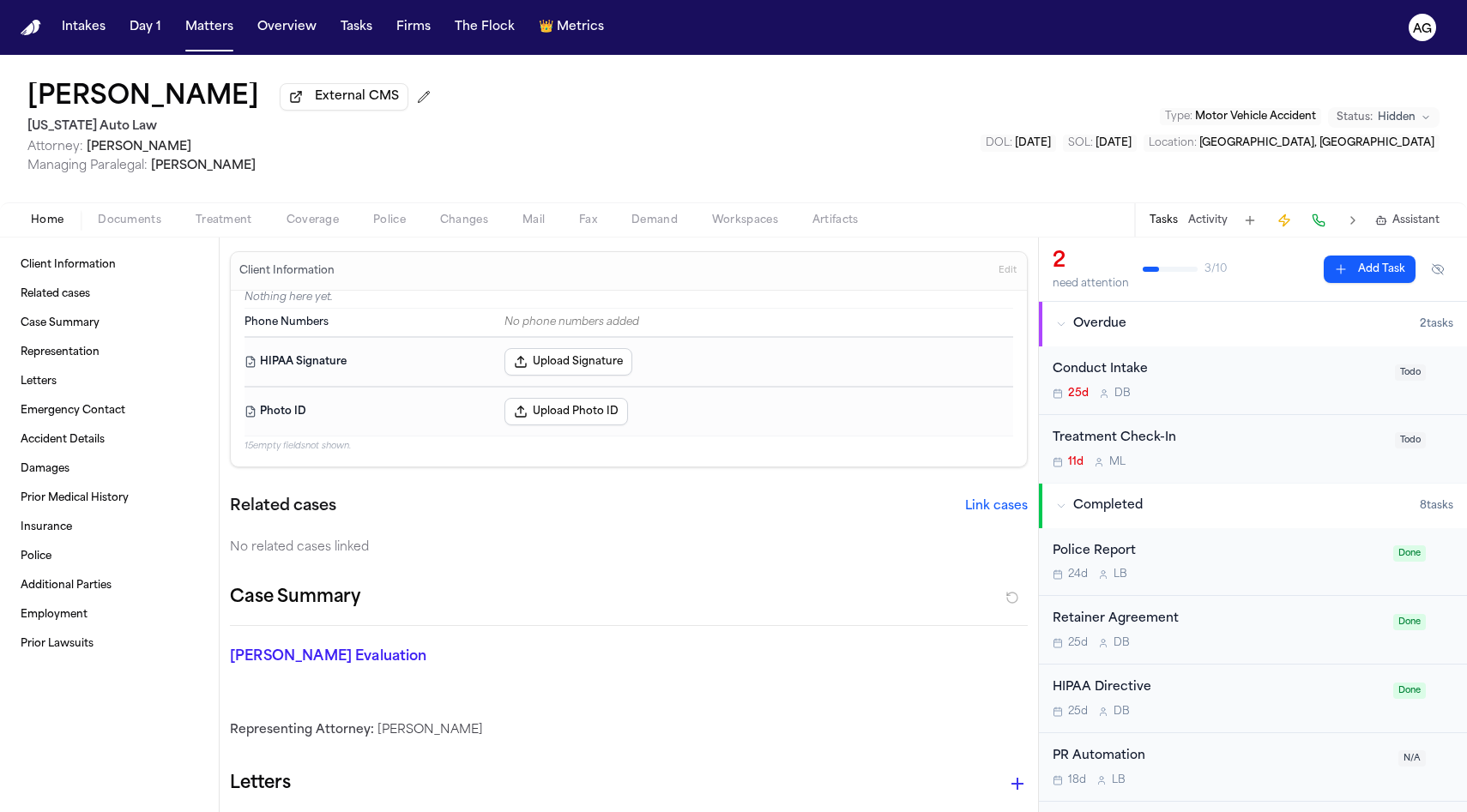
click at [36, 22] on img "Home" at bounding box center [31, 28] width 21 height 16
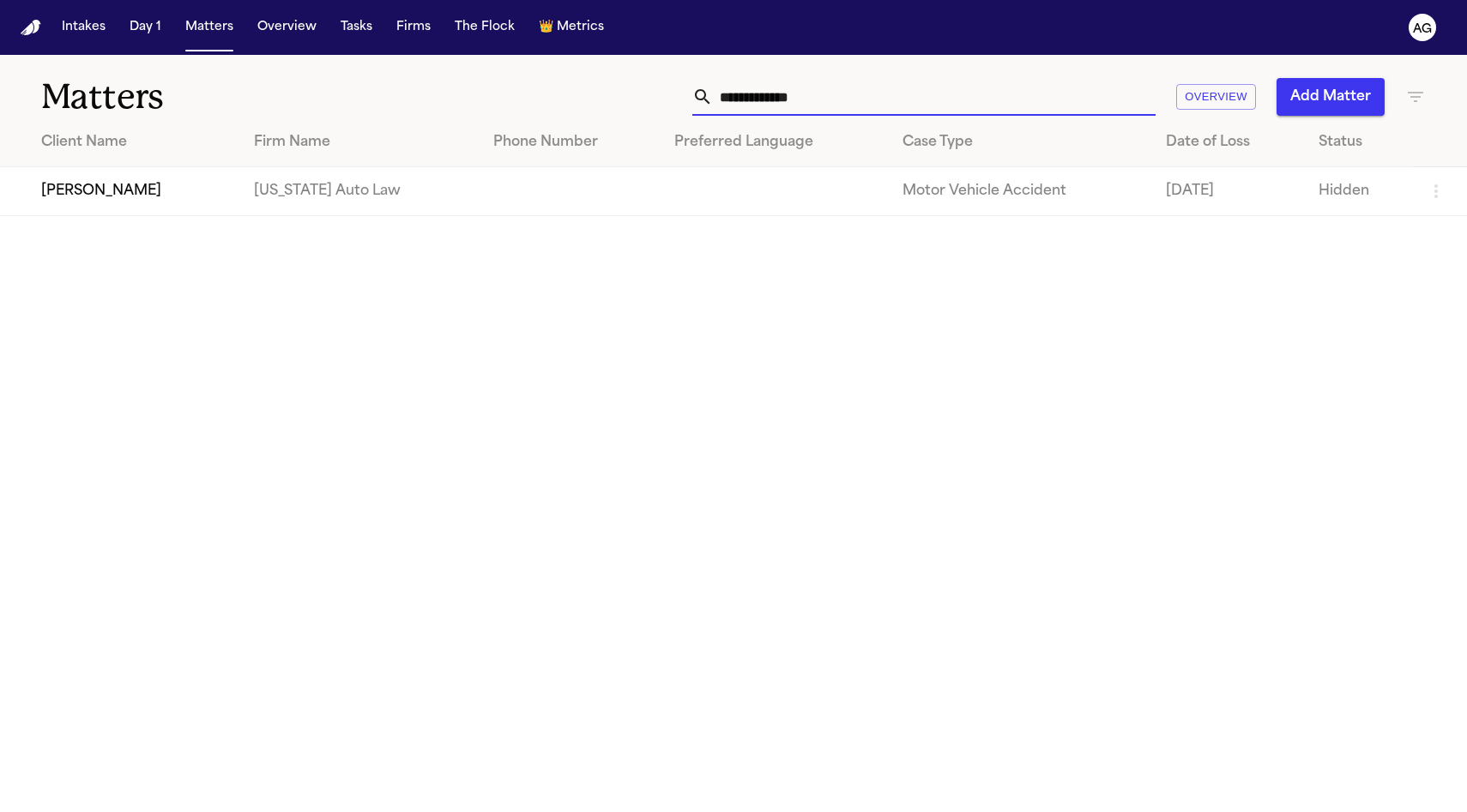
click at [832, 89] on input "**********" at bounding box center [934, 97] width 443 height 38
paste input "**********"
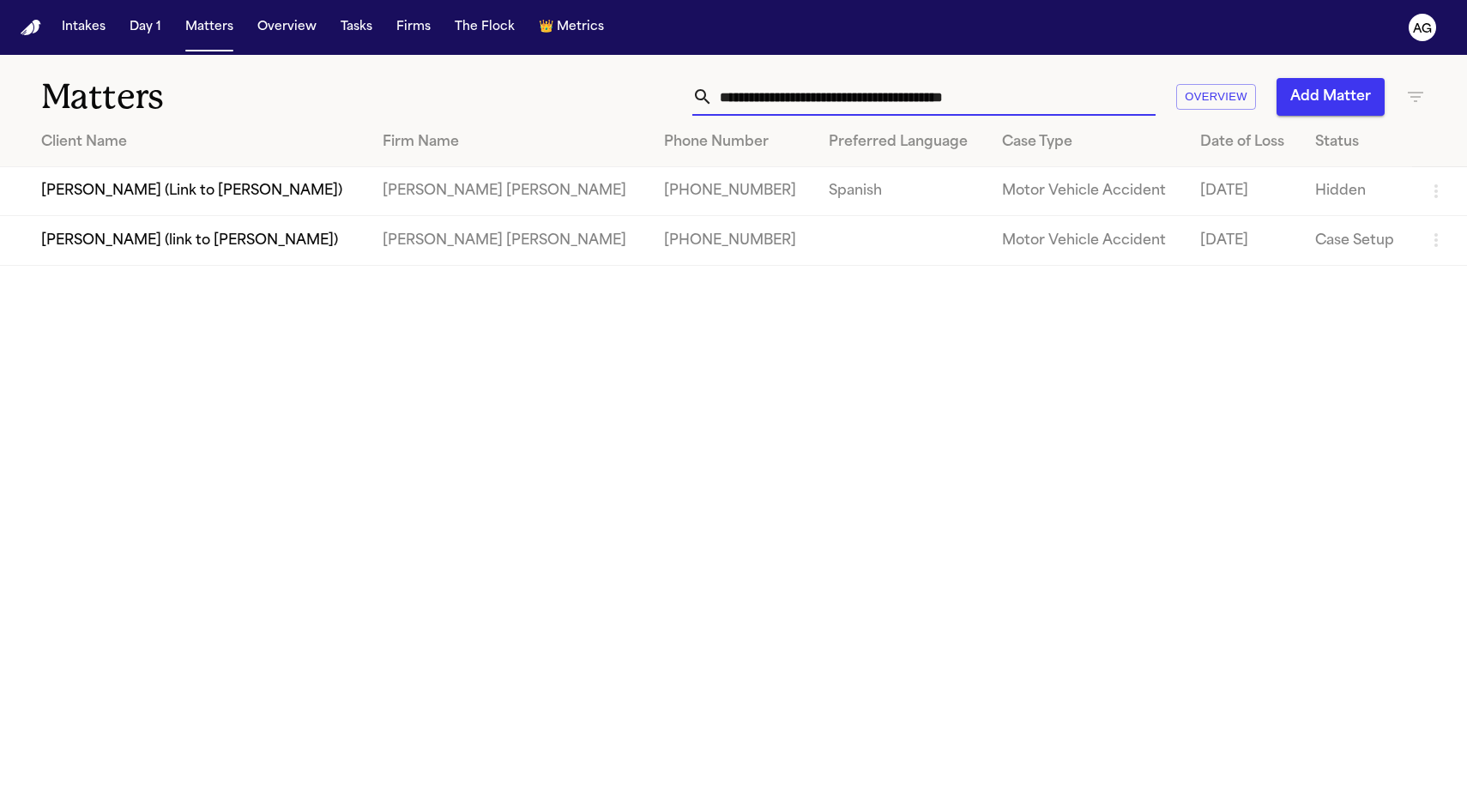
type input "**********"
click at [155, 247] on td "[PERSON_NAME] (link to [PERSON_NAME])" at bounding box center [184, 240] width 368 height 49
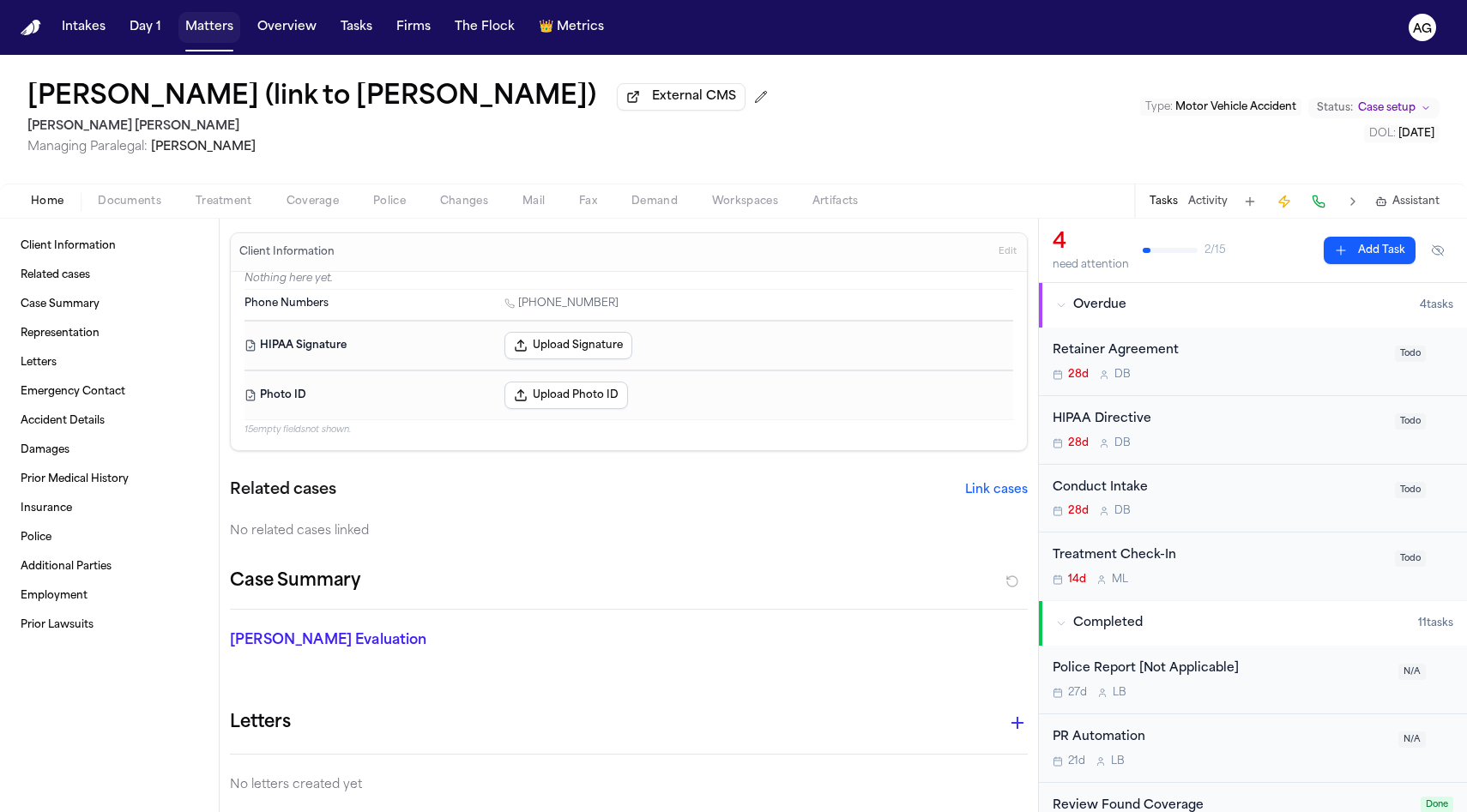
click at [205, 20] on button "Matters" at bounding box center [209, 27] width 61 height 31
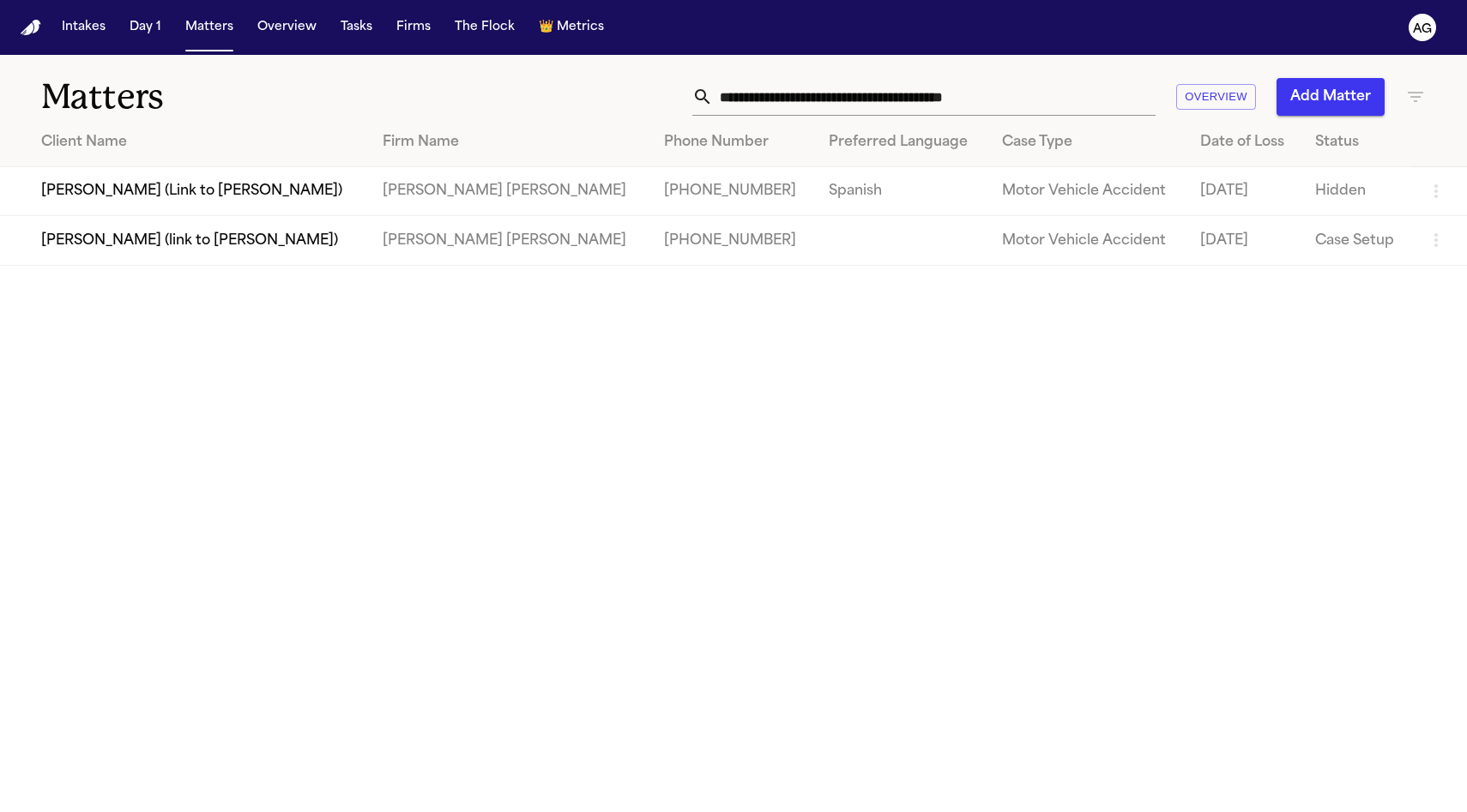
click at [931, 100] on input "**********" at bounding box center [934, 97] width 443 height 38
paste input "text"
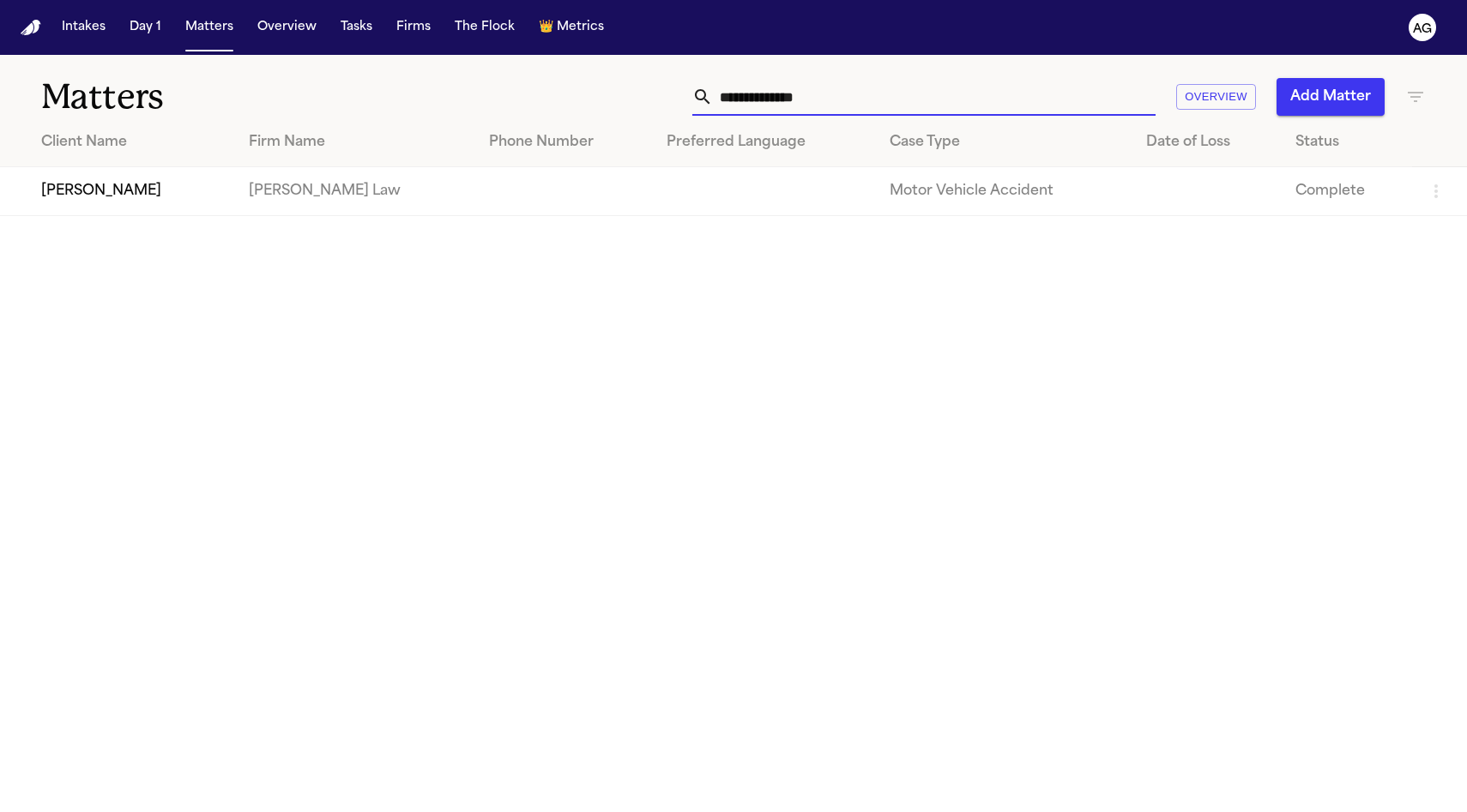
type input "**********"
click at [884, 205] on td "Motor Vehicle Accident" at bounding box center [1003, 191] width 257 height 49
click at [888, 193] on td "Motor Vehicle Accident" at bounding box center [1003, 191] width 257 height 49
click at [143, 195] on td "[PERSON_NAME]" at bounding box center [117, 191] width 235 height 49
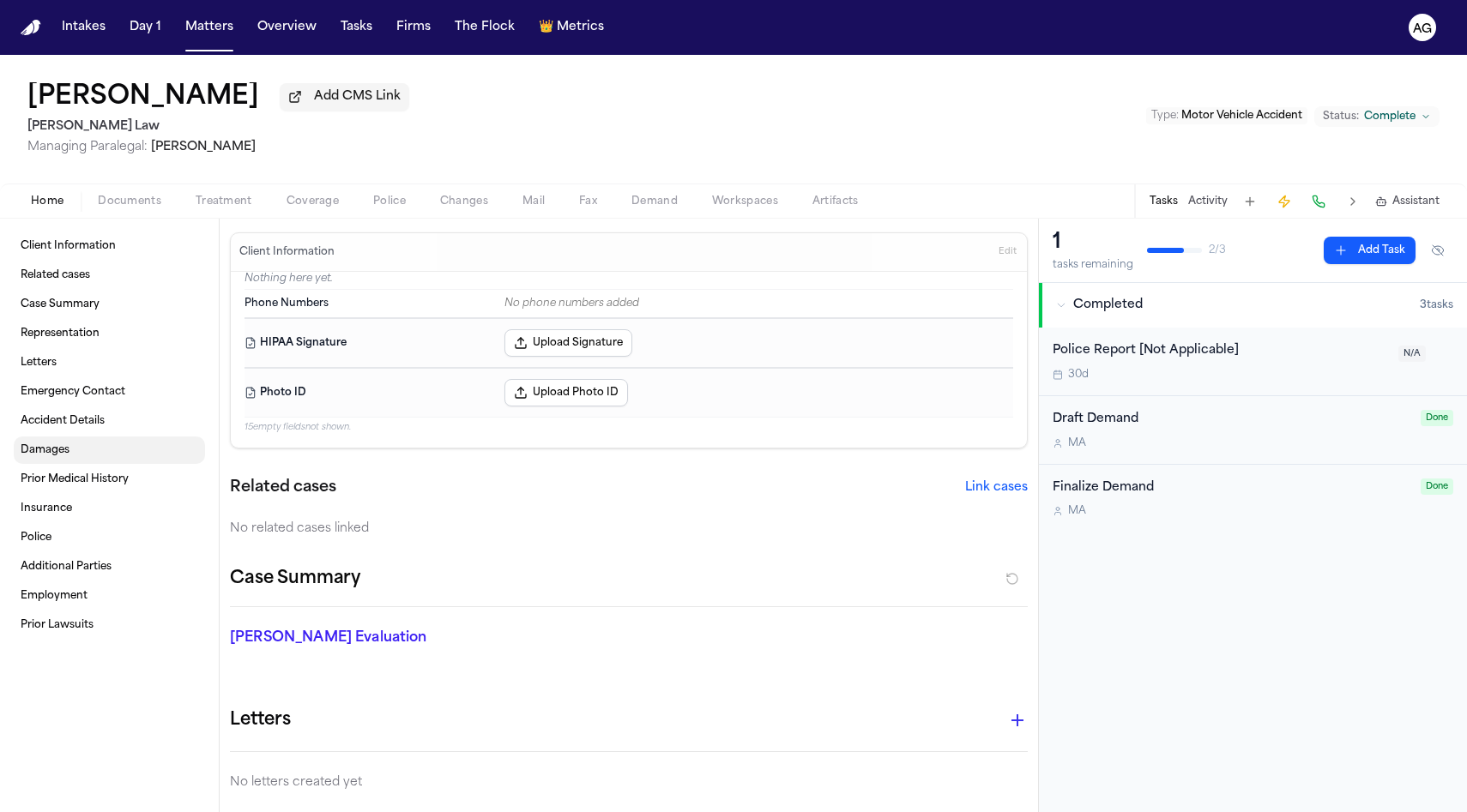
click at [61, 447] on span "Damages" at bounding box center [45, 451] width 49 height 14
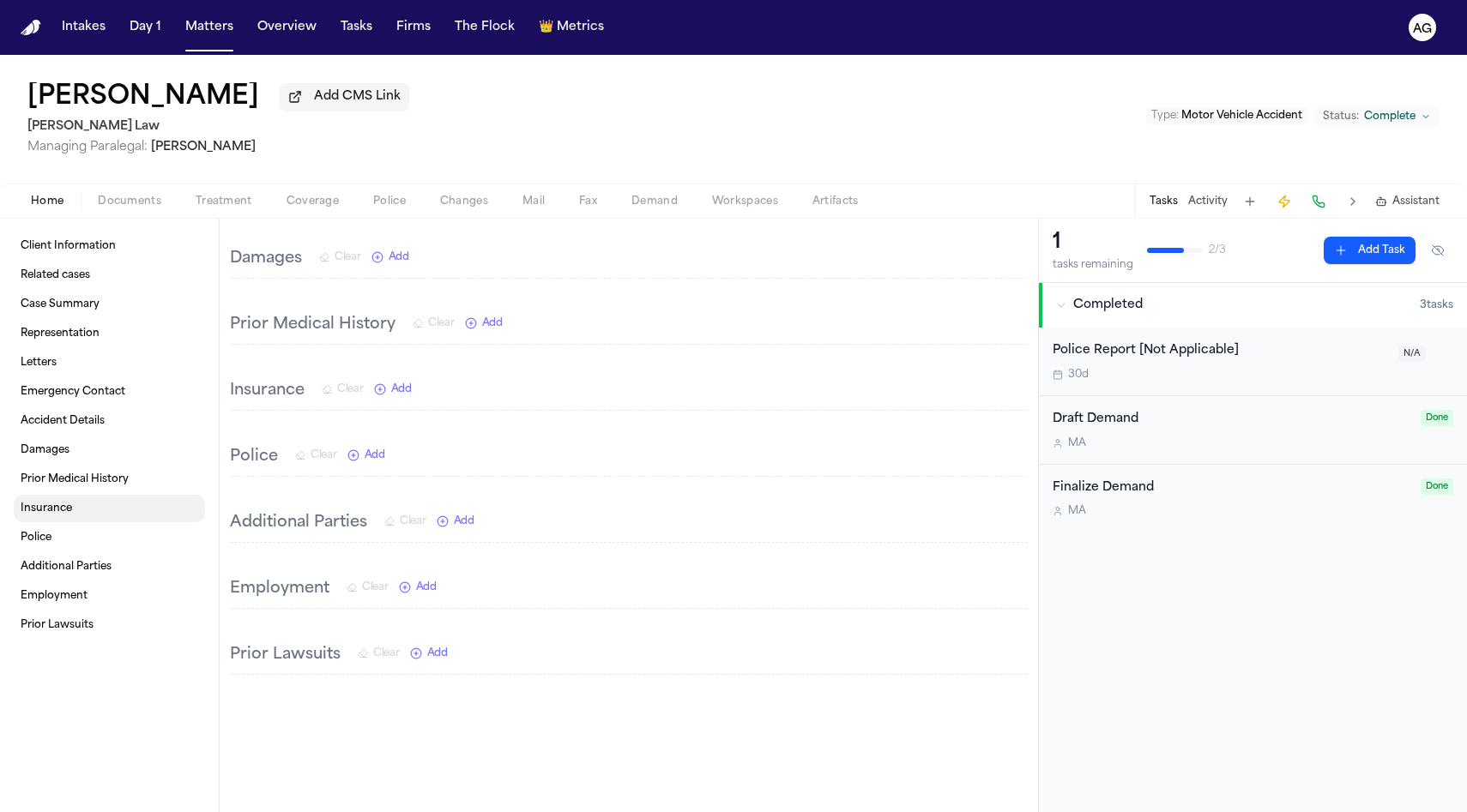
scroll to position [779, 0]
click at [65, 252] on span "Client Information" at bounding box center [68, 247] width 95 height 14
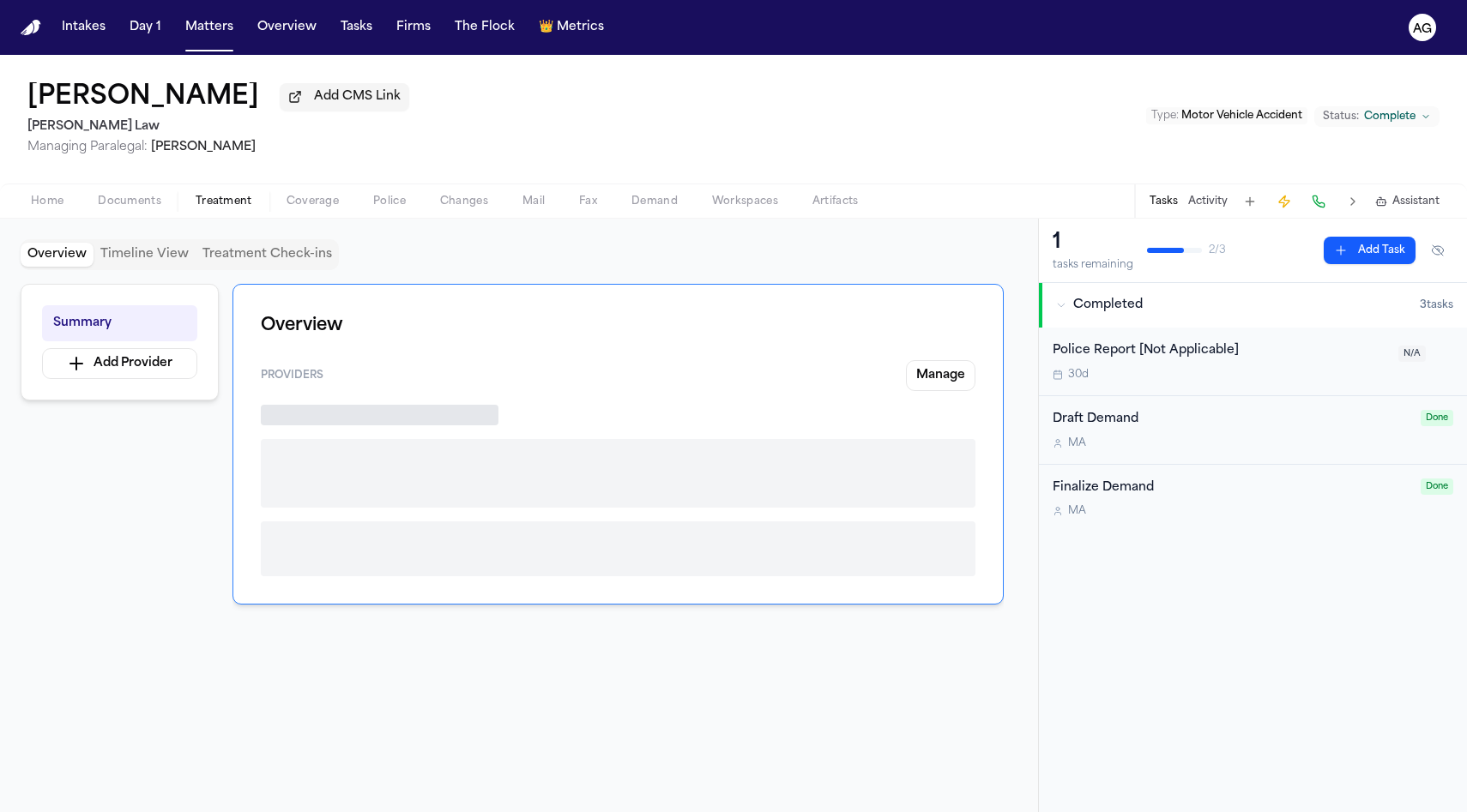
click at [227, 200] on span "Treatment" at bounding box center [223, 202] width 56 height 14
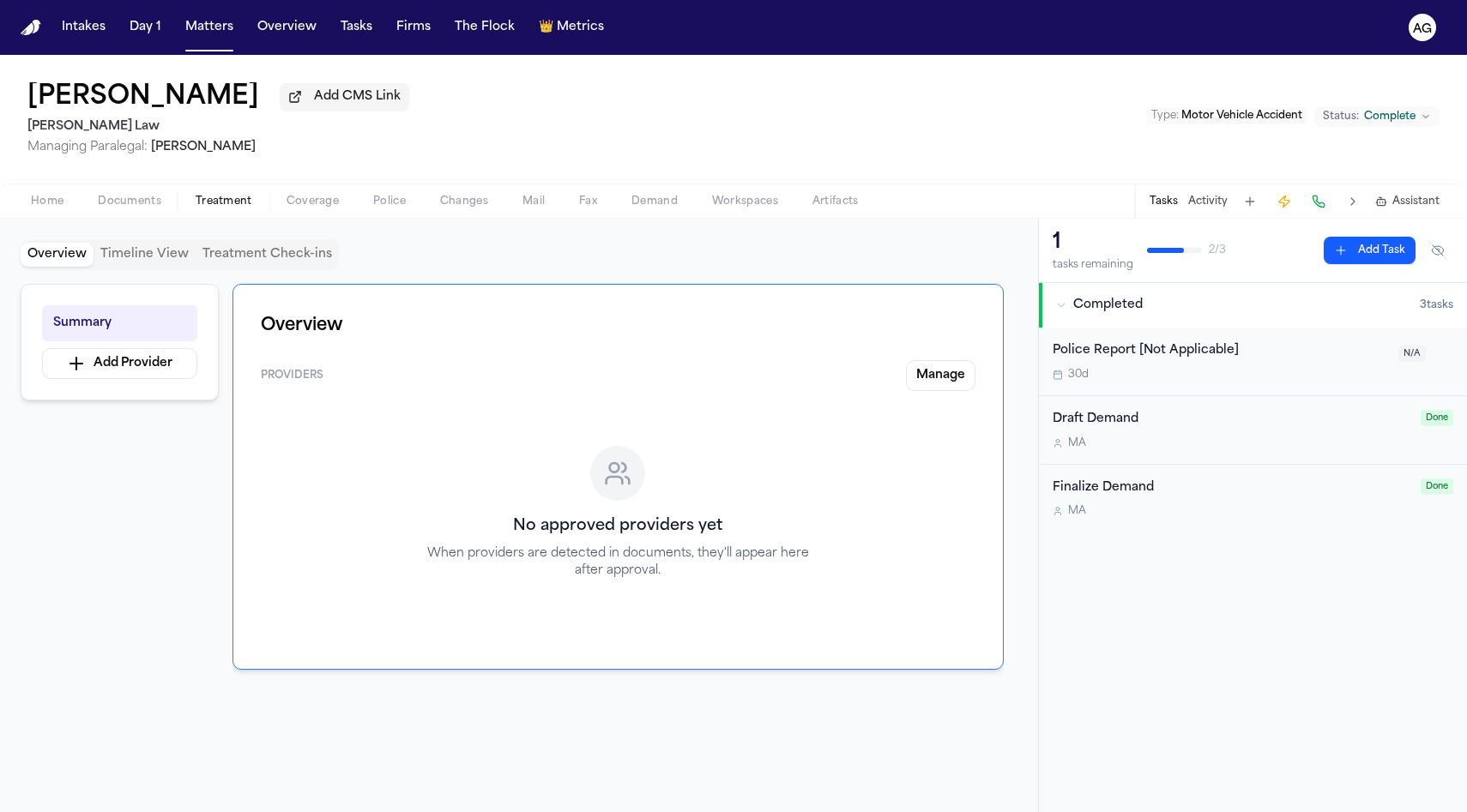
click at [139, 201] on span "Documents" at bounding box center [130, 202] width 63 height 14
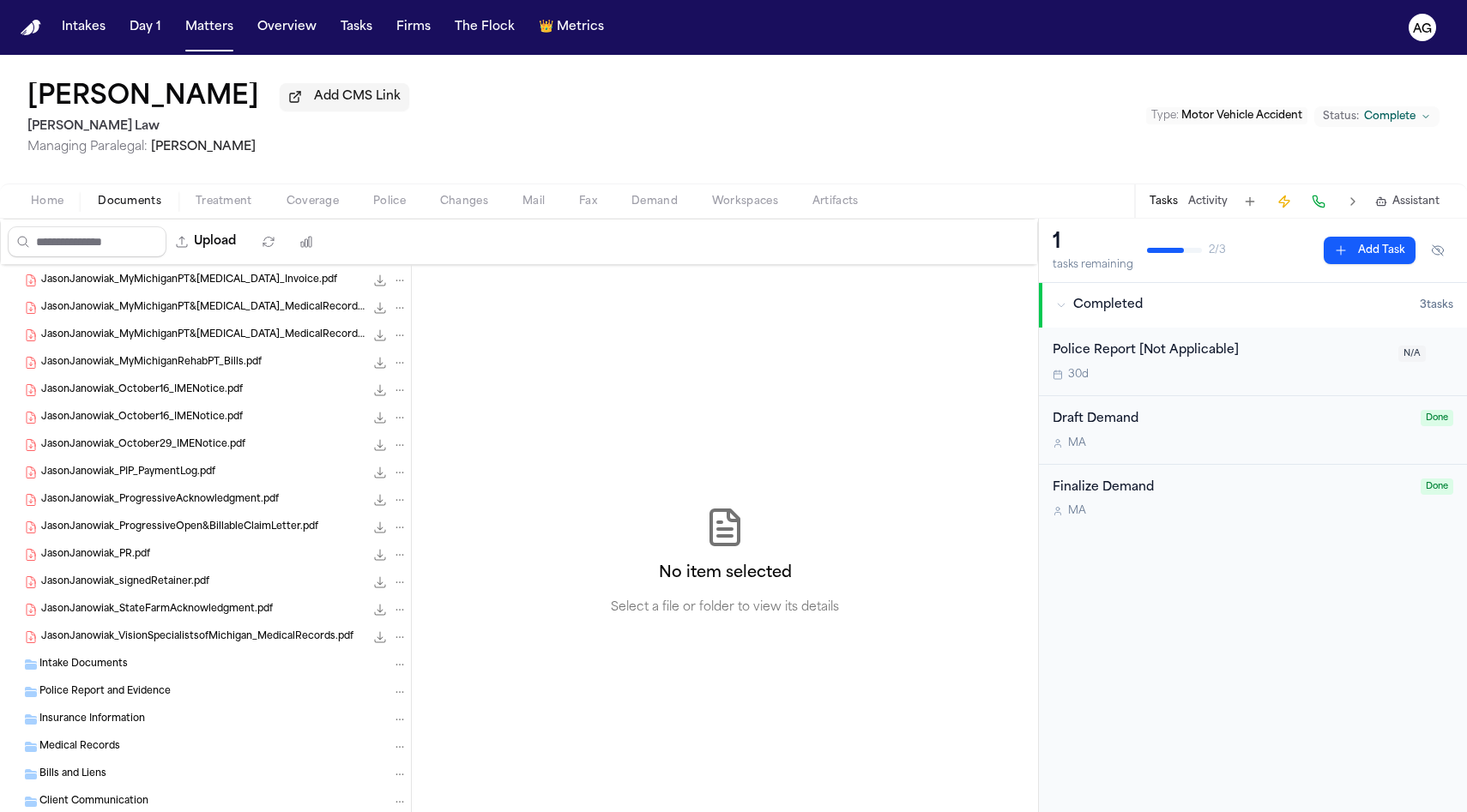
scroll to position [633, 0]
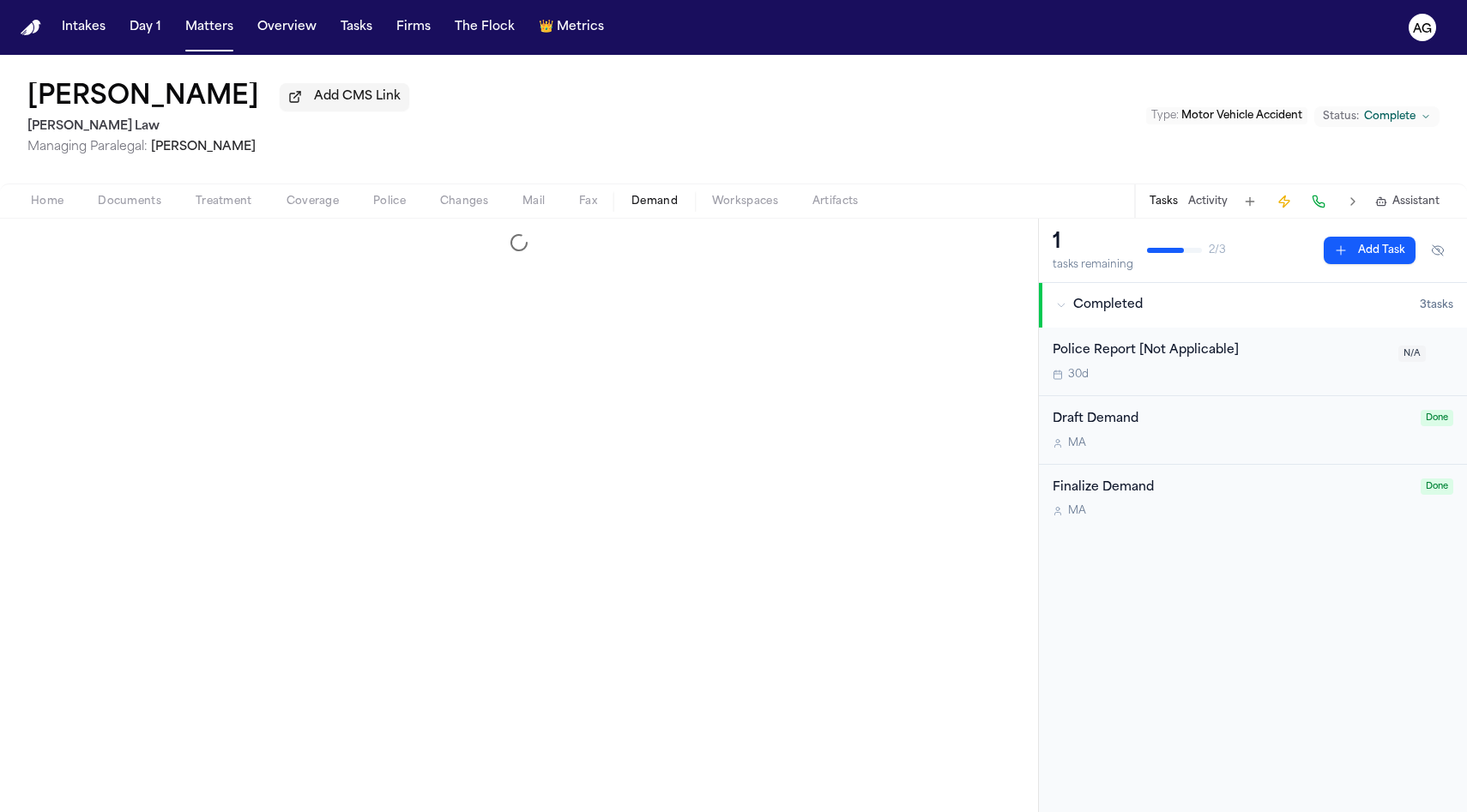
click at [668, 206] on span "Demand" at bounding box center [654, 202] width 47 height 14
select select "**********"
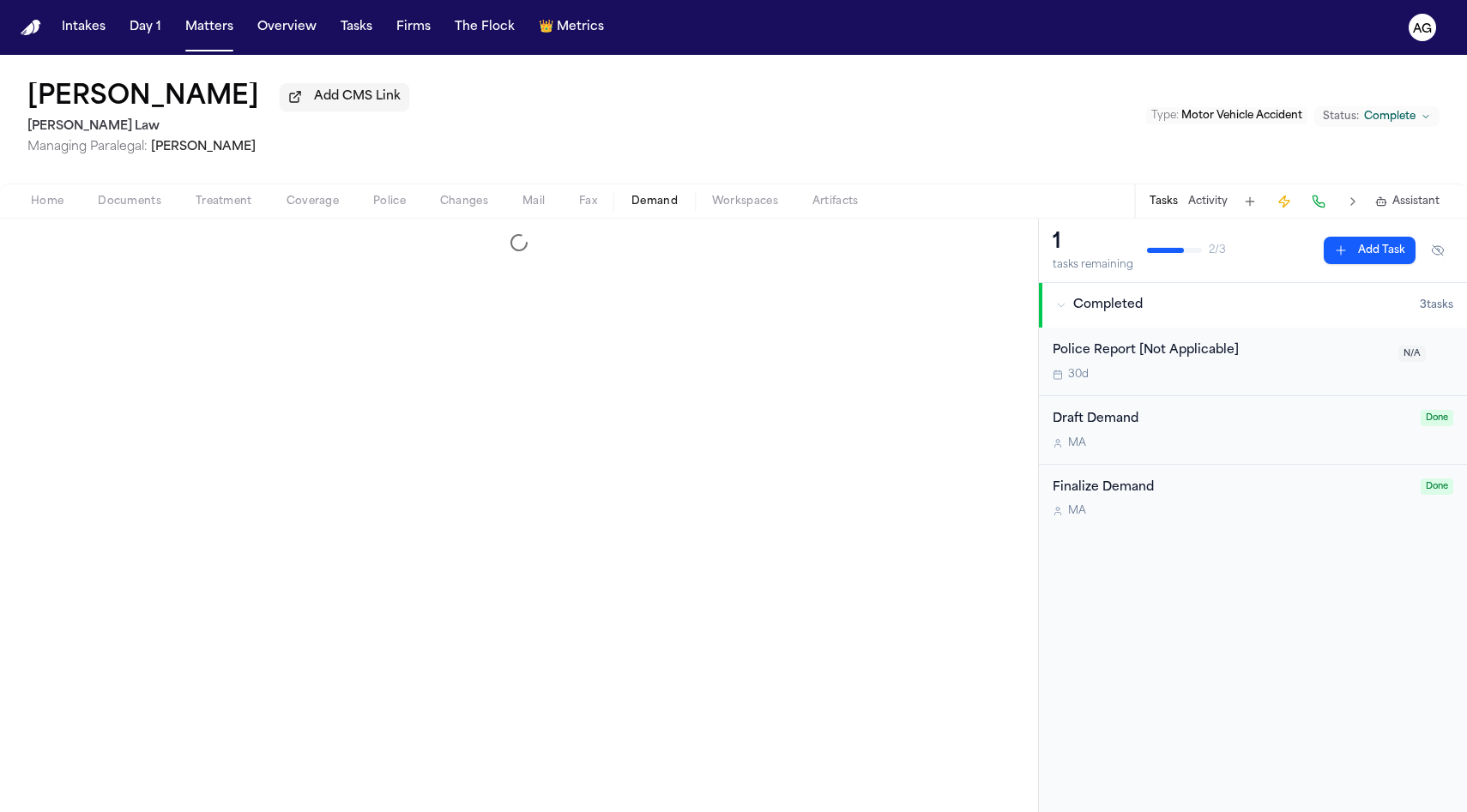
select select "**********"
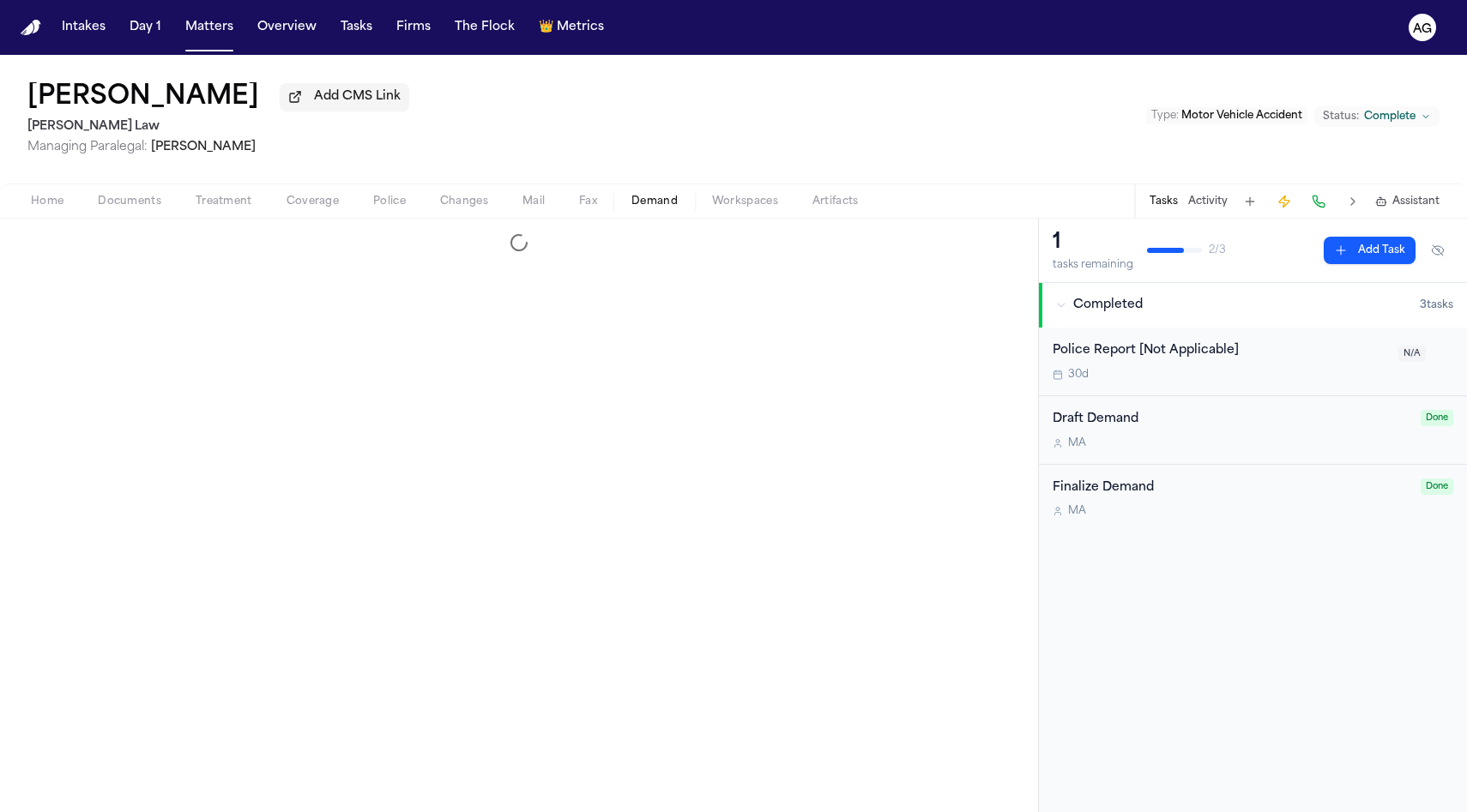
select select "**********"
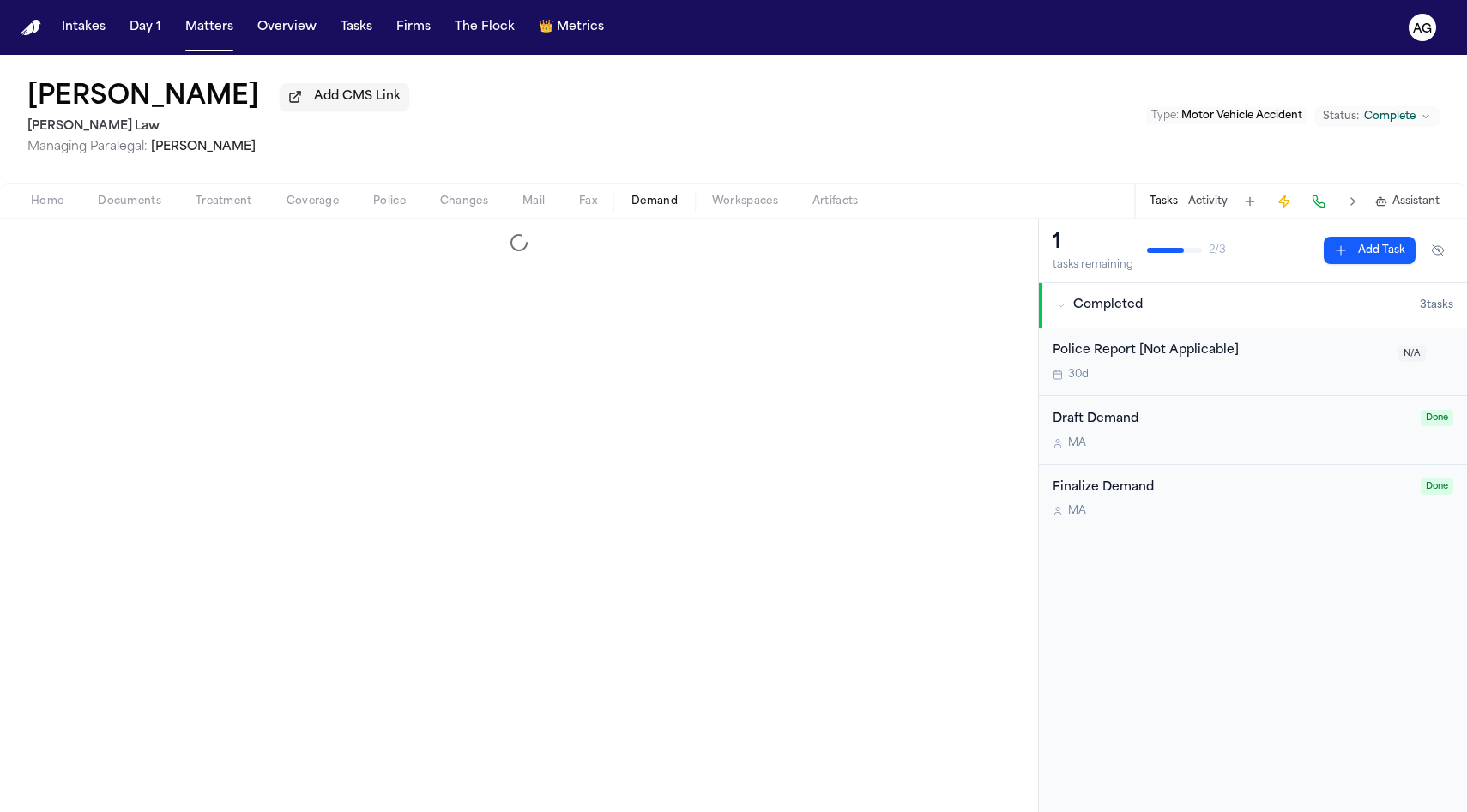
select select "**********"
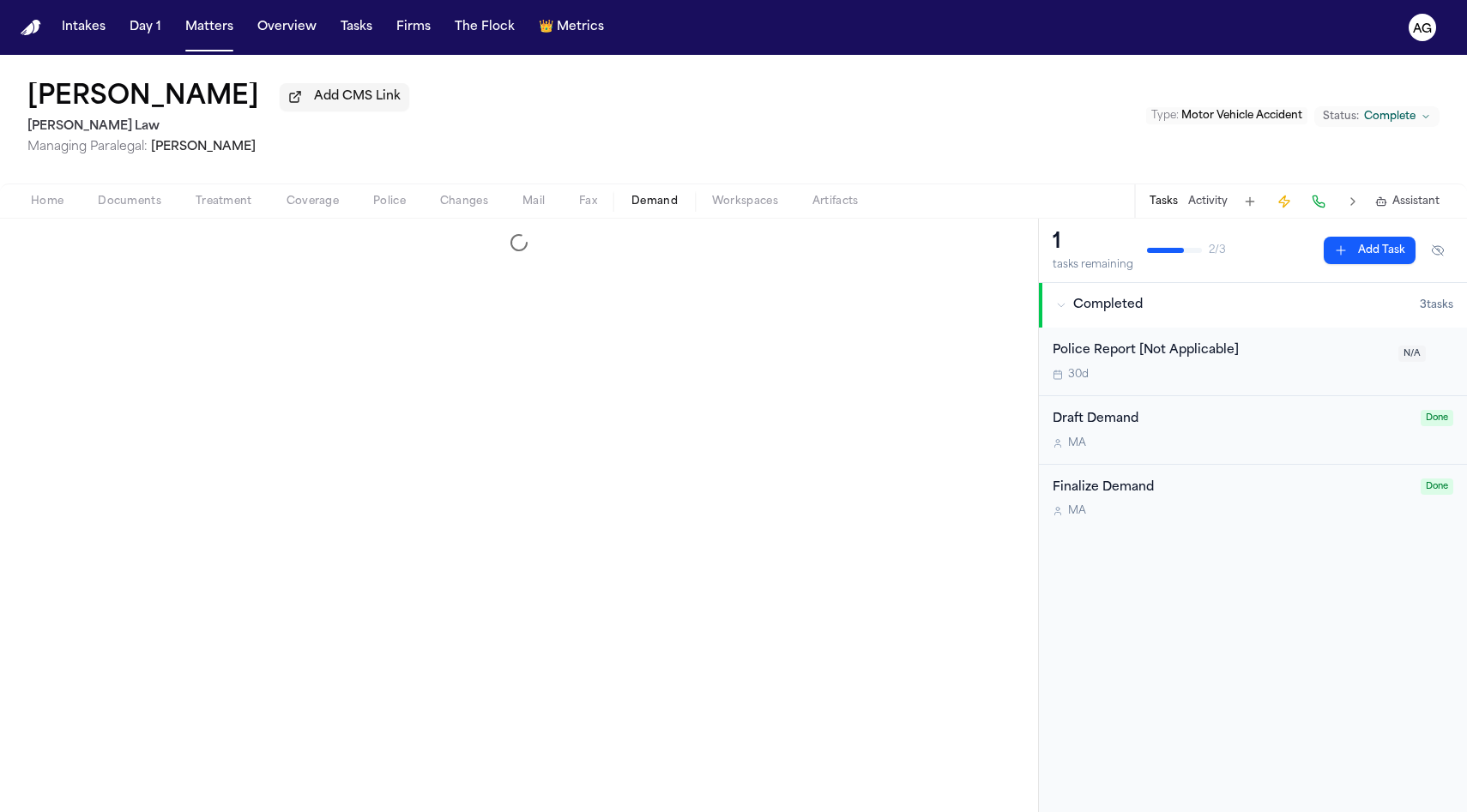
select select "**********"
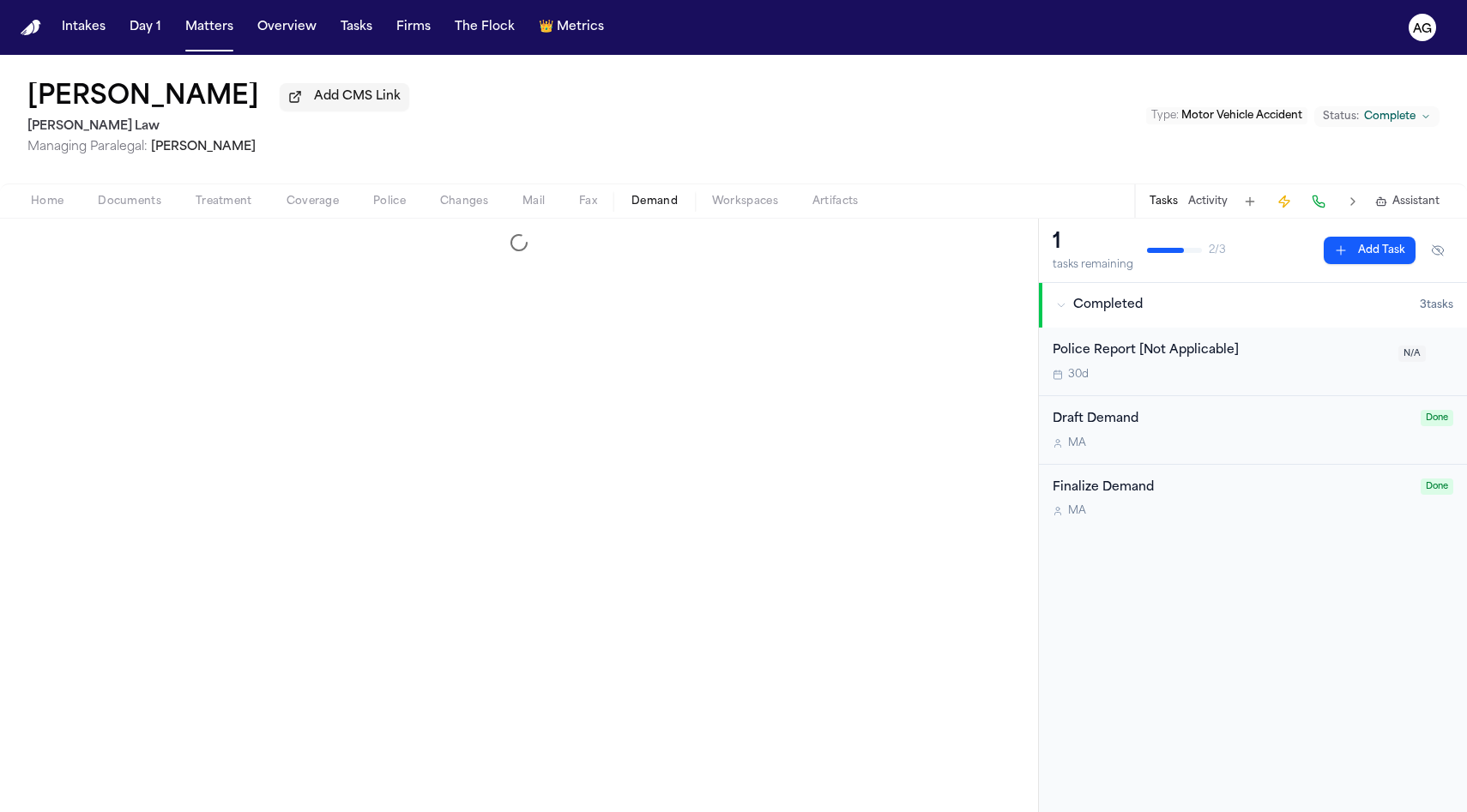
select select "**********"
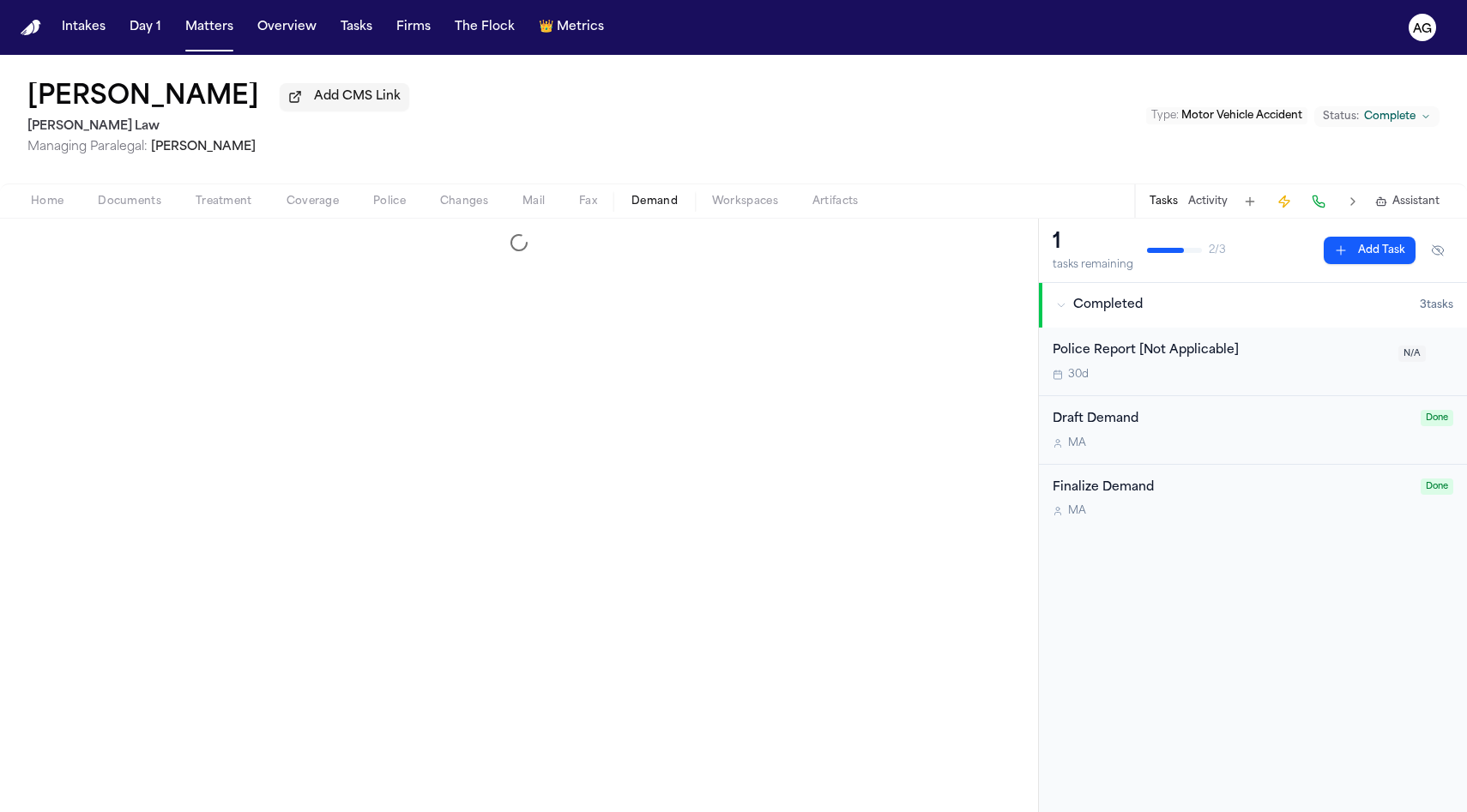
select select "**********"
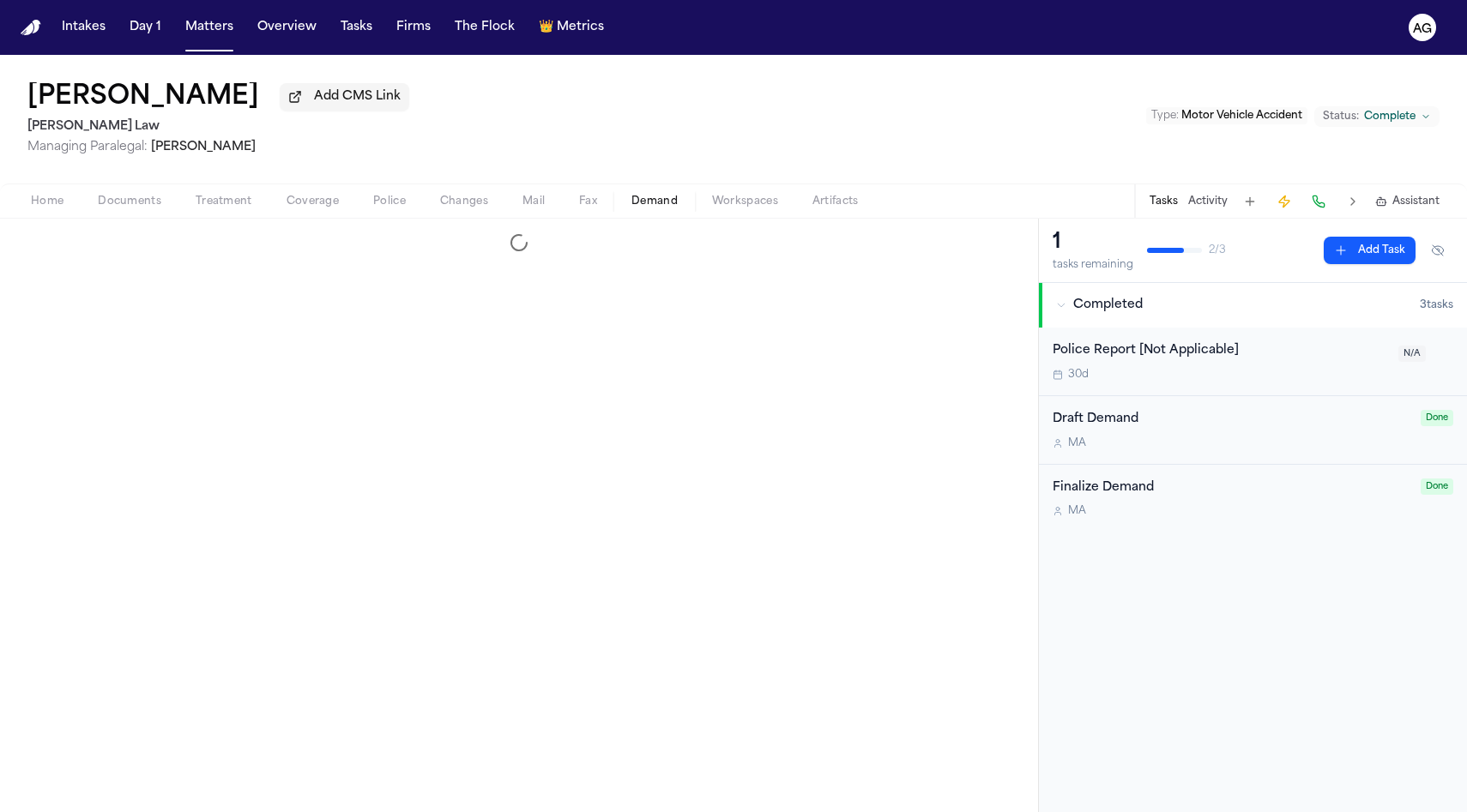
select select "**********"
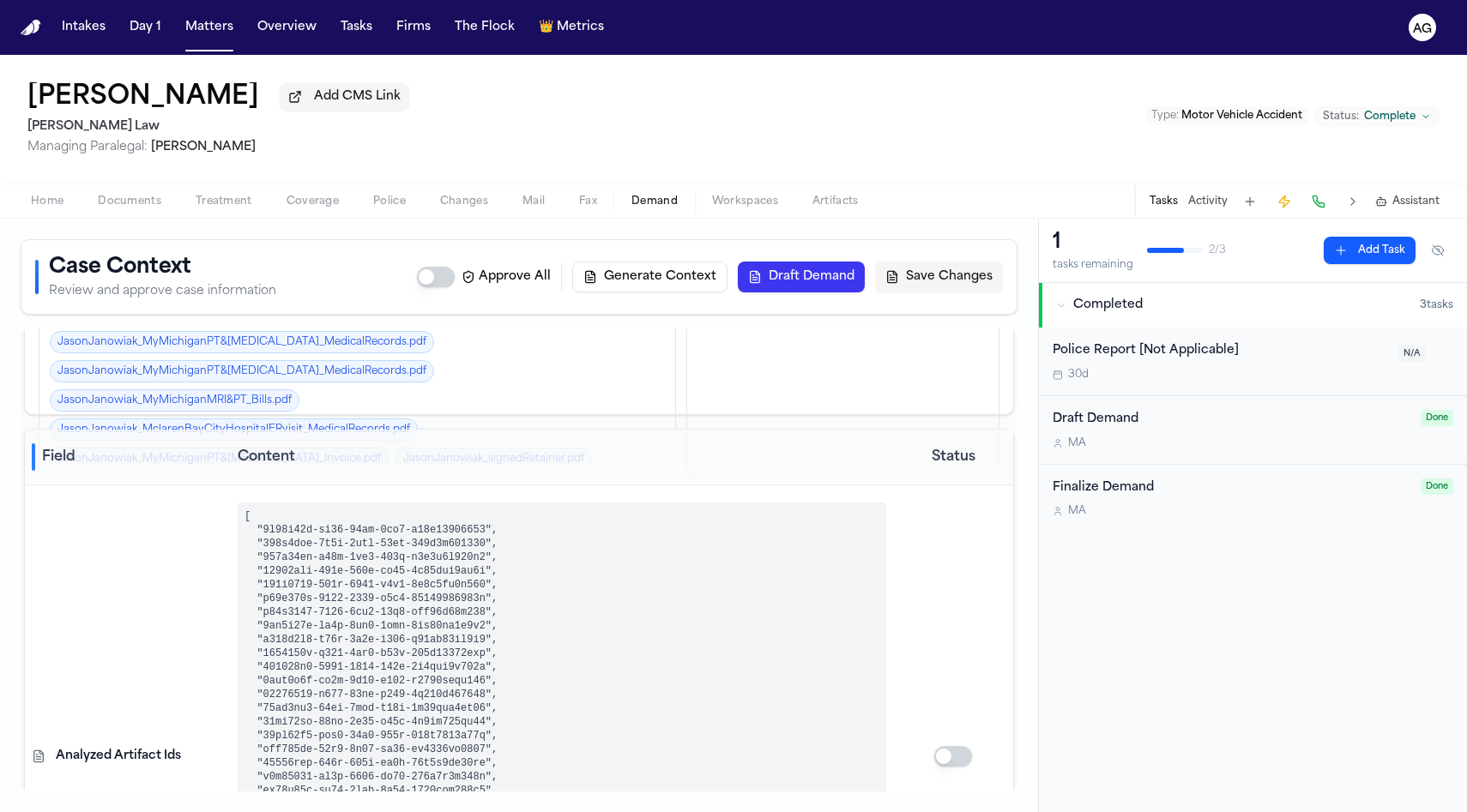
scroll to position [174, 0]
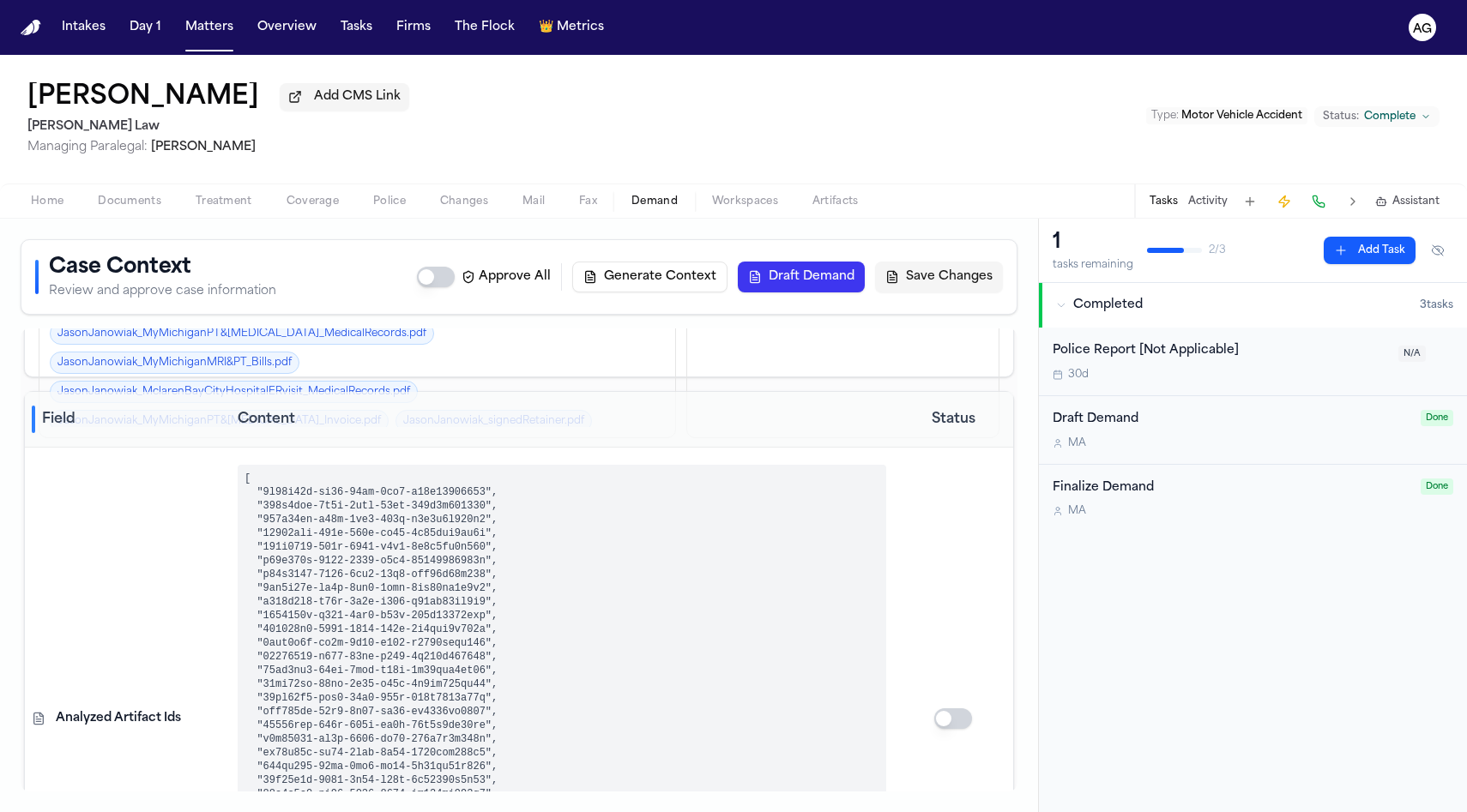
click at [760, 208] on span "Workspaces" at bounding box center [745, 202] width 66 height 14
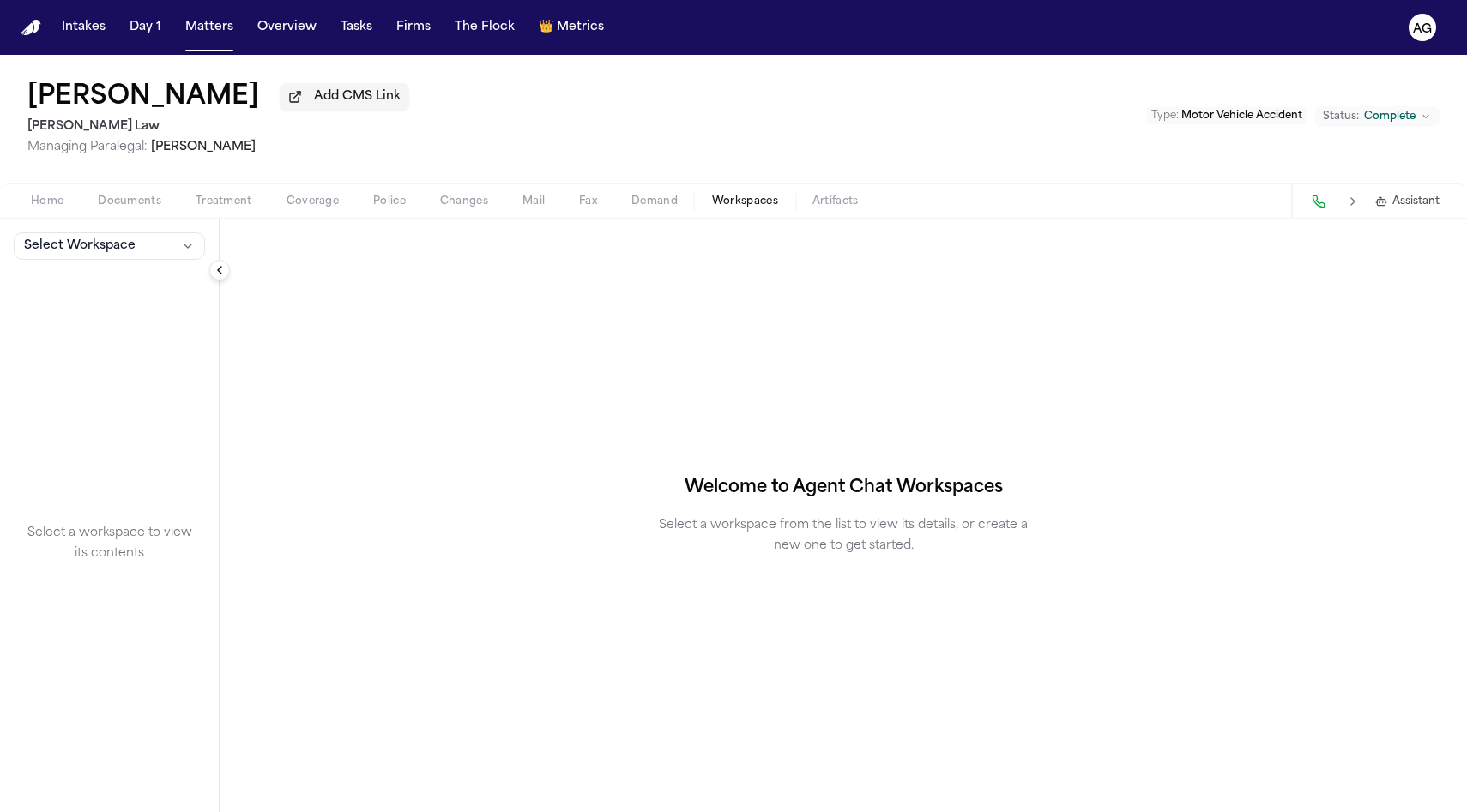
click at [825, 198] on span "Artifacts" at bounding box center [835, 202] width 47 height 14
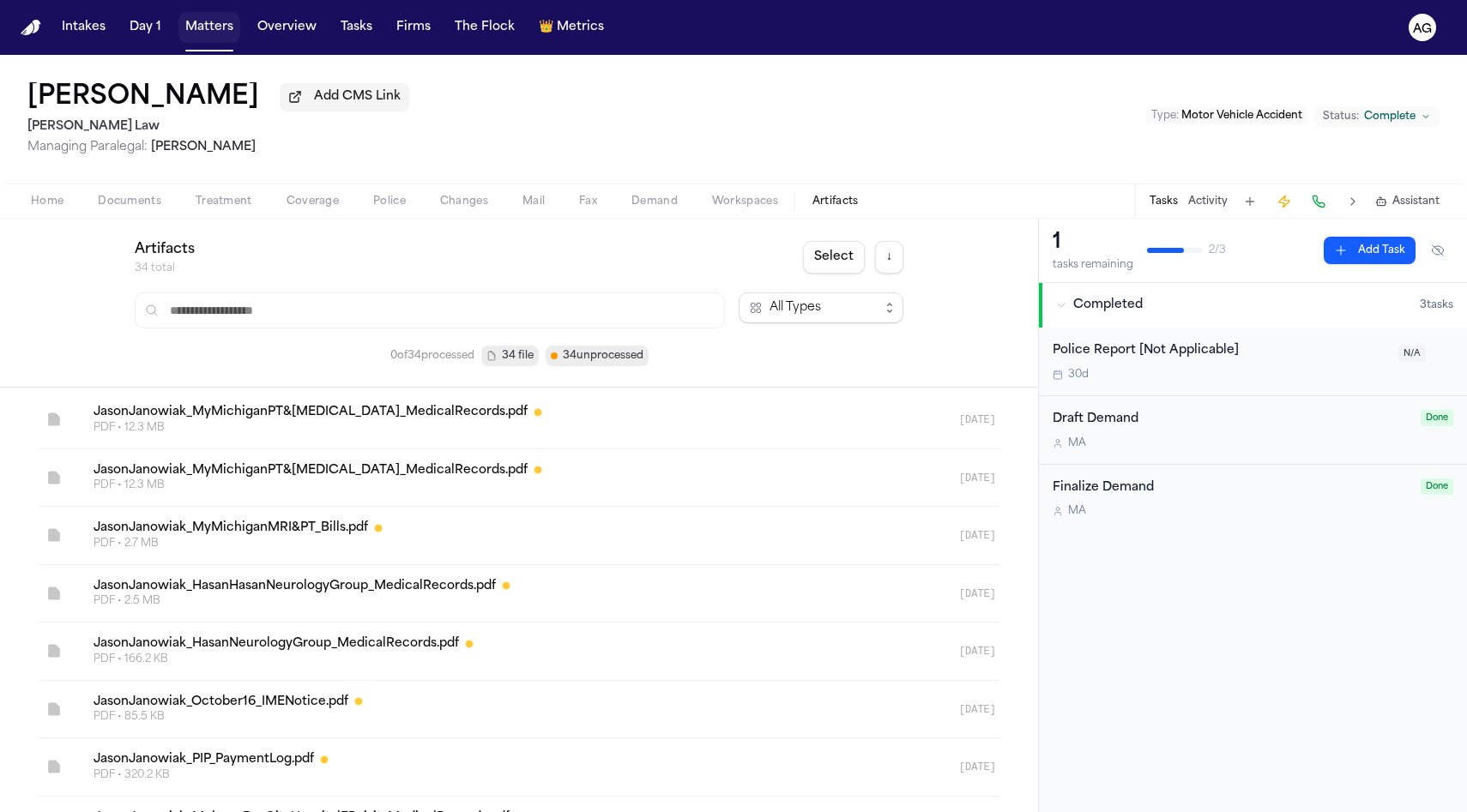
click at [214, 30] on button "Matters" at bounding box center [209, 27] width 61 height 31
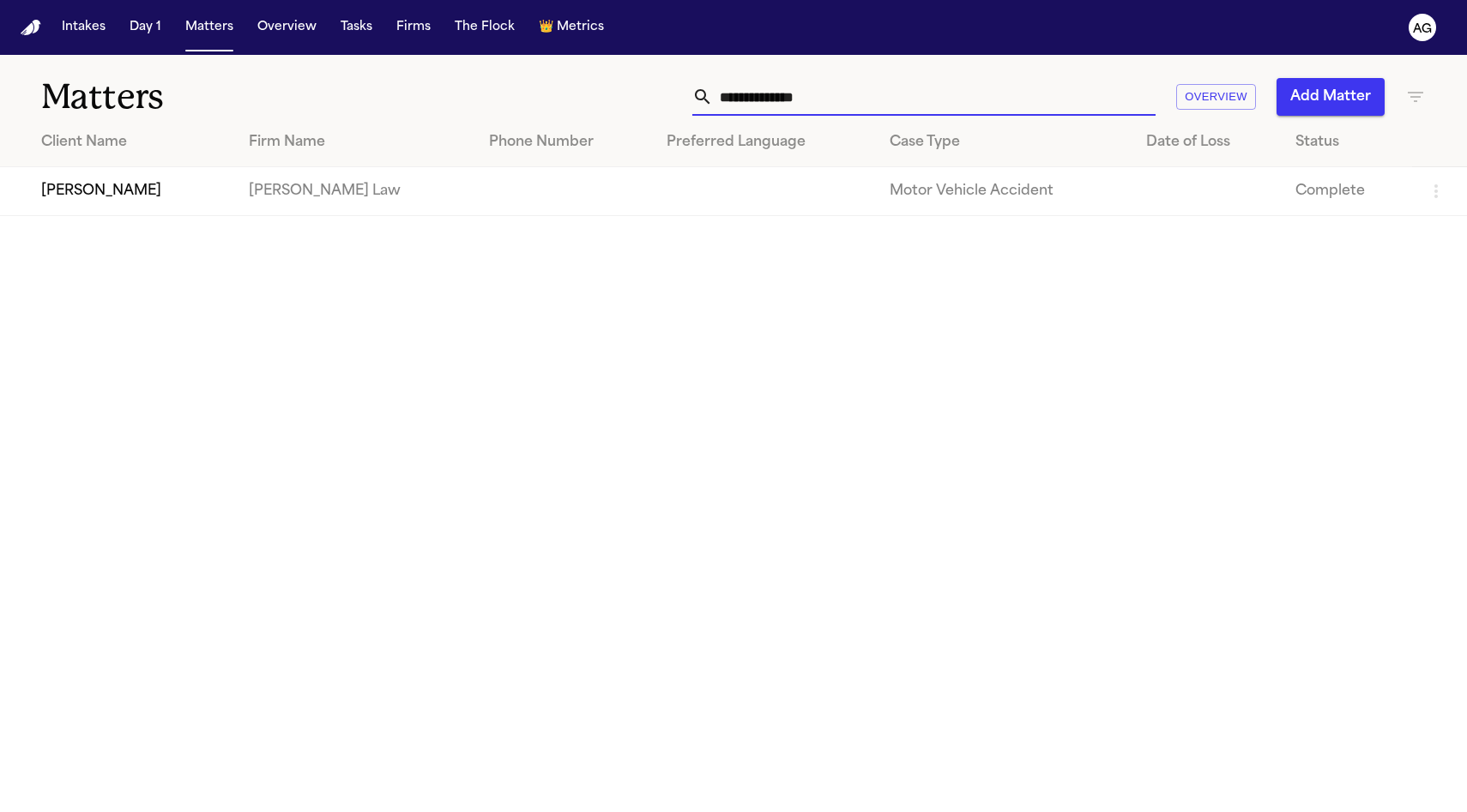
click at [739, 92] on input "**********" at bounding box center [934, 97] width 443 height 38
paste input "text"
type input "**********"
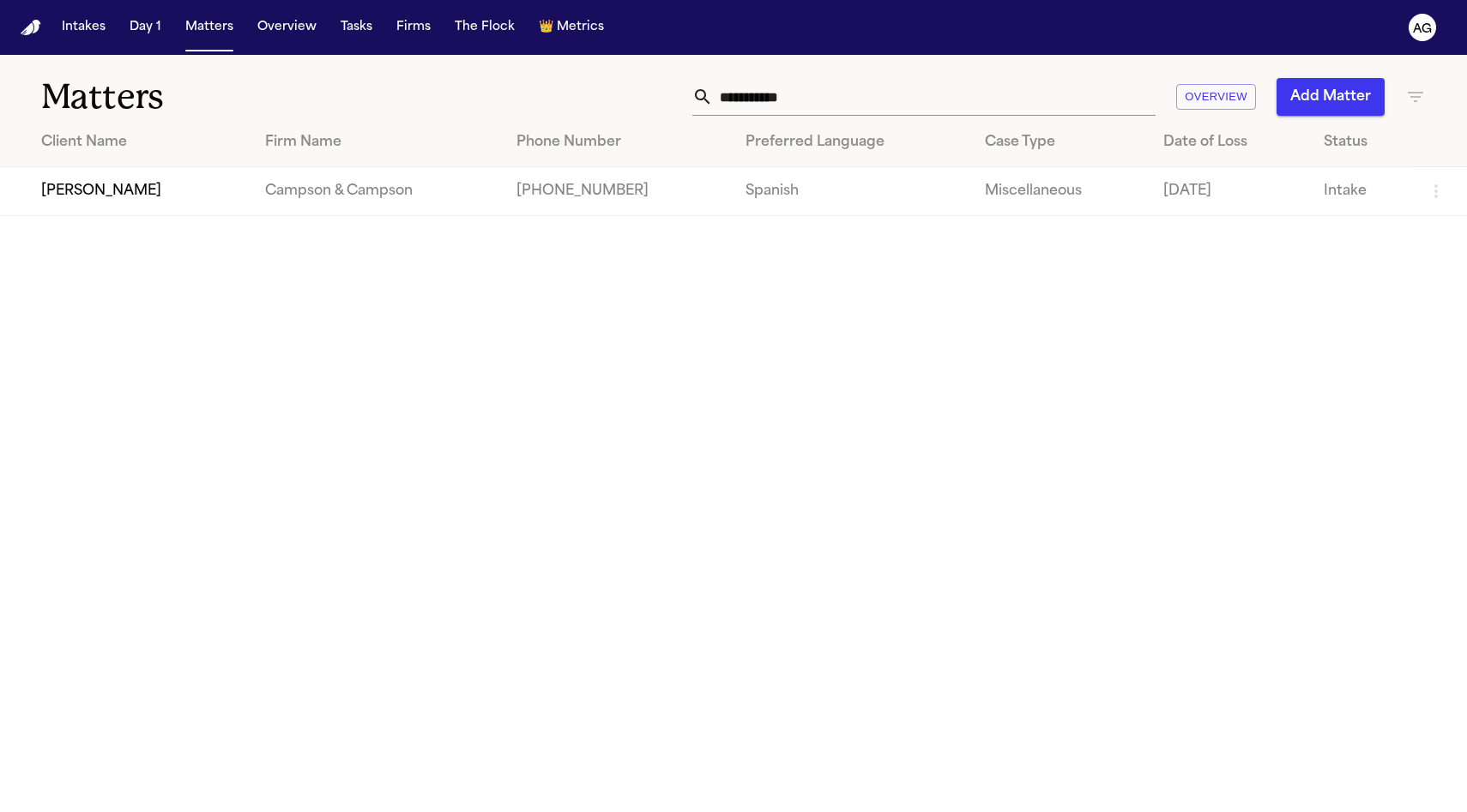
click at [176, 179] on td "[PERSON_NAME]" at bounding box center [126, 191] width 252 height 49
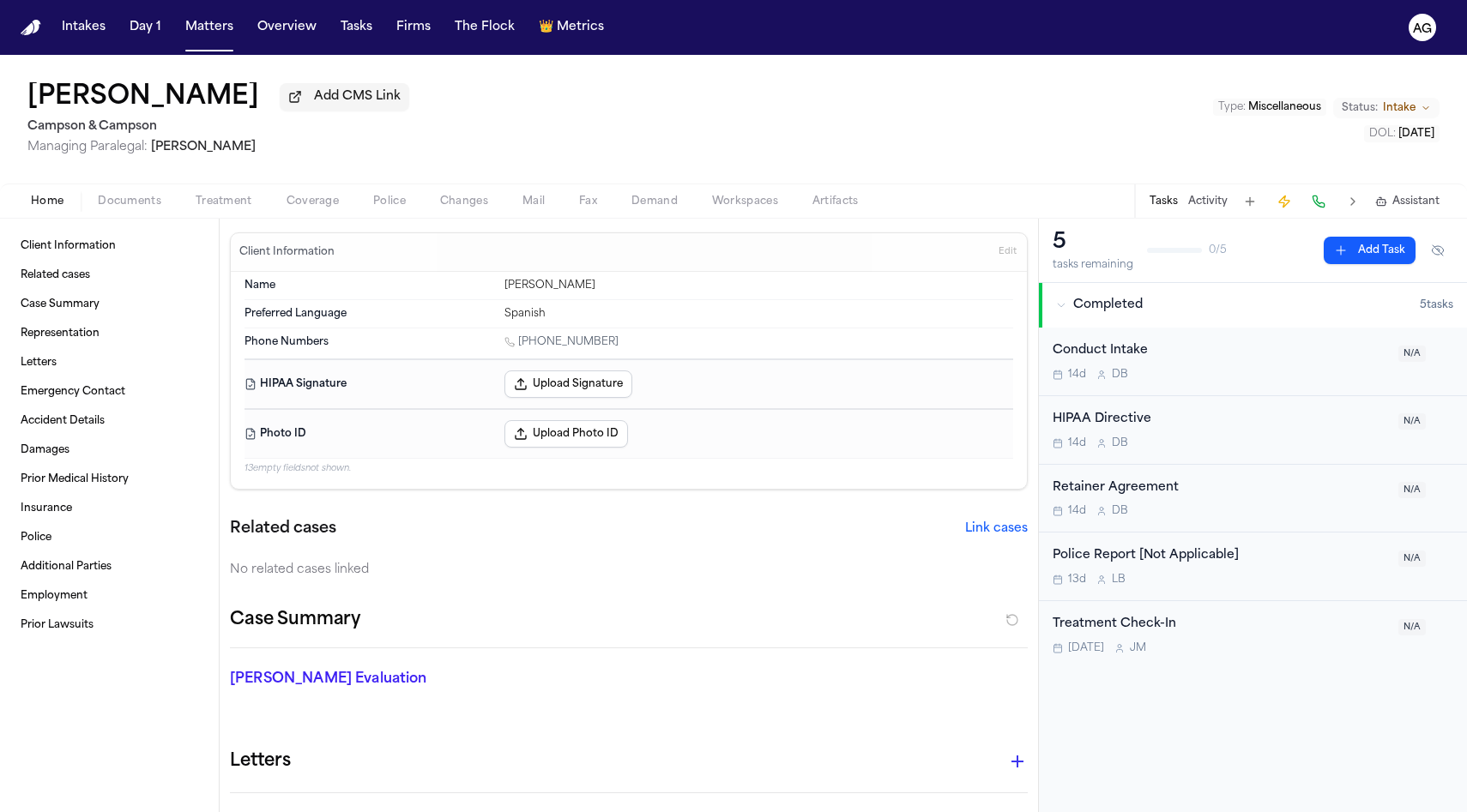
click at [214, 182] on div "[PERSON_NAME] Add CMS Link Campson & [PERSON_NAME] Managing Paralegal: [PERSON_…" at bounding box center [733, 119] width 1467 height 129
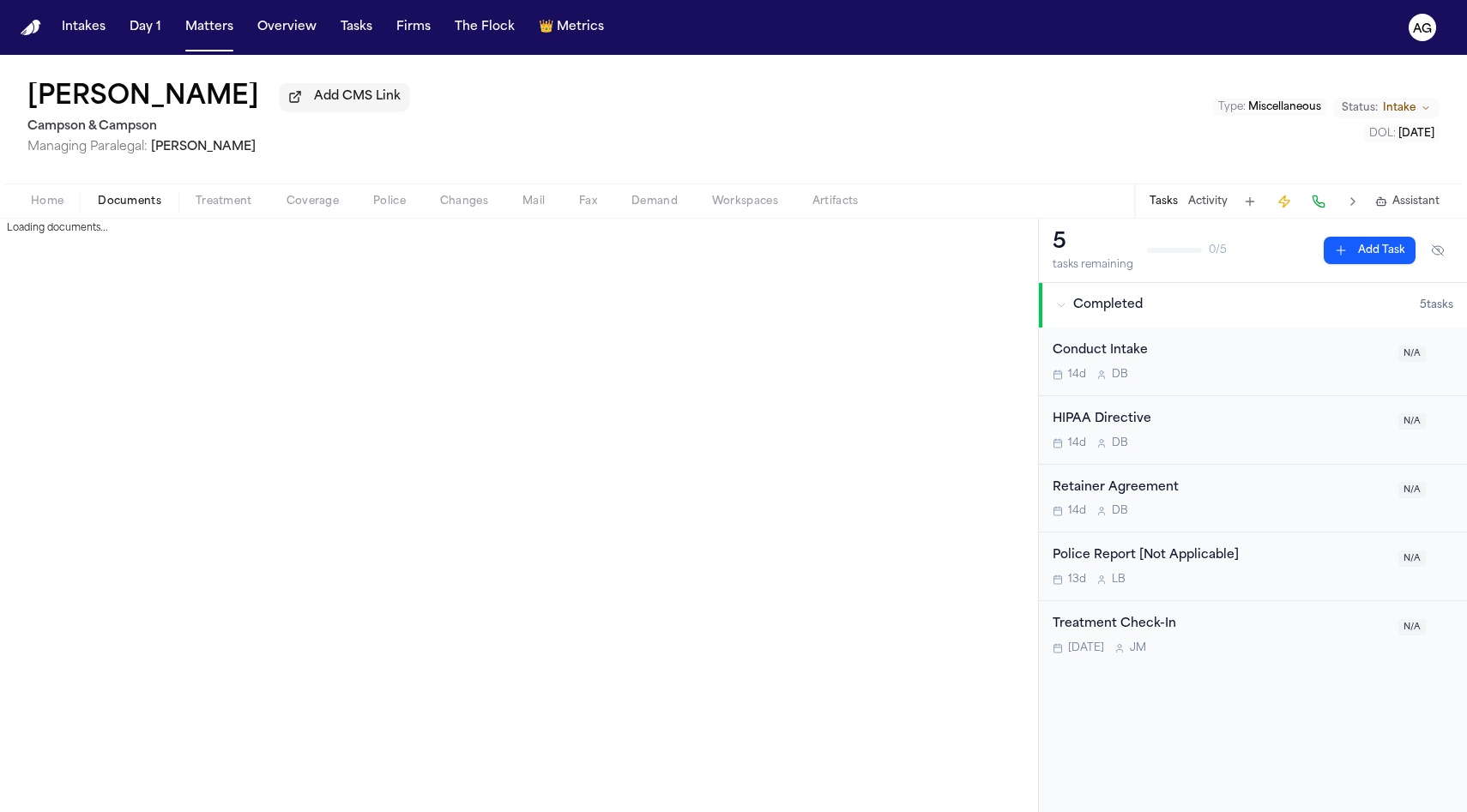
click at [140, 204] on span "Documents" at bounding box center [130, 202] width 63 height 14
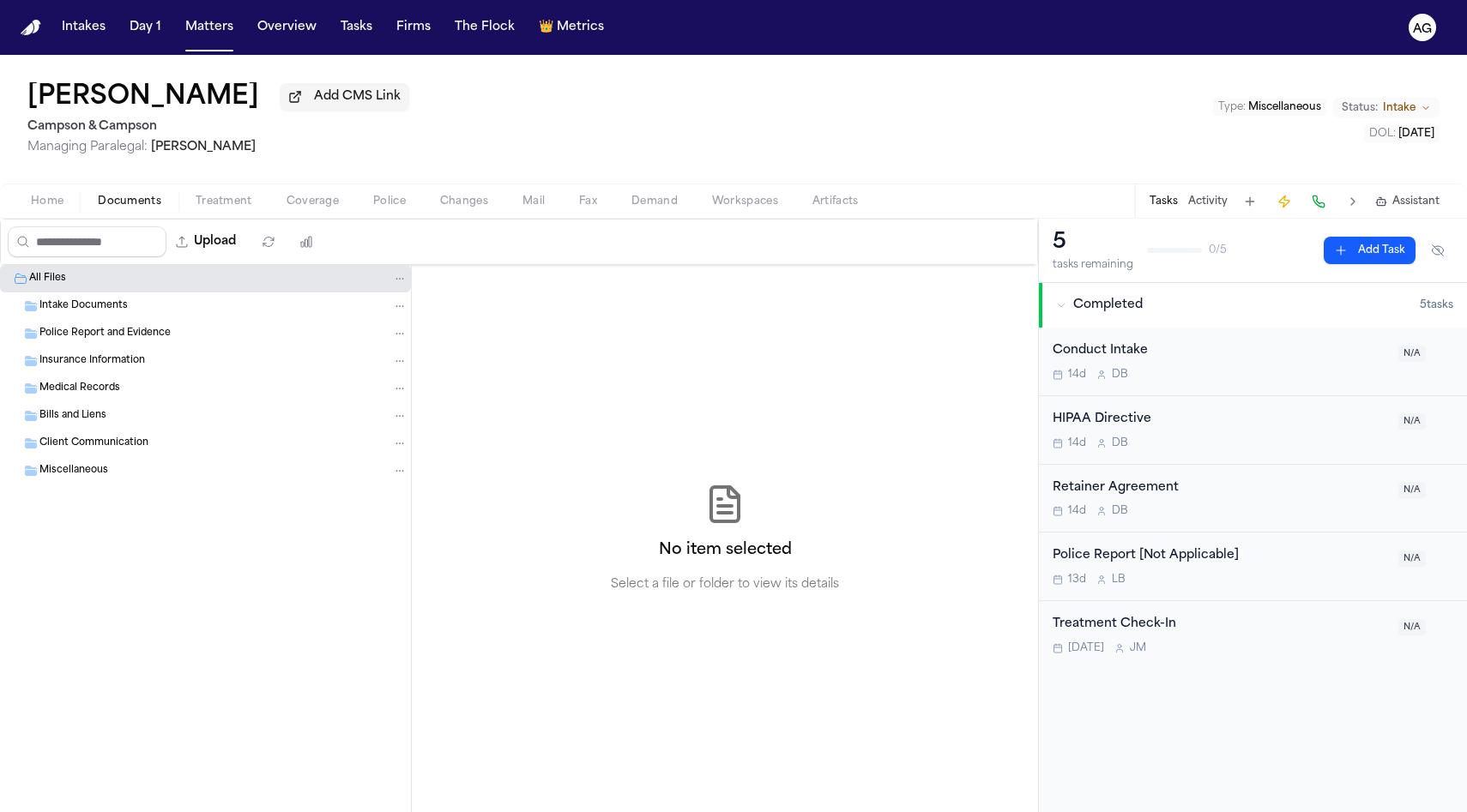
click at [100, 297] on div "Intake Documents" at bounding box center [205, 306] width 411 height 28
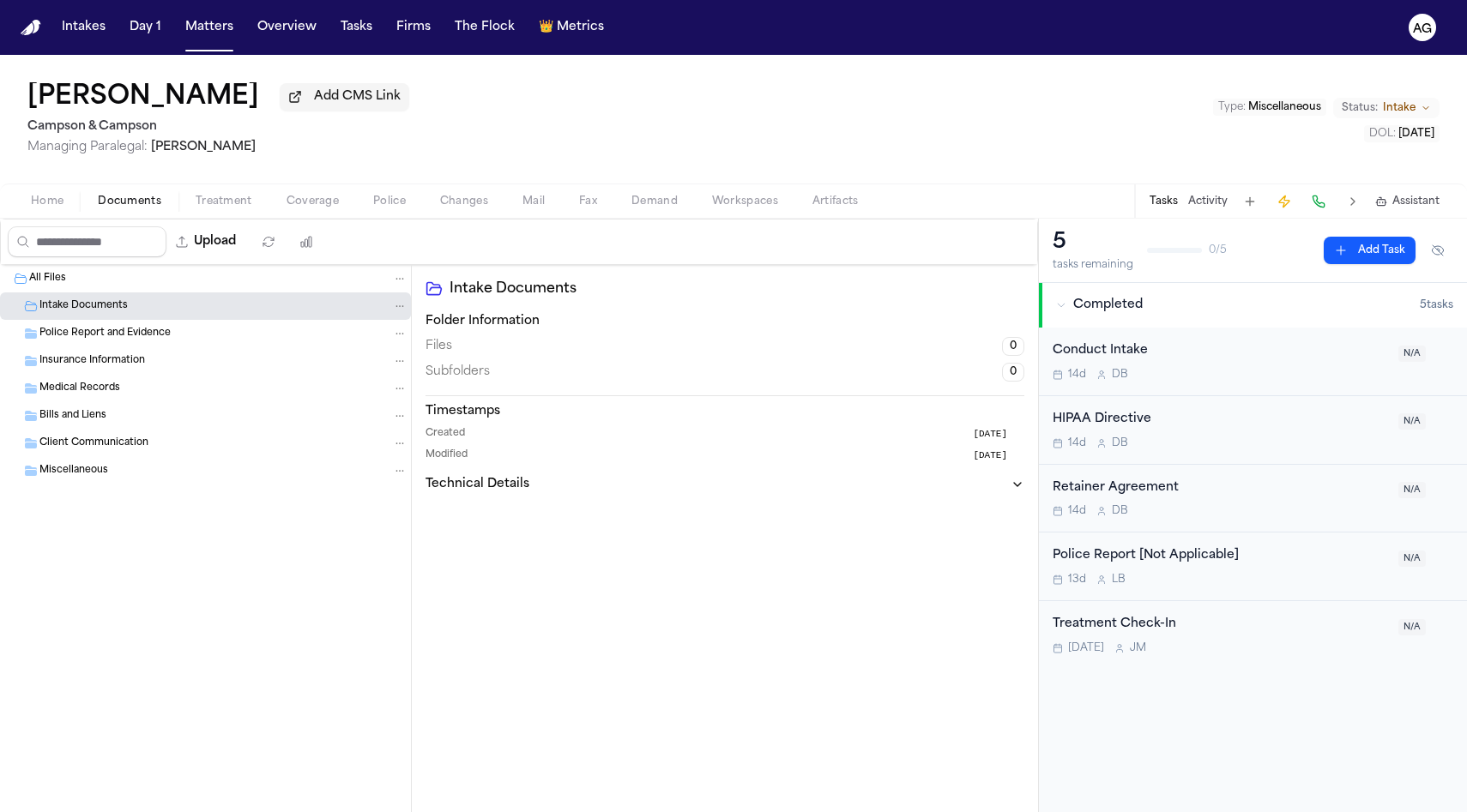
click at [100, 342] on span "Police Report and Evidence" at bounding box center [105, 334] width 131 height 15
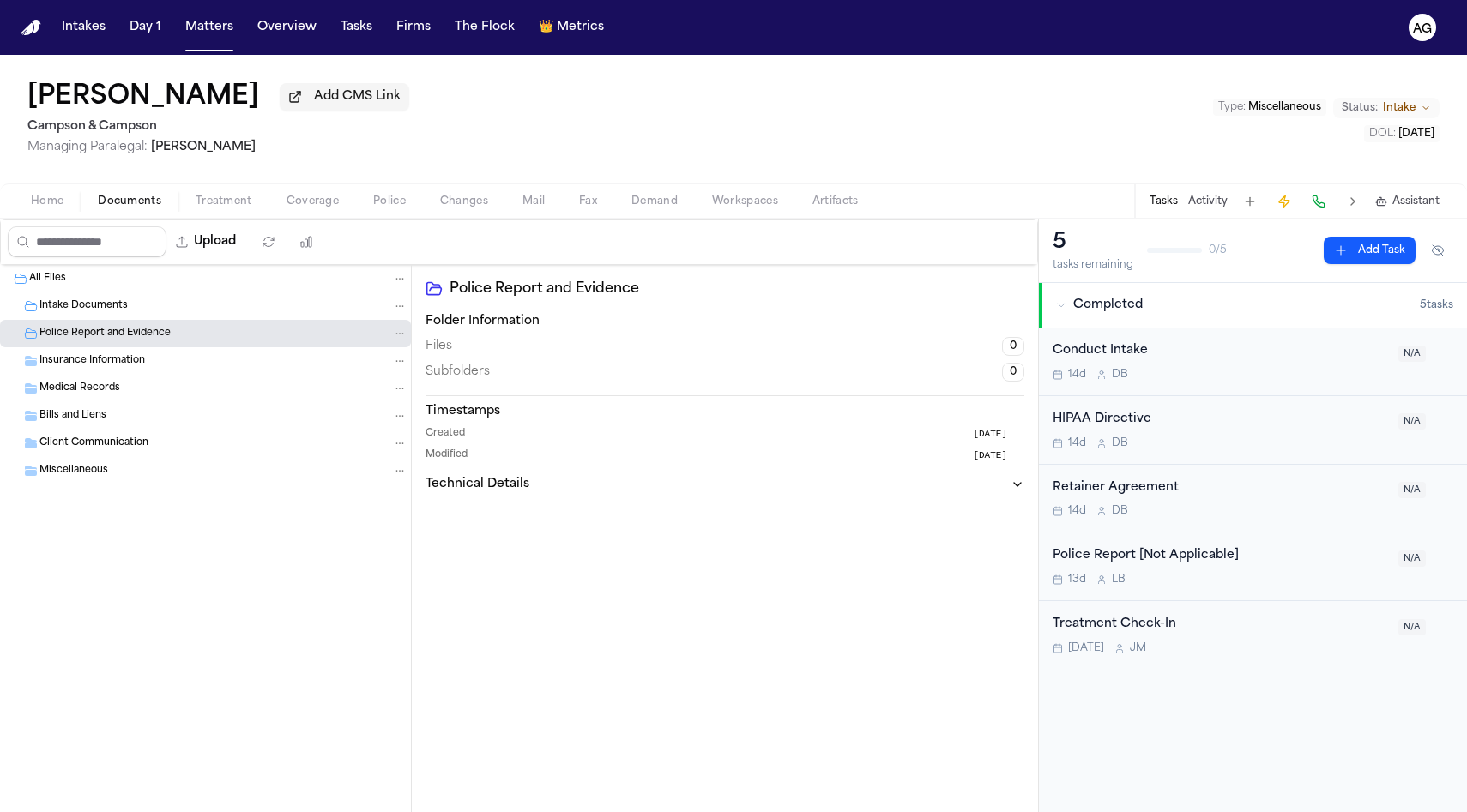
click at [101, 373] on div "Insurance Information" at bounding box center [205, 361] width 411 height 28
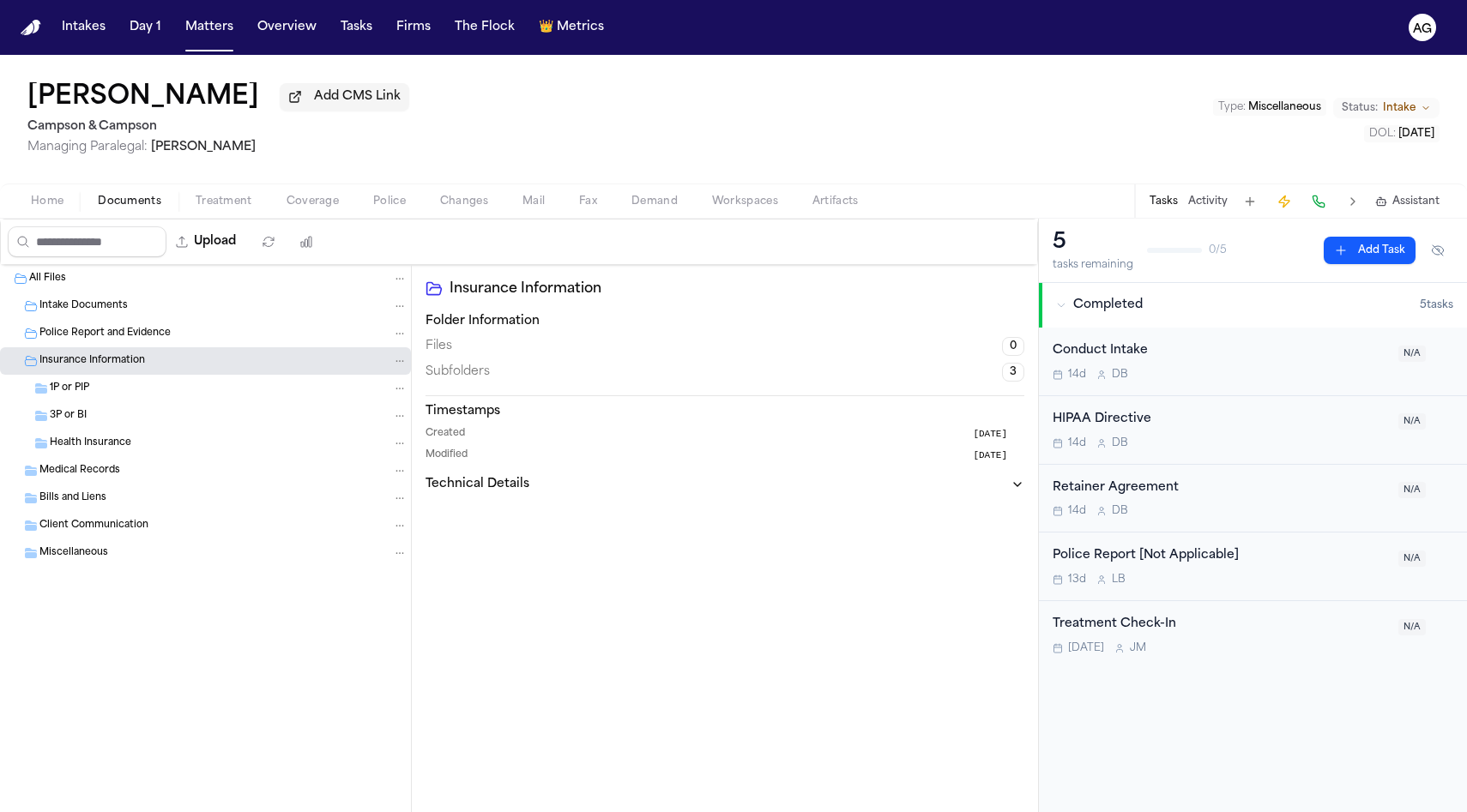
click at [101, 393] on div "1P or PIP" at bounding box center [228, 388] width 358 height 16
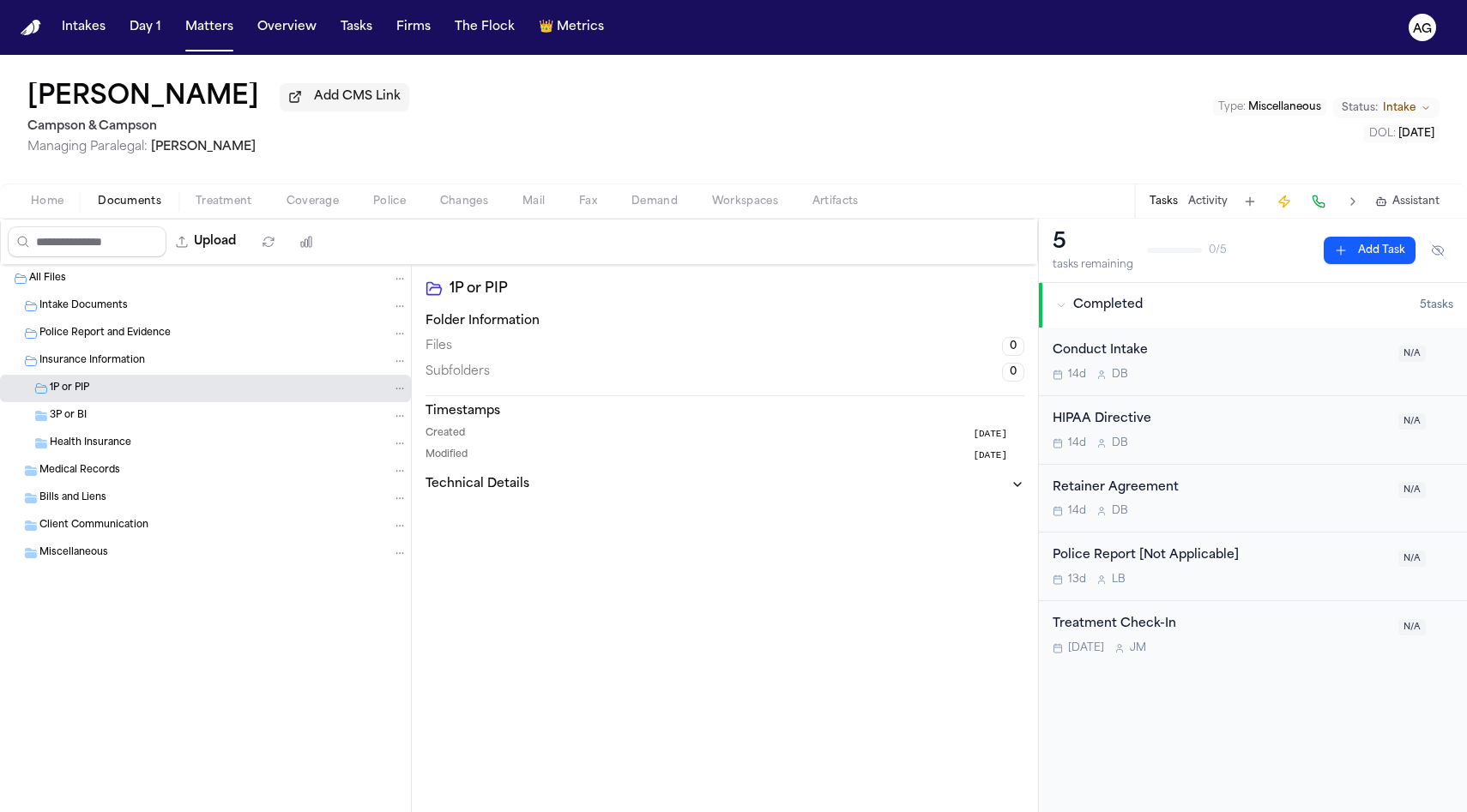
click at [103, 478] on div "Medical Records" at bounding box center [223, 471] width 367 height 16
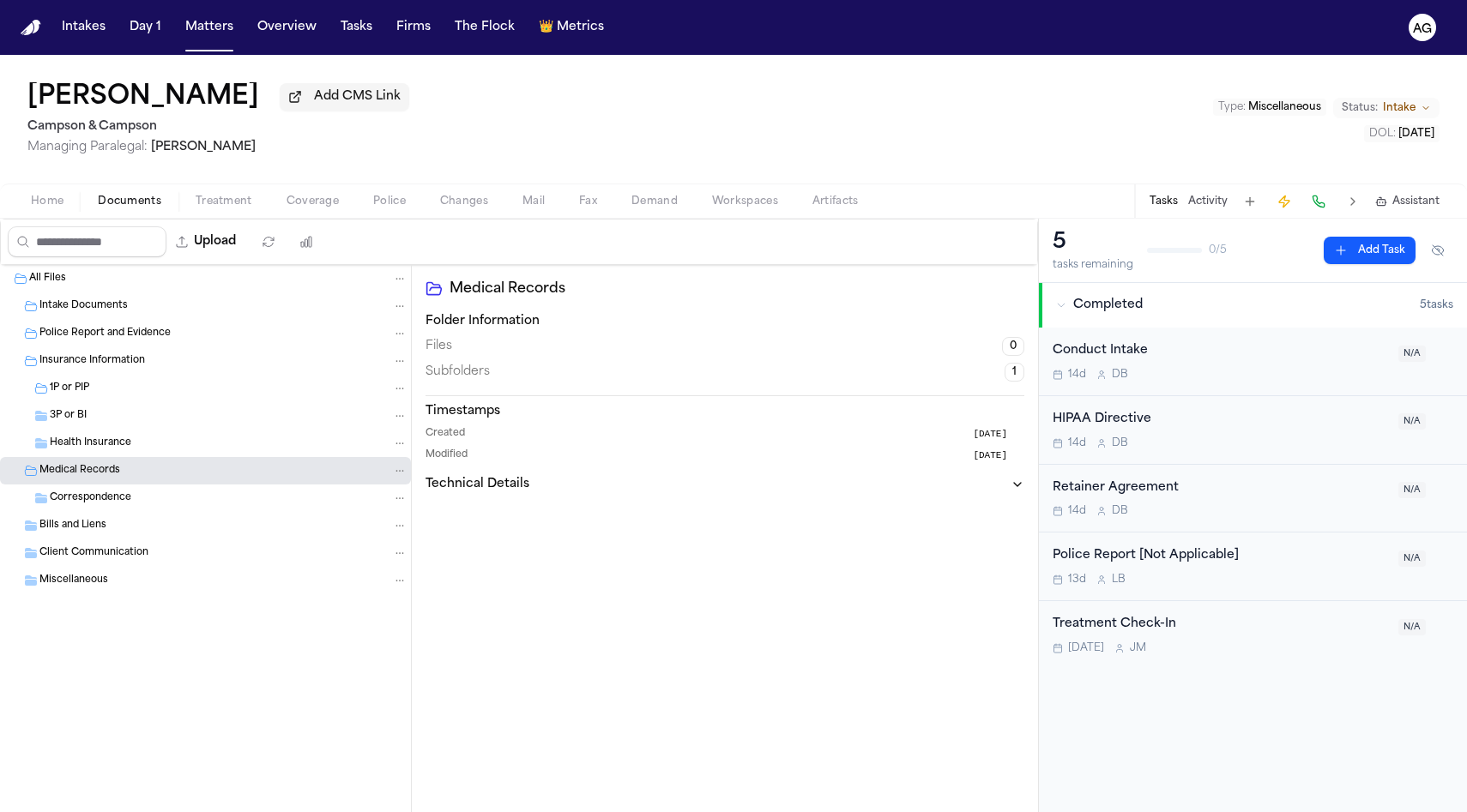
click at [103, 533] on span "Bills and Liens" at bounding box center [73, 526] width 67 height 15
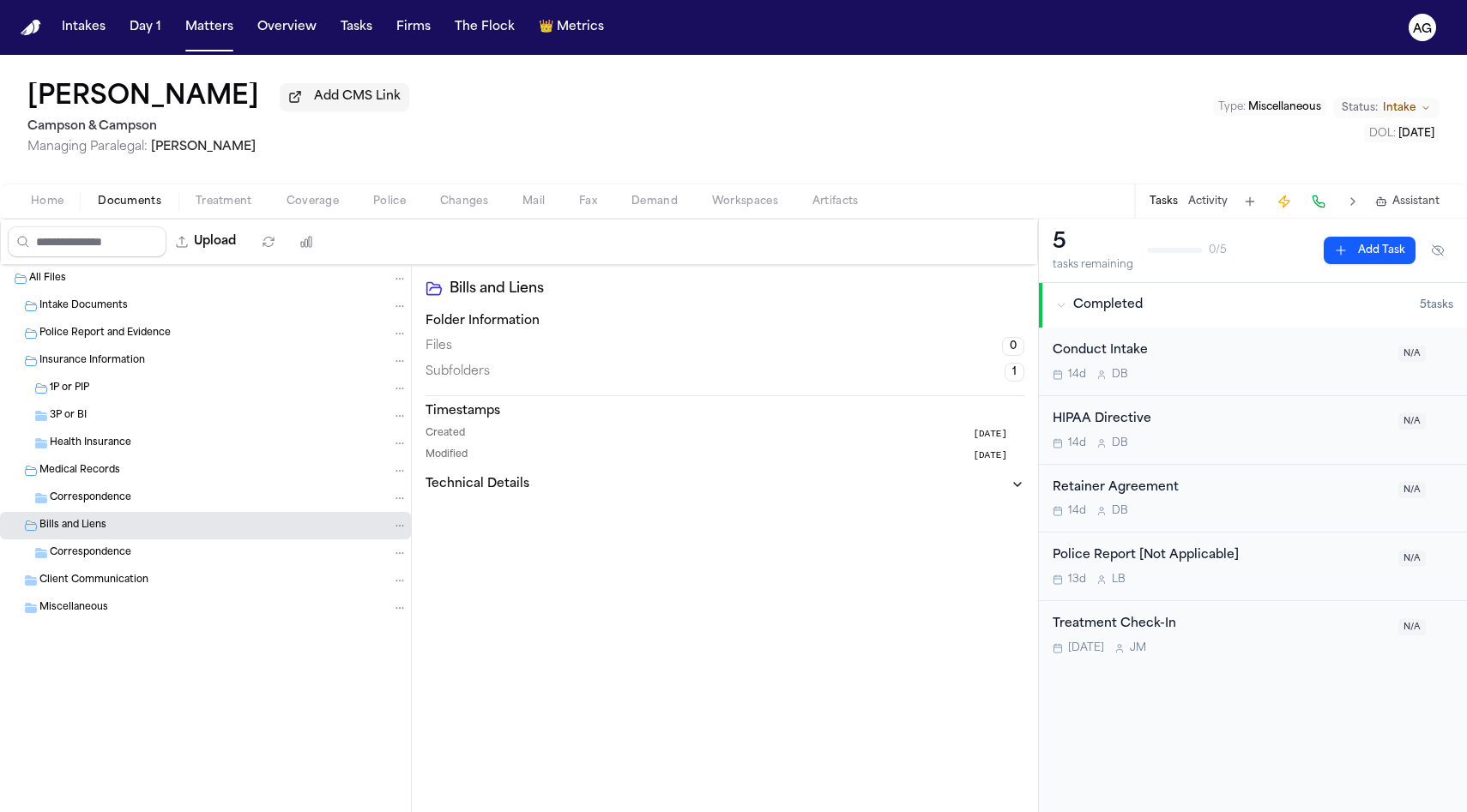
click at [103, 578] on span "Client Communication" at bounding box center [94, 580] width 109 height 15
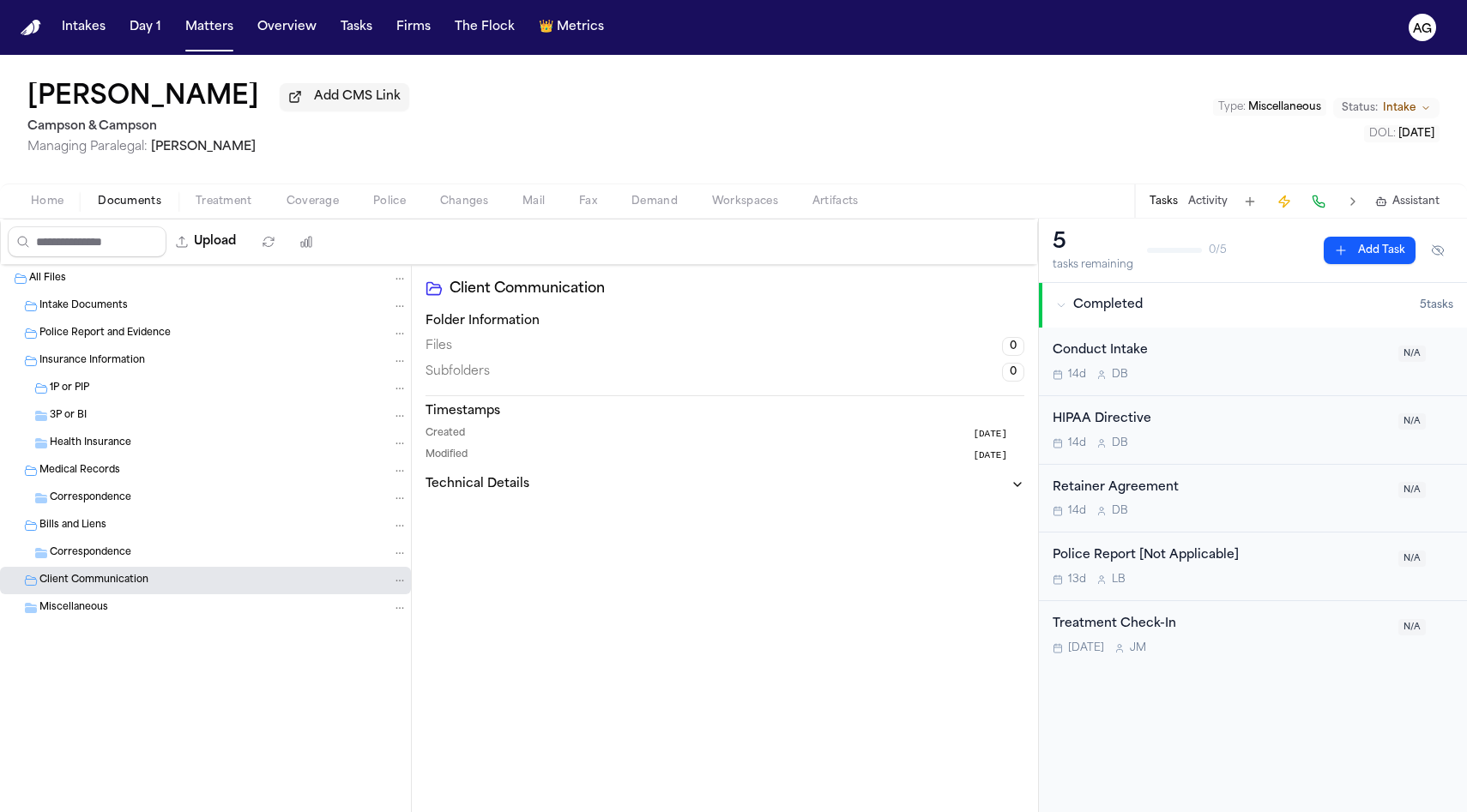
click at [103, 615] on span "Miscellaneous" at bounding box center [73, 608] width 68 height 15
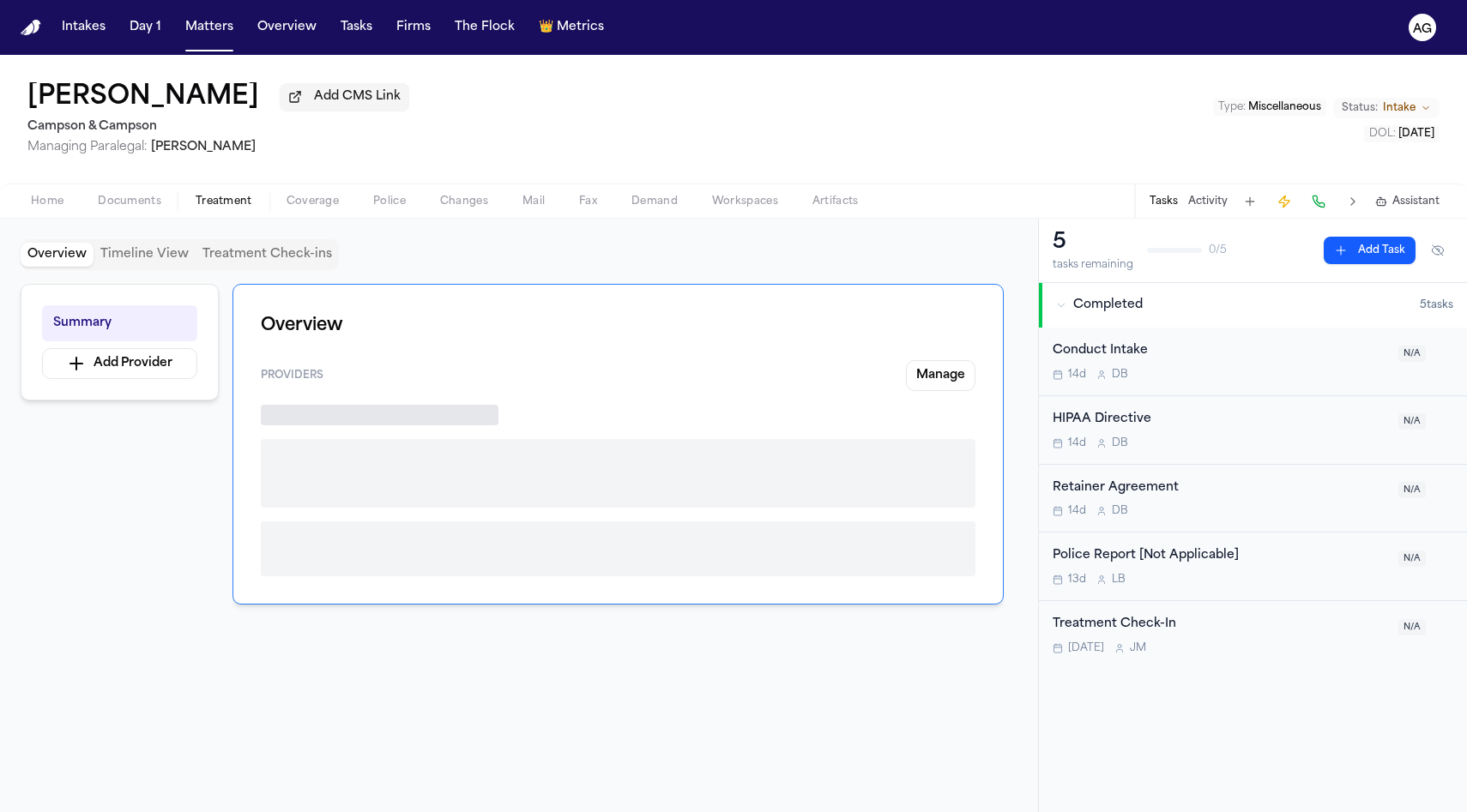
click at [239, 206] on span "Treatment" at bounding box center [223, 202] width 56 height 14
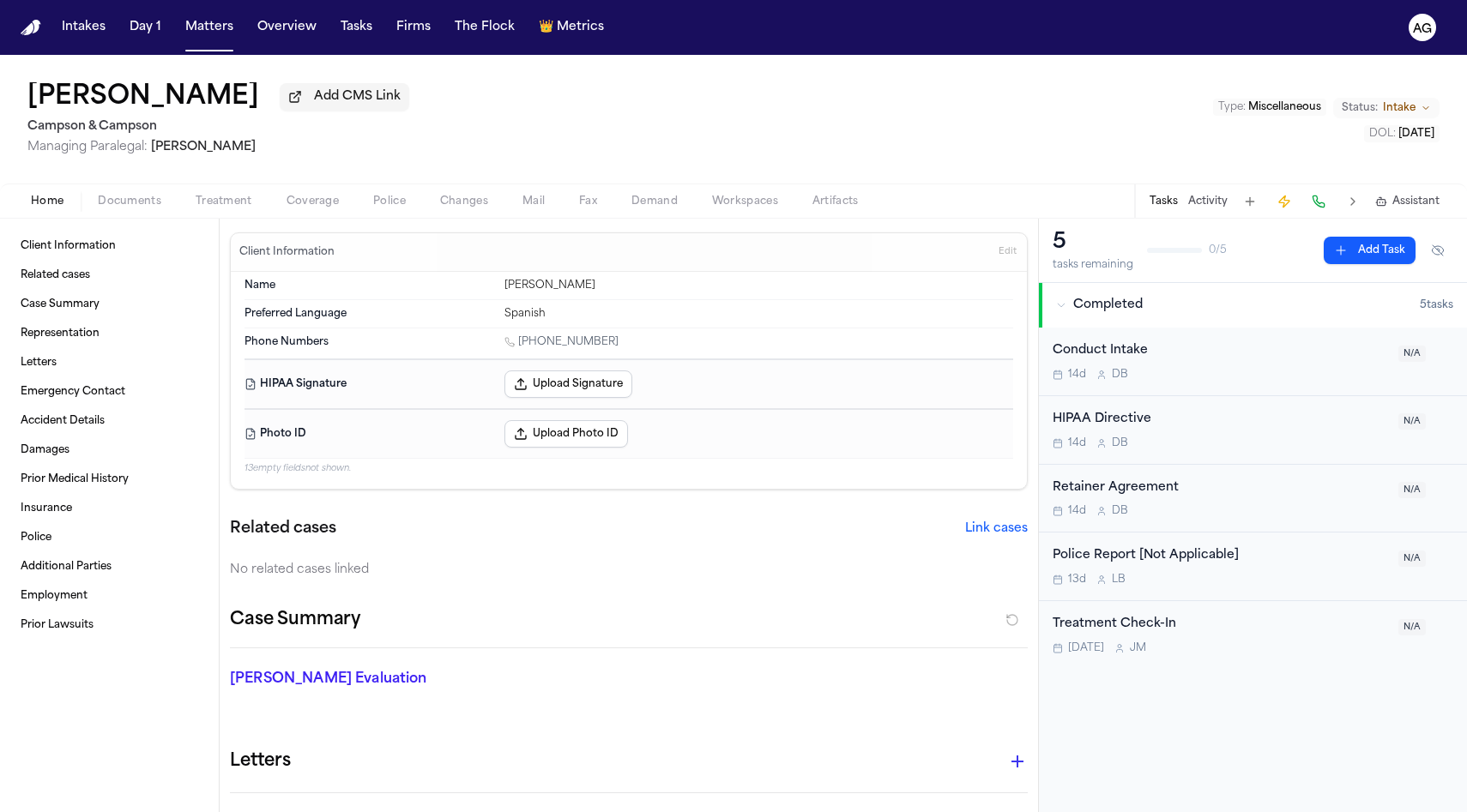
click at [58, 208] on span "Home" at bounding box center [47, 202] width 33 height 14
click at [97, 259] on link "Client Information" at bounding box center [109, 247] width 191 height 28
drag, startPoint x: 12, startPoint y: 99, endPoint x: 177, endPoint y: 93, distance: 165.1
click at [177, 93] on div "[PERSON_NAME] Add CMS Link Campson & [PERSON_NAME] Managing Paralegal: [PERSON_…" at bounding box center [733, 119] width 1467 height 129
copy h1 "[PERSON_NAME]"
